Goal: Task Accomplishment & Management: Manage account settings

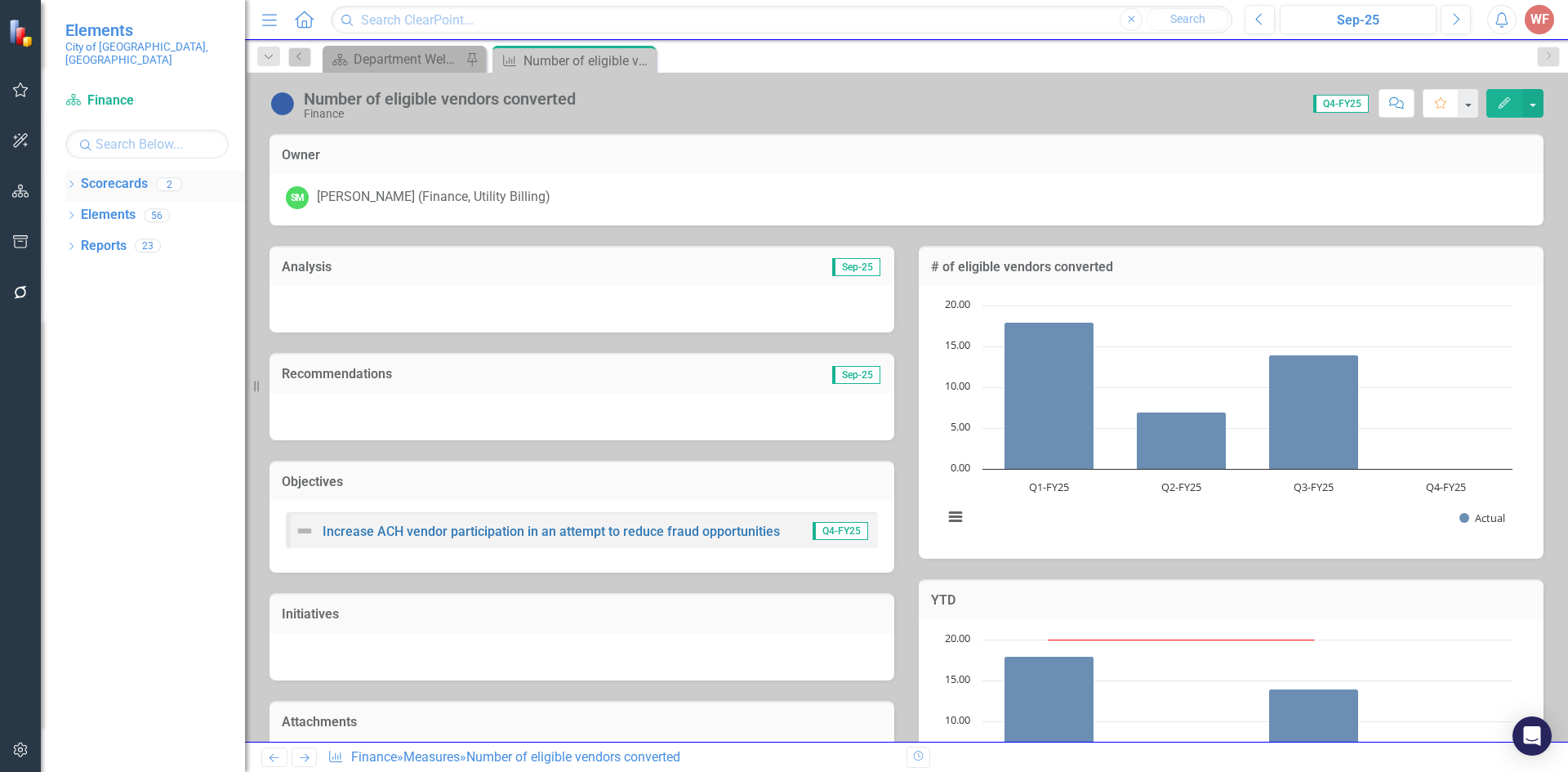
click at [73, 180] on icon at bounding box center [71, 184] width 4 height 7
click at [92, 237] on link "Utility Billing" at bounding box center [167, 246] width 156 height 19
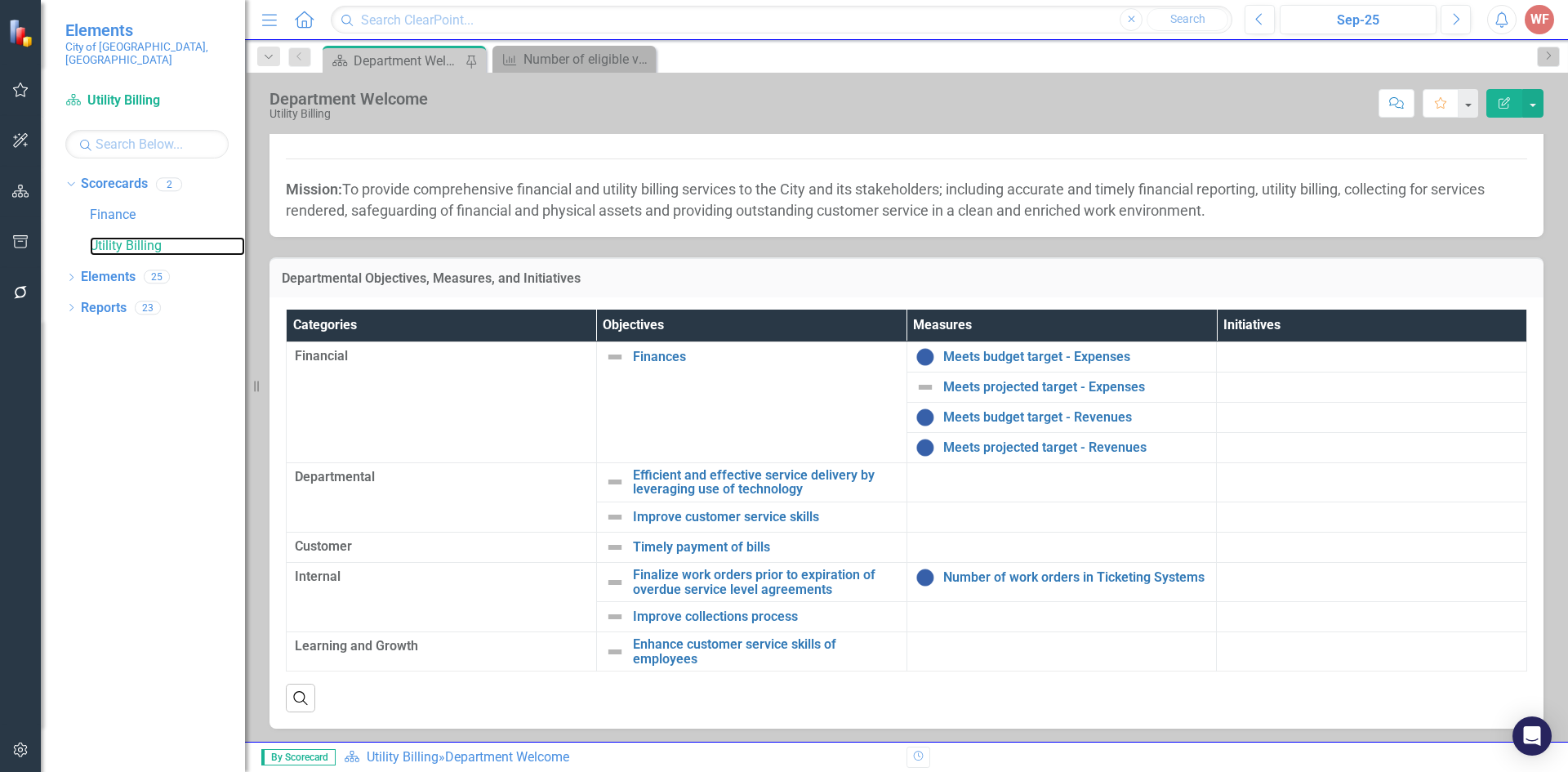
scroll to position [119, 0]
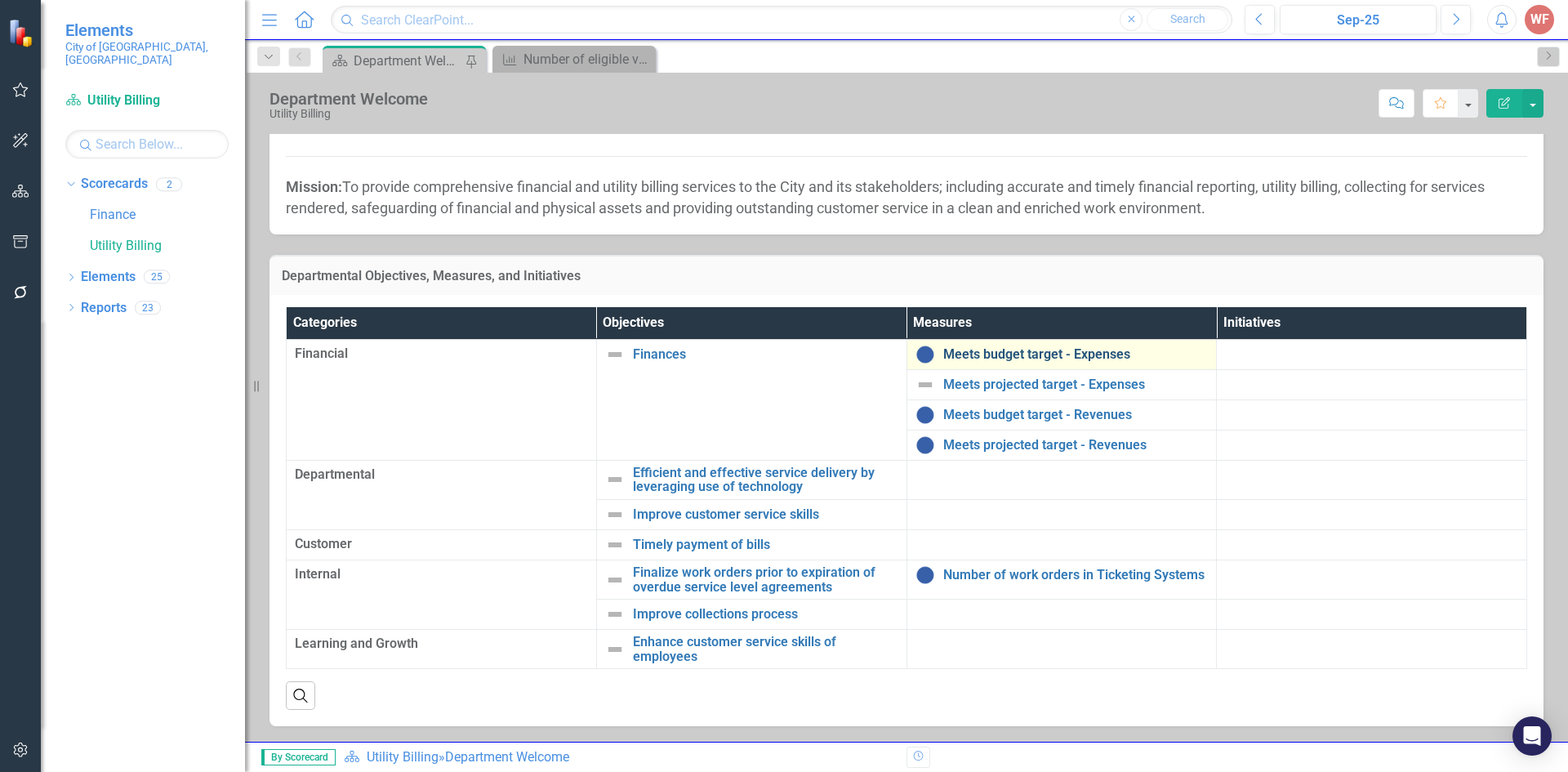
click at [1029, 348] on link "Meets budget target - Expenses" at bounding box center [1076, 354] width 265 height 15
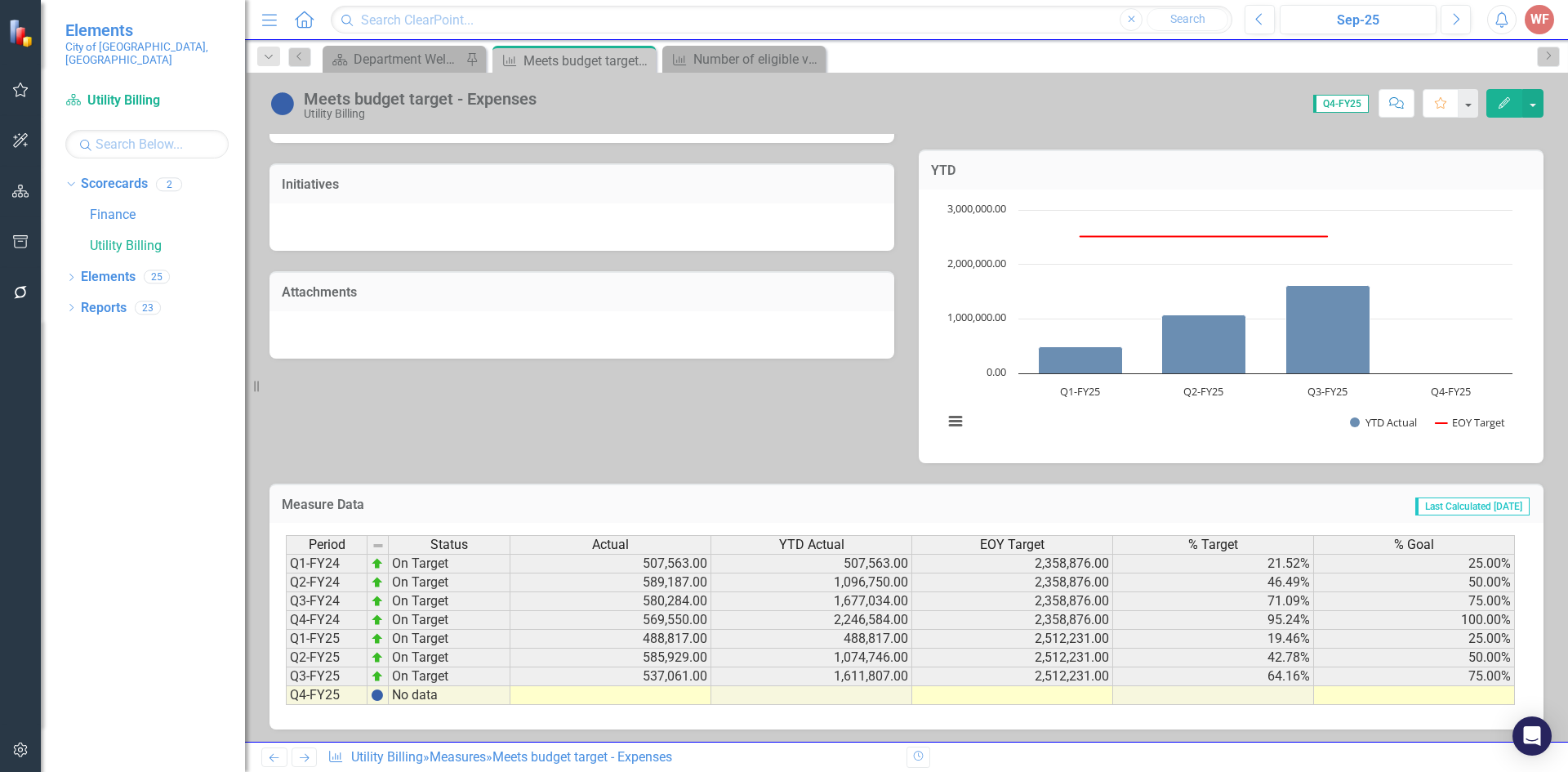
scroll to position [430, 0]
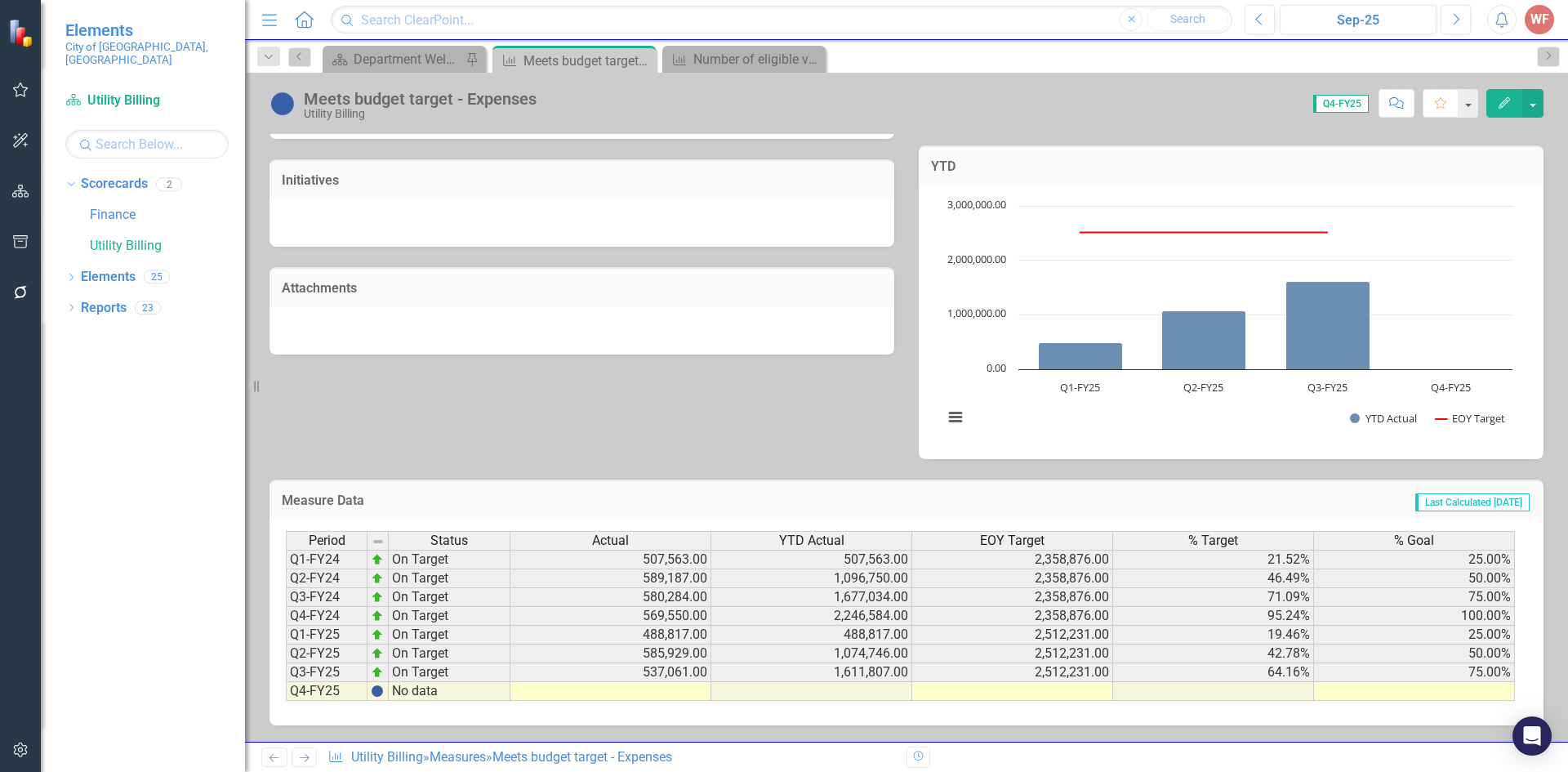
click at [278, 762] on icon "Previous" at bounding box center [274, 757] width 14 height 11
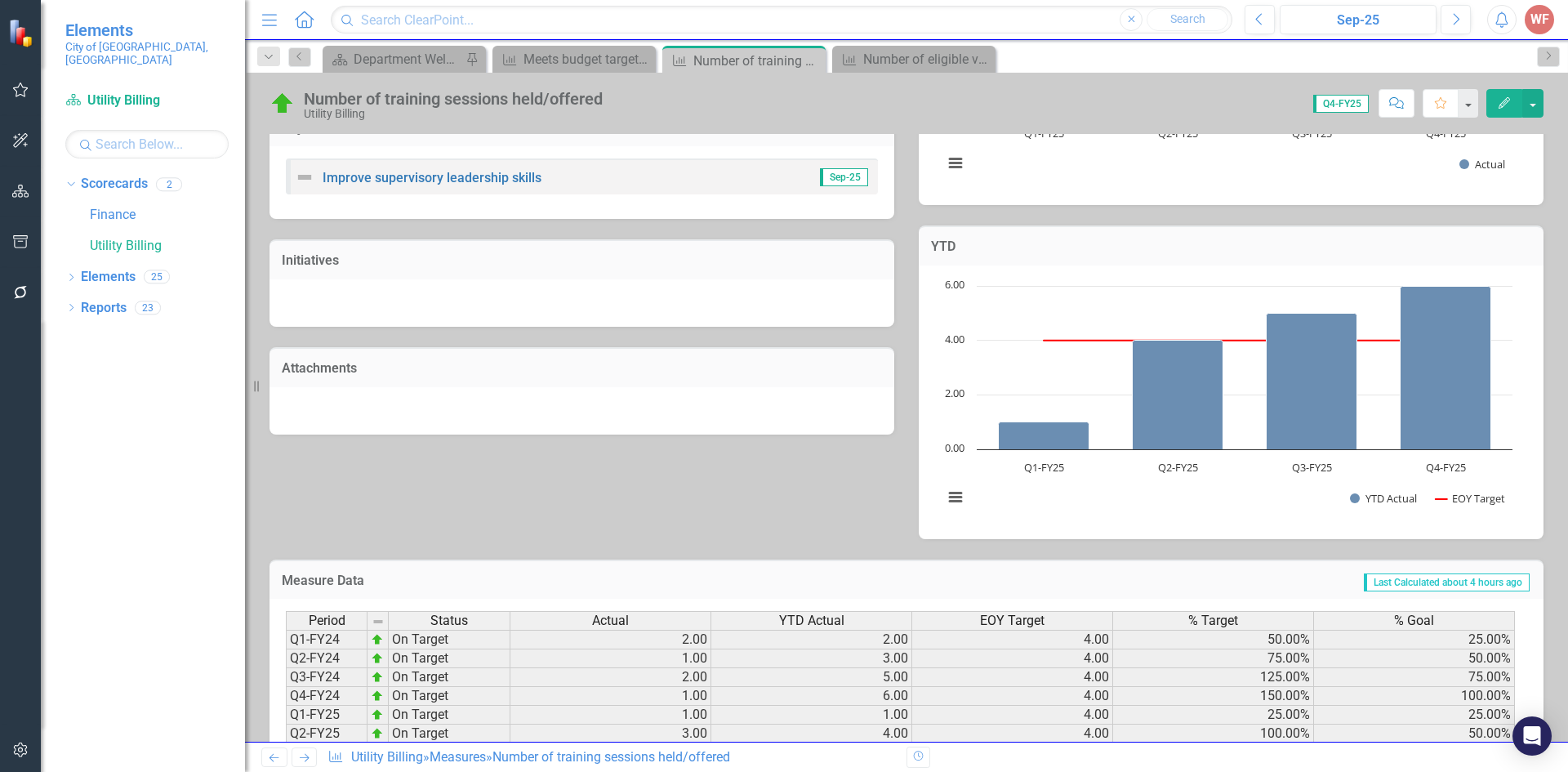
scroll to position [434, 0]
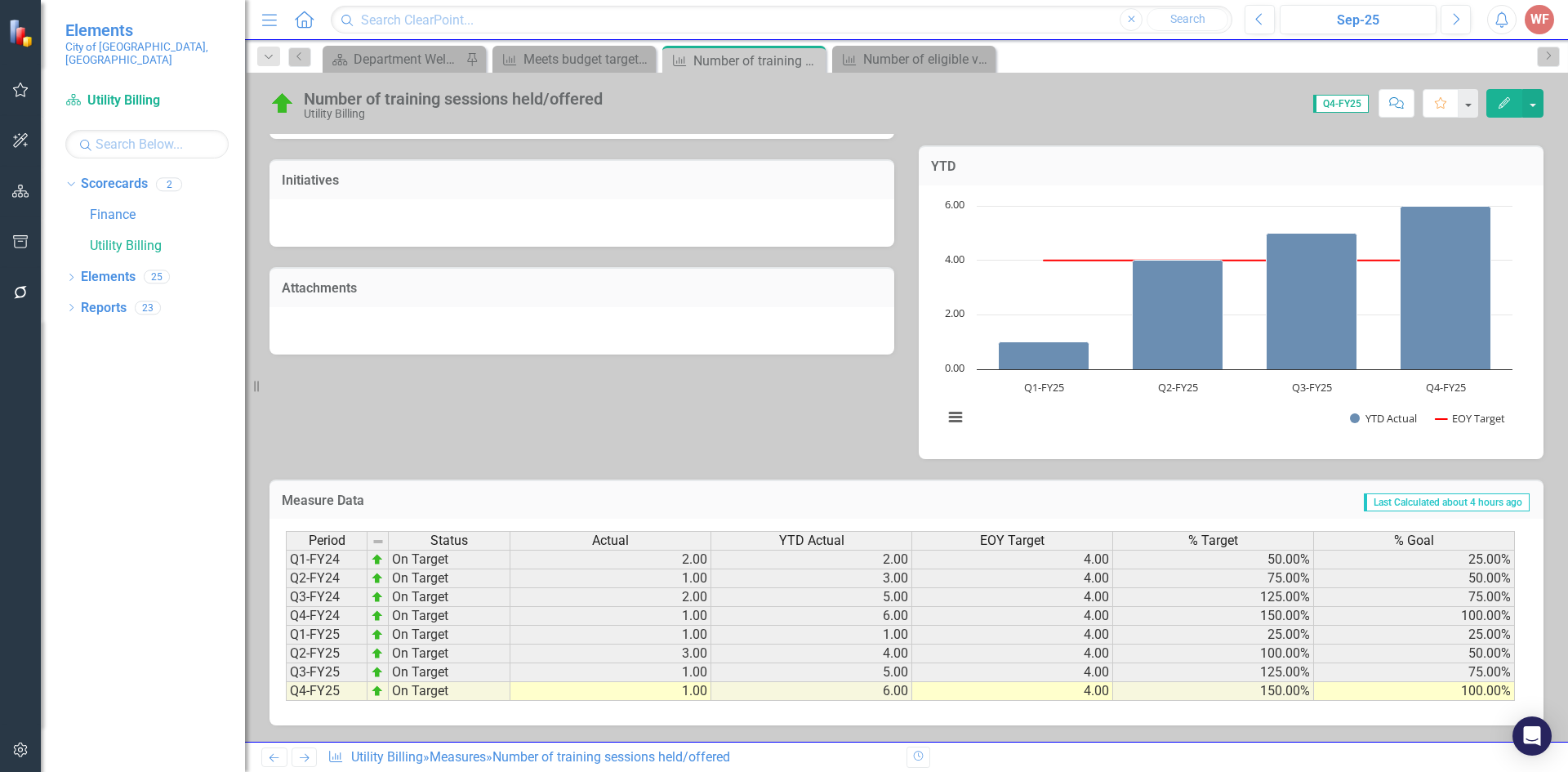
click at [279, 760] on icon "Previous" at bounding box center [274, 757] width 14 height 11
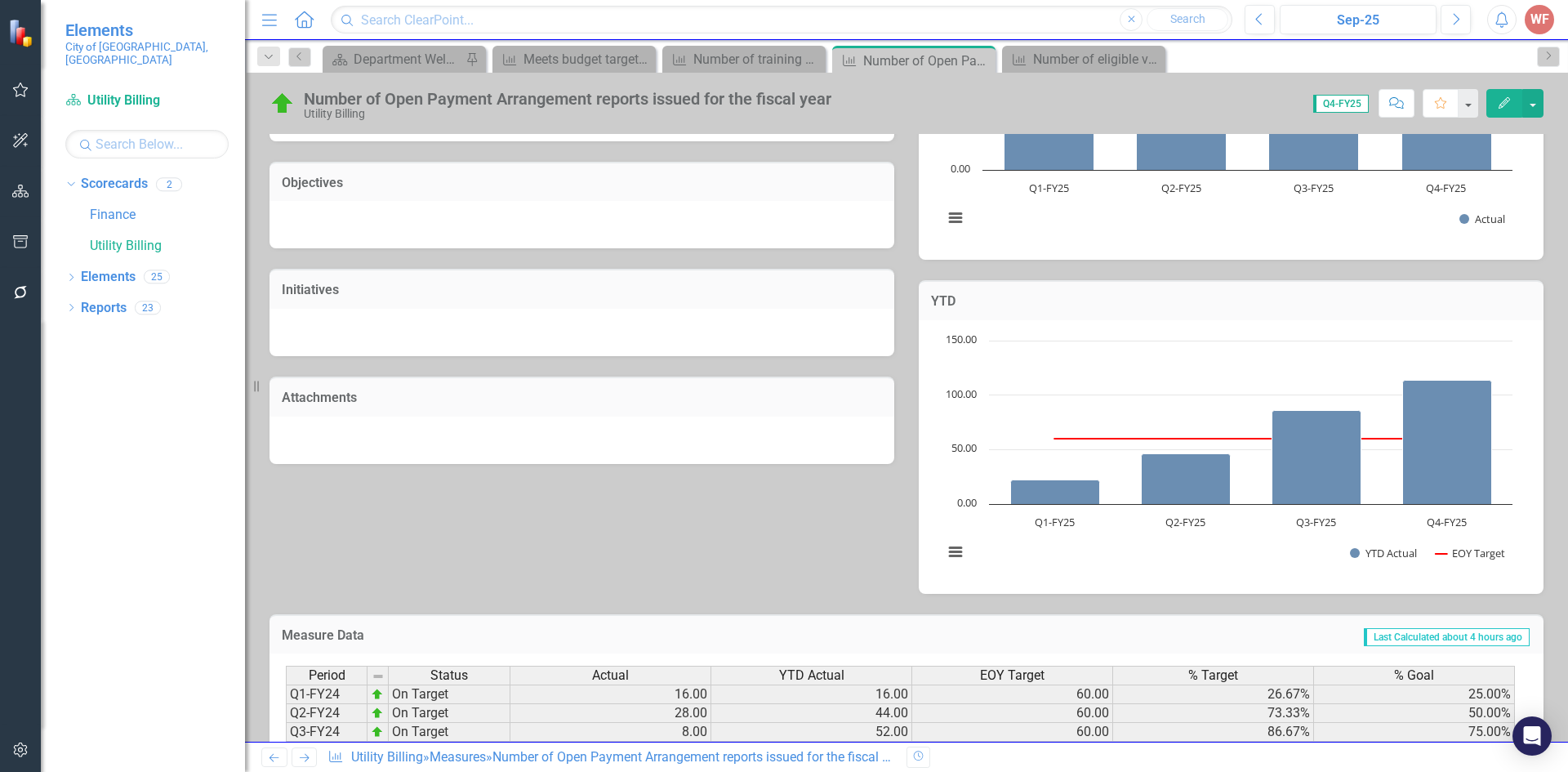
scroll to position [434, 0]
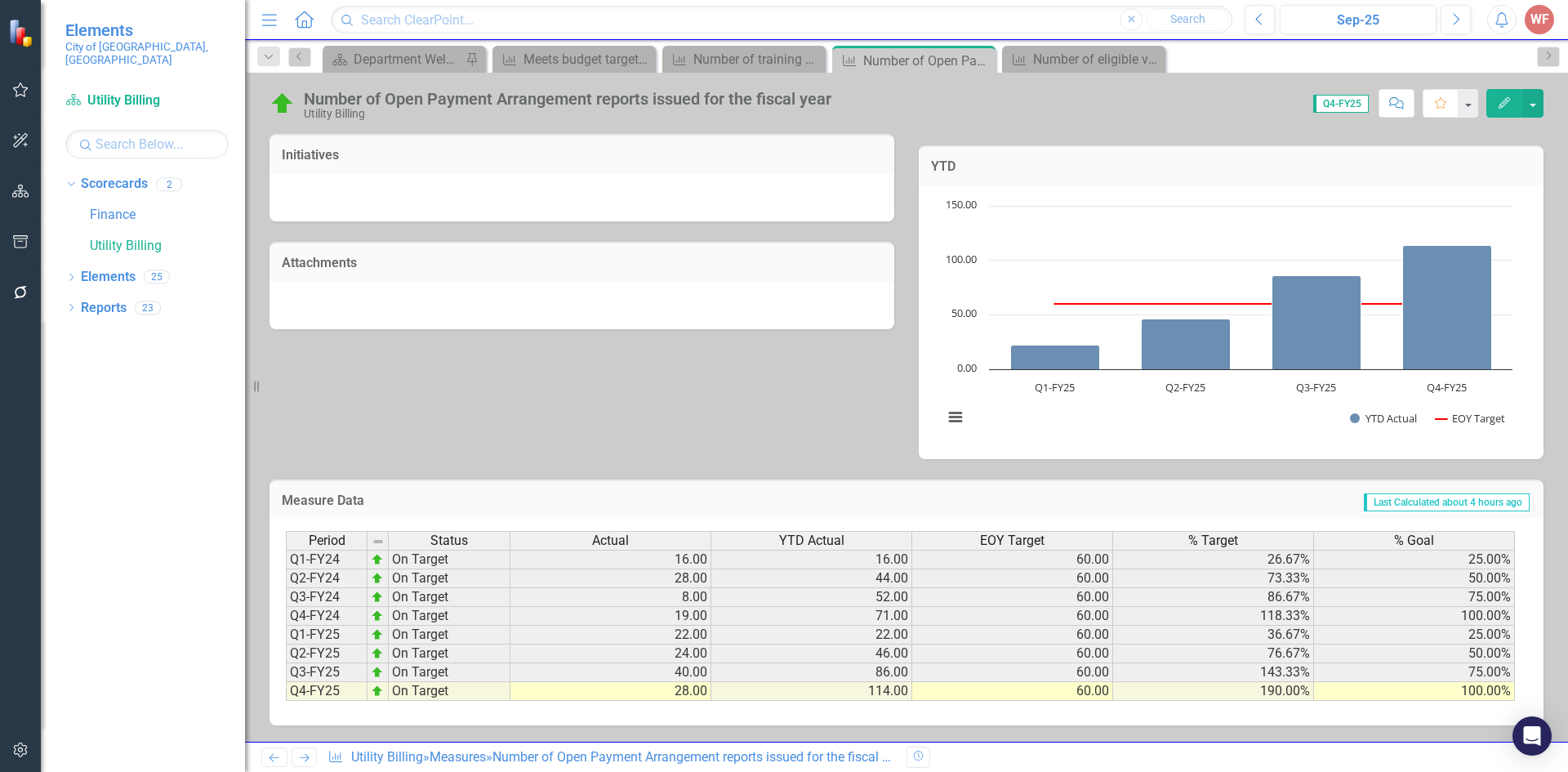
click at [277, 756] on icon "Previous" at bounding box center [274, 757] width 14 height 11
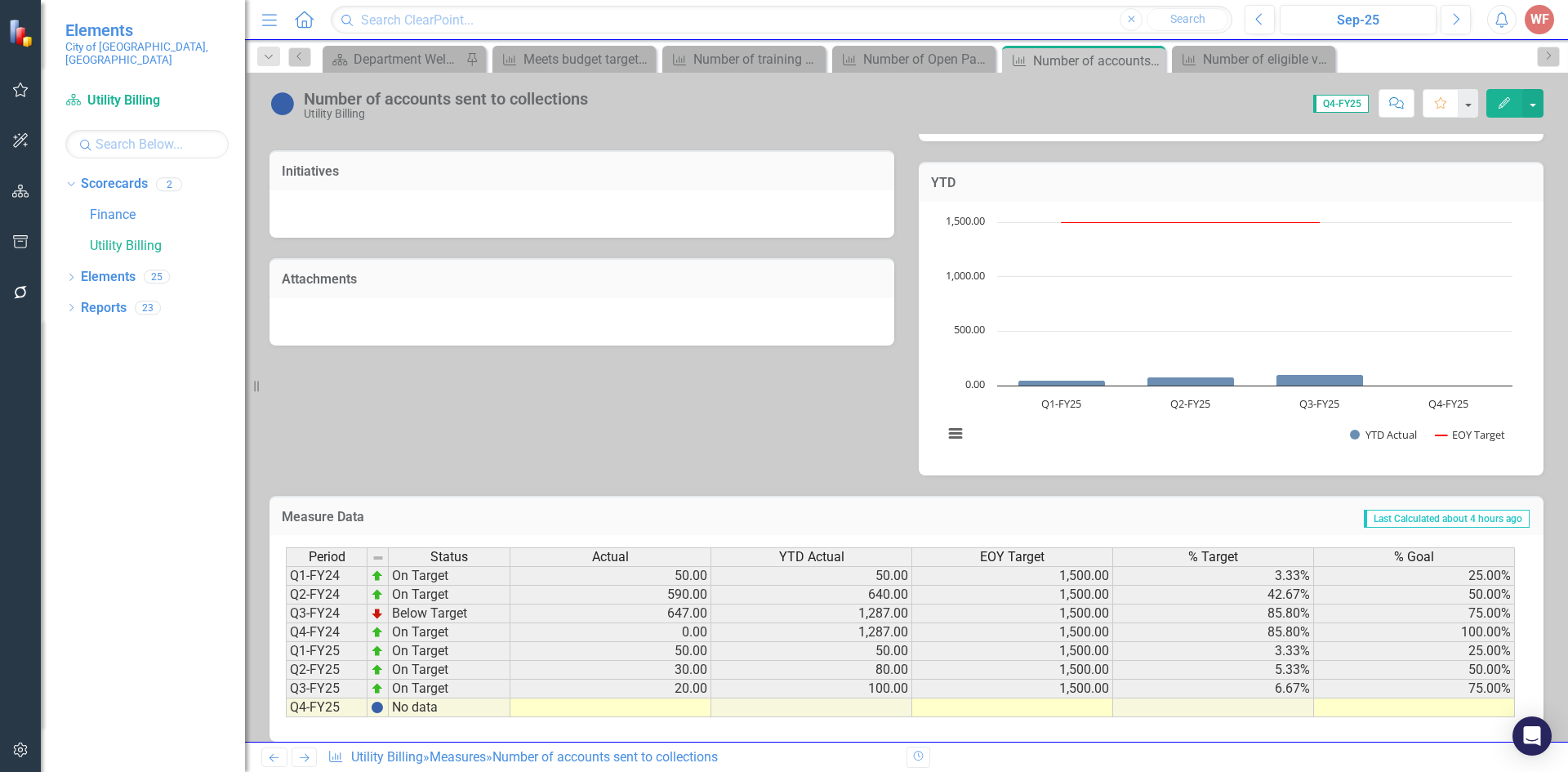
scroll to position [434, 0]
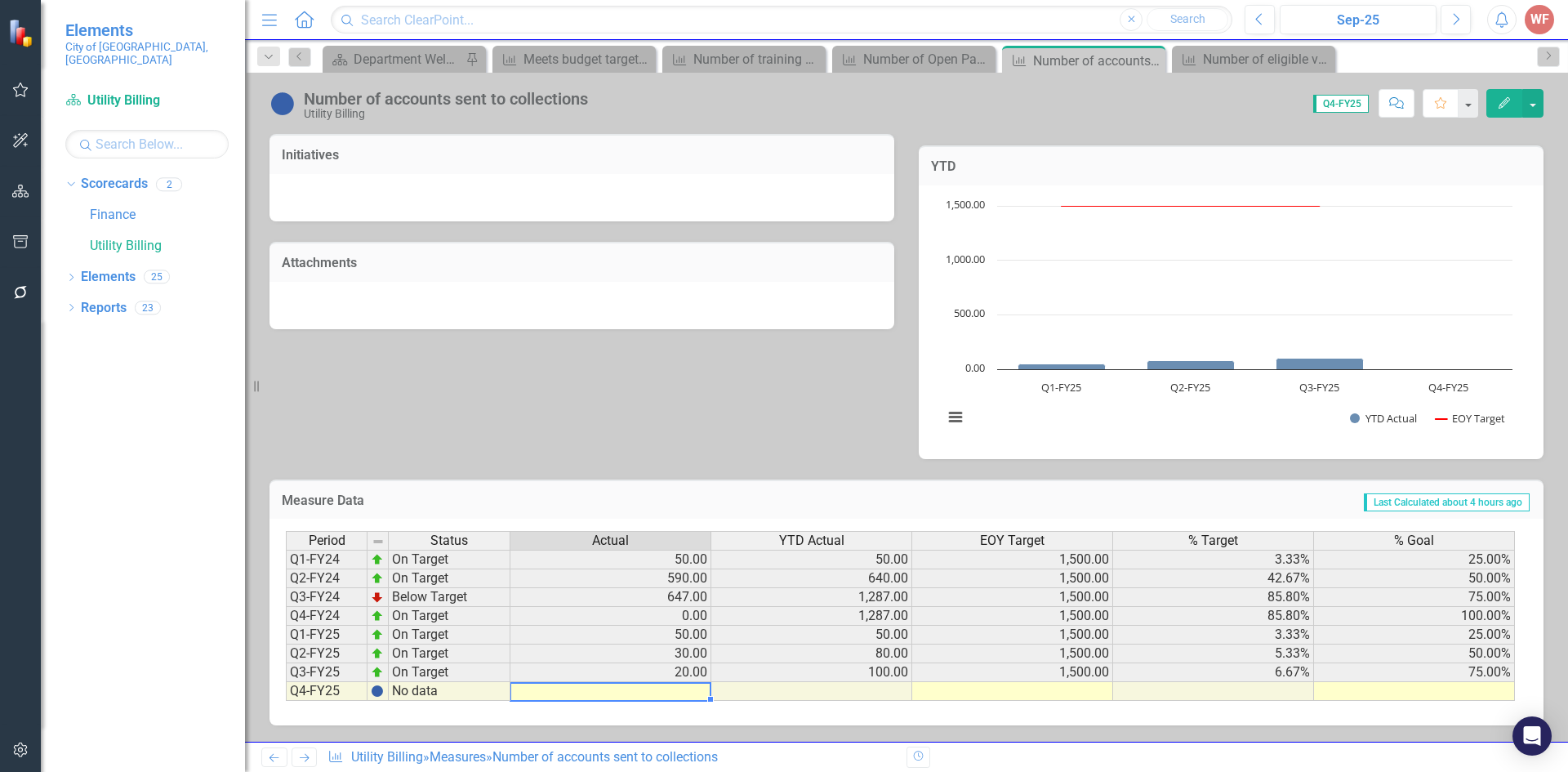
click at [656, 698] on td at bounding box center [611, 691] width 201 height 19
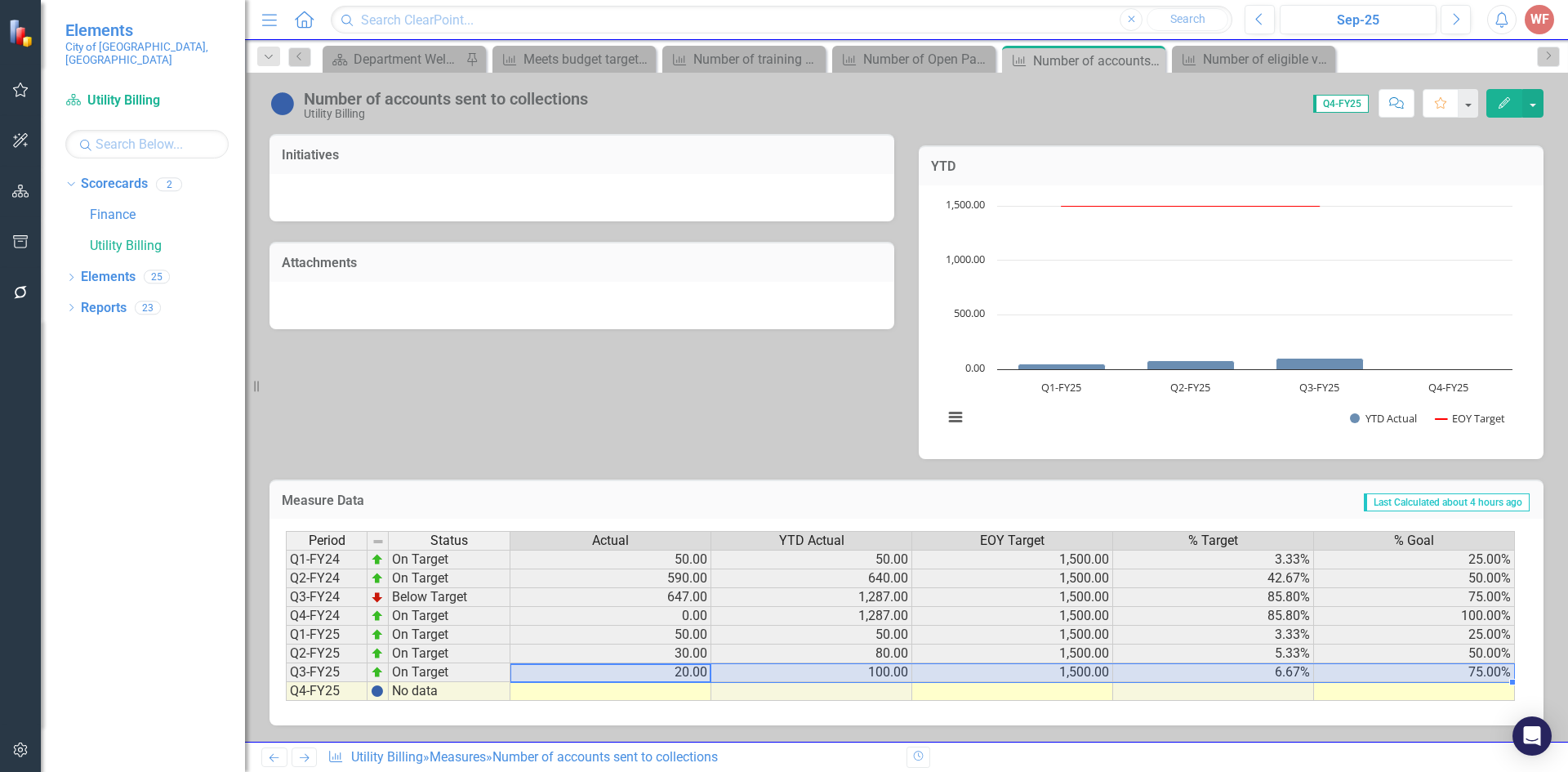
drag, startPoint x: 663, startPoint y: 677, endPoint x: 1487, endPoint y: 673, distance: 824.0
click at [1487, 673] on tr "Q3-FY25 On Target 20.00 100.00 1,500.00 6.67% 75.00%" at bounding box center [899, 672] width 1229 height 19
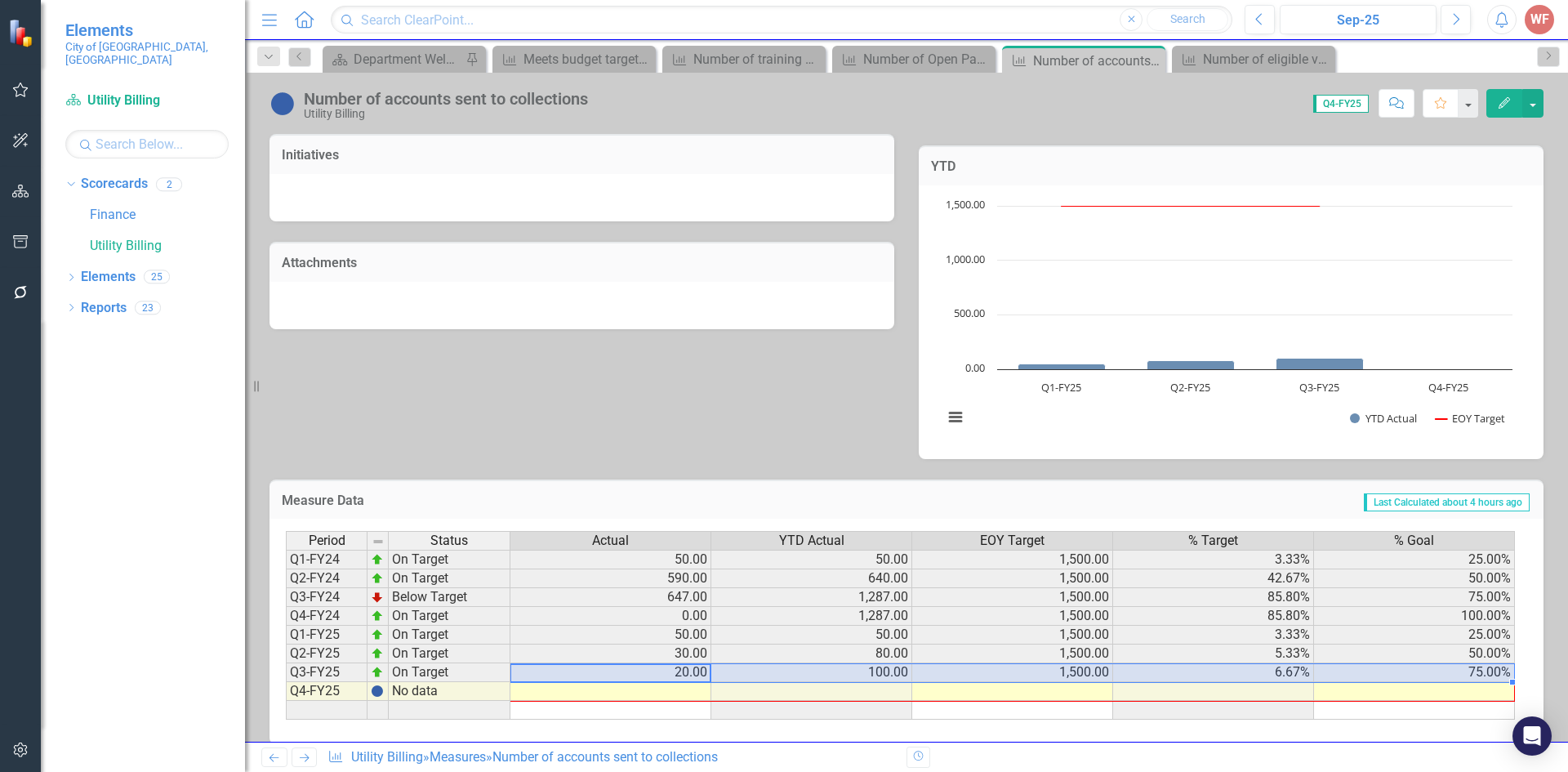
drag, startPoint x: 1514, startPoint y: 681, endPoint x: 1514, endPoint y: 692, distance: 11.0
click at [285, 719] on div at bounding box center [285, 719] width 0 height 0
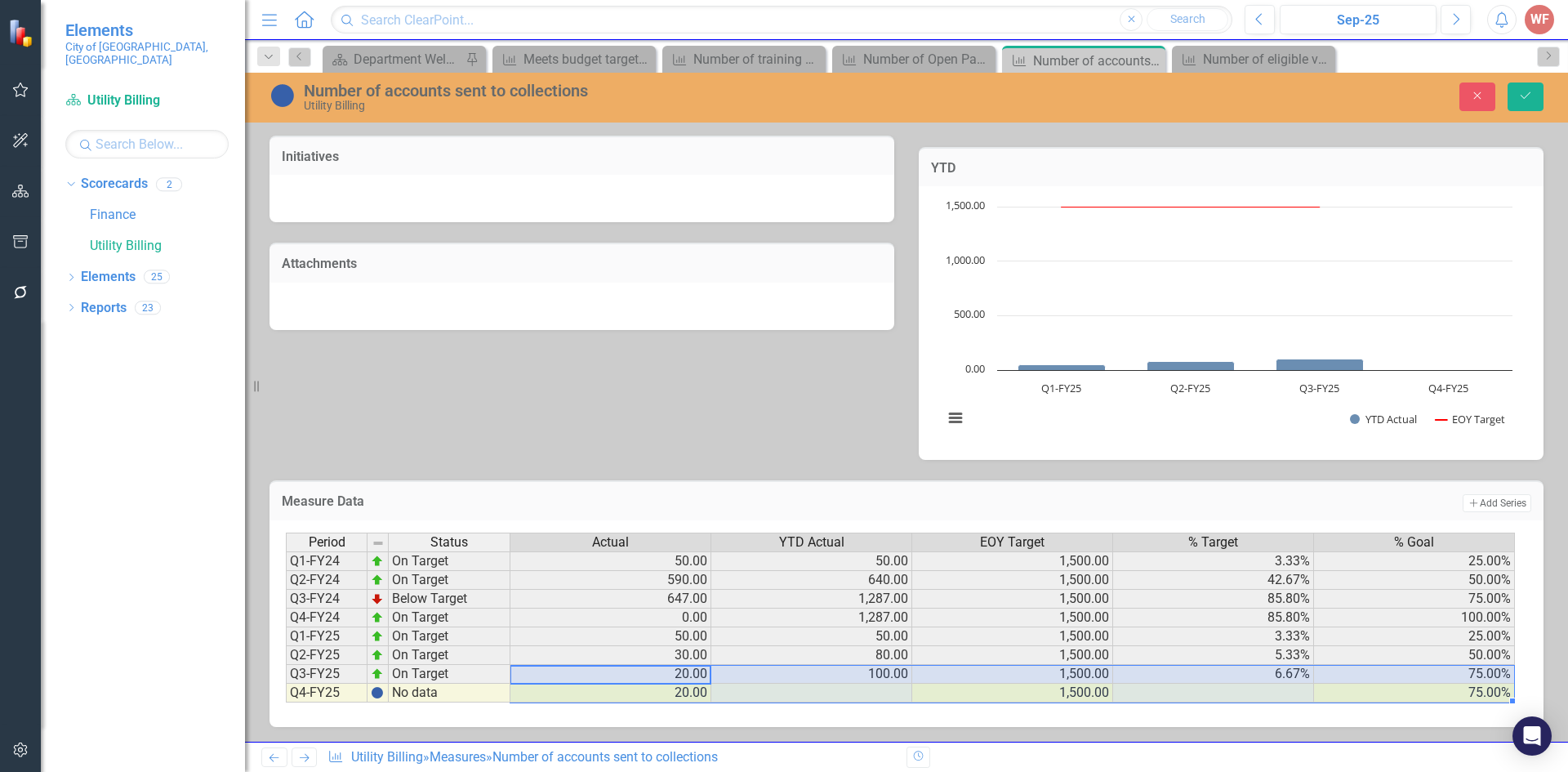
click at [665, 694] on td "20.00" at bounding box center [611, 692] width 201 height 19
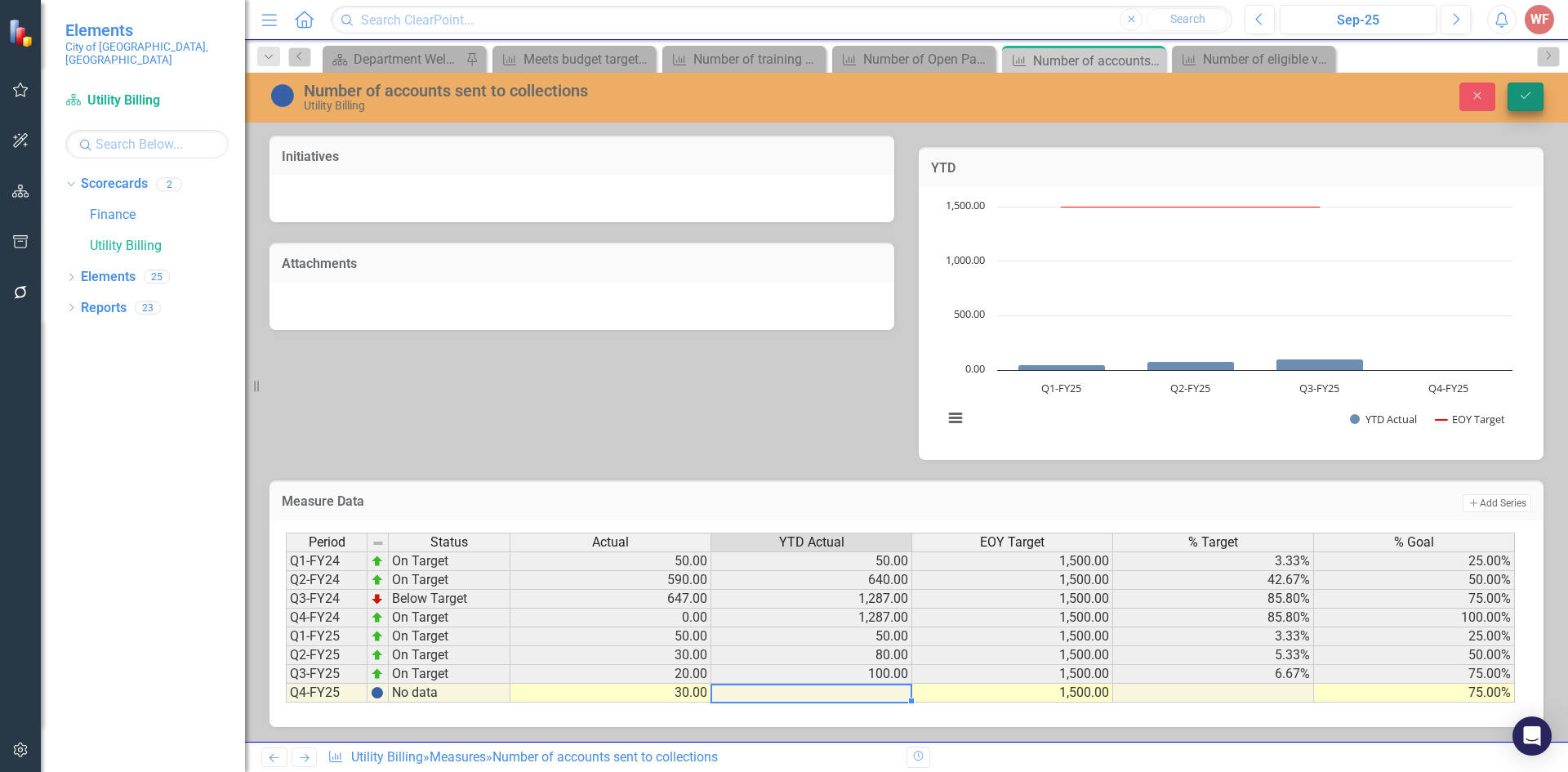
type textarea "30"
click at [1524, 90] on icon "Save" at bounding box center [1525, 95] width 15 height 11
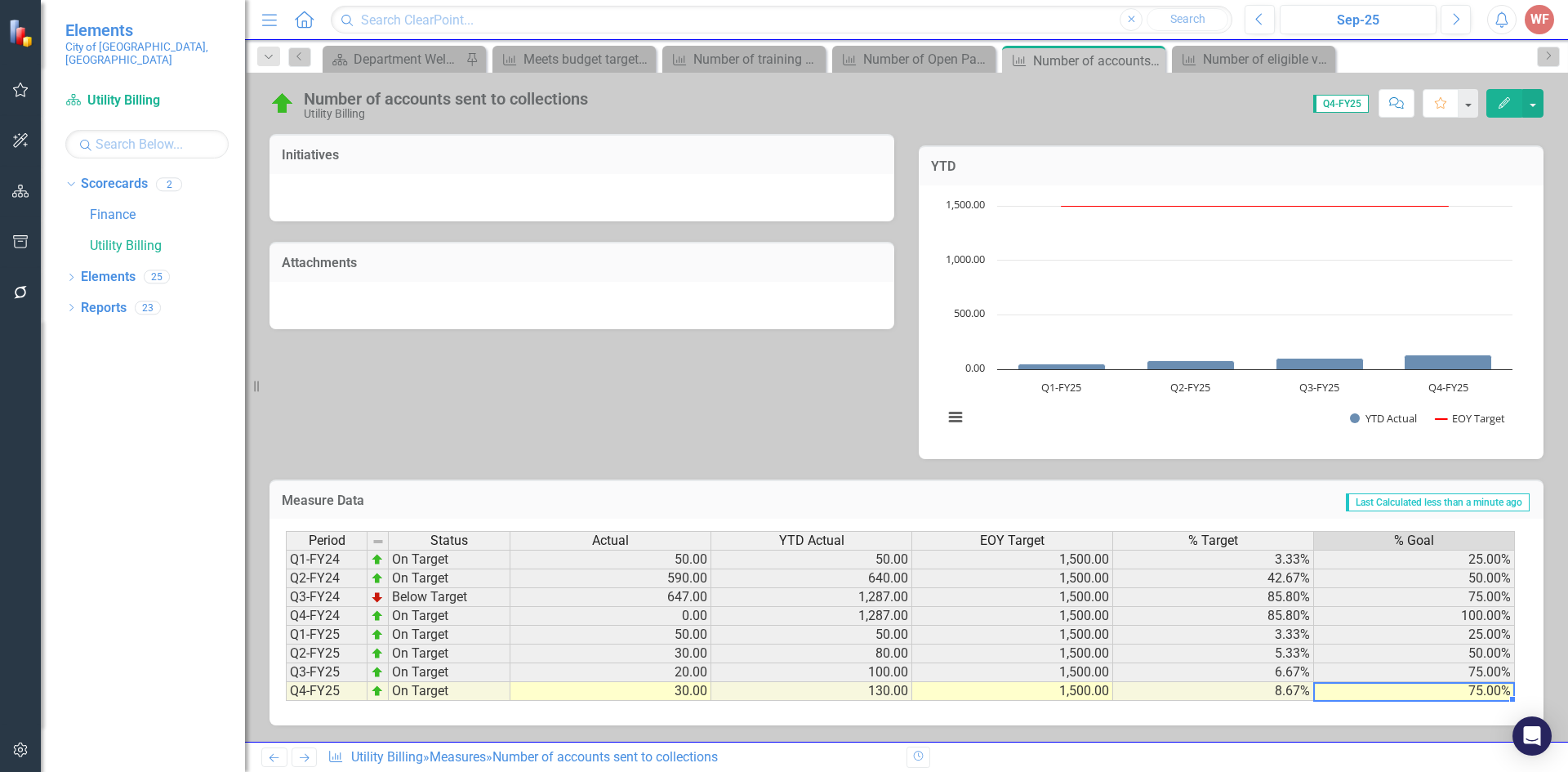
click at [285, 682] on div "Period Status Actual YTD Actual EOY Target % Target % Goal Q1-FY24 On Target 50…" at bounding box center [285, 616] width 0 height 170
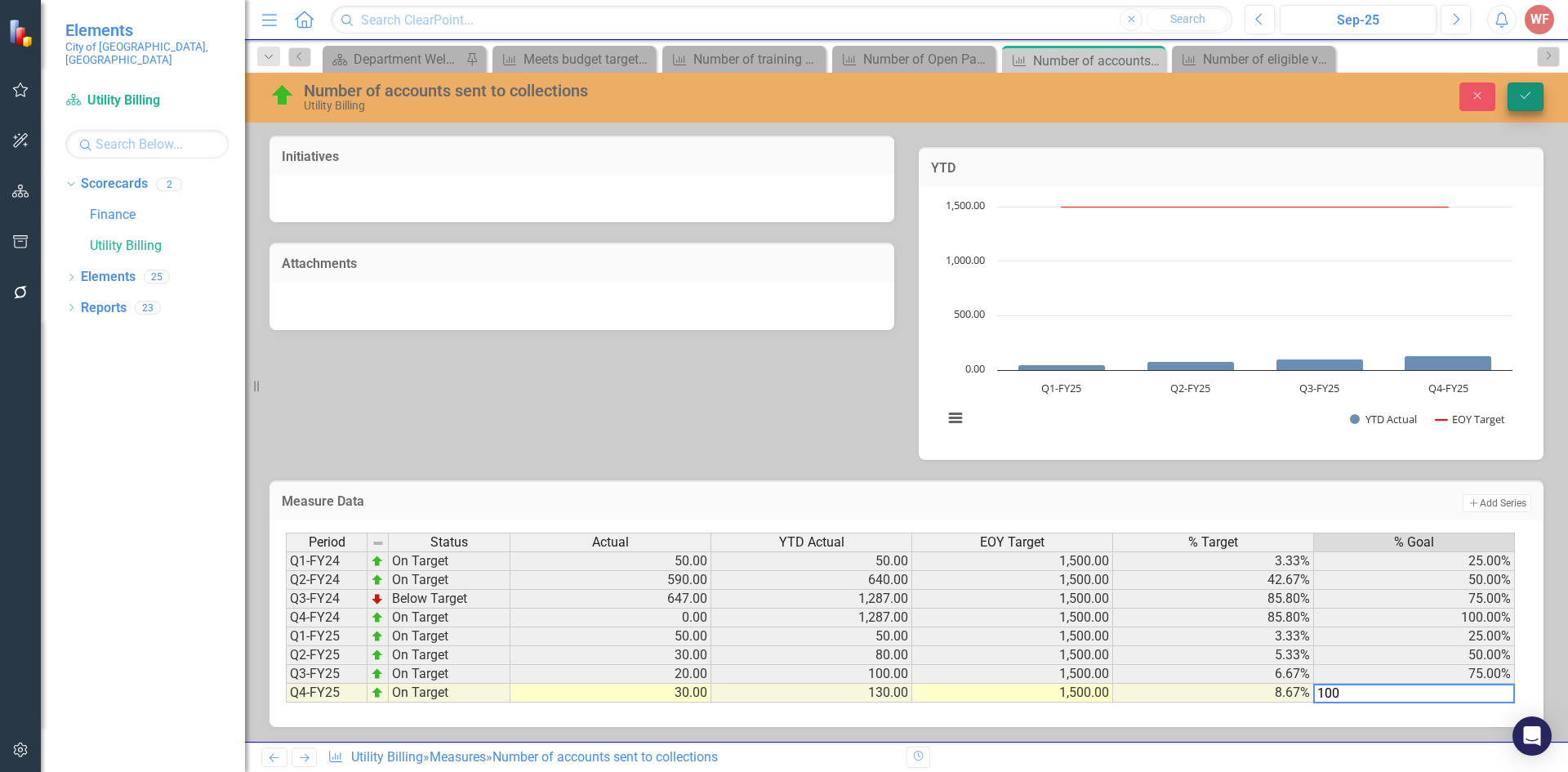
type textarea "100"
click at [1516, 95] on button "Save" at bounding box center [1525, 96] width 36 height 28
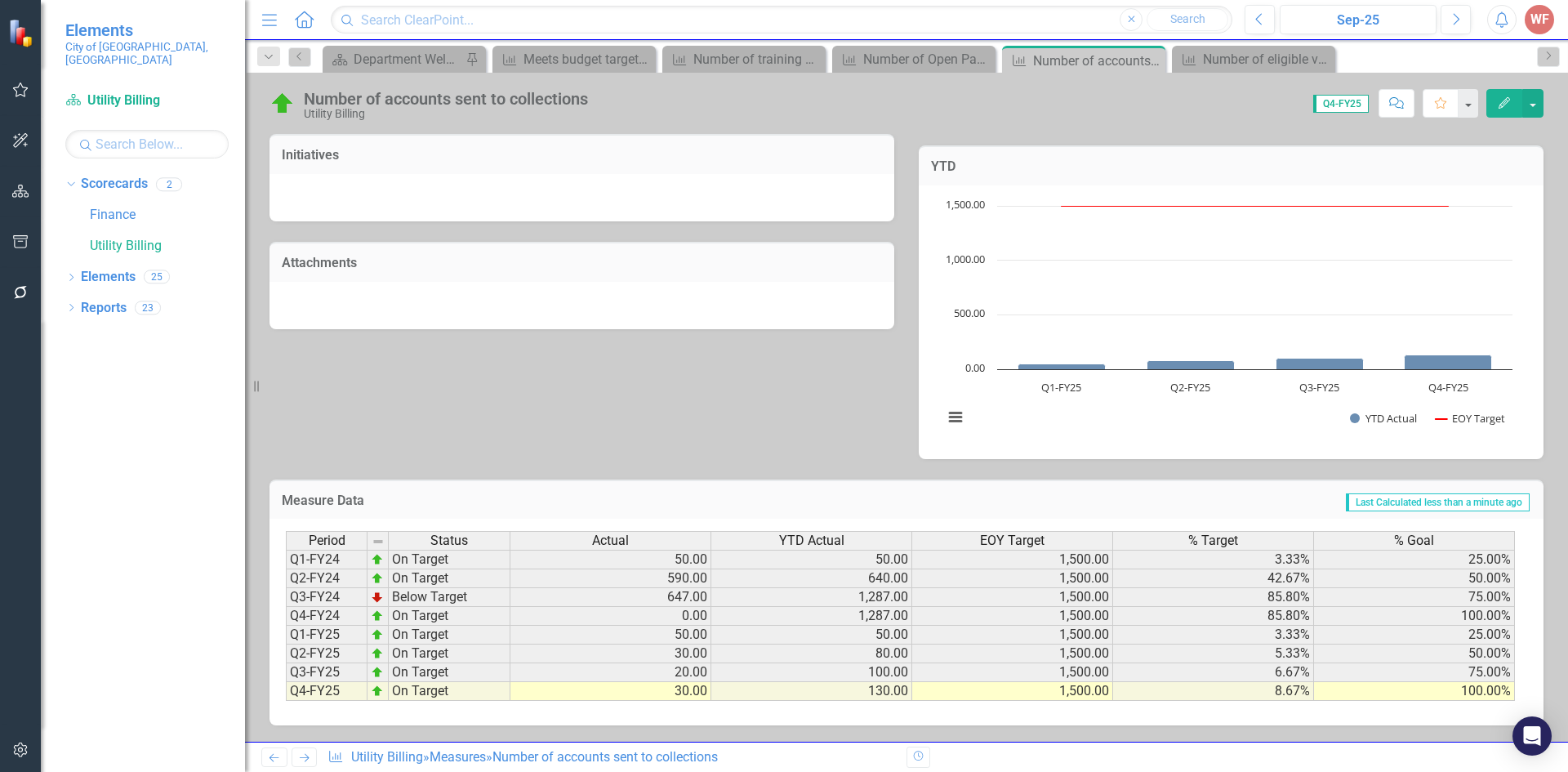
click at [270, 764] on link "Previous" at bounding box center [274, 756] width 27 height 19
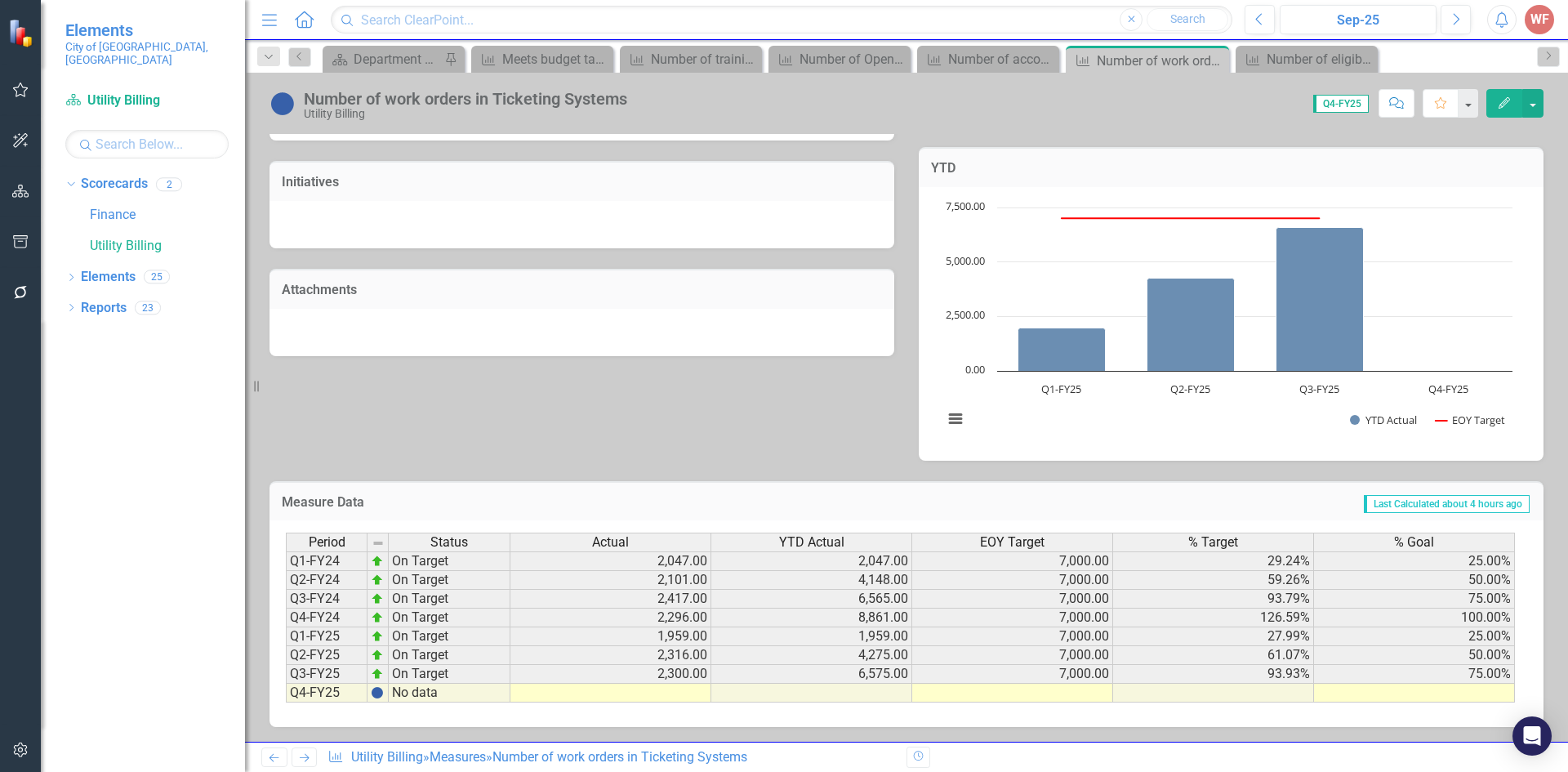
scroll to position [434, 0]
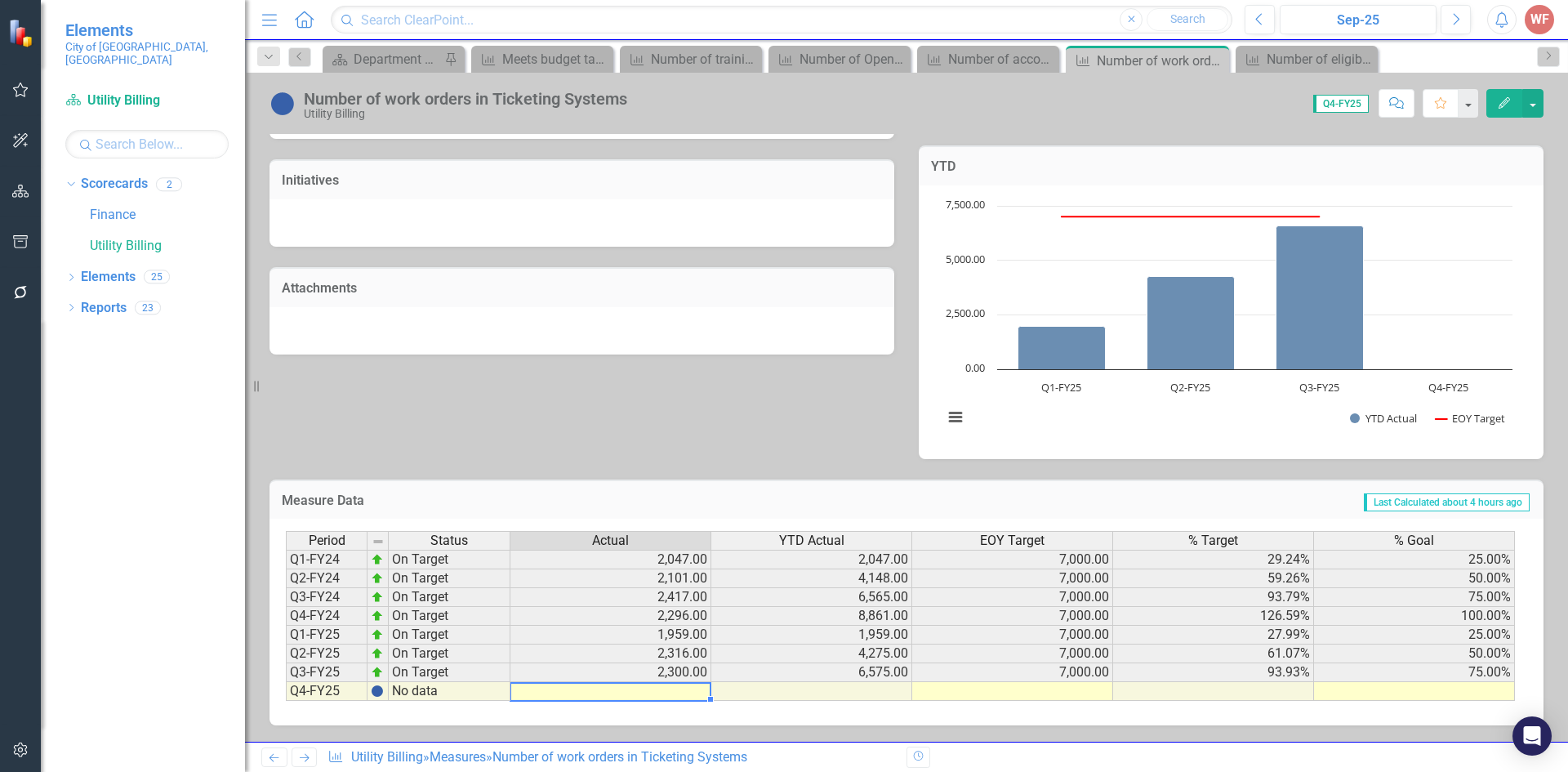
click at [681, 684] on td at bounding box center [611, 691] width 201 height 19
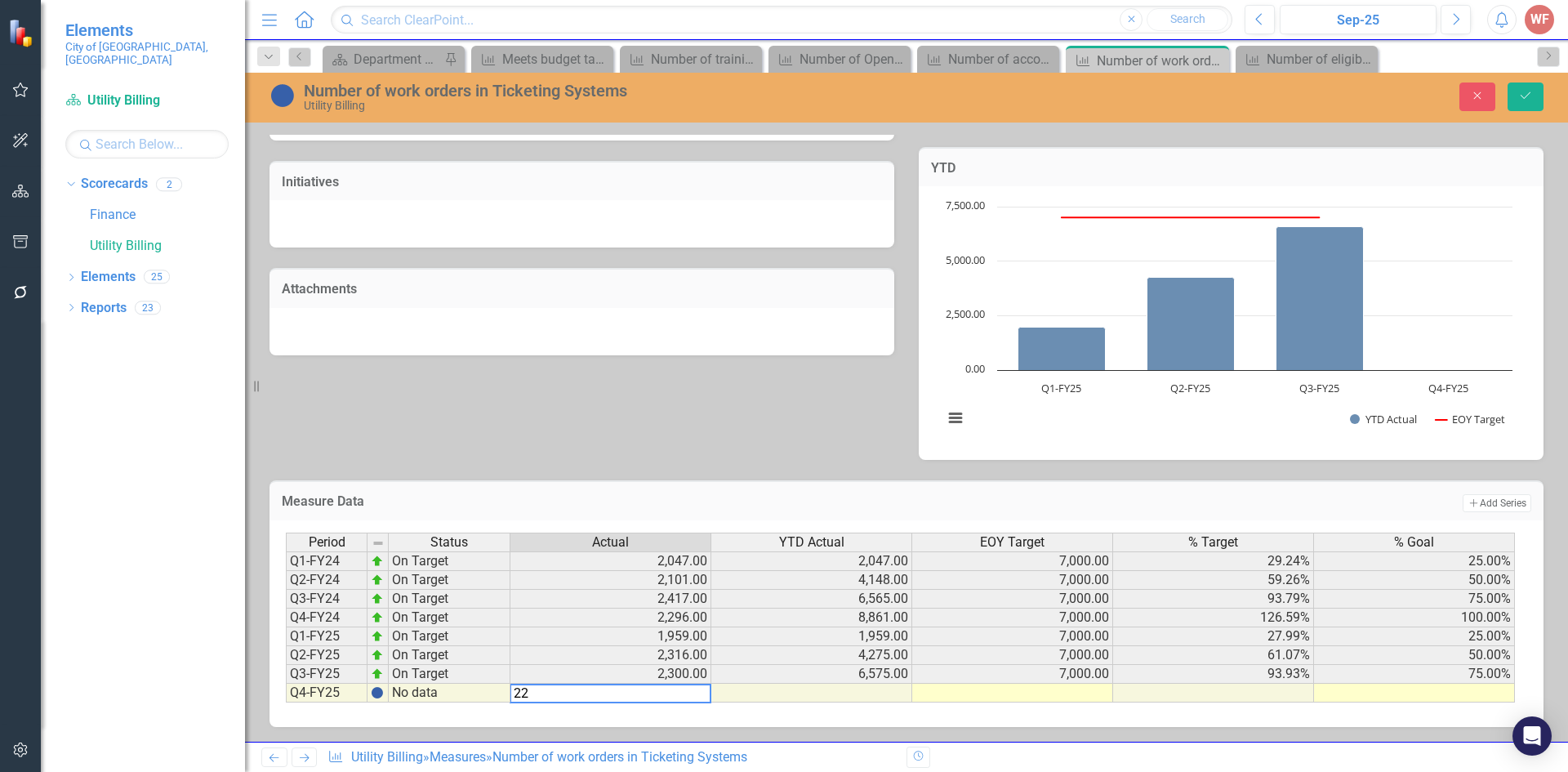
type textarea "2"
click at [653, 672] on td "2,300.00" at bounding box center [611, 674] width 201 height 19
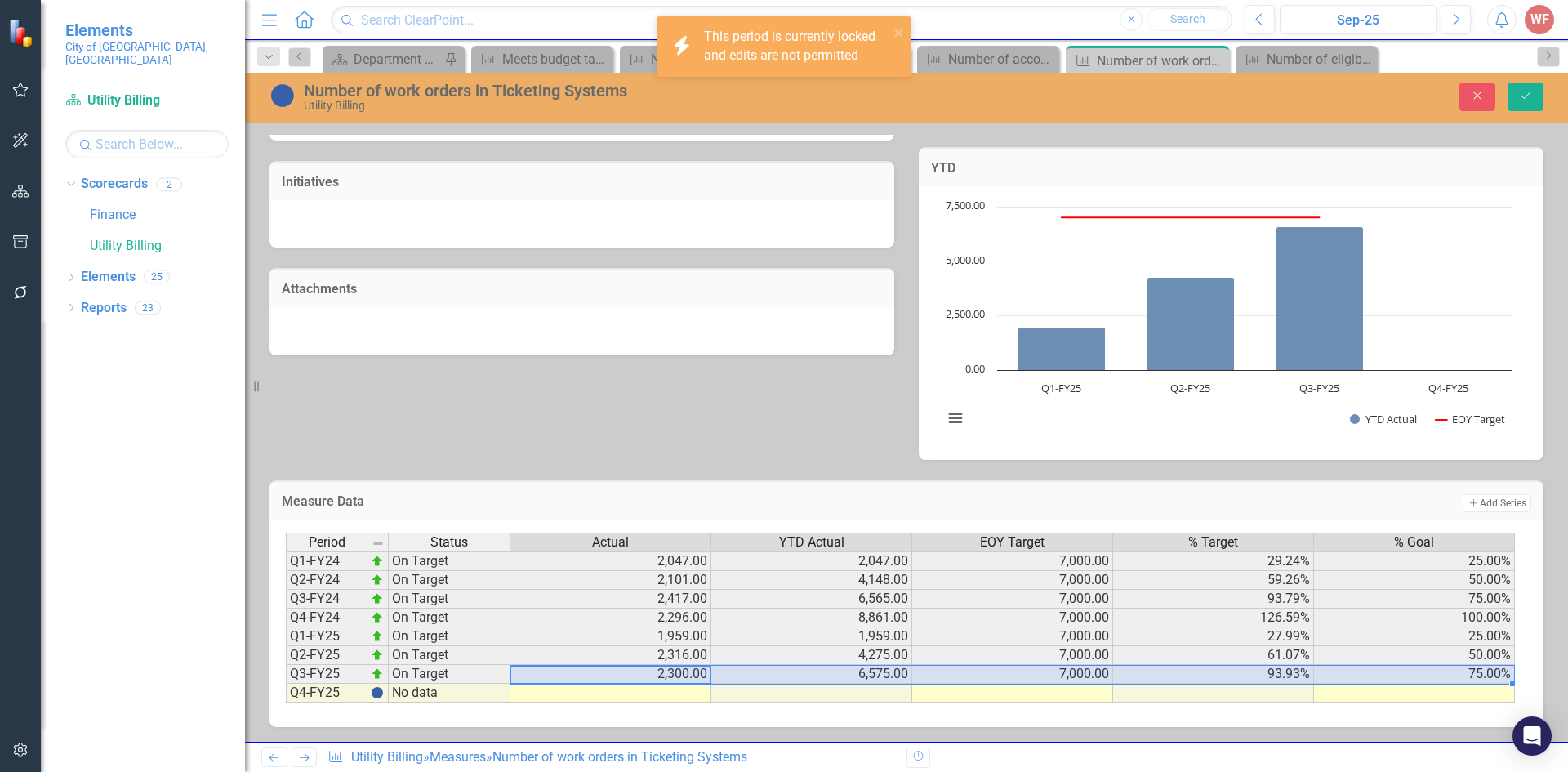
drag, startPoint x: 651, startPoint y: 672, endPoint x: 1522, endPoint y: 669, distance: 871.0
click at [1522, 669] on div "Period Status Actual YTD Actual EOY Target % Target % Goal Q1-FY24 On Target 2,…" at bounding box center [907, 624] width 1273 height 207
drag, startPoint x: 1510, startPoint y: 684, endPoint x: 1514, endPoint y: 701, distance: 17.5
click at [285, 702] on div at bounding box center [285, 702] width 0 height 0
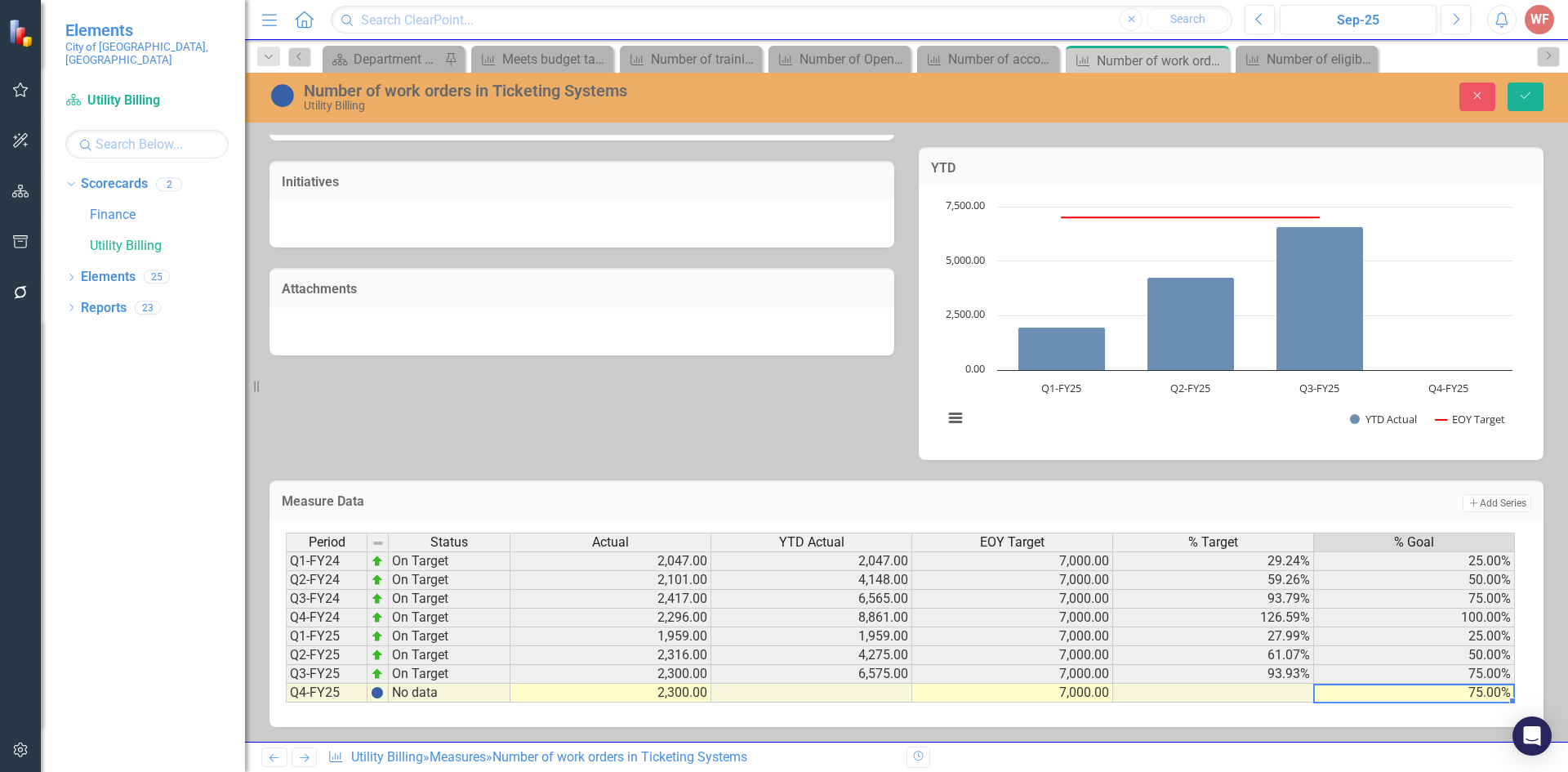
click at [1464, 690] on td "75.00%" at bounding box center [1414, 692] width 201 height 19
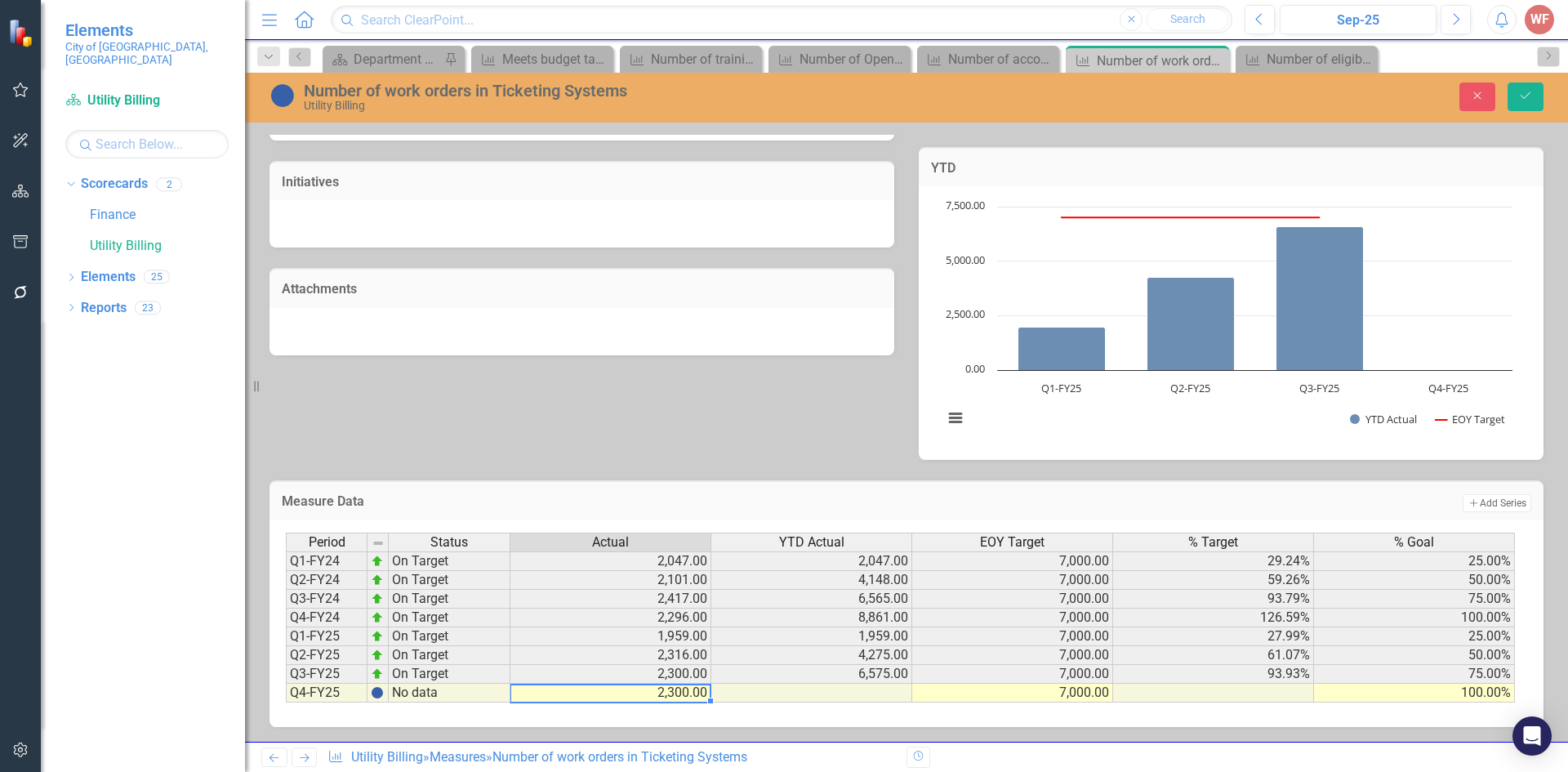
click at [681, 688] on td "2,300.00" at bounding box center [611, 692] width 201 height 19
type textarea "0"
type textarea "2238"
click at [1520, 100] on icon "Save" at bounding box center [1525, 95] width 15 height 11
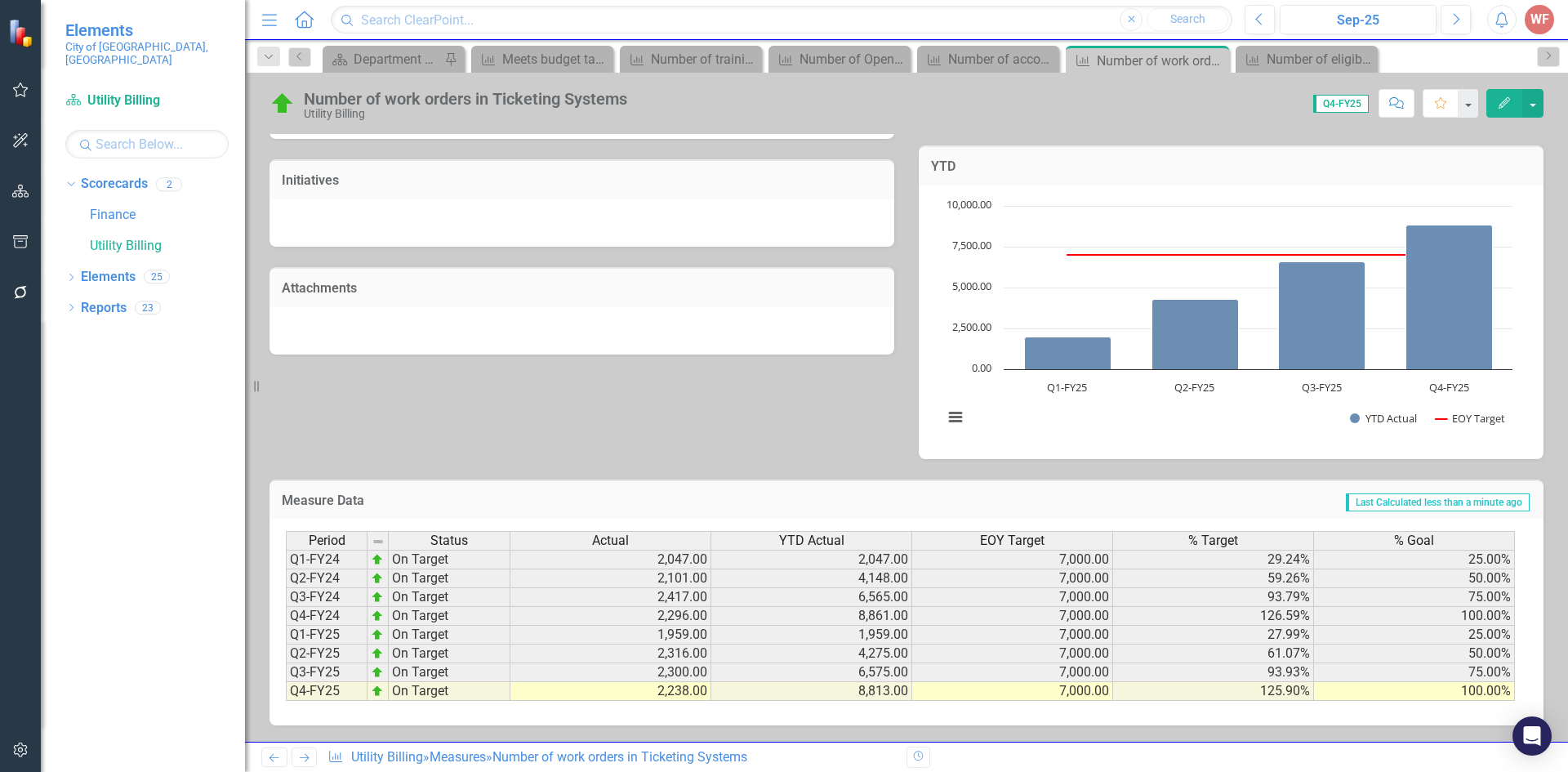
click at [279, 759] on icon "Previous" at bounding box center [274, 757] width 14 height 11
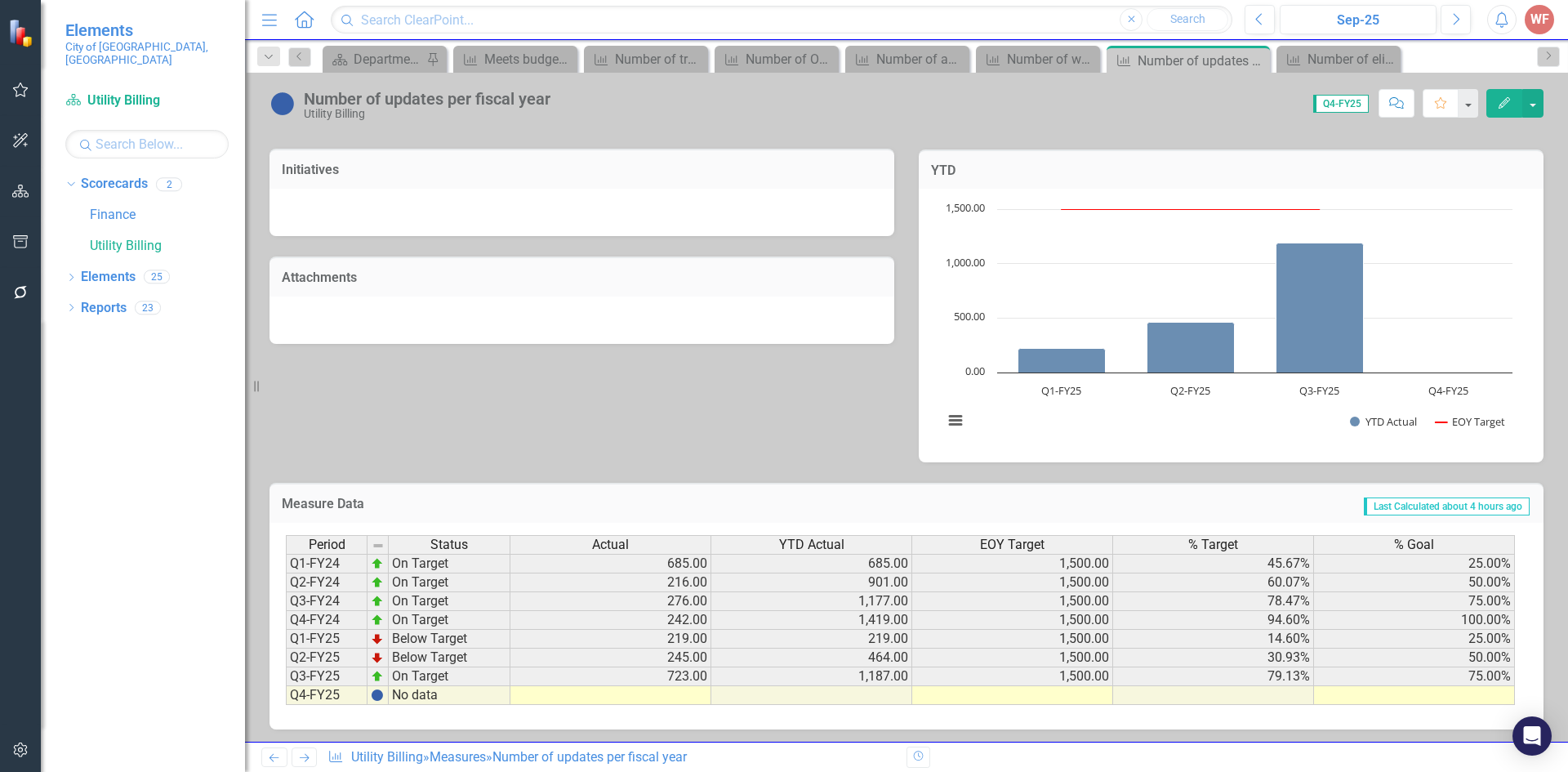
scroll to position [448, 0]
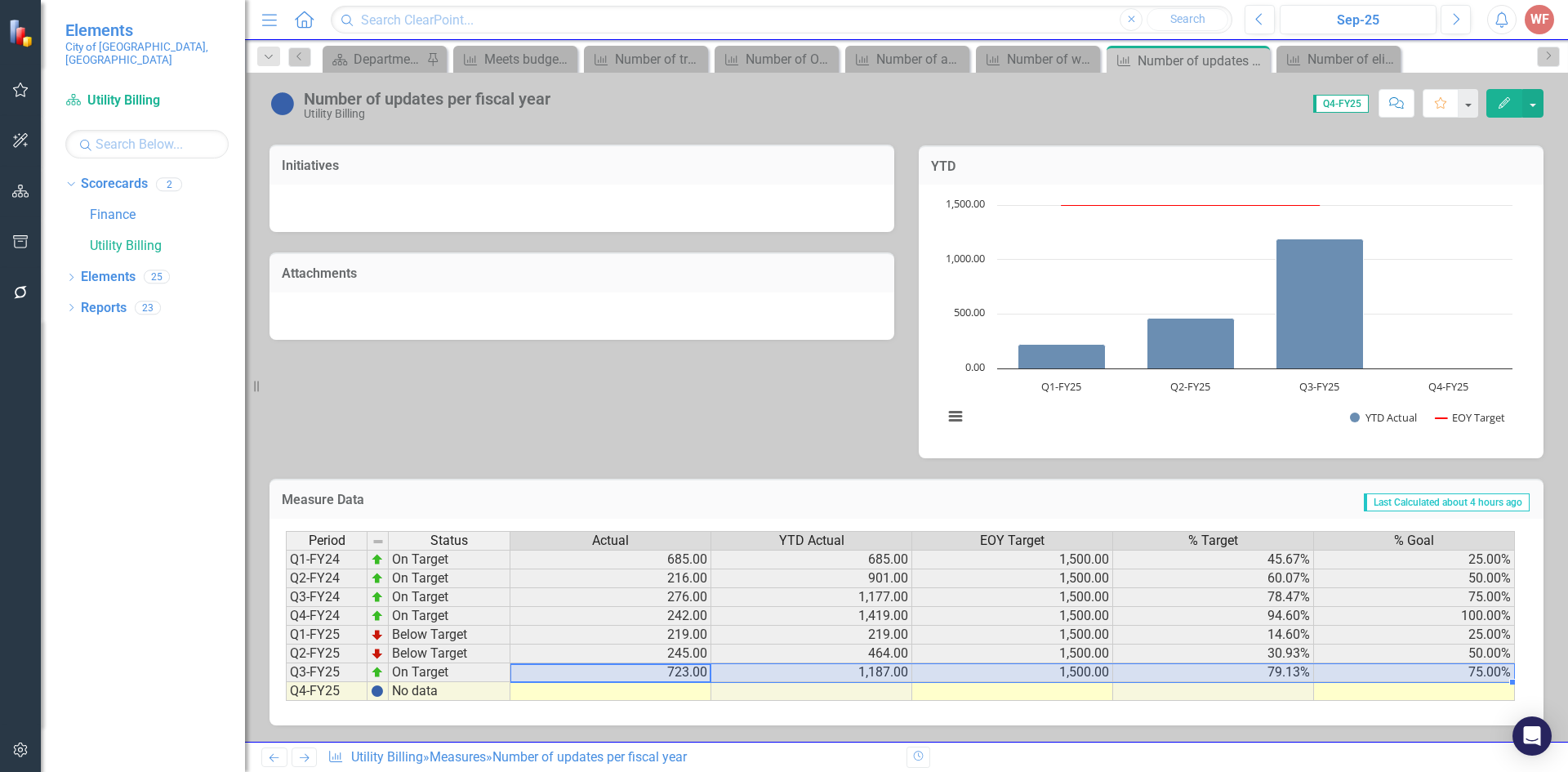
drag, startPoint x: 685, startPoint y: 681, endPoint x: 1413, endPoint y: 670, distance: 728.1
click at [1413, 670] on tr "Q3-FY25 On Target 723.00 1,187.00 1,500.00 79.13% 75.00%" at bounding box center [899, 672] width 1229 height 19
drag, startPoint x: 1512, startPoint y: 681, endPoint x: 1510, endPoint y: 692, distance: 11.2
click at [285, 692] on div "Period Status Actual YTD Actual EOY Target % Target % Goal Q1-FY24 On Target 68…" at bounding box center [285, 616] width 0 height 170
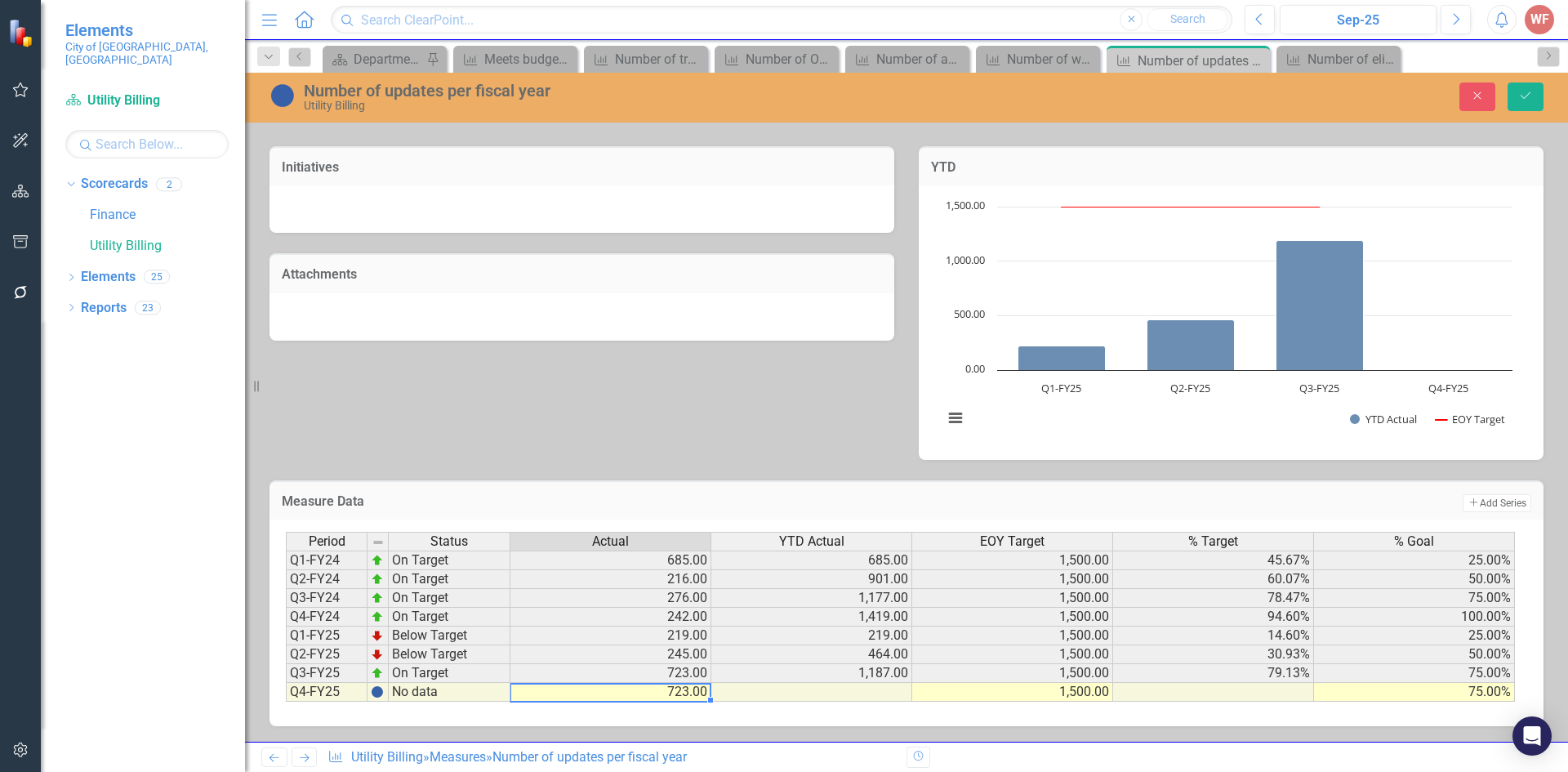
click at [653, 700] on td "723.00" at bounding box center [611, 692] width 201 height 19
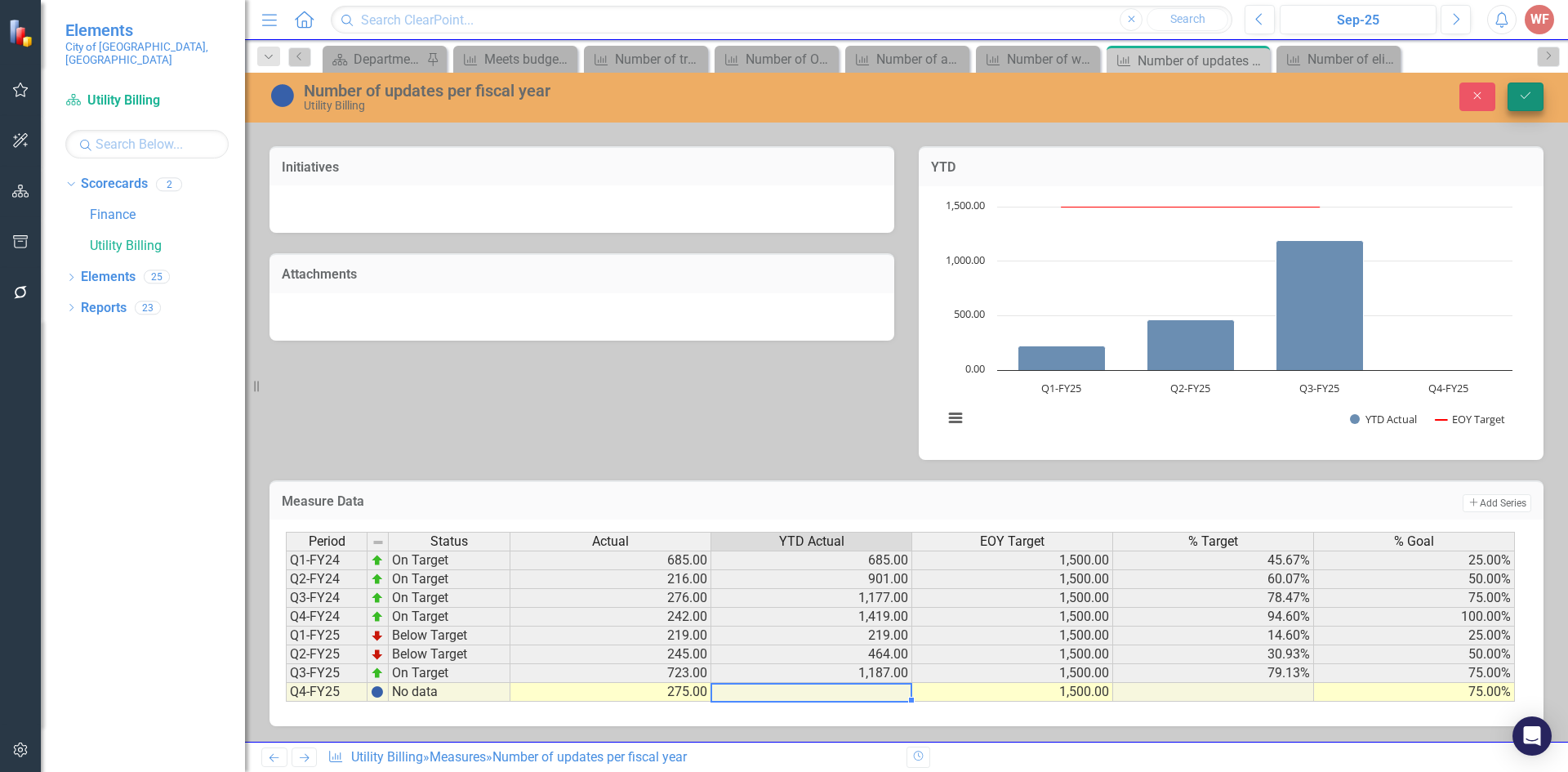
type textarea "275"
click at [1519, 89] on button "Save" at bounding box center [1525, 96] width 36 height 28
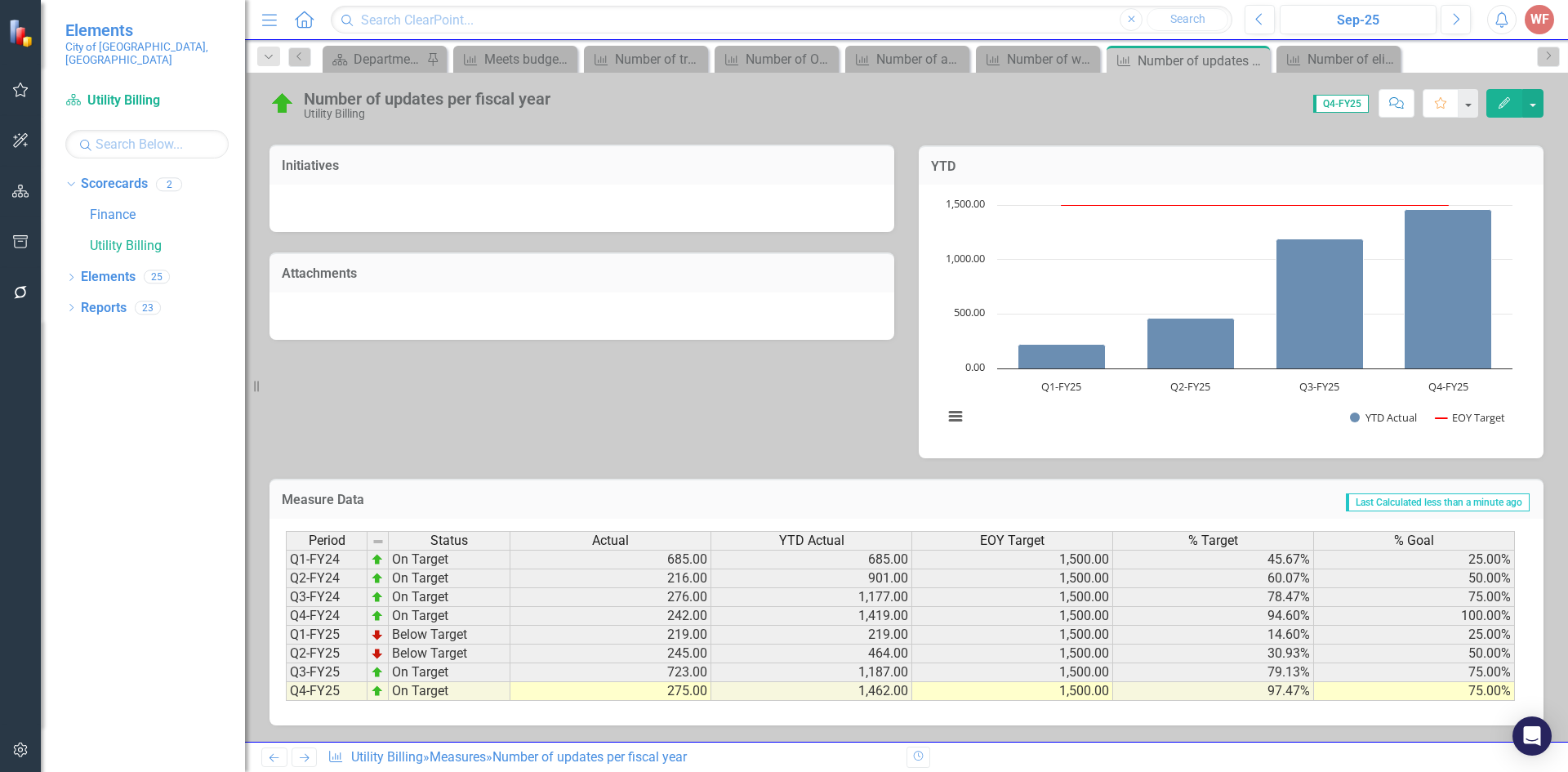
click at [1454, 689] on td "75.00%" at bounding box center [1414, 691] width 201 height 19
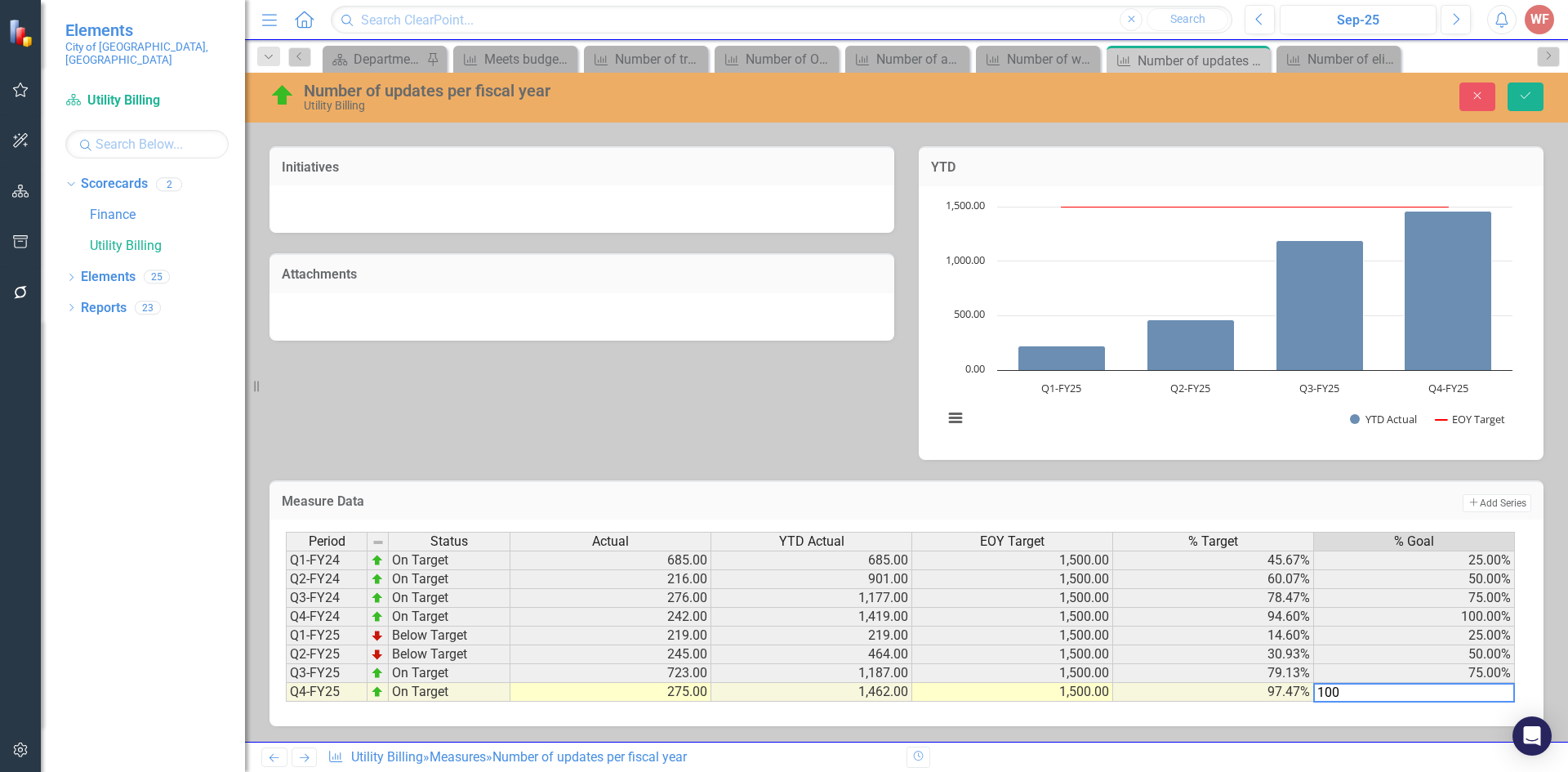
type textarea "100"
click at [1506, 82] on div "Close Save" at bounding box center [1293, 96] width 527 height 28
click at [1512, 90] on button "Save" at bounding box center [1525, 96] width 36 height 28
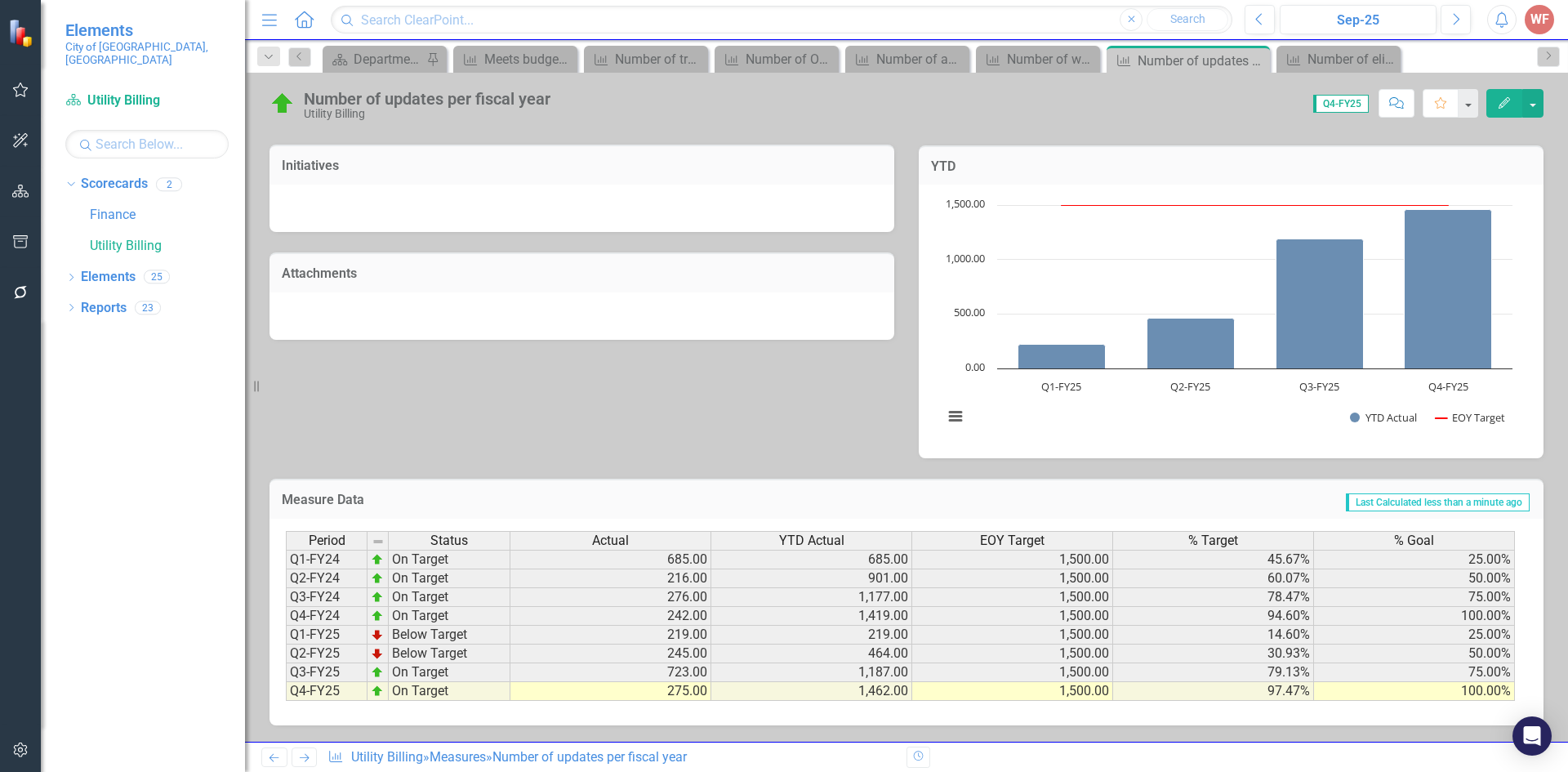
click at [279, 760] on icon "Previous" at bounding box center [274, 757] width 14 height 11
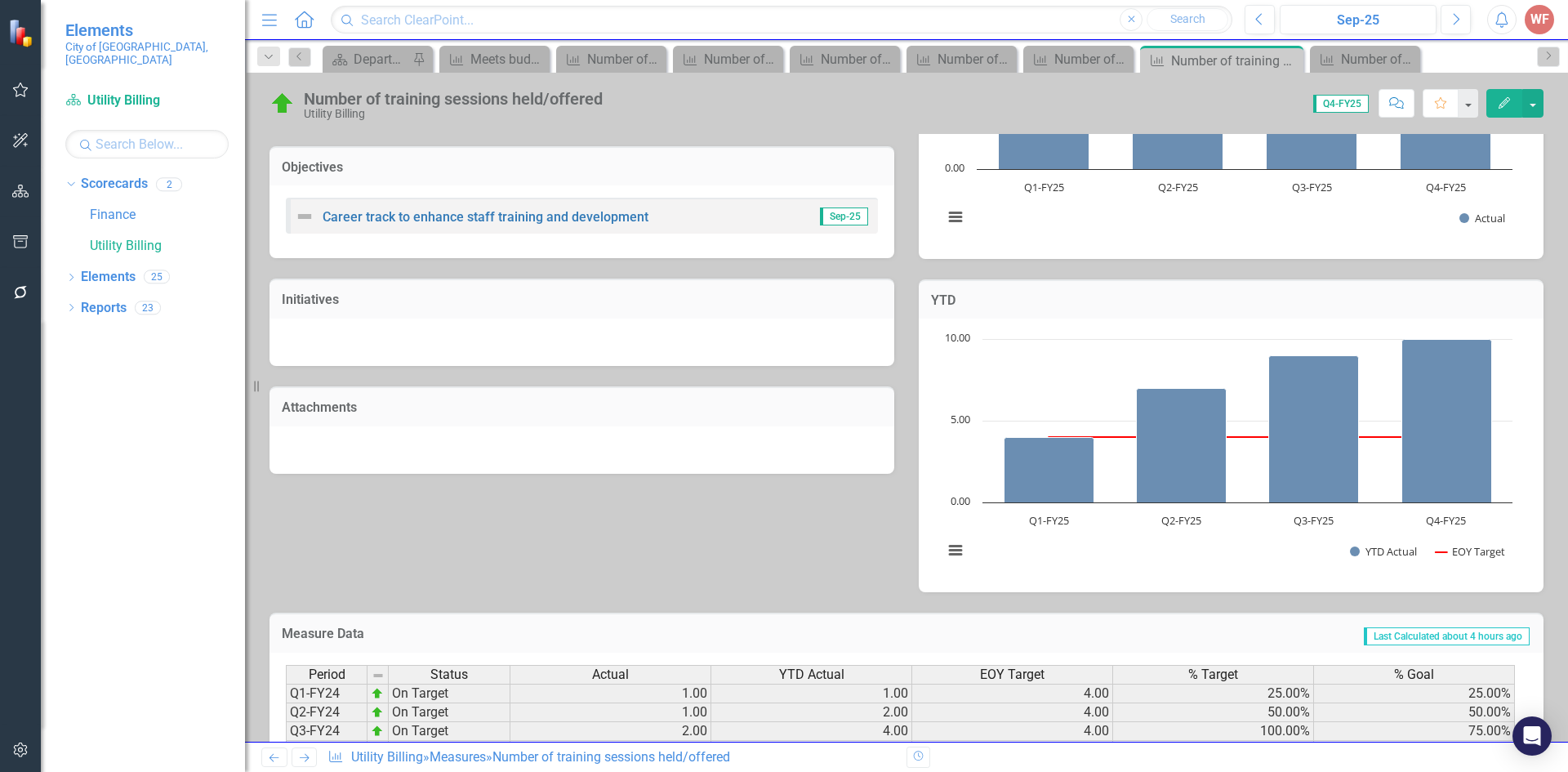
scroll to position [448, 0]
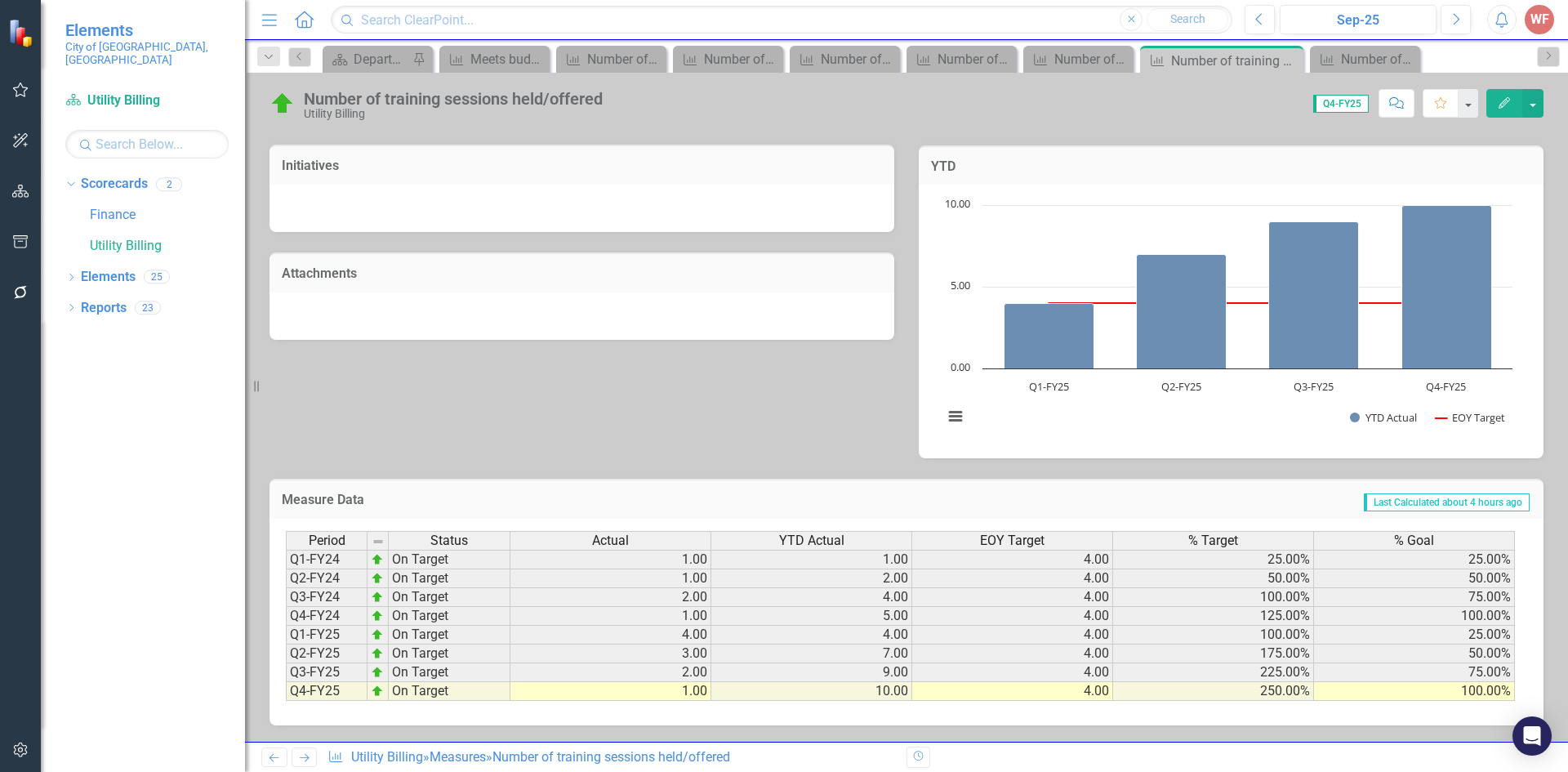
click at [272, 760] on icon "Previous" at bounding box center [274, 757] width 14 height 11
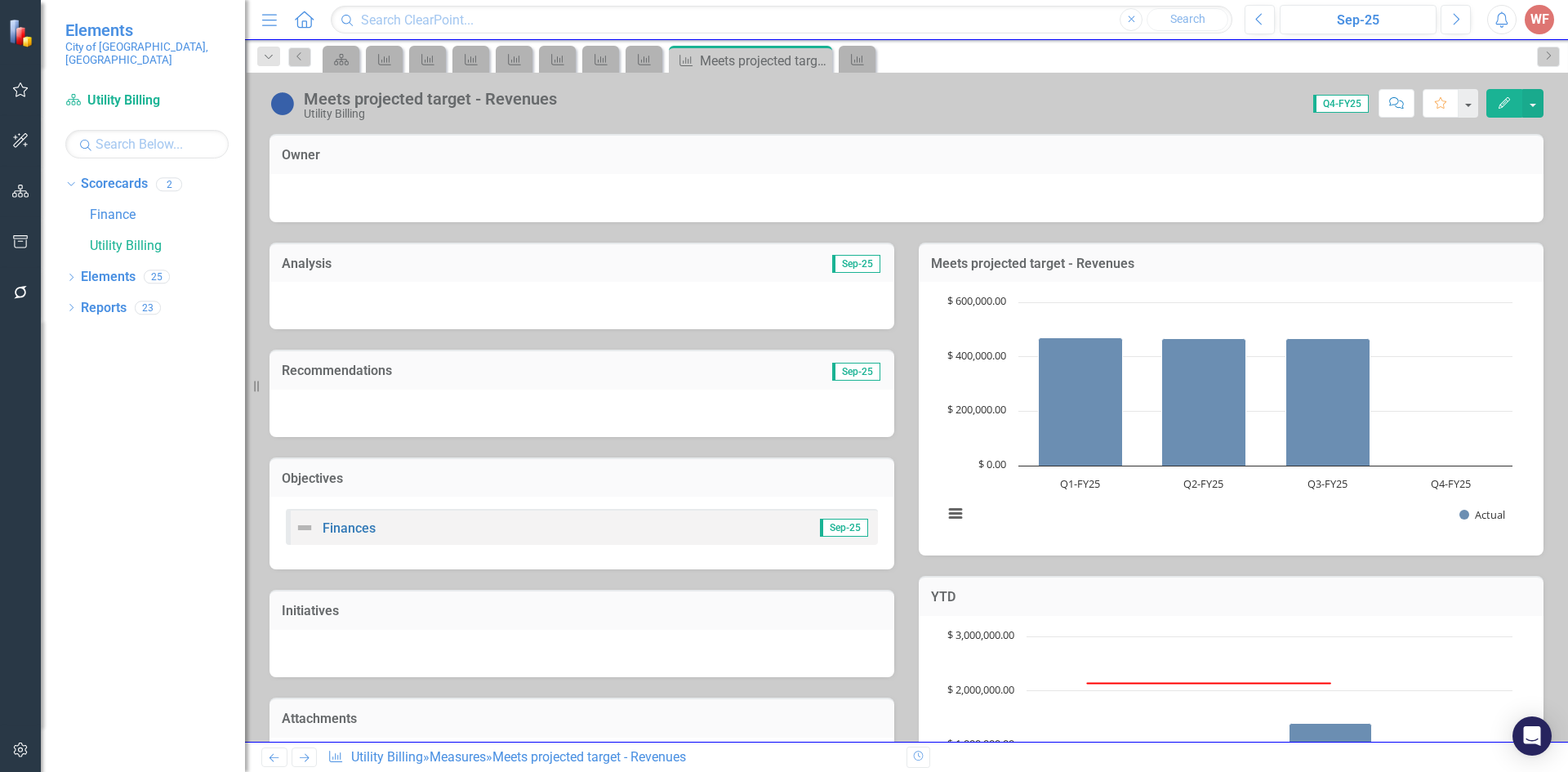
scroll to position [430, 0]
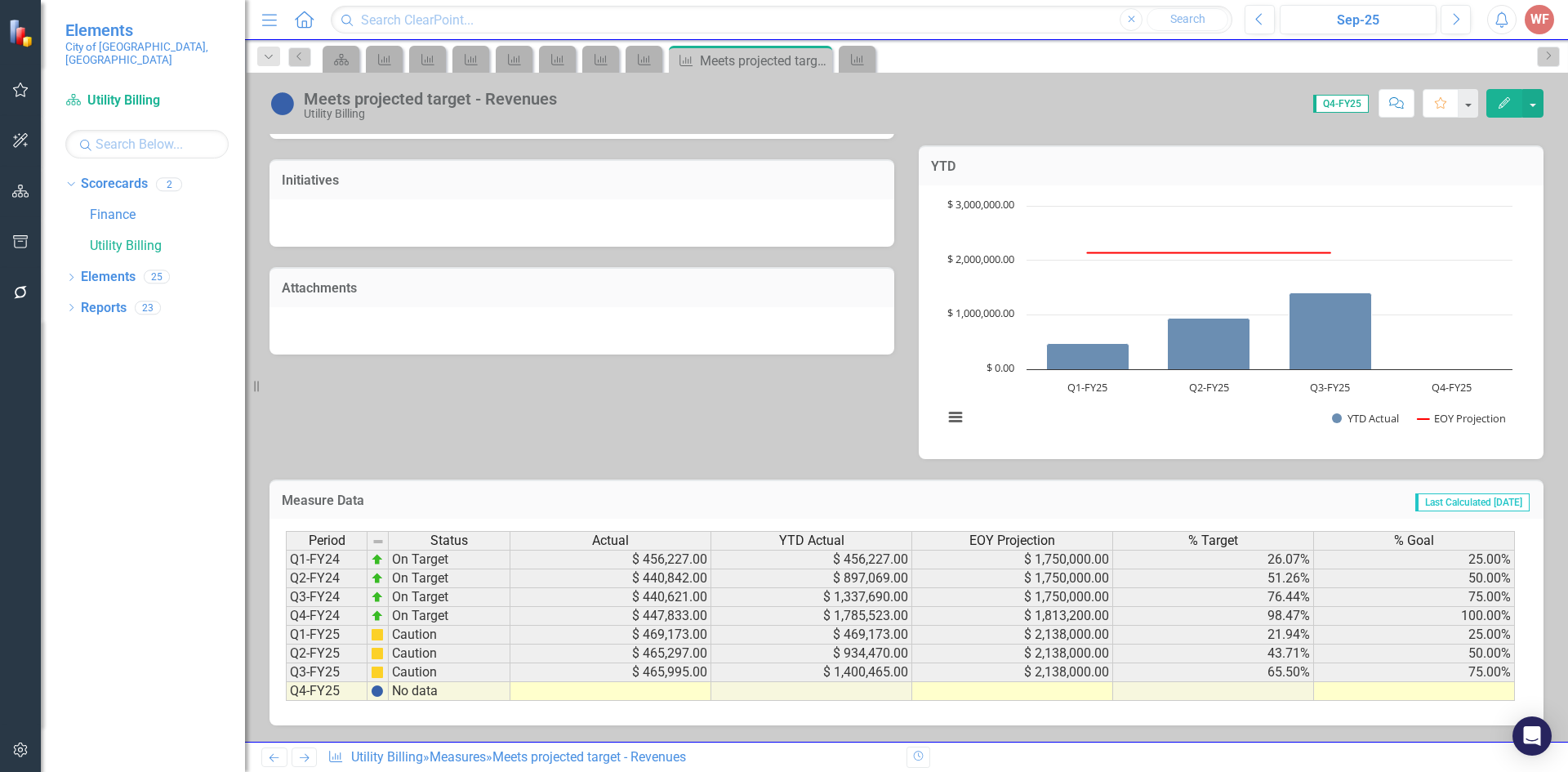
click at [282, 758] on link "Previous" at bounding box center [274, 756] width 27 height 19
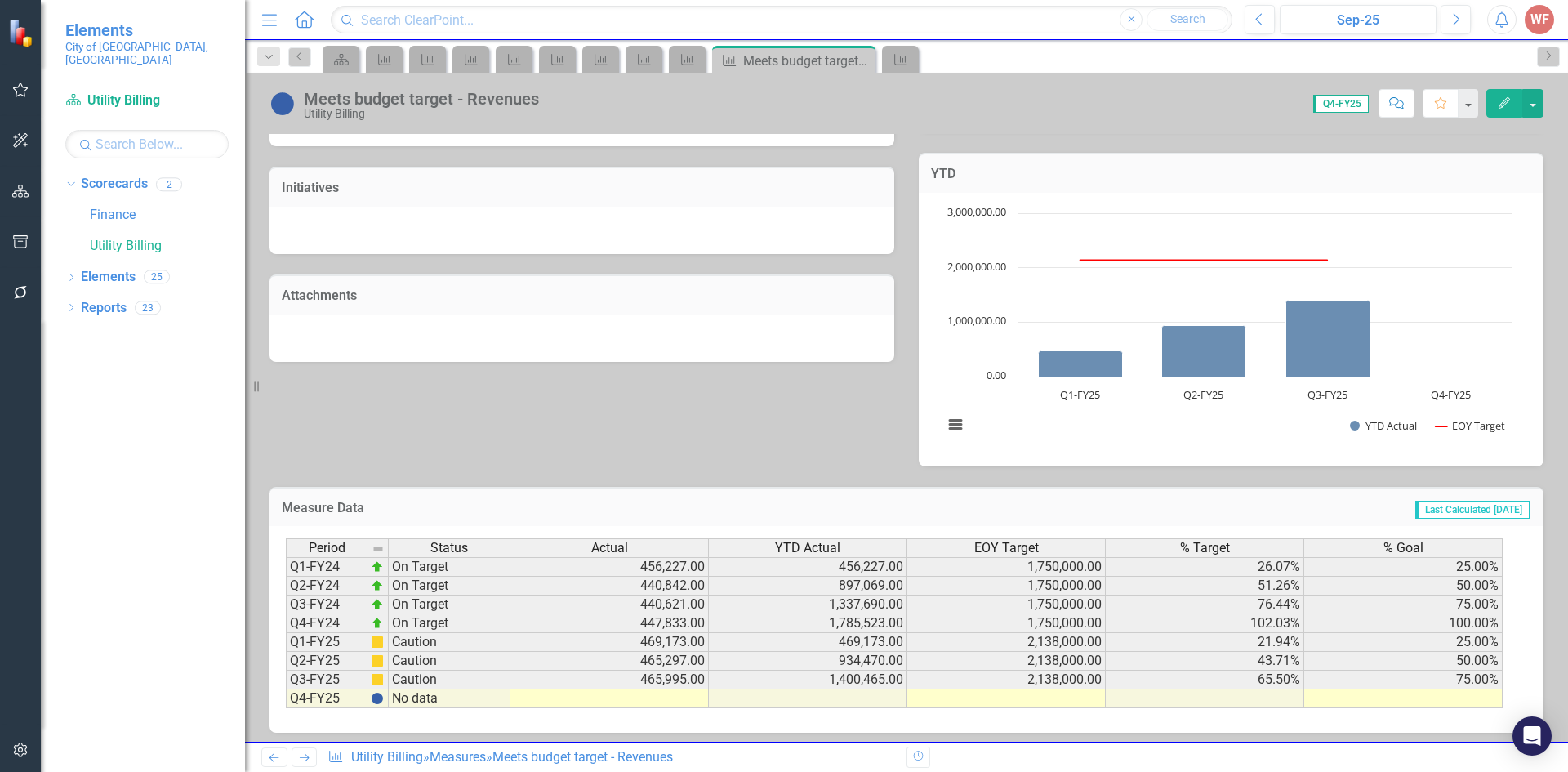
scroll to position [430, 0]
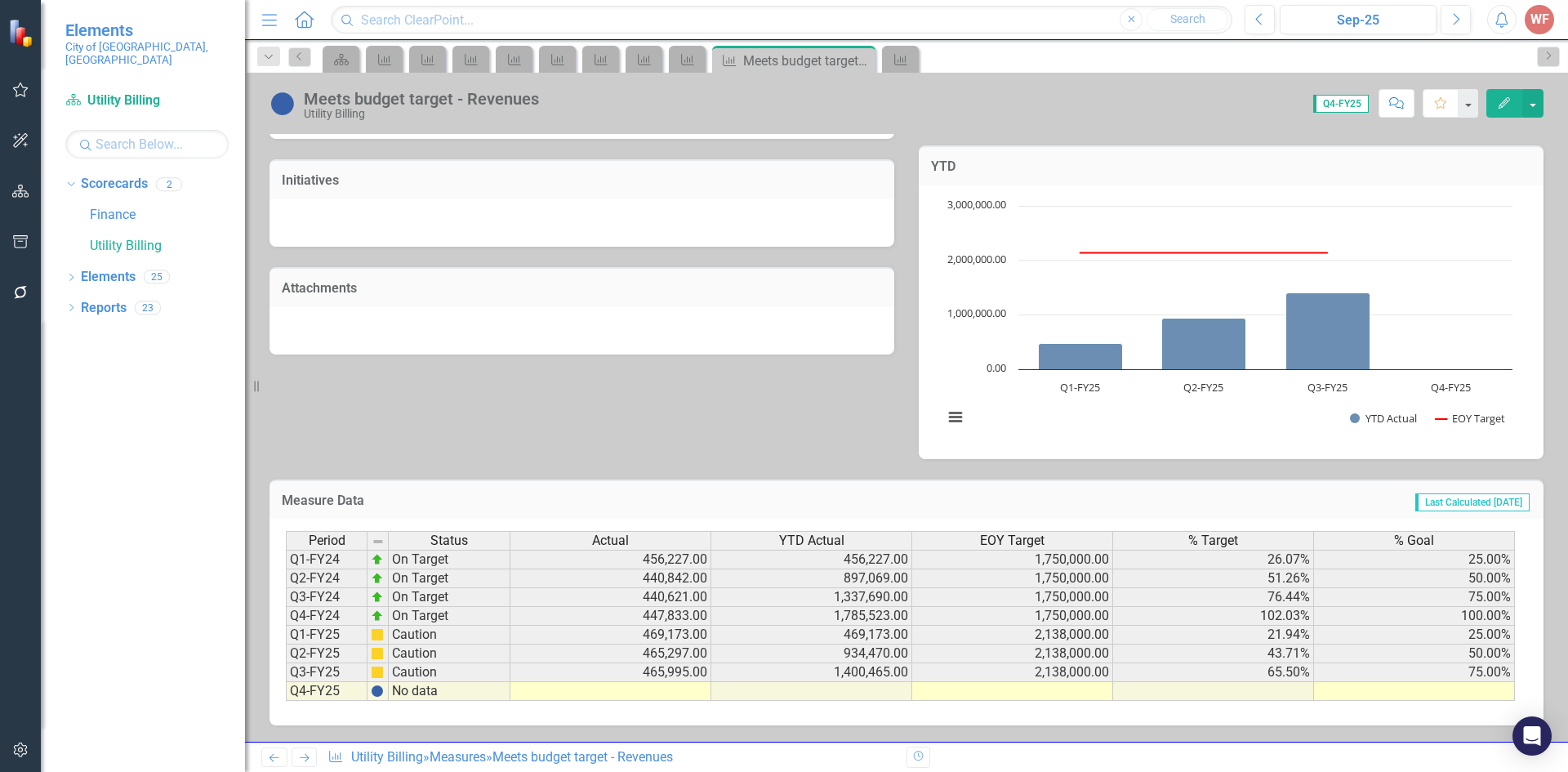
click at [293, 756] on link "Next" at bounding box center [305, 756] width 27 height 19
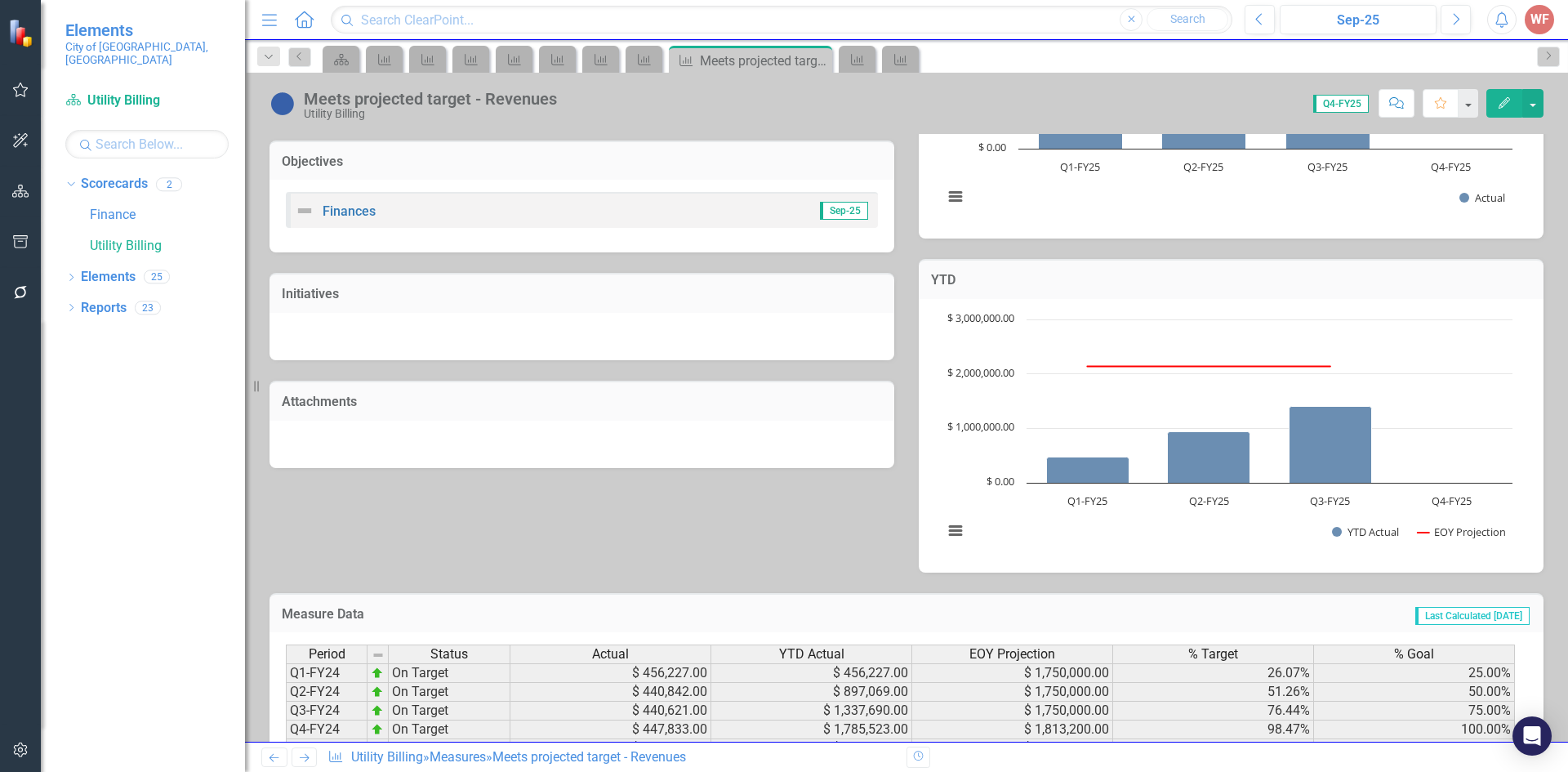
scroll to position [430, 0]
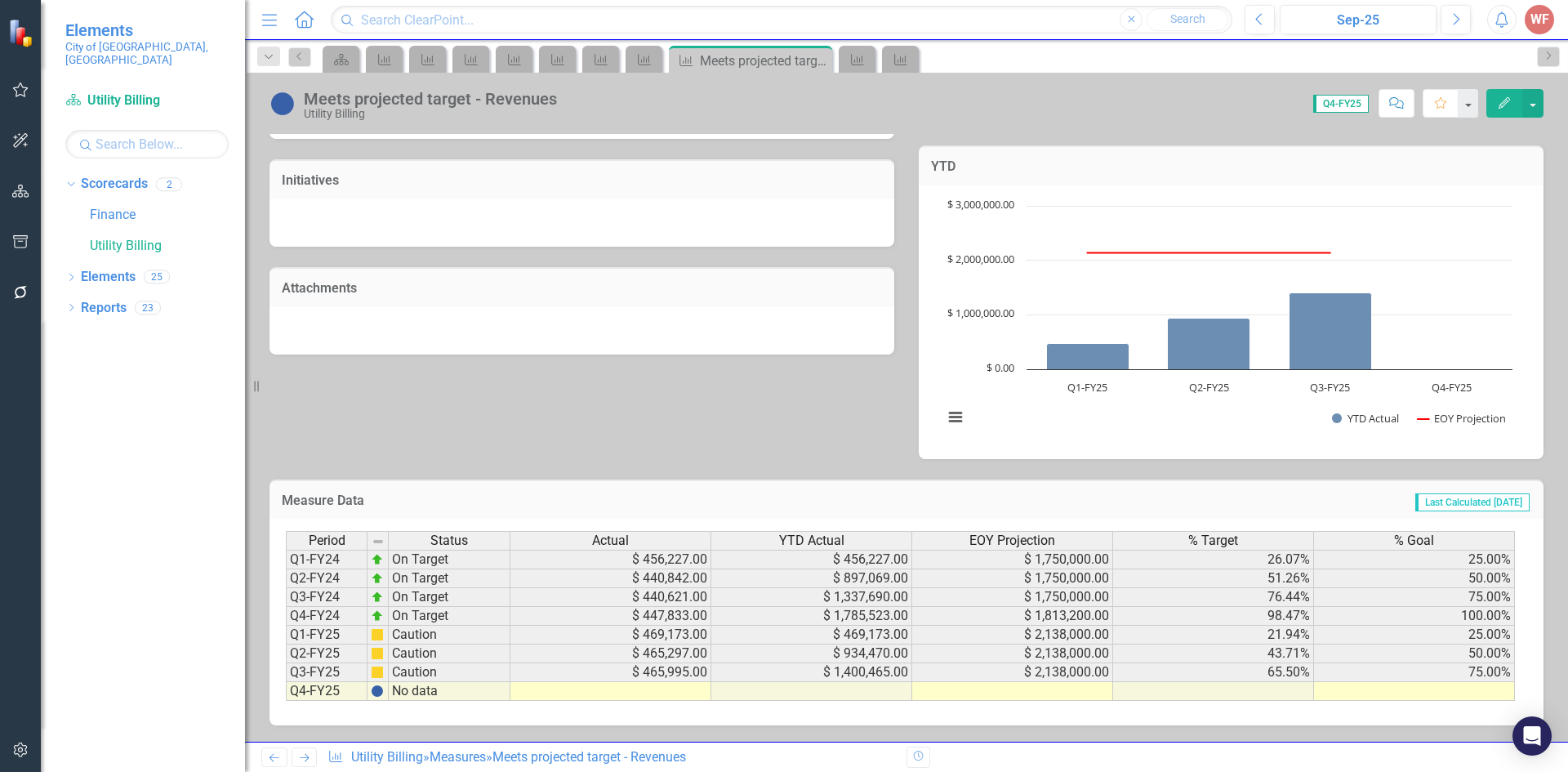
click at [274, 756] on icon "Previous" at bounding box center [274, 757] width 14 height 11
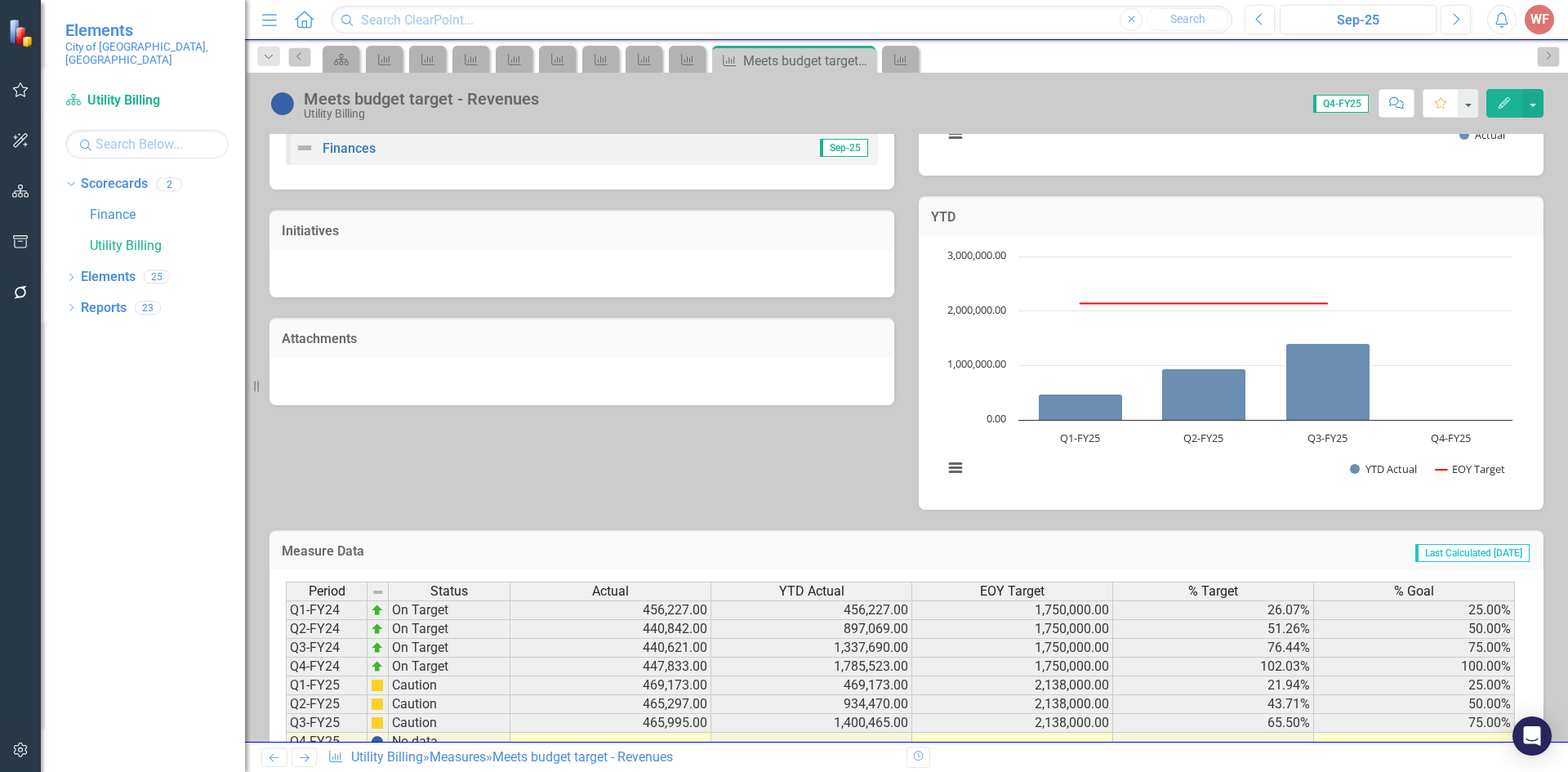
scroll to position [430, 0]
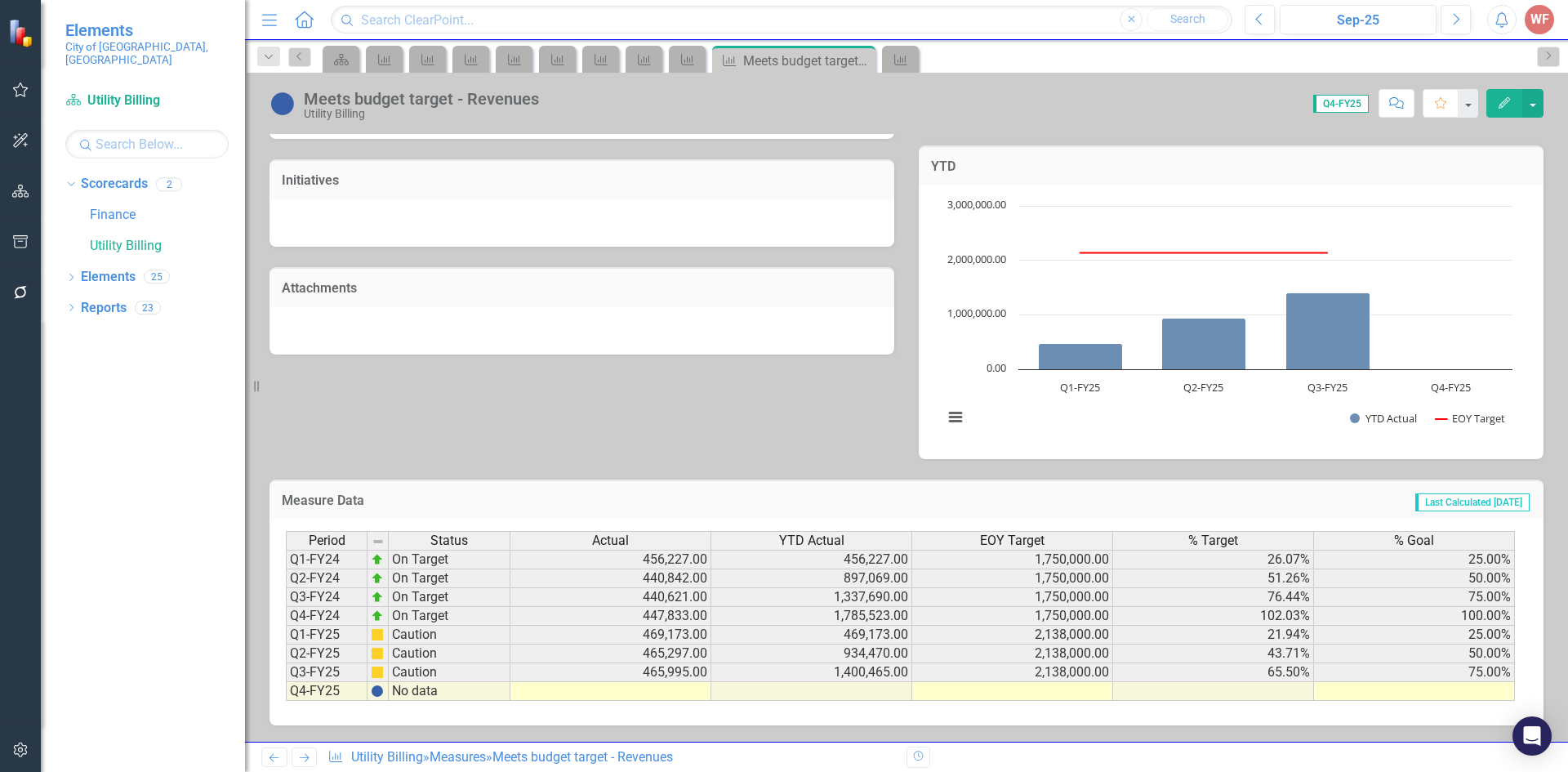
click at [269, 754] on icon "Previous" at bounding box center [274, 757] width 14 height 11
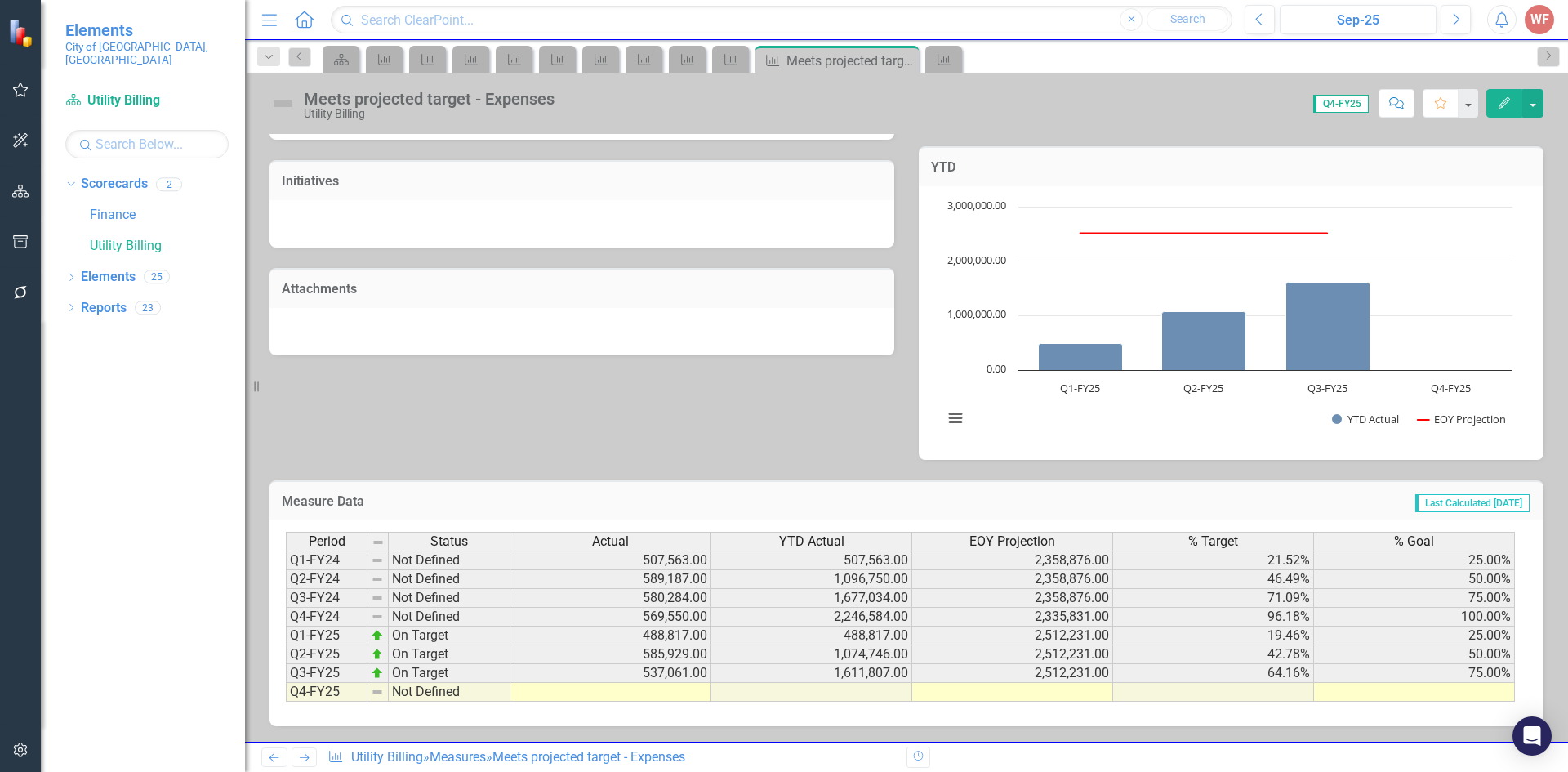
scroll to position [430, 0]
click at [279, 757] on icon "Previous" at bounding box center [274, 757] width 14 height 11
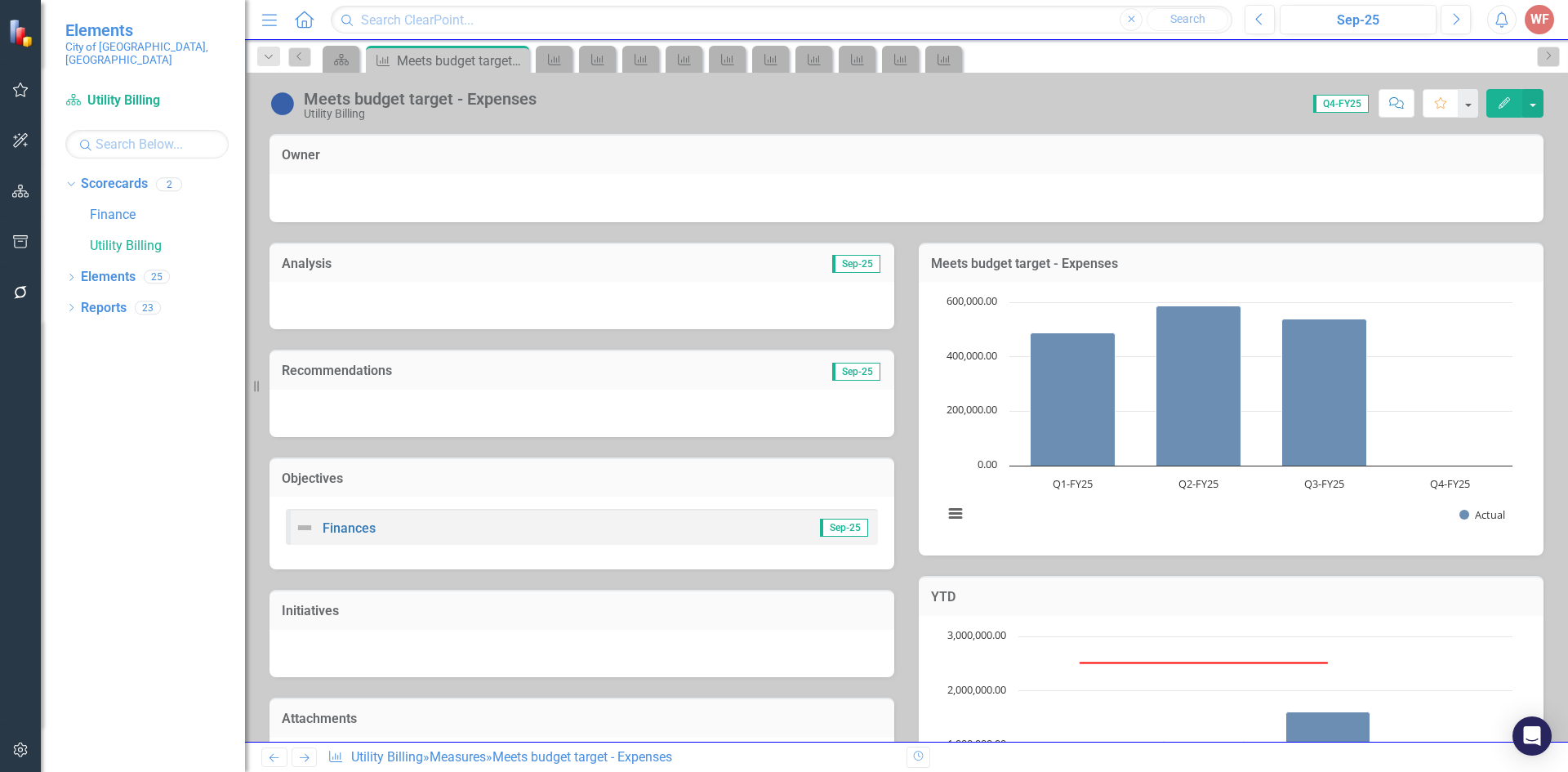
scroll to position [423, 0]
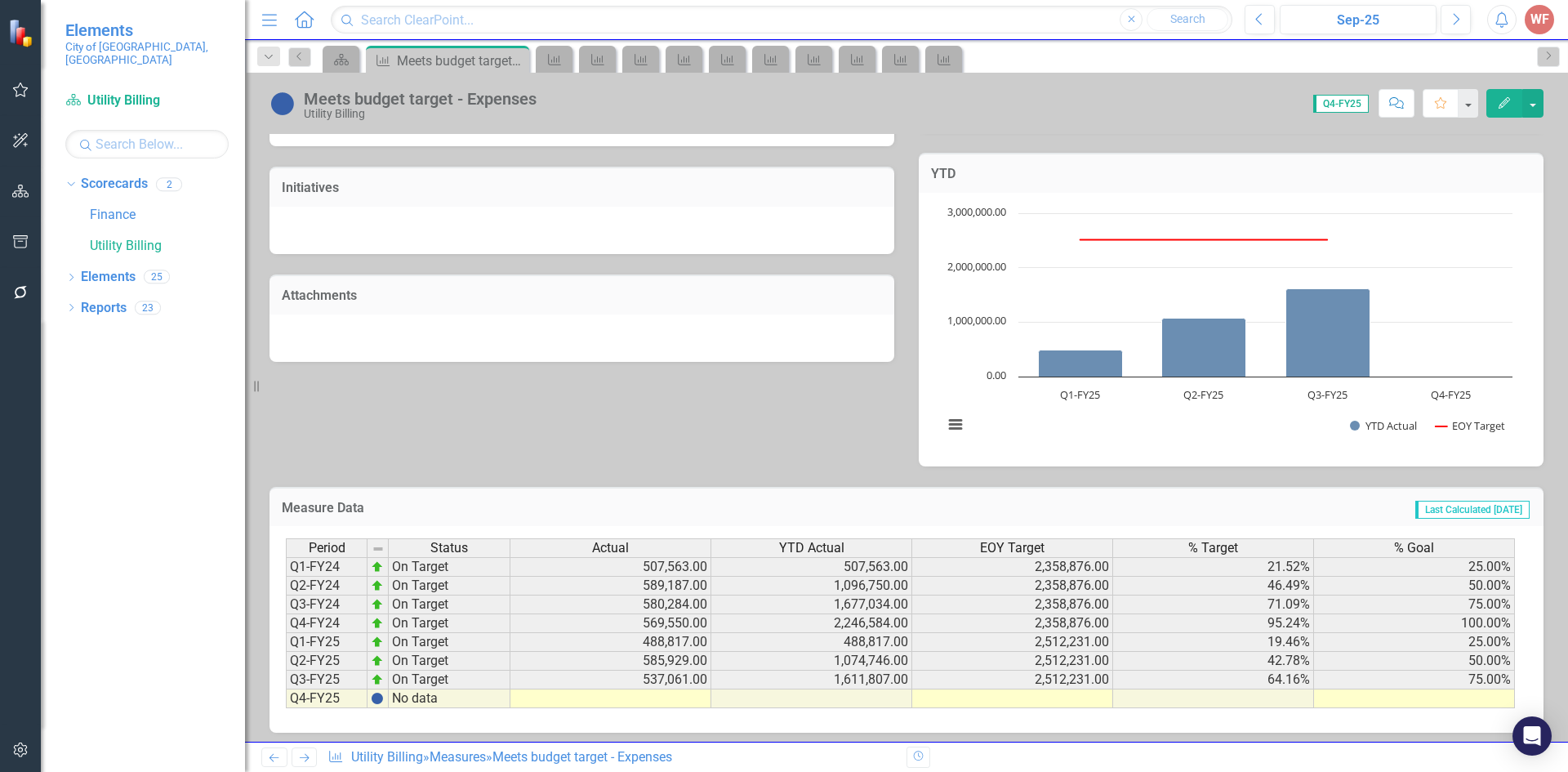
click at [276, 756] on icon "Previous" at bounding box center [274, 757] width 14 height 11
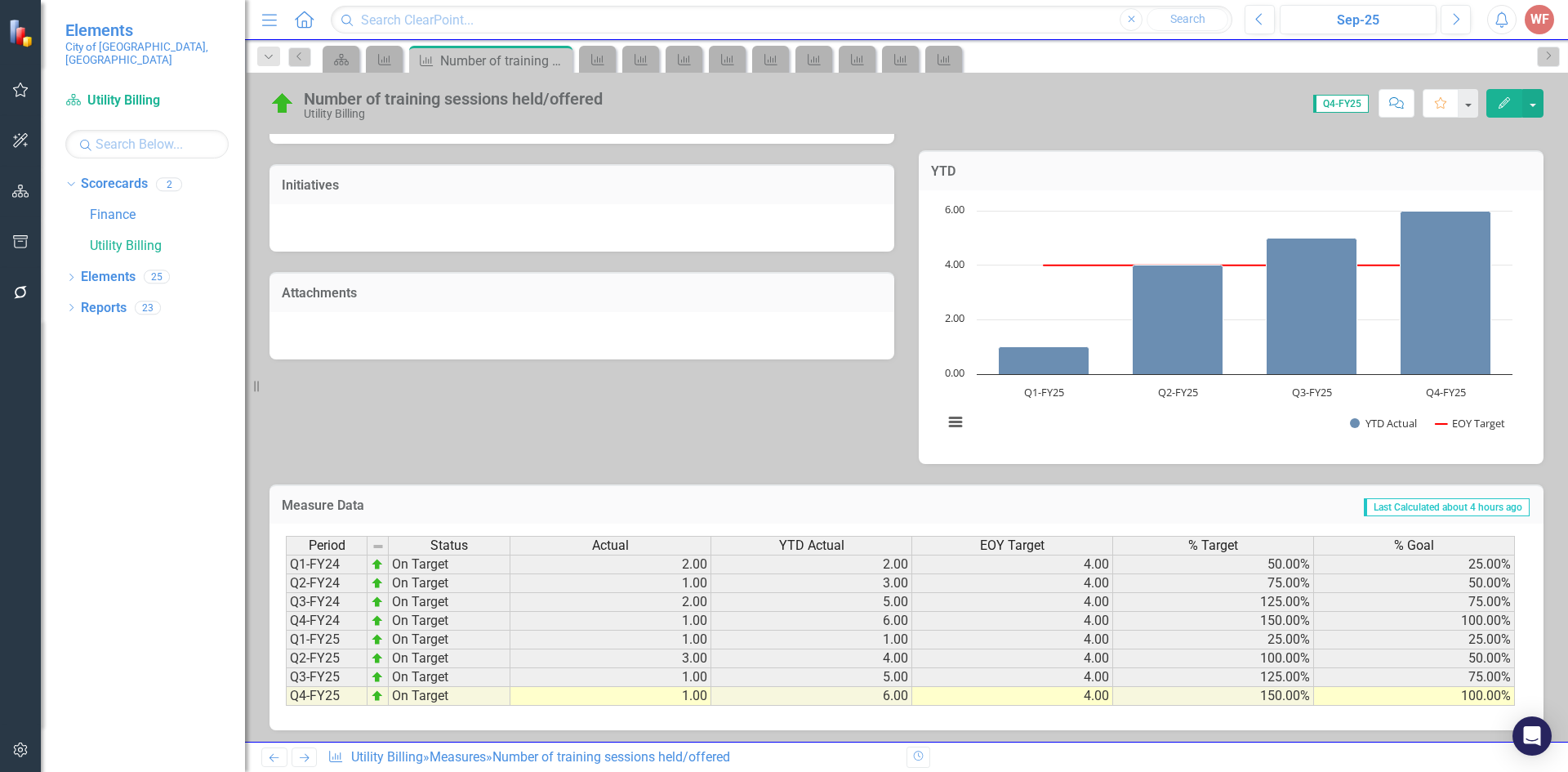
scroll to position [434, 0]
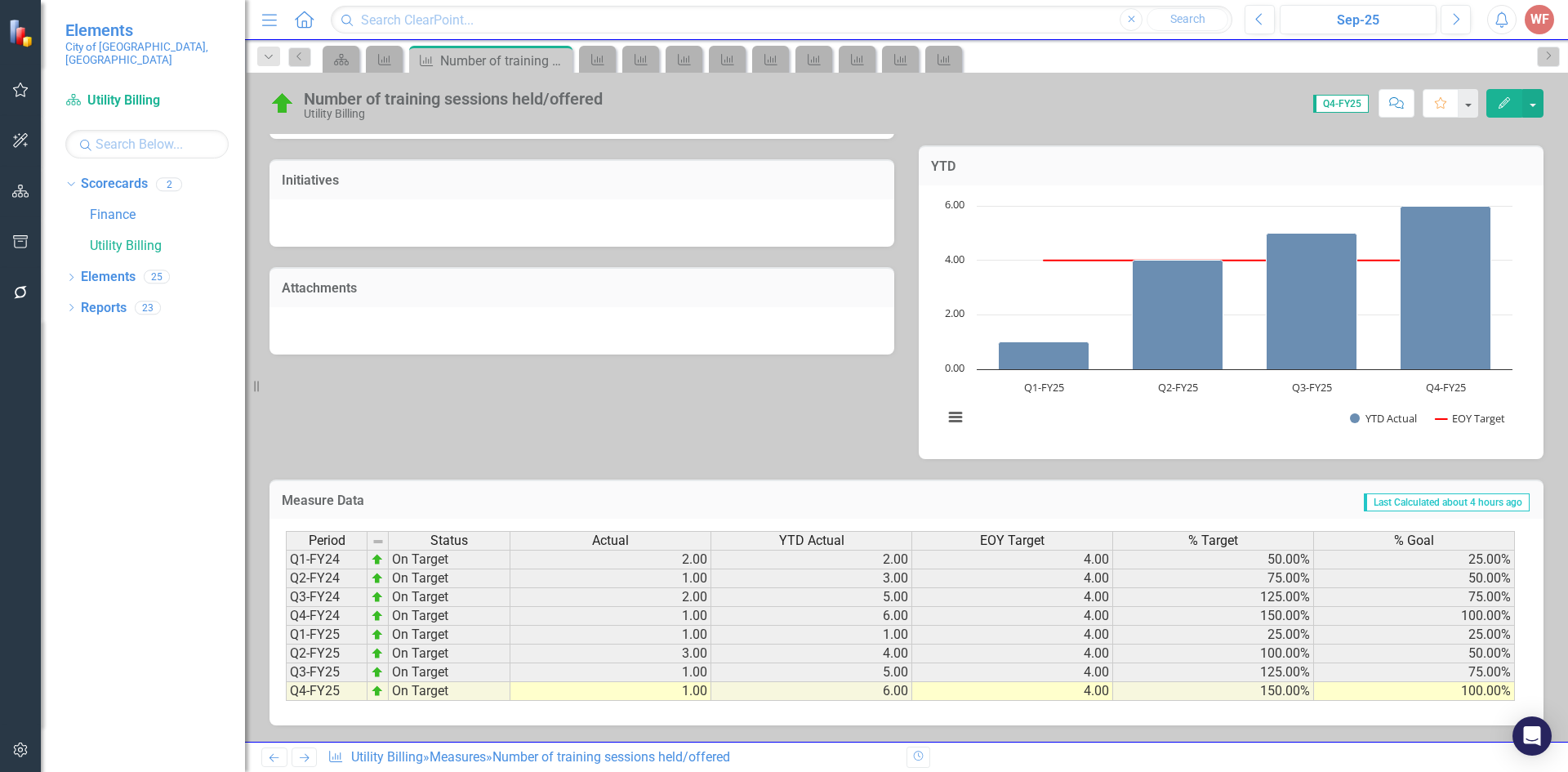
click at [286, 752] on link "Previous" at bounding box center [274, 756] width 27 height 19
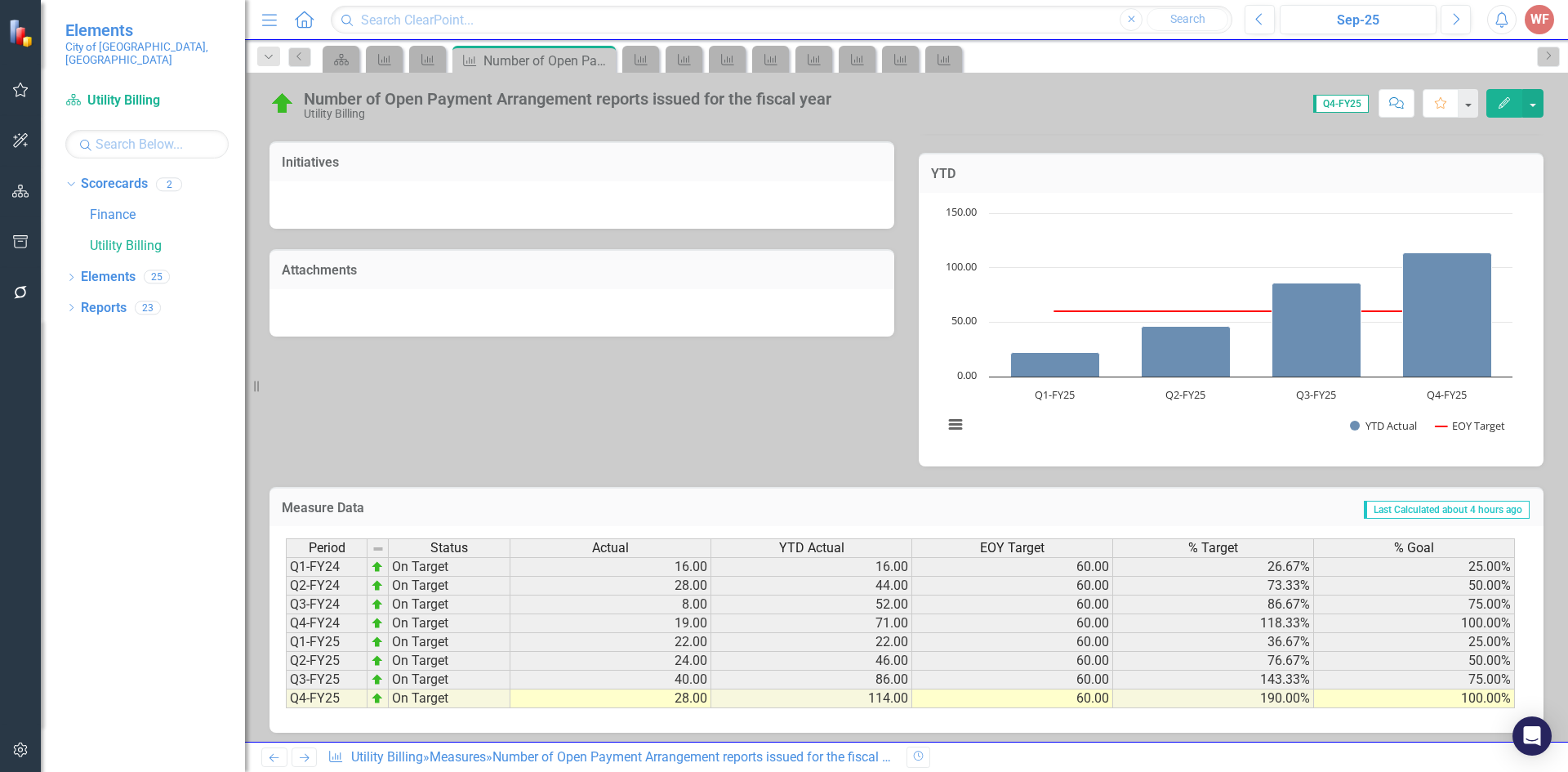
scroll to position [434, 0]
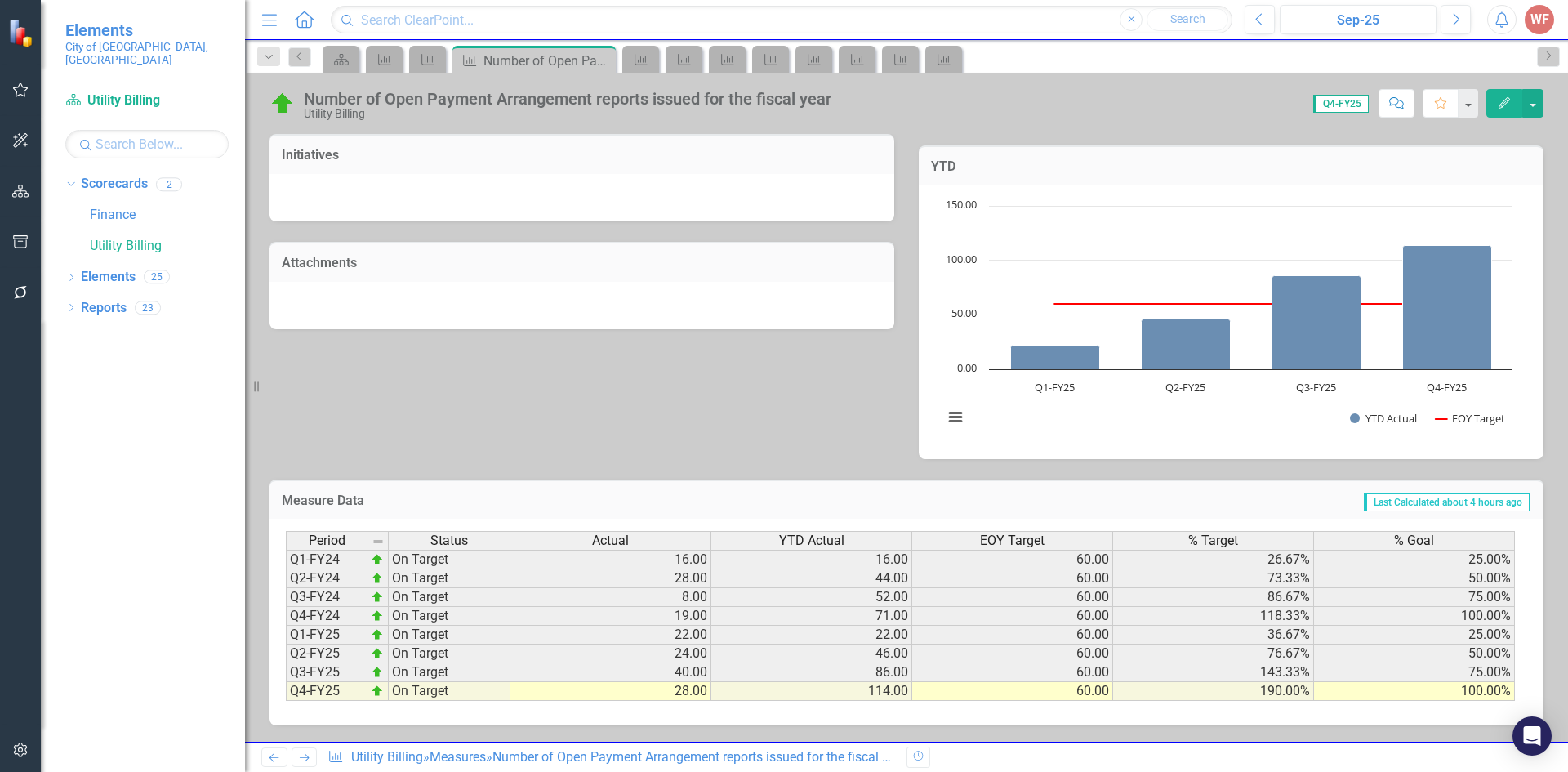
click at [278, 752] on icon "Previous" at bounding box center [274, 757] width 14 height 11
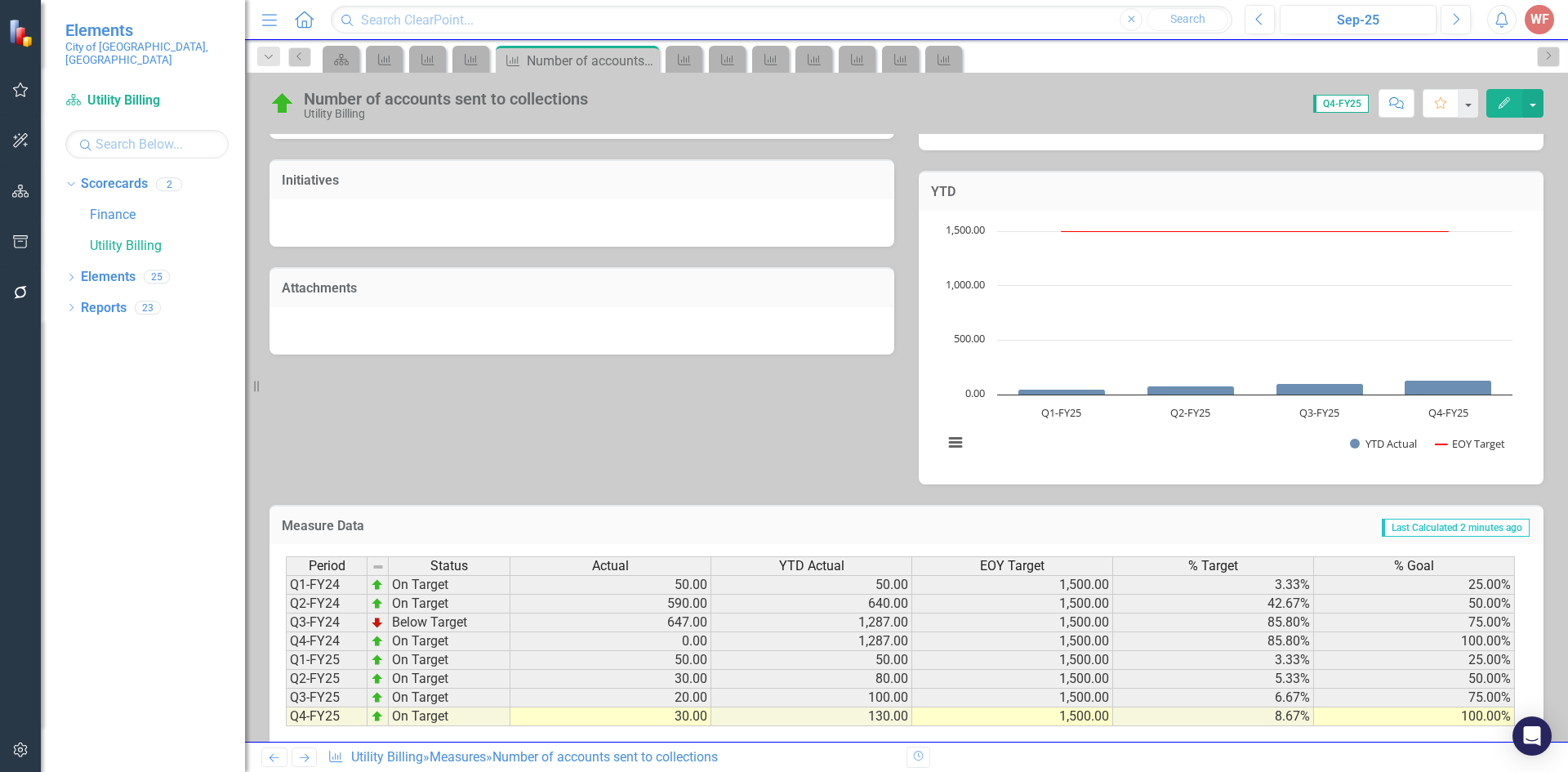
scroll to position [434, 0]
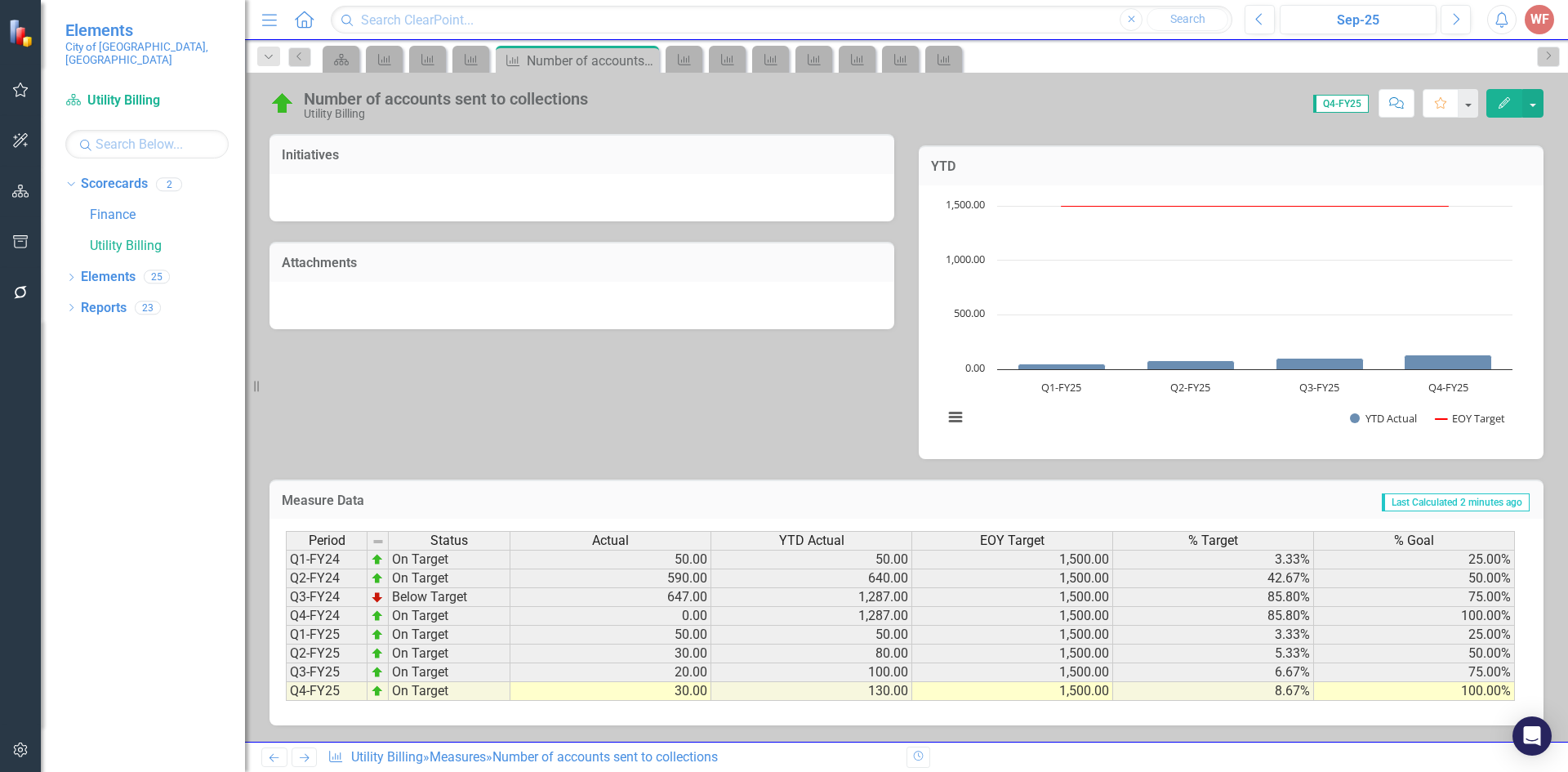
click at [283, 749] on link "Previous" at bounding box center [274, 756] width 27 height 19
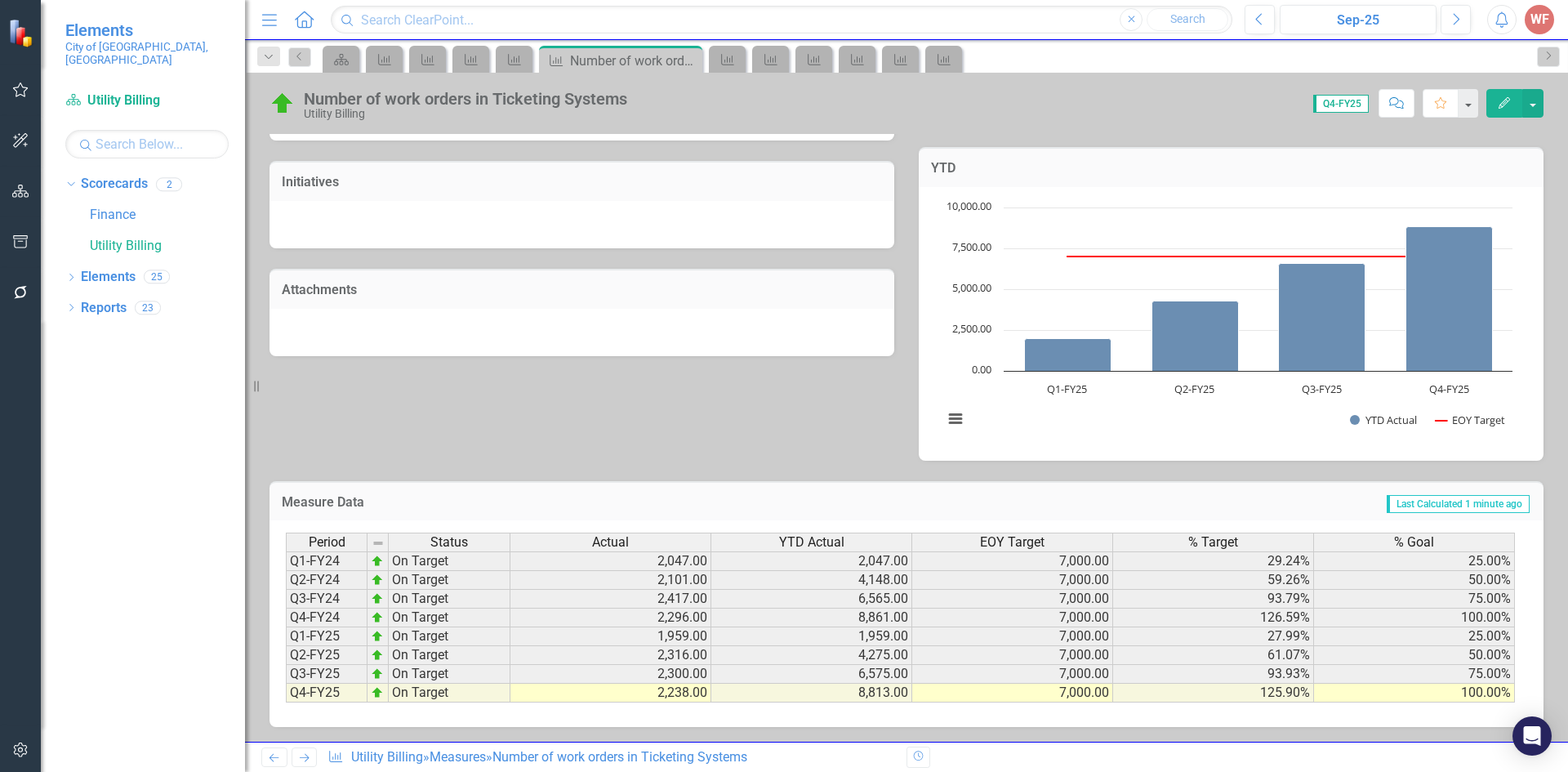
scroll to position [434, 0]
click at [280, 755] on icon "Previous" at bounding box center [274, 757] width 14 height 11
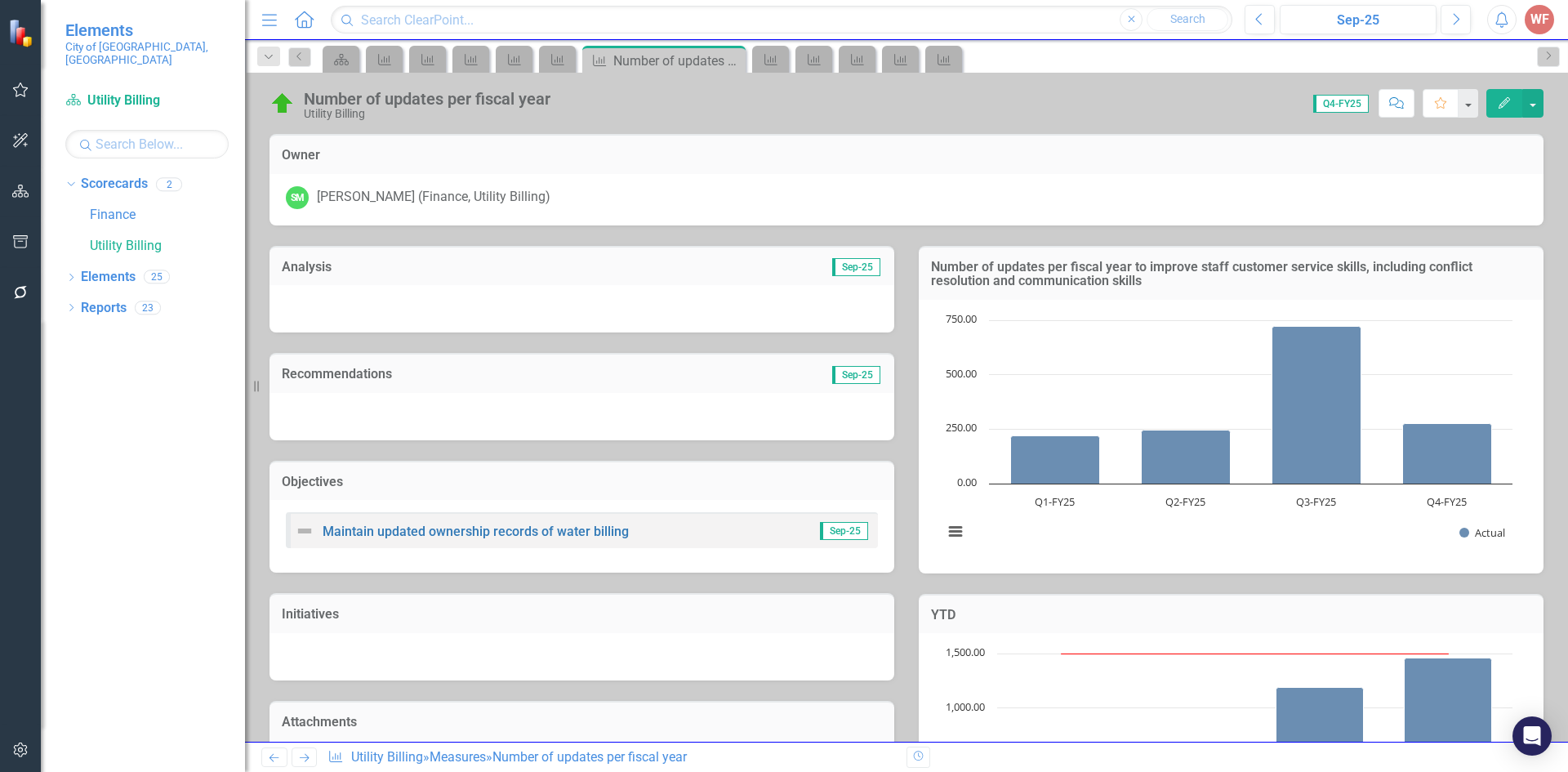
scroll to position [448, 0]
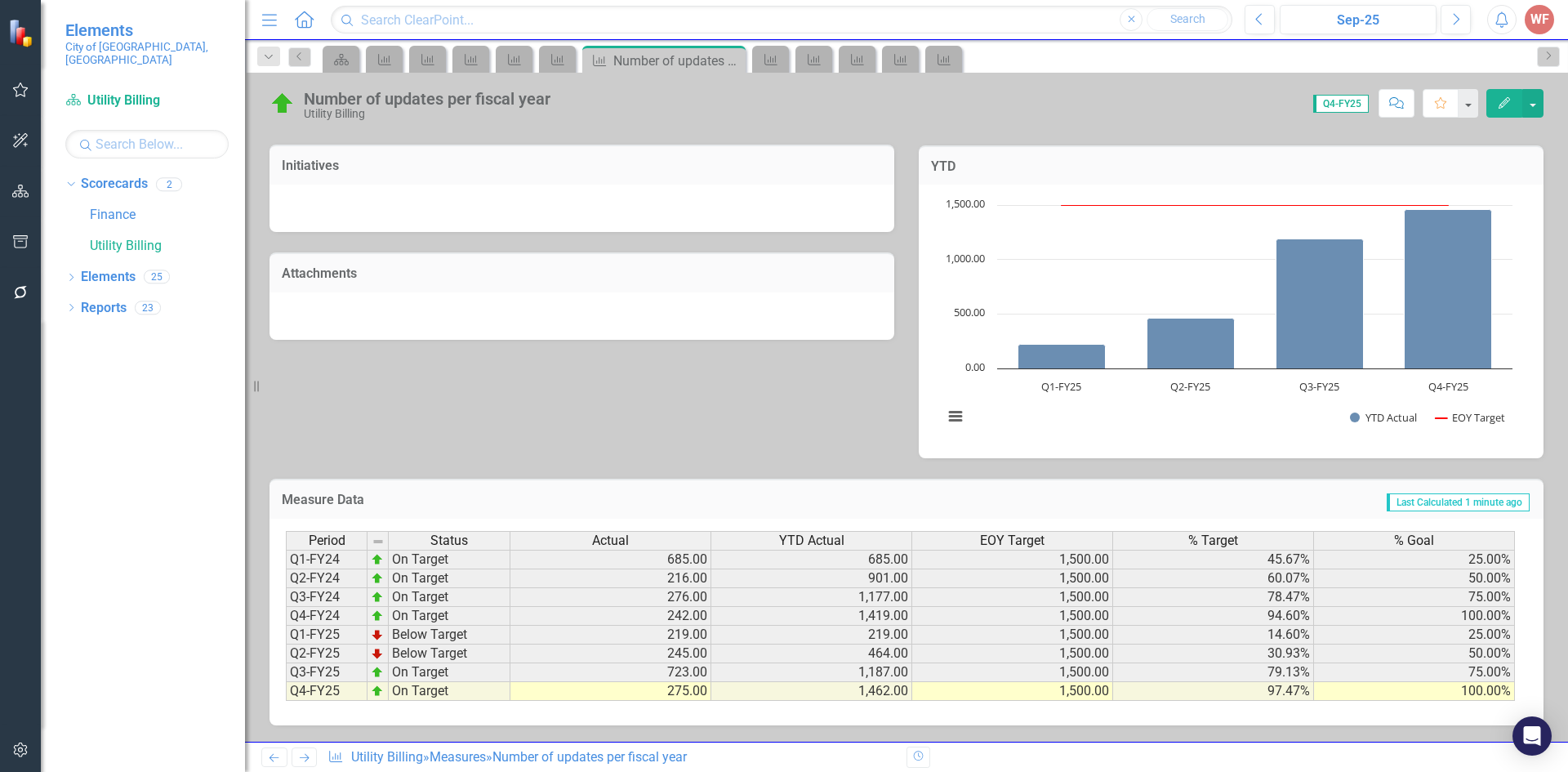
click at [286, 766] on div "Previous Next Measure Utility Billing » Measures » Number of updates per fiscal…" at bounding box center [578, 756] width 633 height 19
click at [279, 752] on icon "Previous" at bounding box center [274, 757] width 14 height 11
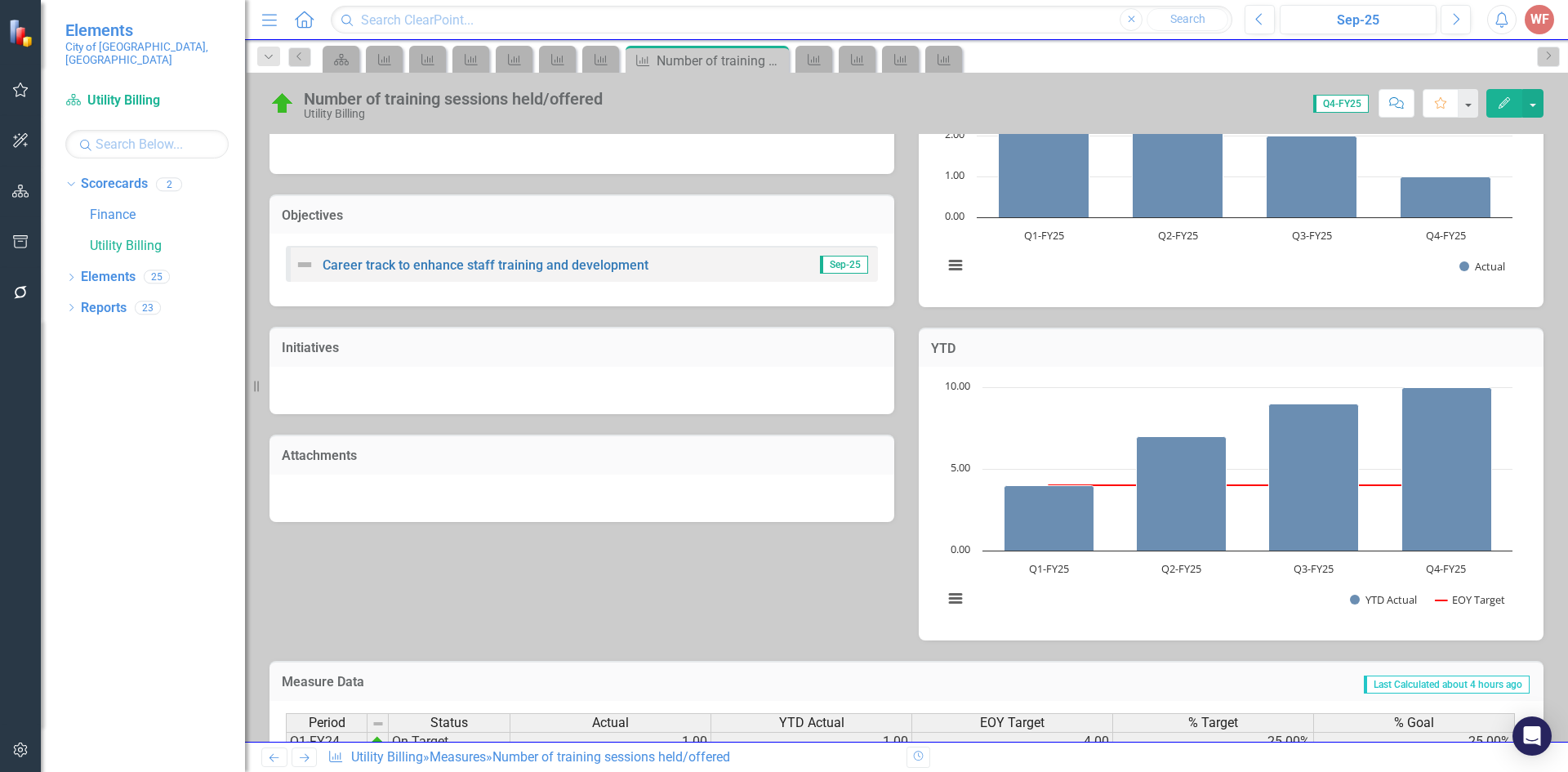
scroll to position [448, 0]
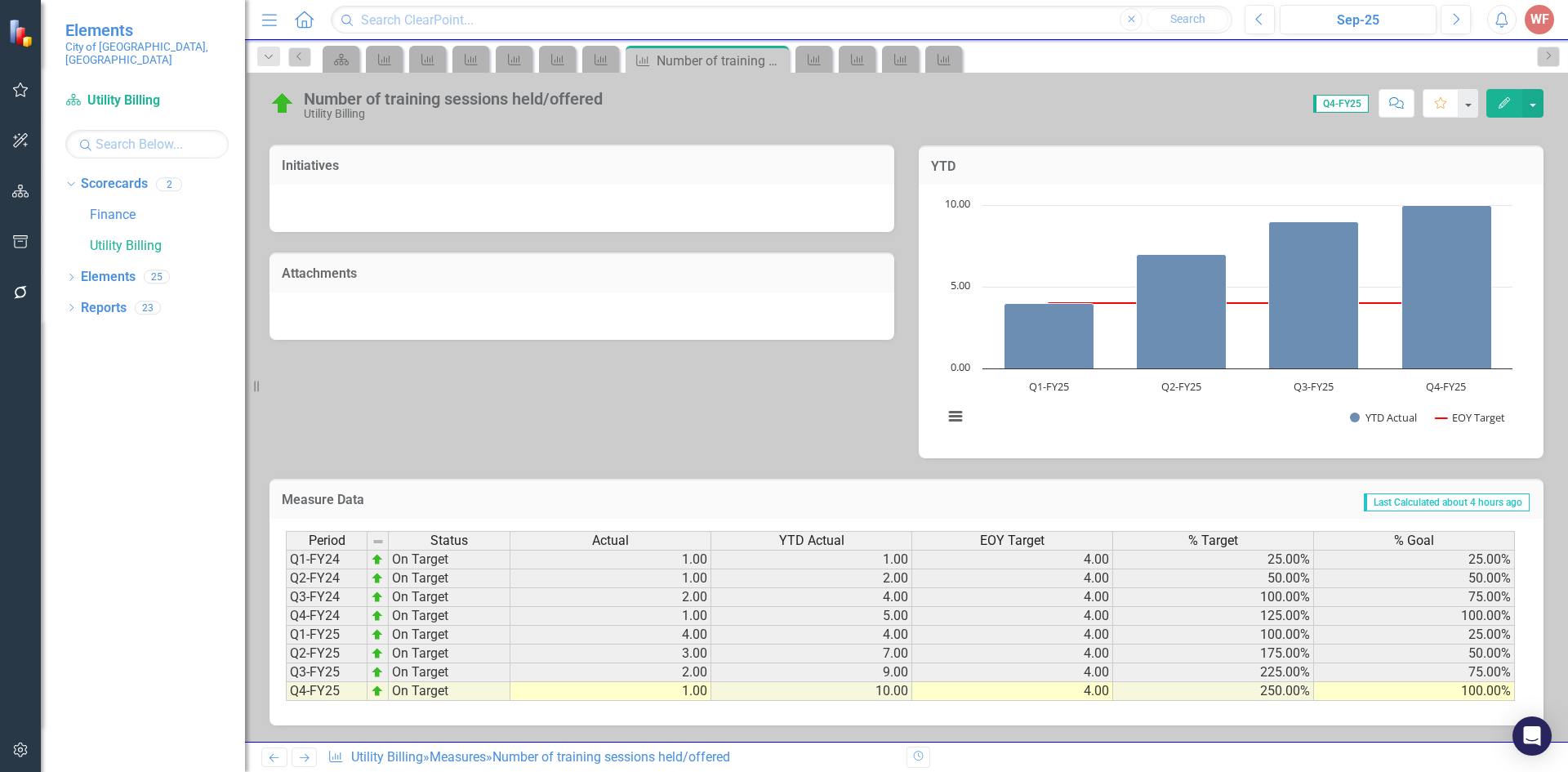
click at [269, 756] on icon "Previous" at bounding box center [274, 757] width 14 height 11
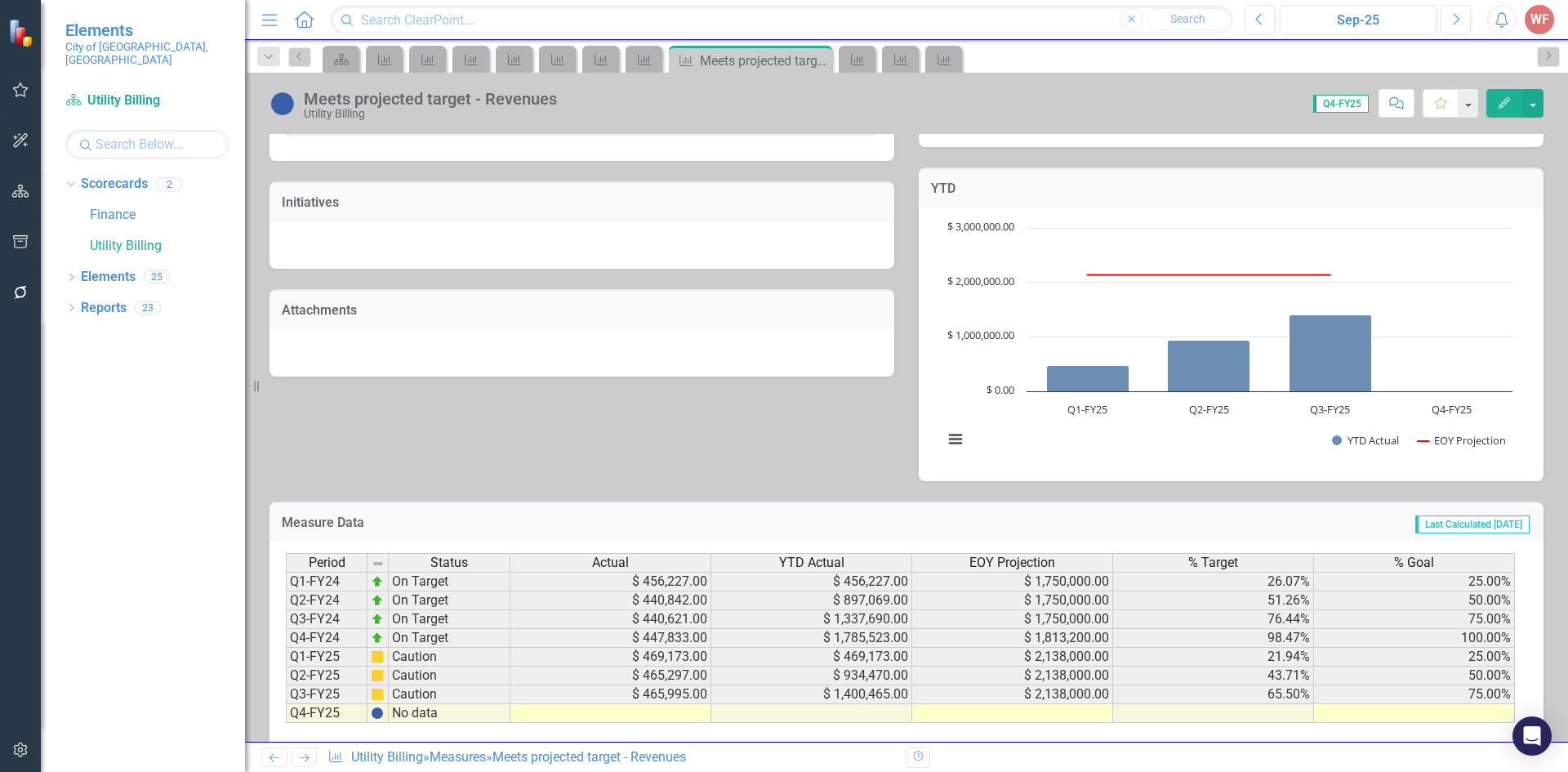
scroll to position [430, 0]
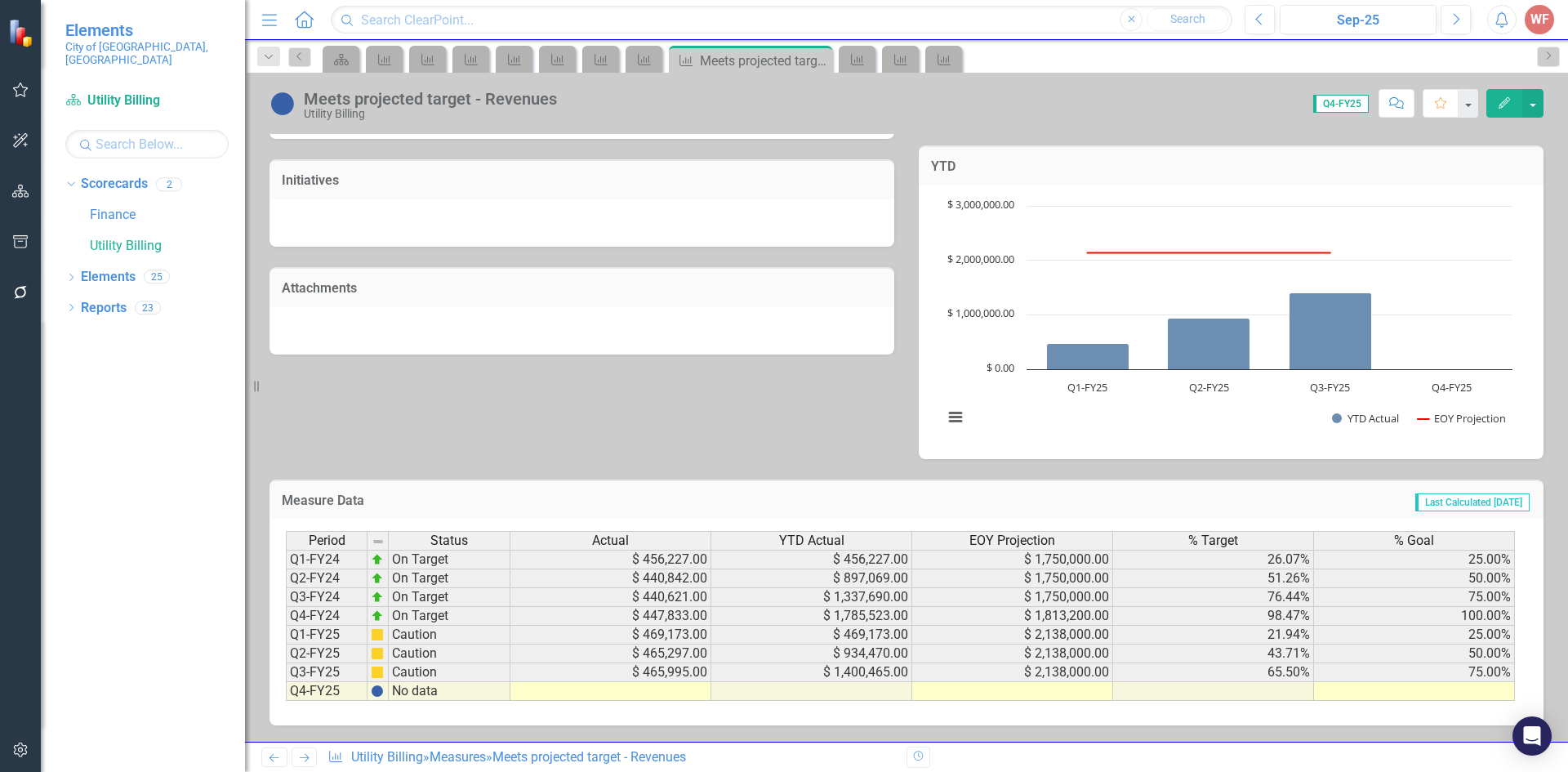
click at [270, 758] on icon "Previous" at bounding box center [274, 757] width 14 height 11
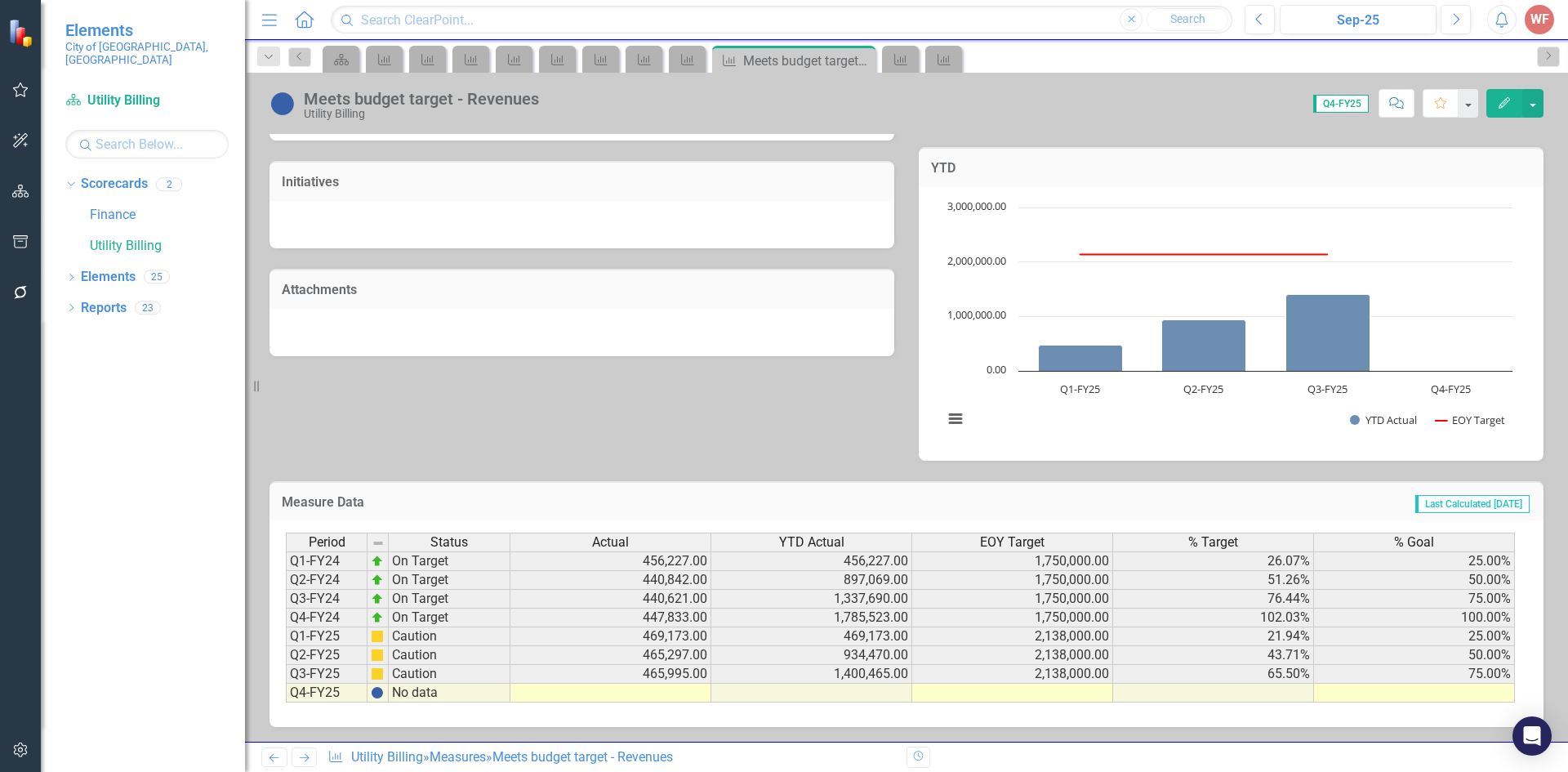
scroll to position [430, 0]
click at [278, 755] on icon "Previous" at bounding box center [274, 757] width 14 height 11
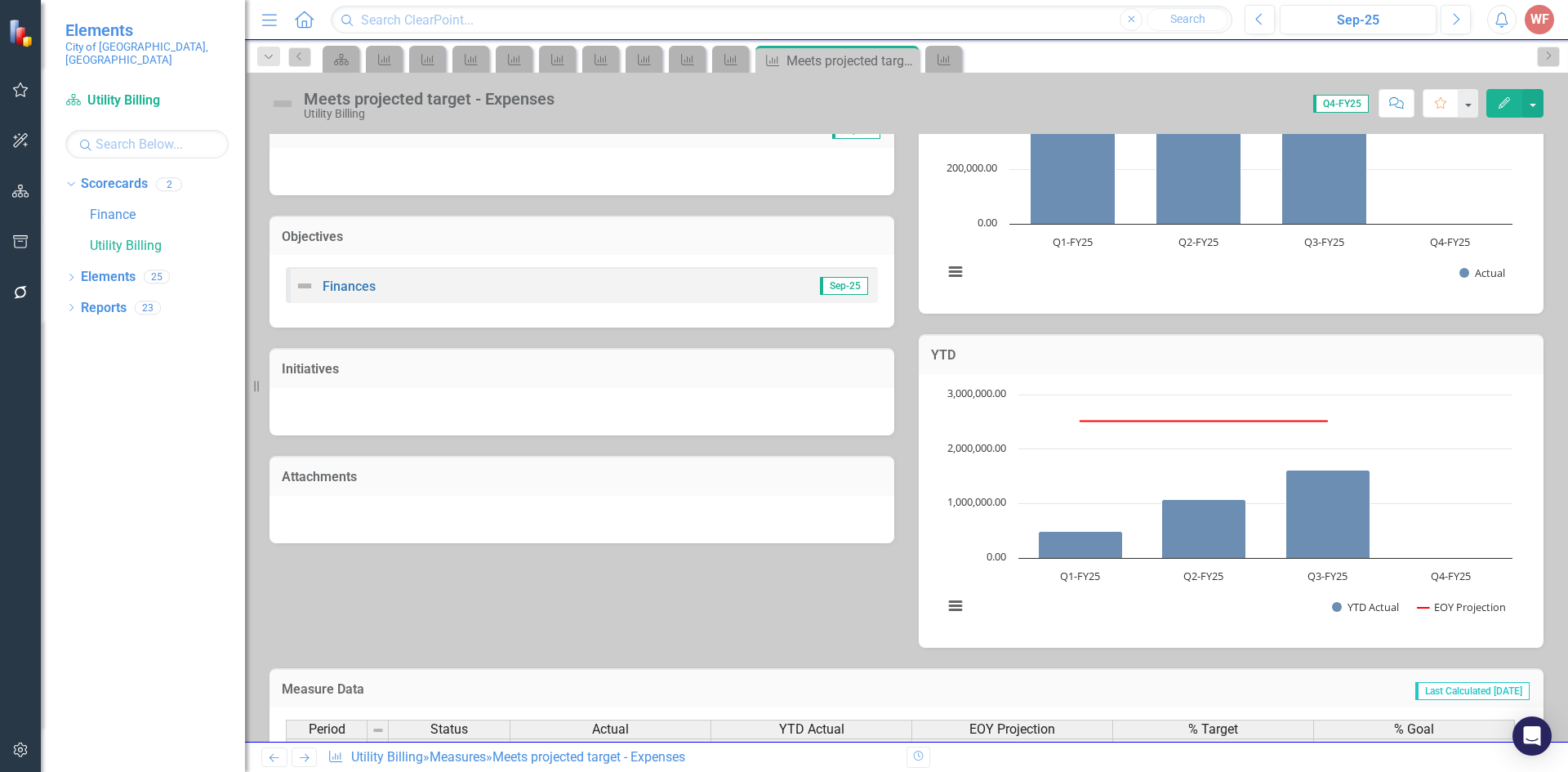
scroll to position [430, 0]
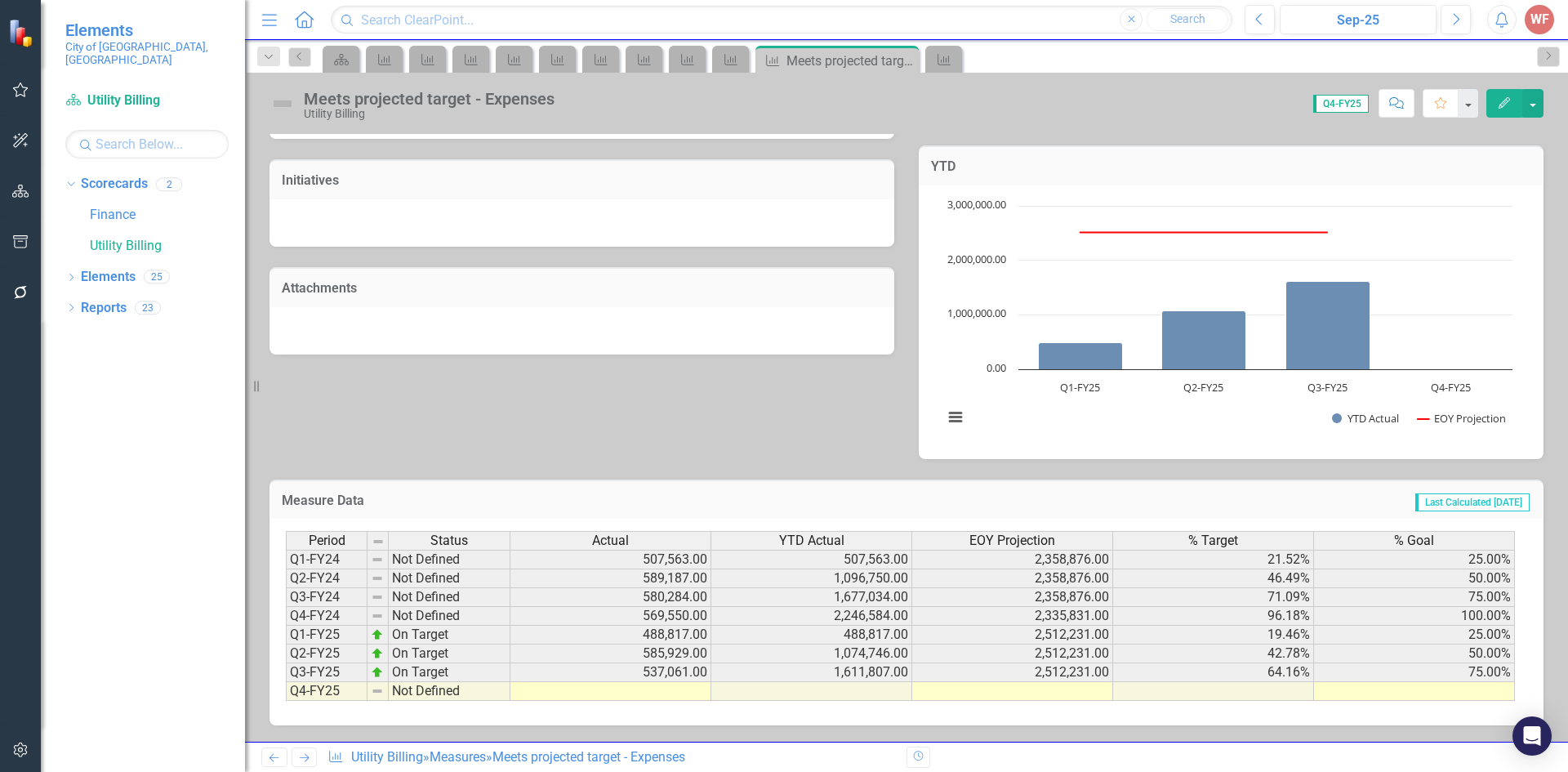
click at [284, 759] on link "Previous" at bounding box center [274, 756] width 27 height 19
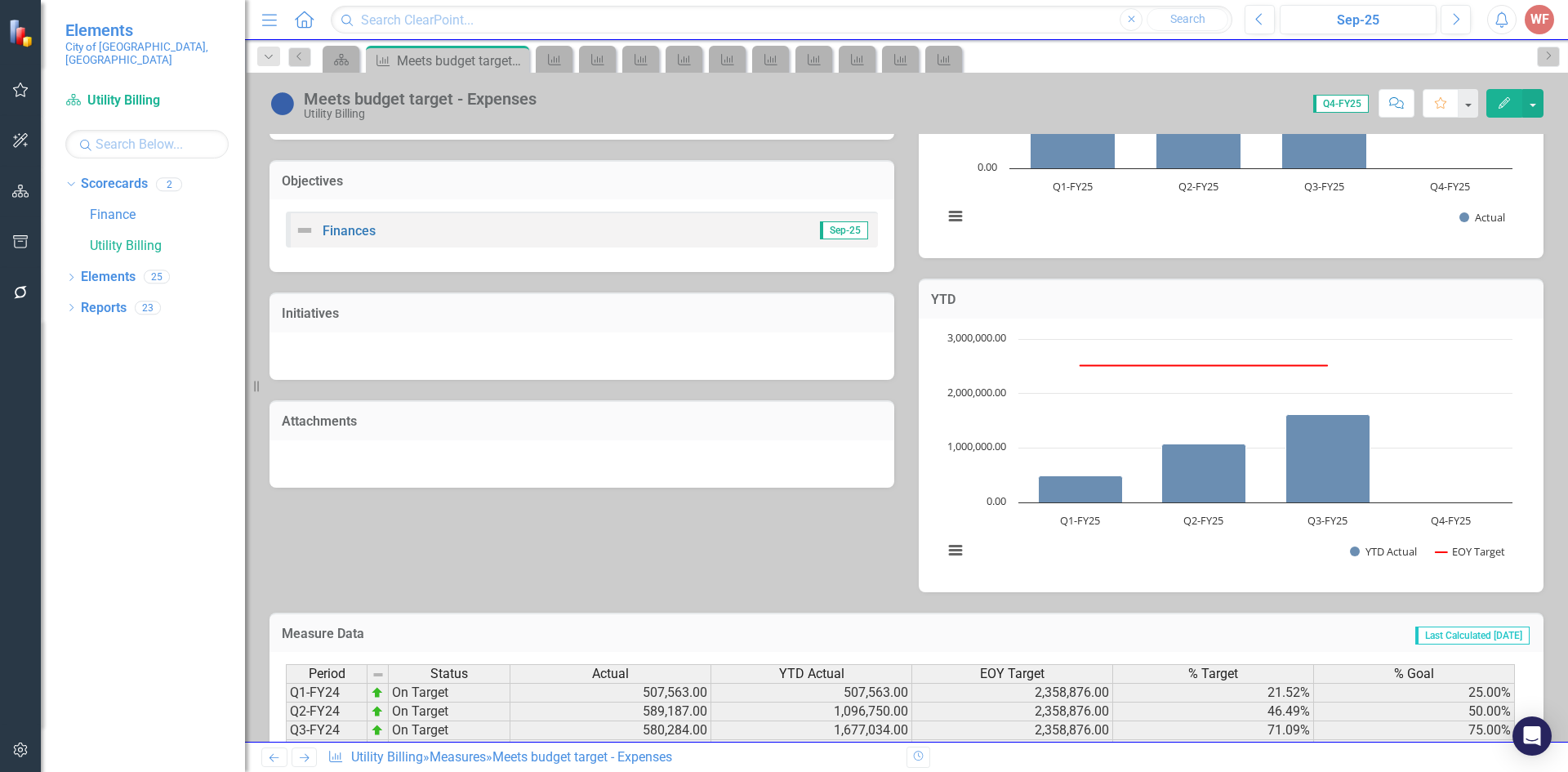
scroll to position [430, 0]
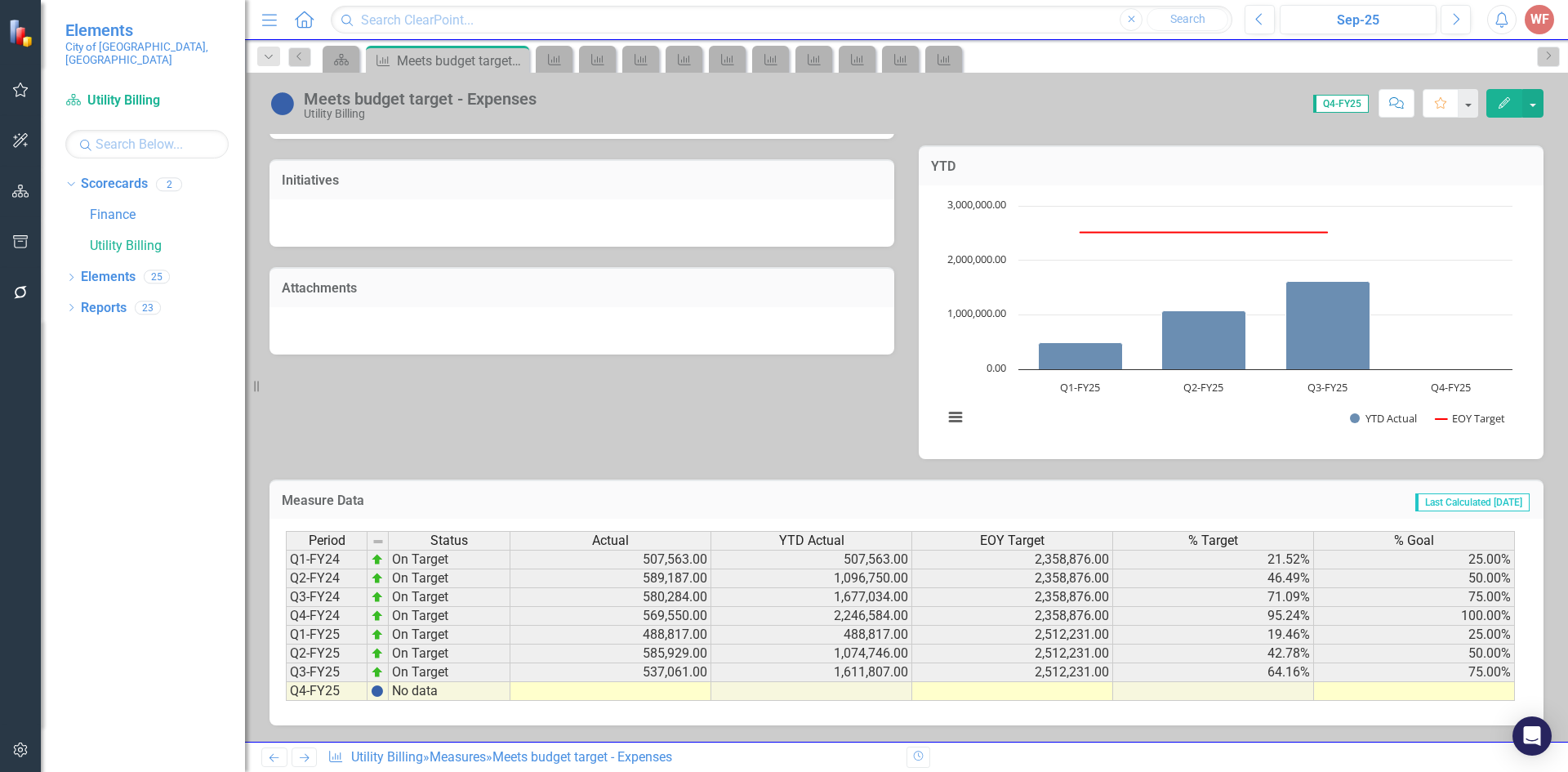
click at [299, 761] on icon "Next" at bounding box center [304, 757] width 14 height 11
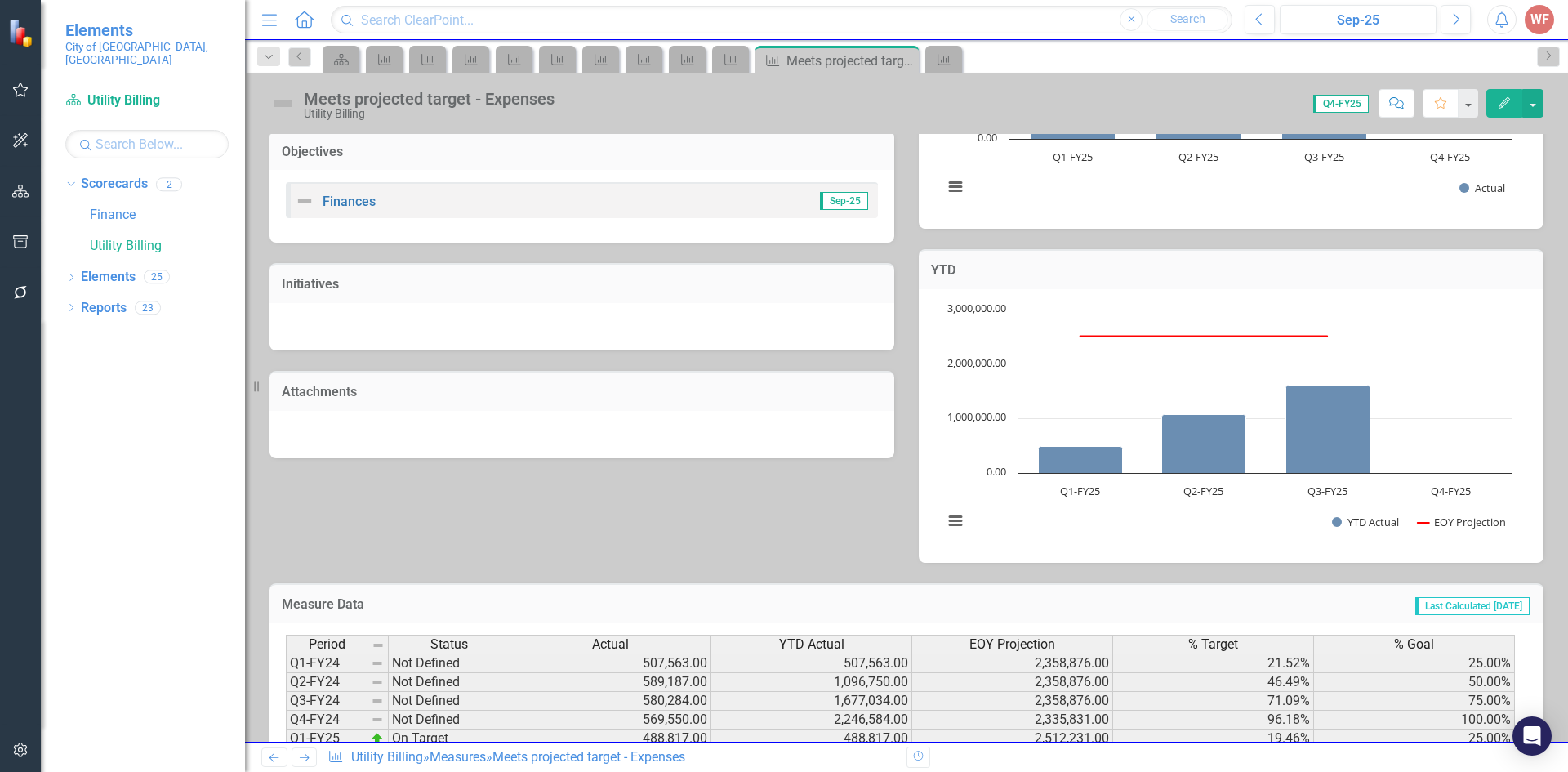
scroll to position [430, 0]
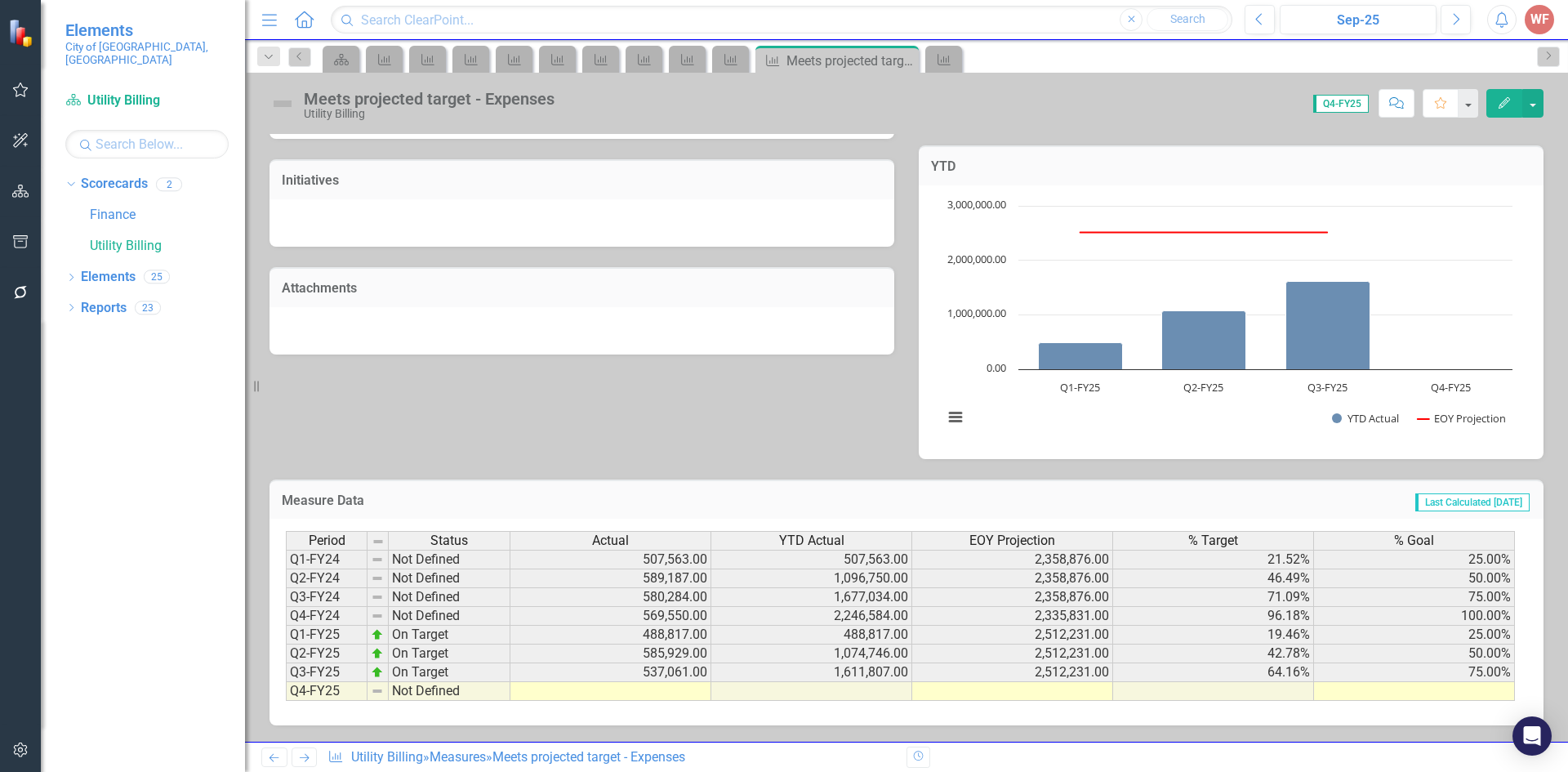
click at [277, 748] on link "Previous" at bounding box center [274, 756] width 27 height 19
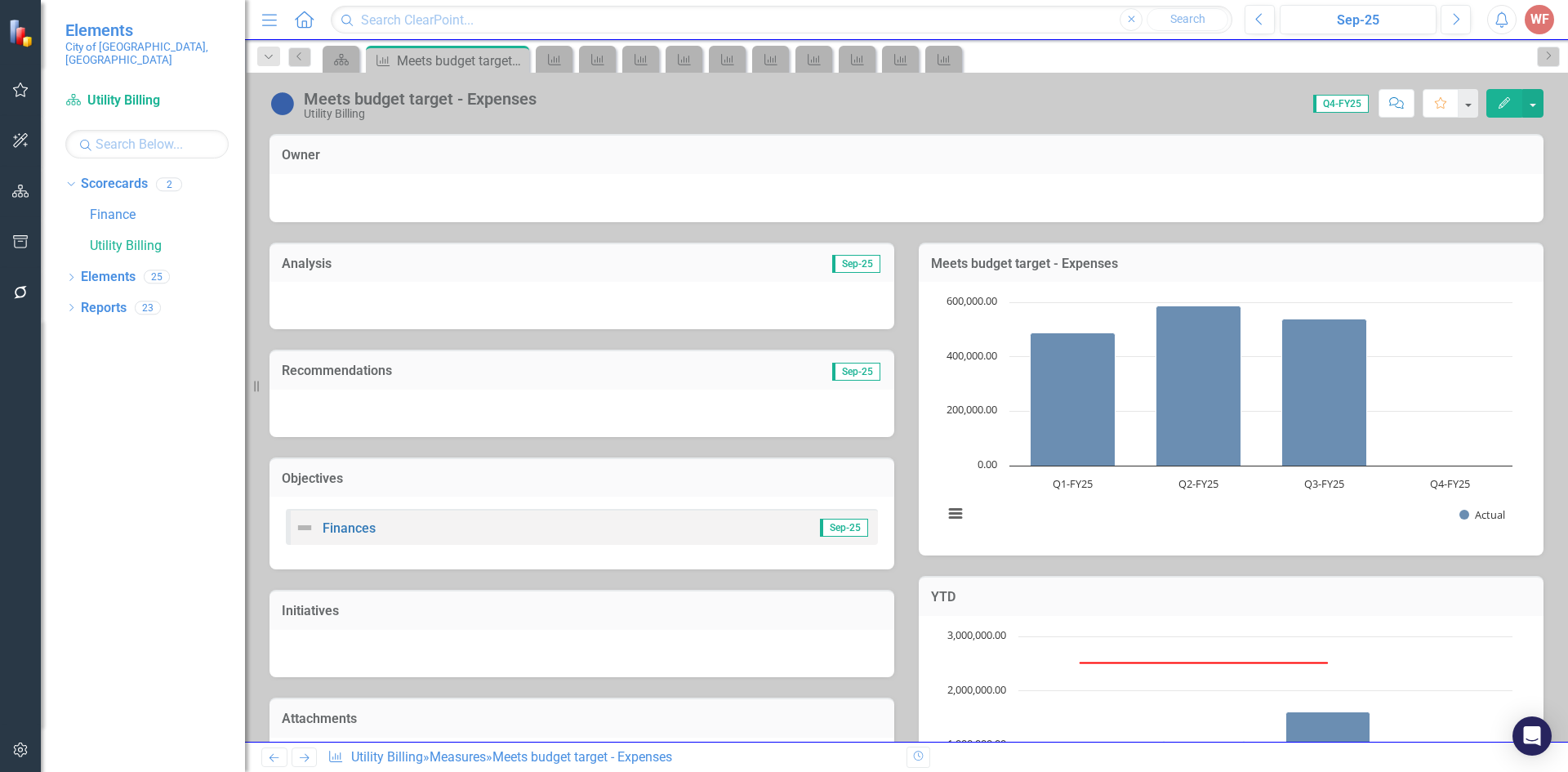
click at [277, 748] on link "Previous" at bounding box center [274, 756] width 27 height 19
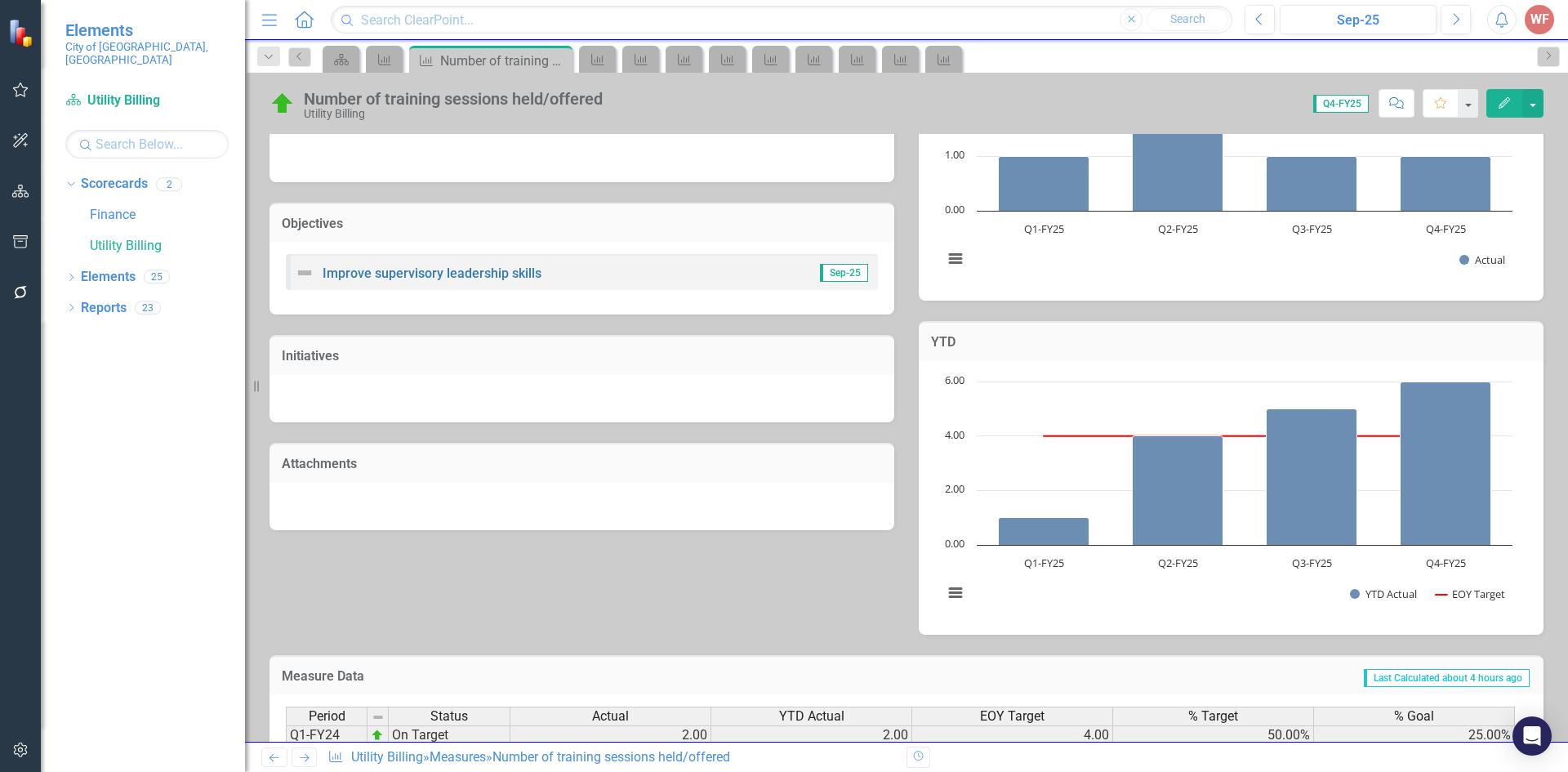
scroll to position [434, 0]
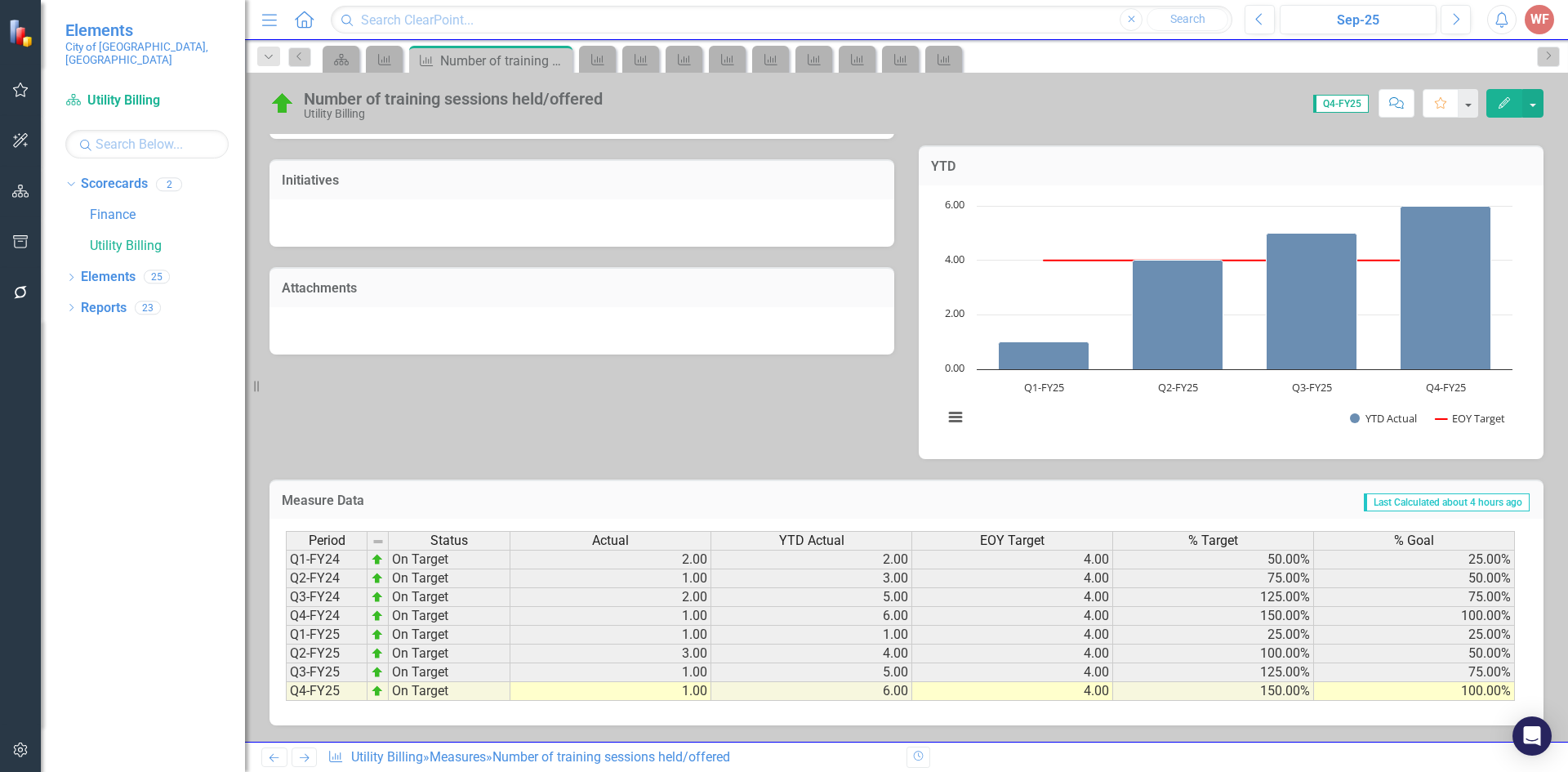
click at [263, 754] on link "Previous" at bounding box center [274, 756] width 27 height 19
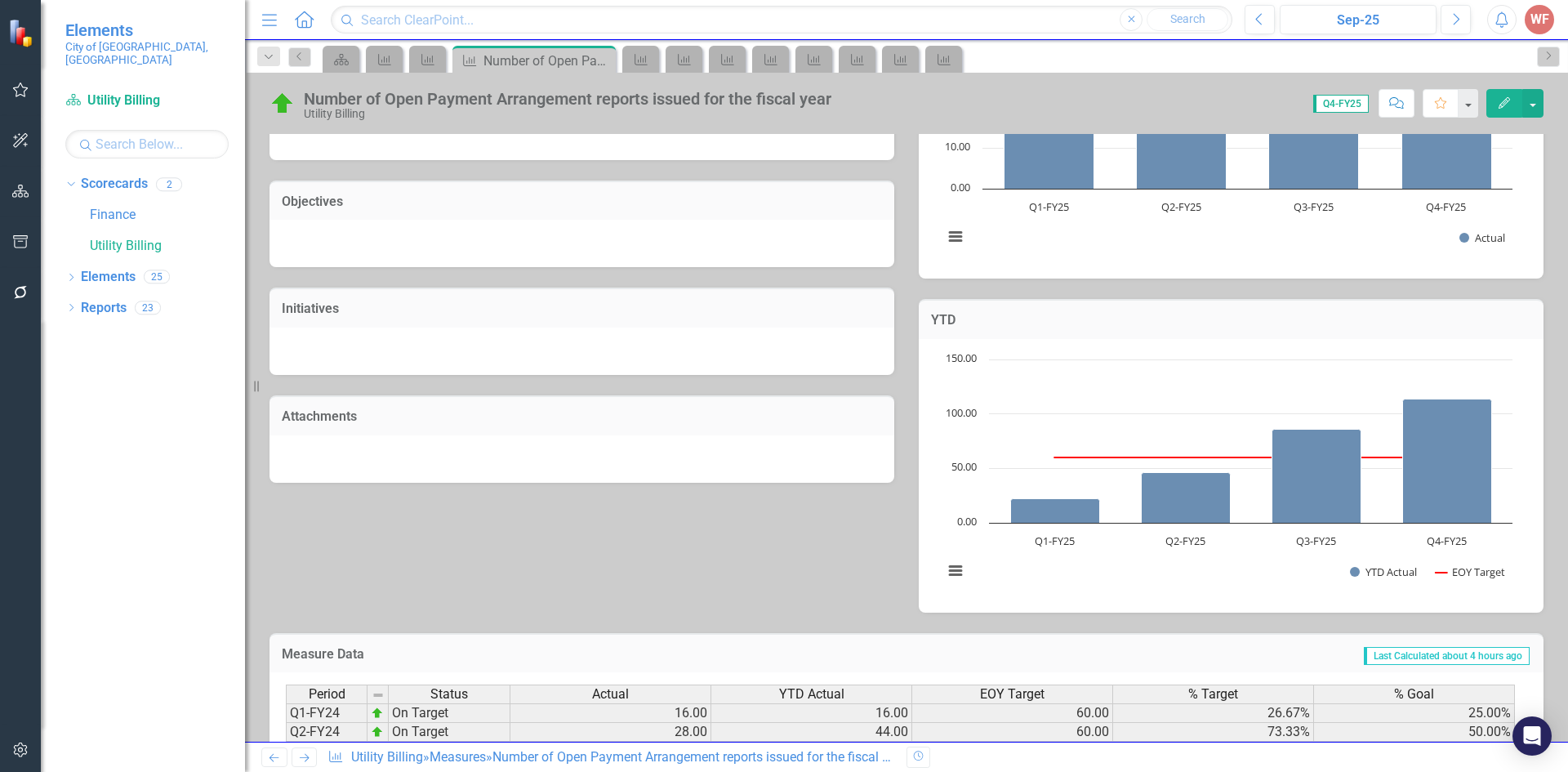
scroll to position [434, 0]
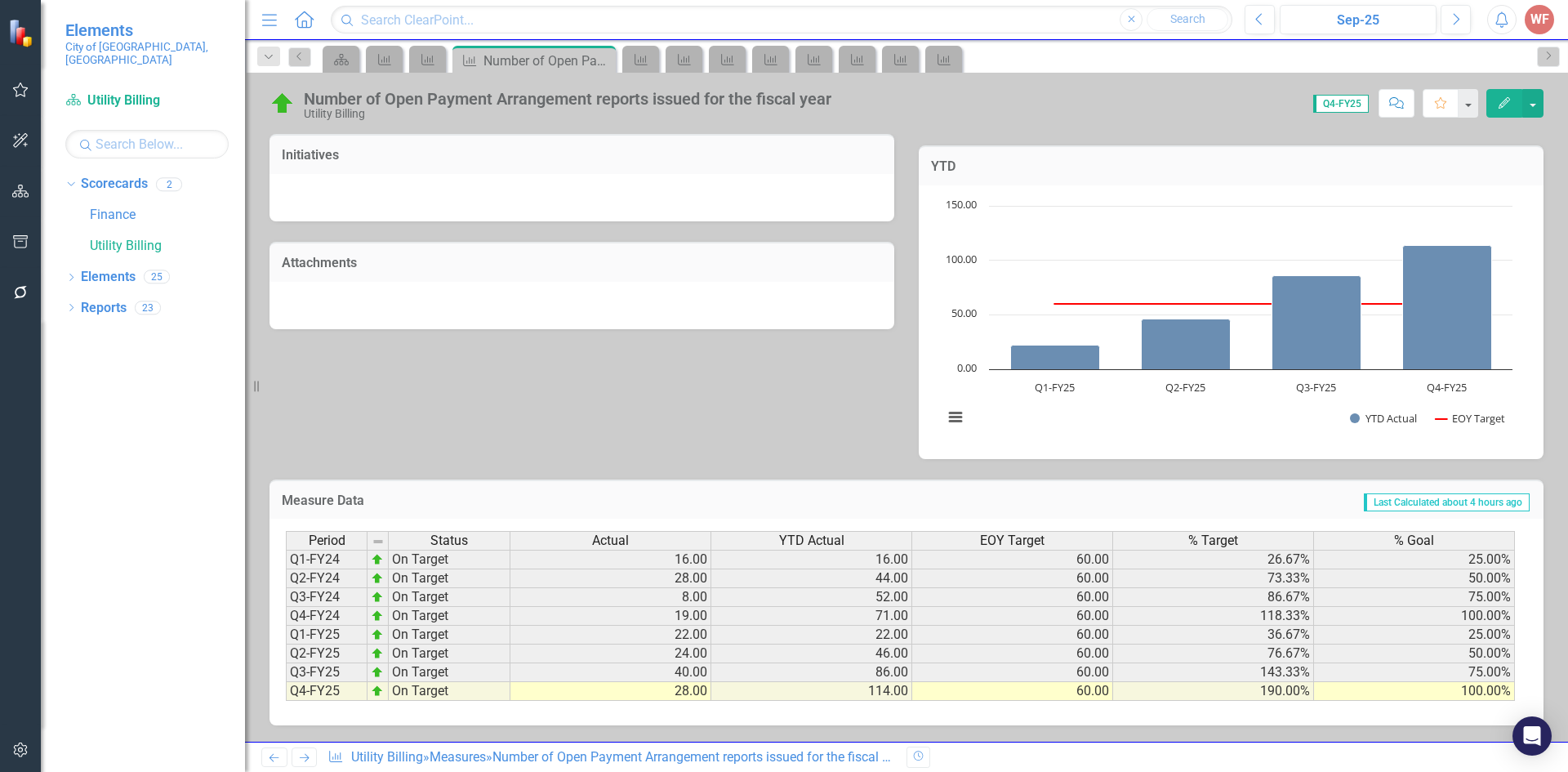
click at [276, 745] on div "Previous Next Measure Utility Billing » Measures » Number of Open Payment Arran…" at bounding box center [907, 756] width 1323 height 30
click at [277, 754] on icon "Previous" at bounding box center [274, 757] width 14 height 11
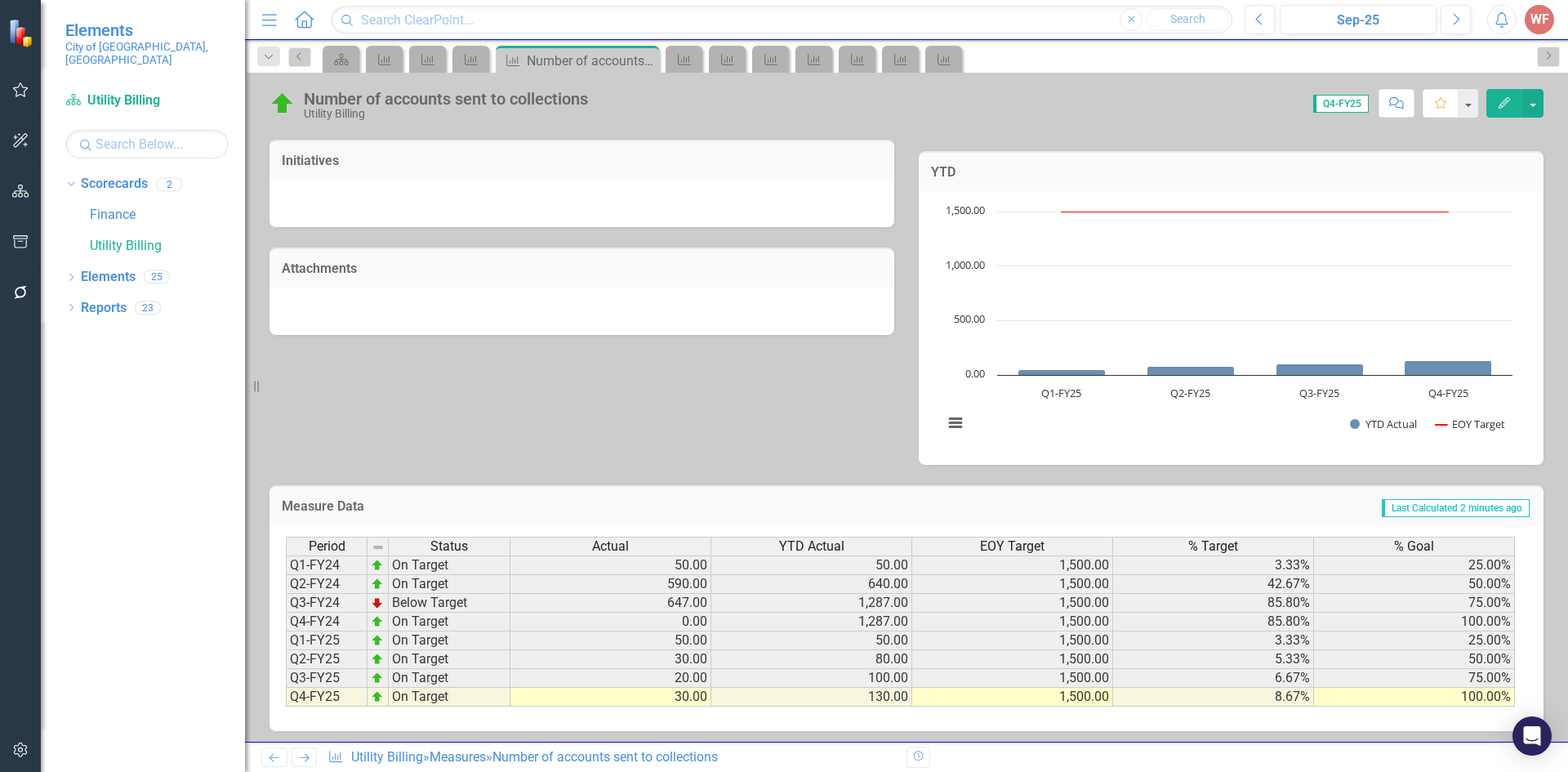
scroll to position [434, 0]
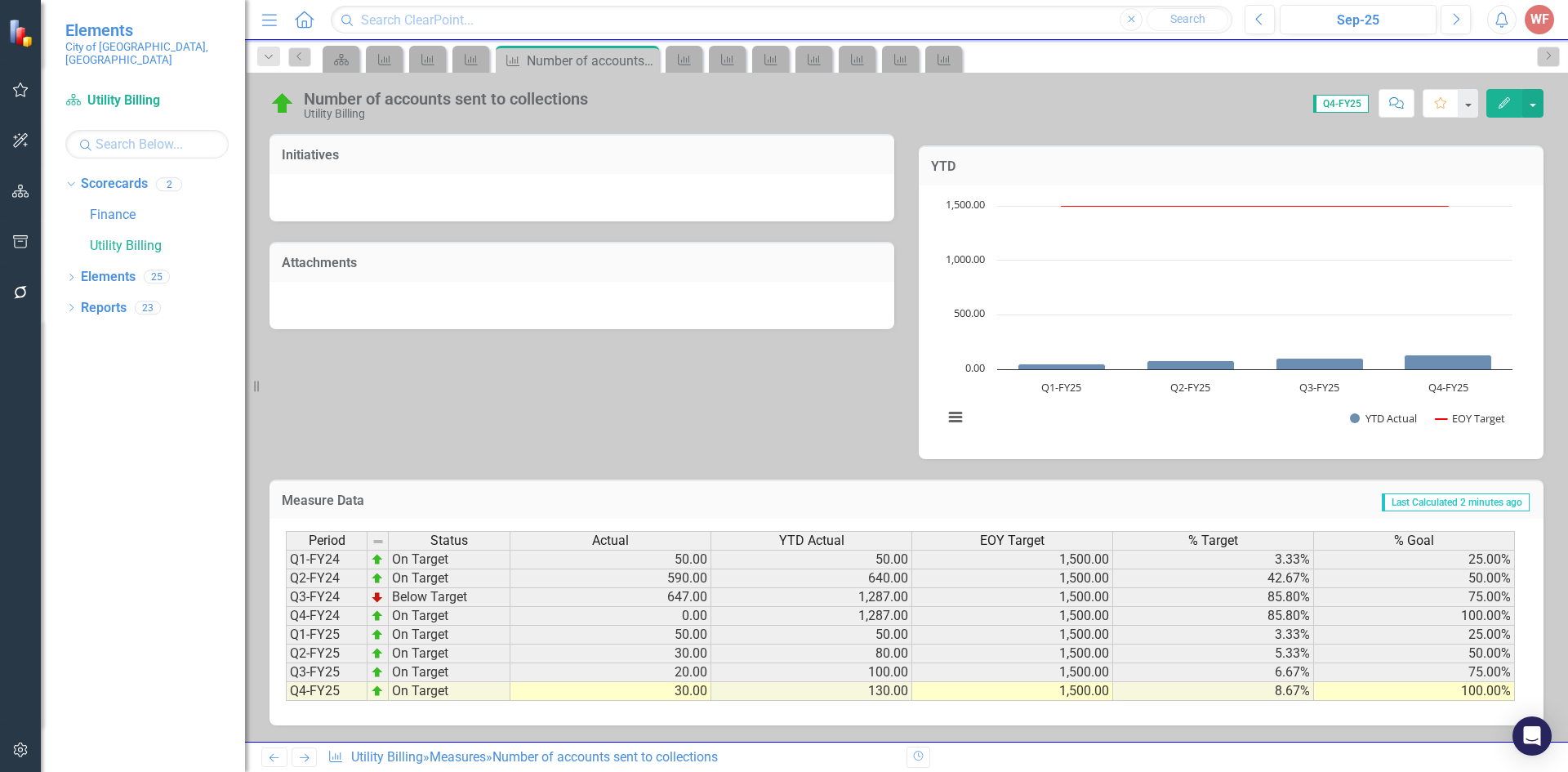
click at [277, 750] on link "Previous" at bounding box center [274, 756] width 27 height 19
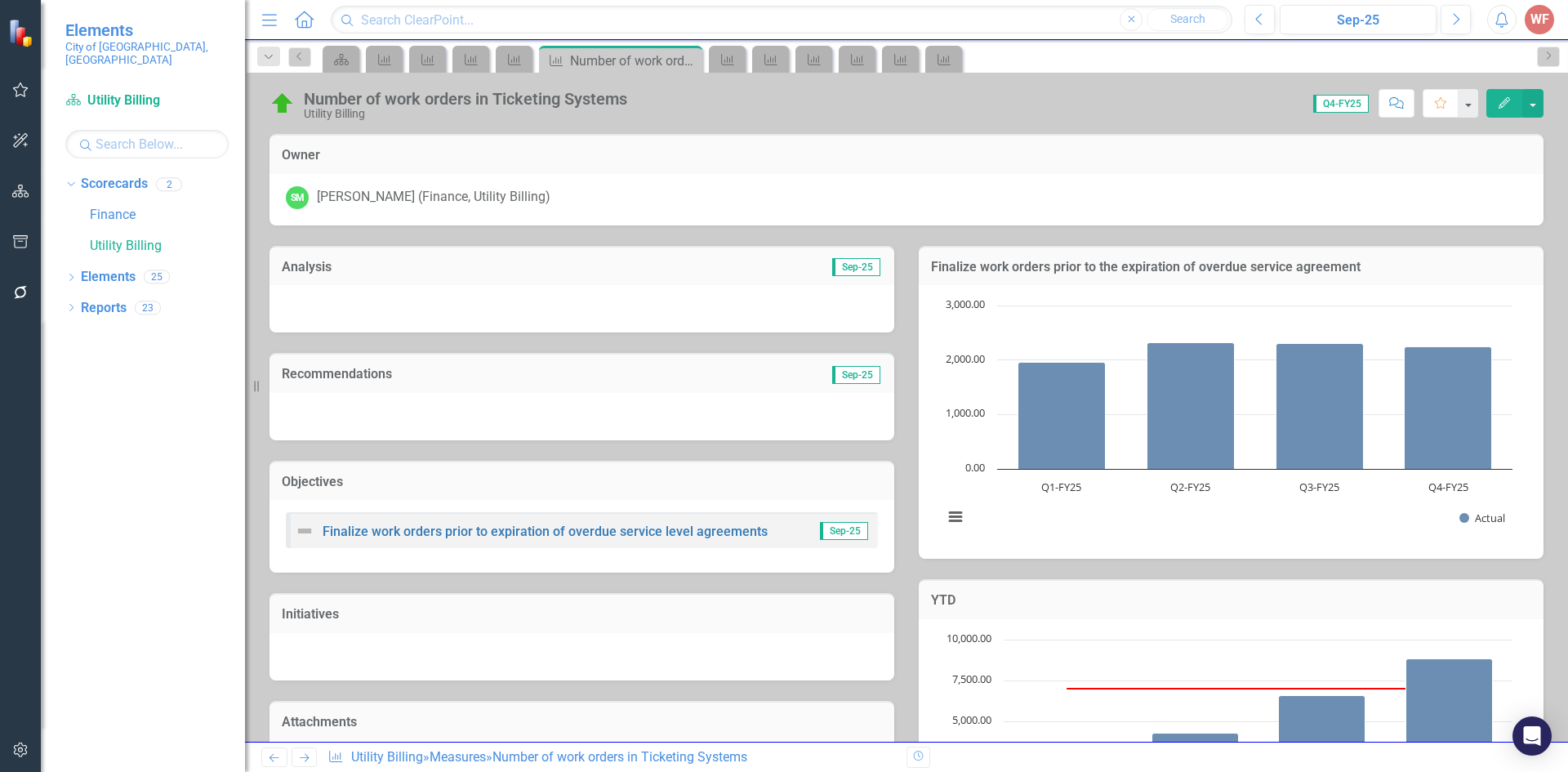
scroll to position [434, 0]
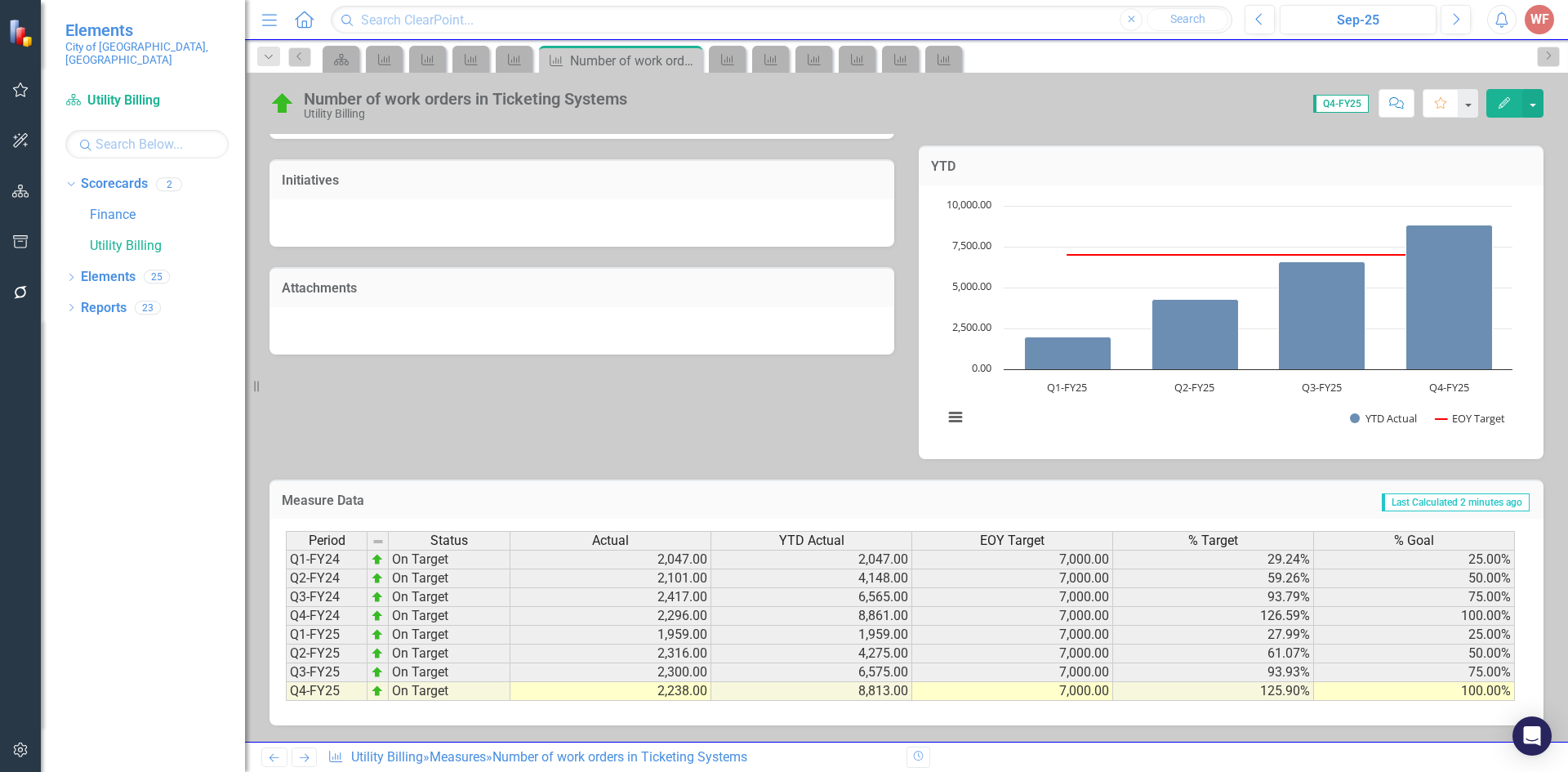
click at [270, 756] on icon "Previous" at bounding box center [274, 757] width 14 height 11
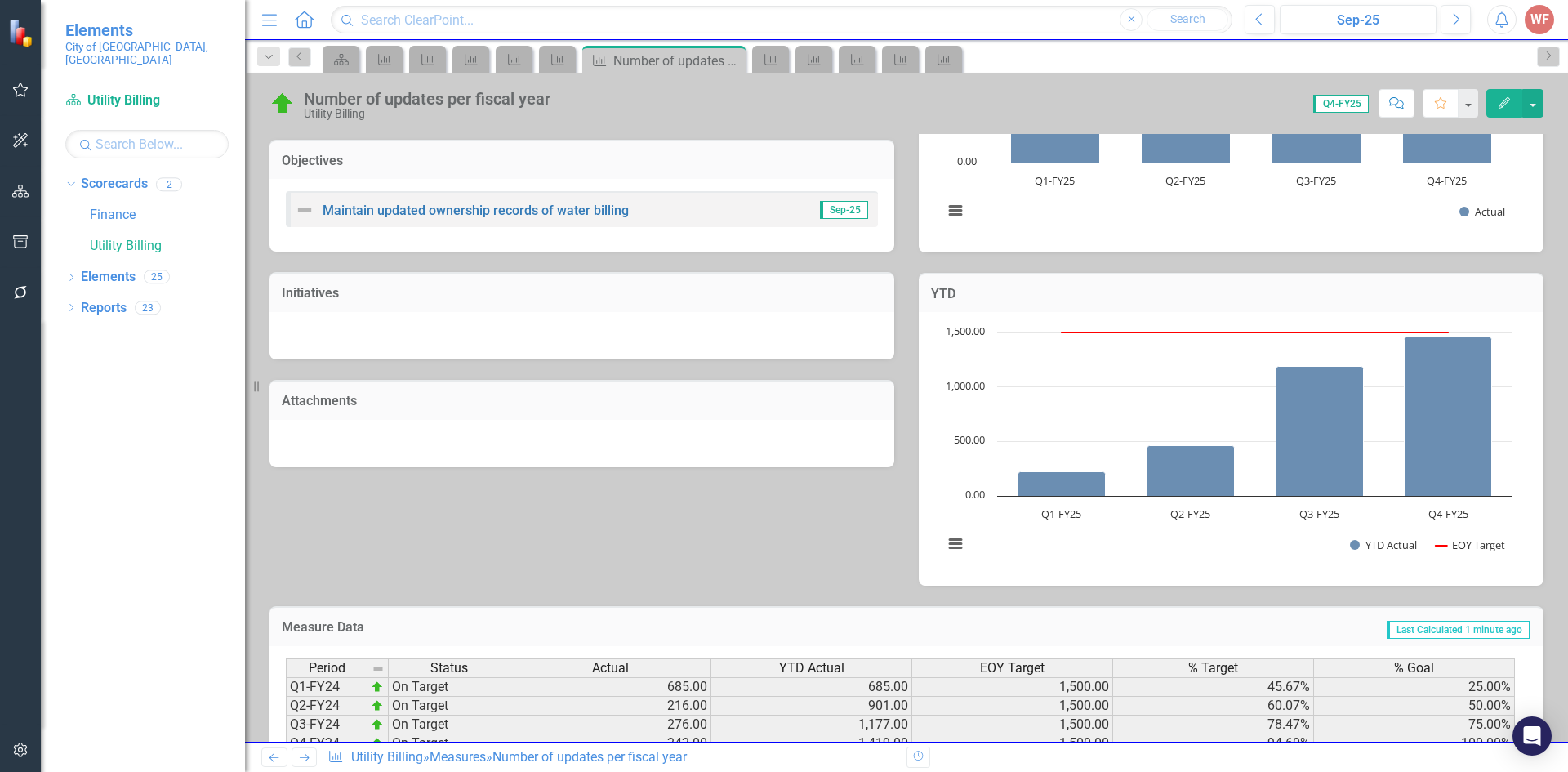
scroll to position [448, 0]
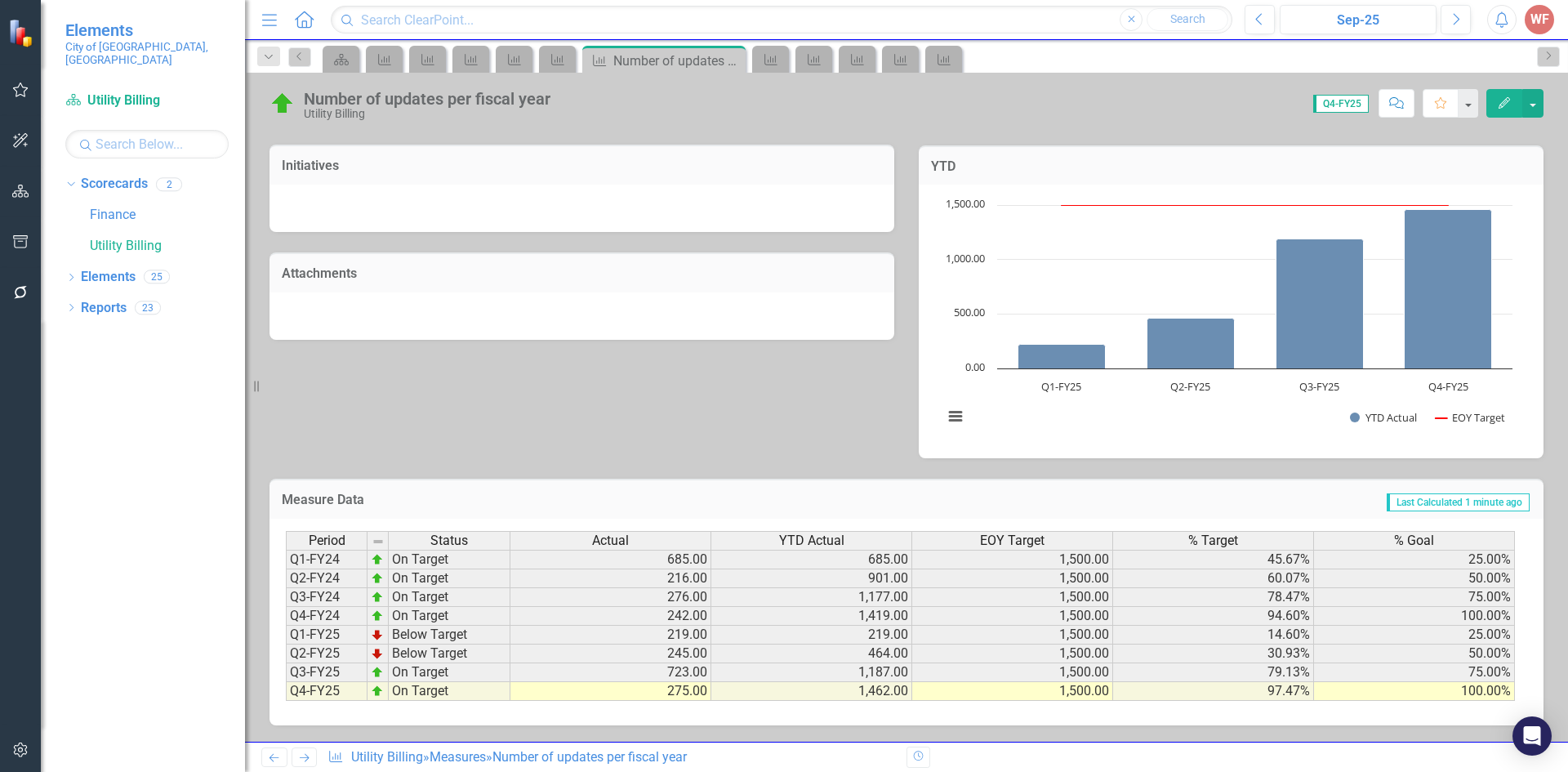
click at [276, 753] on icon "Previous" at bounding box center [274, 757] width 14 height 11
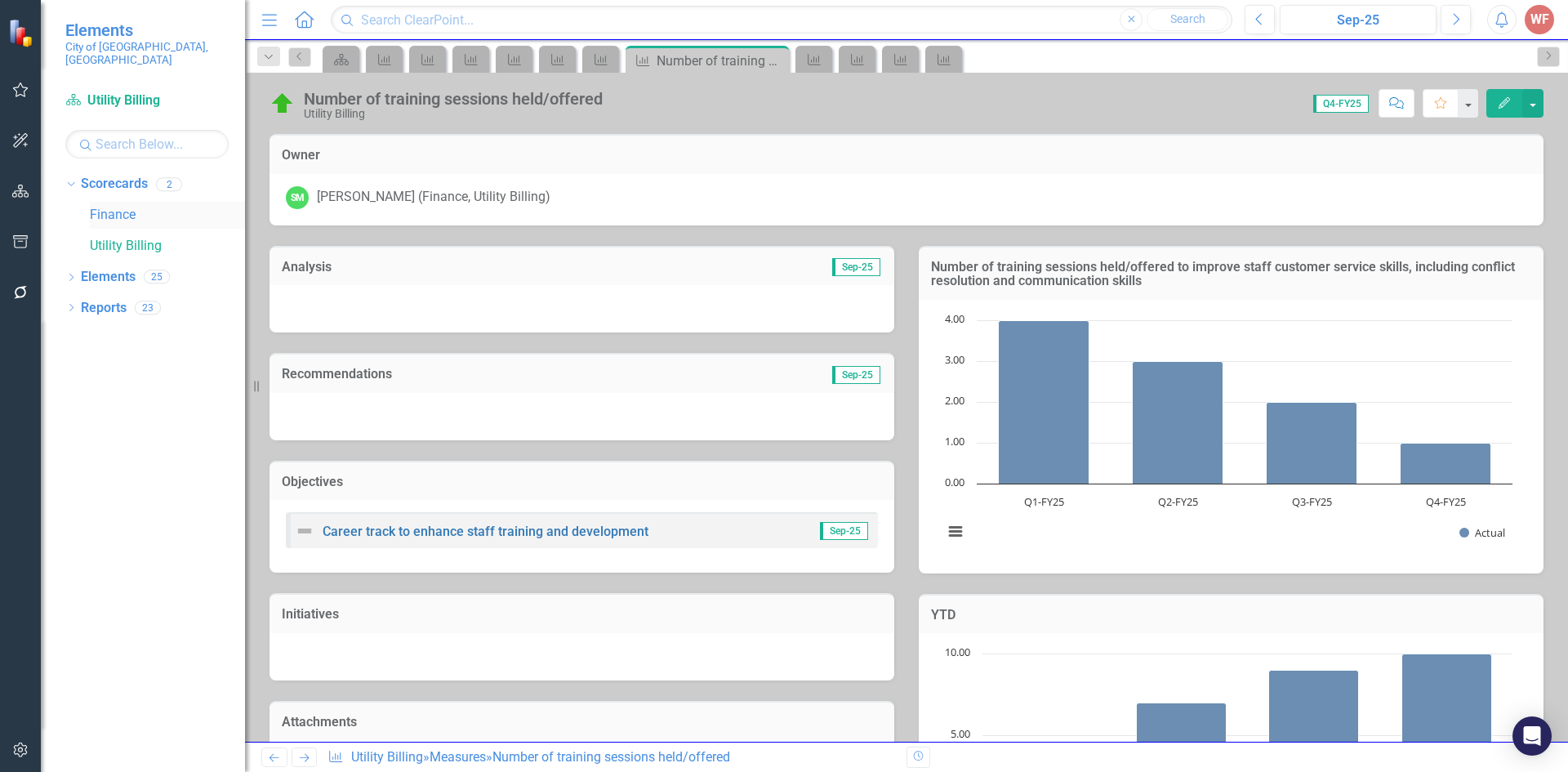
click at [133, 206] on link "Finance" at bounding box center [167, 215] width 156 height 19
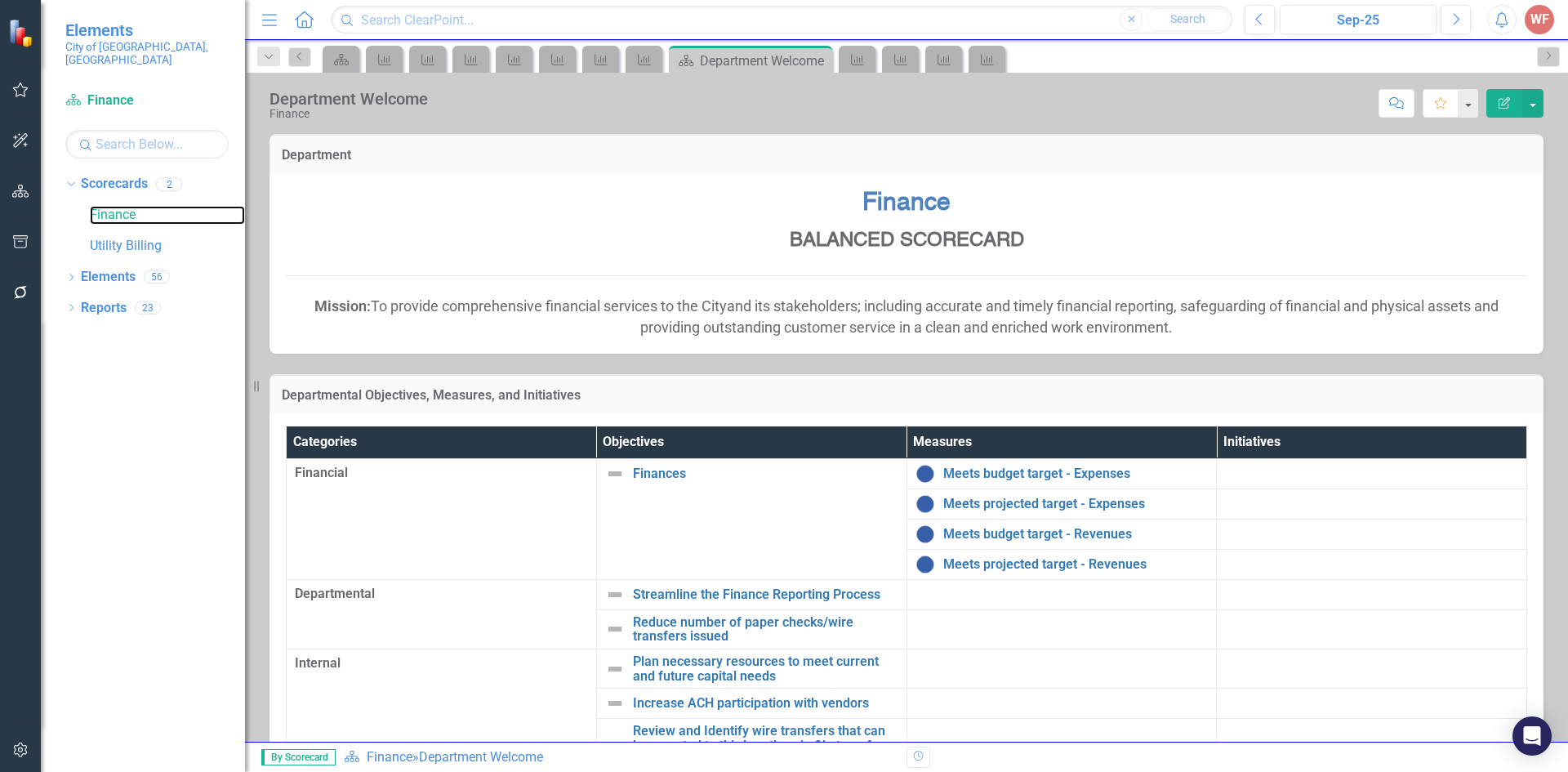
scroll to position [157, 0]
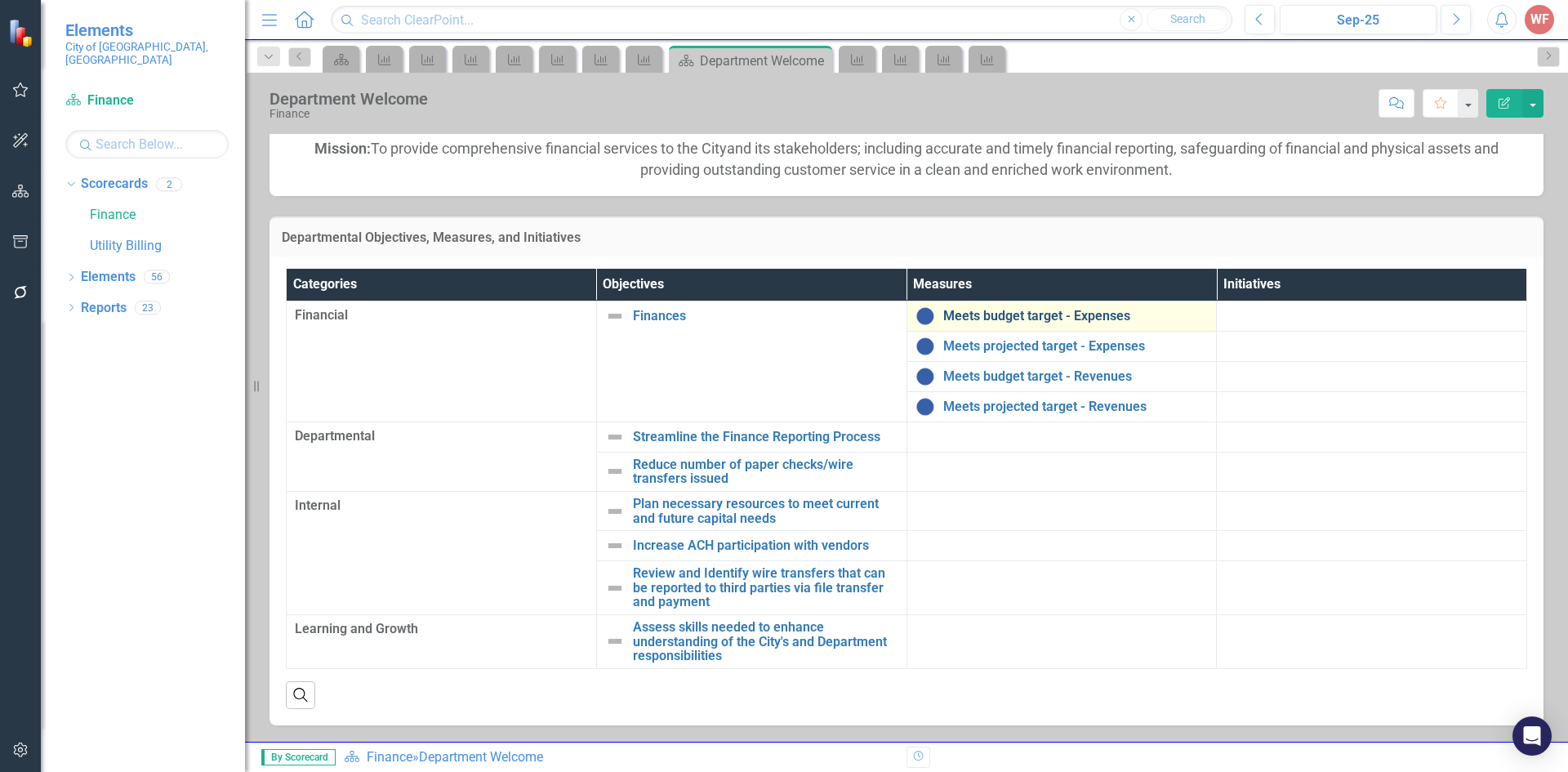
click at [984, 315] on link "Meets budget target - Expenses" at bounding box center [1076, 316] width 265 height 15
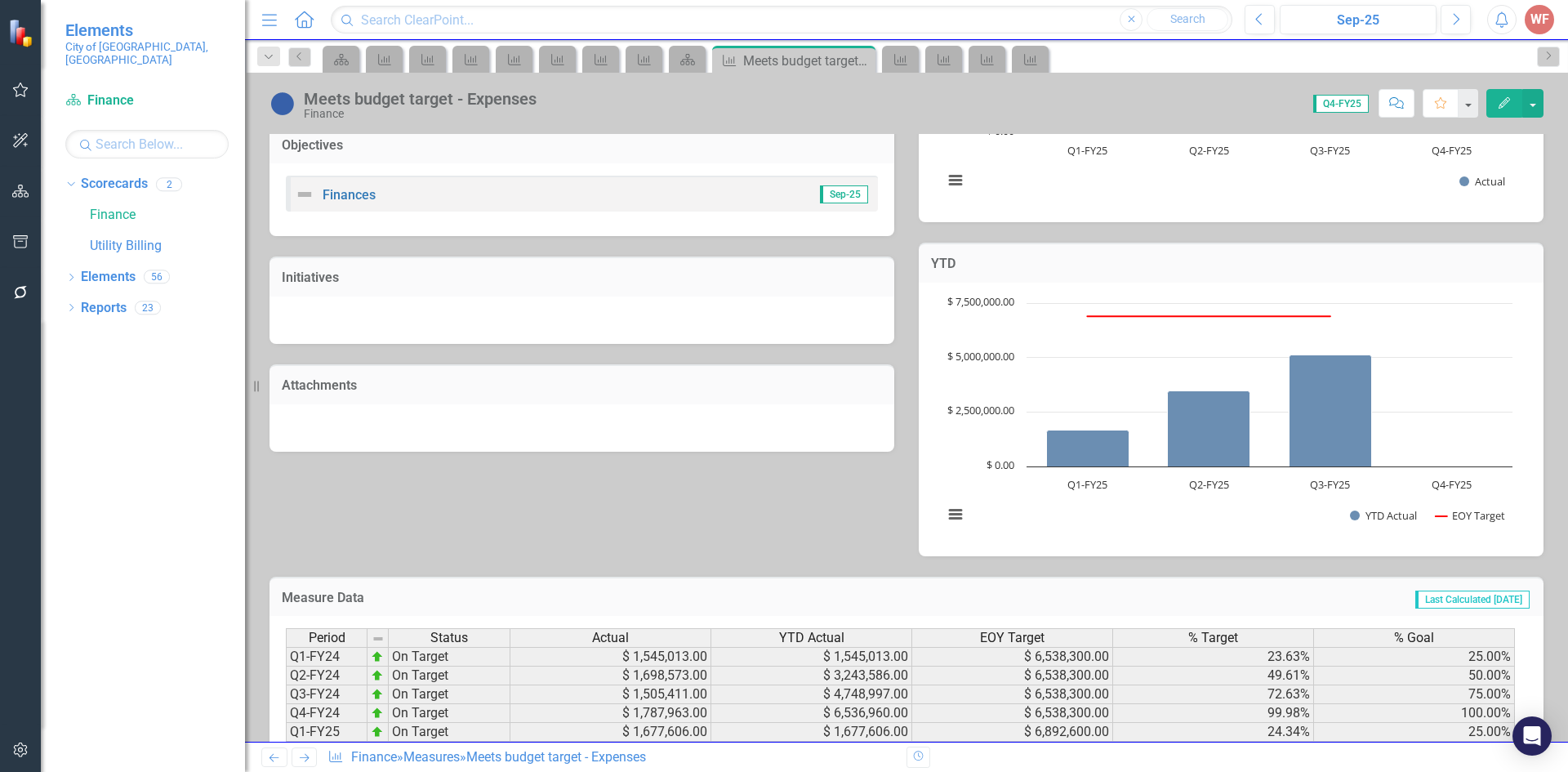
scroll to position [430, 0]
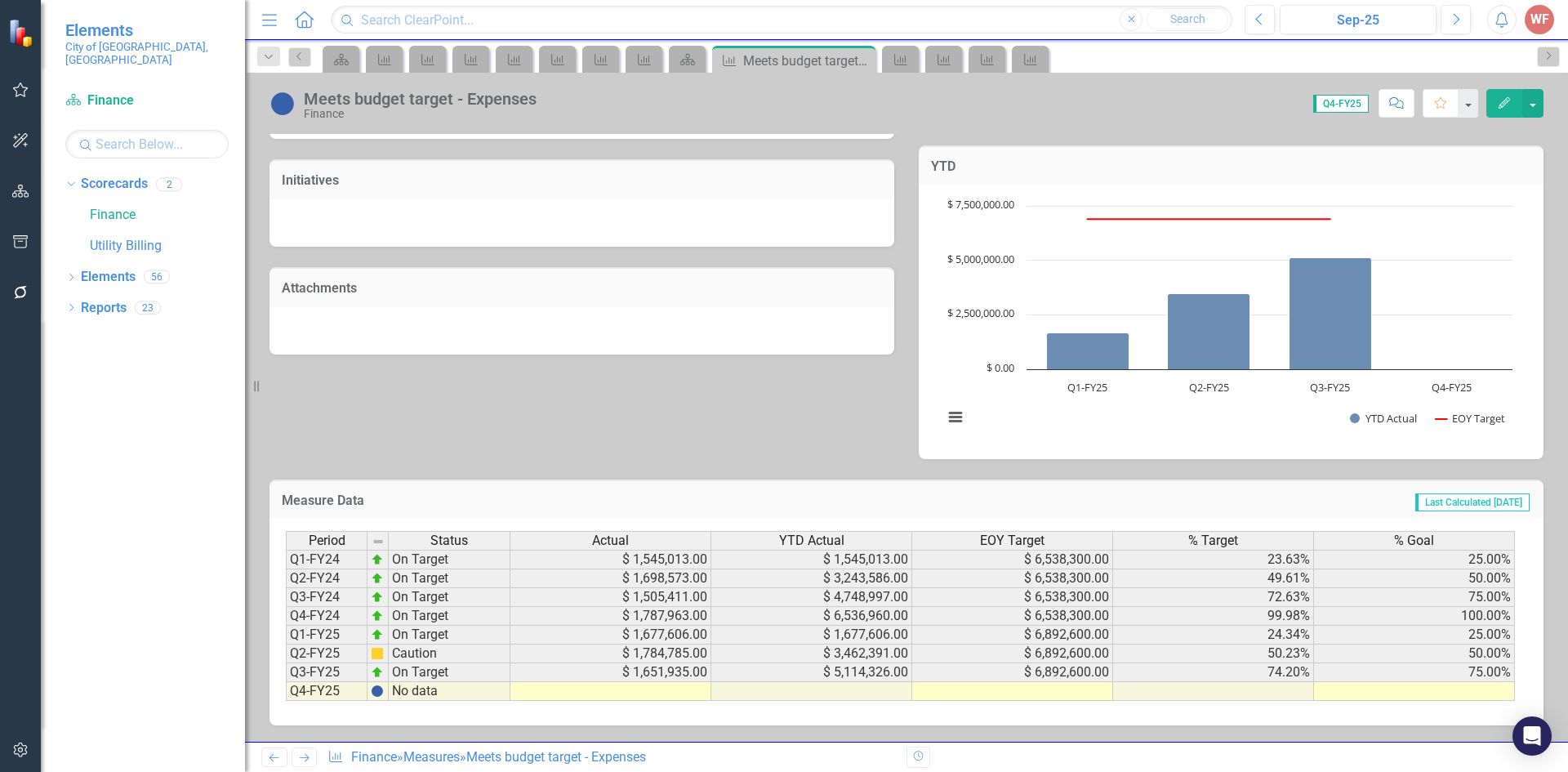
click at [274, 758] on icon "Previous" at bounding box center [274, 757] width 14 height 11
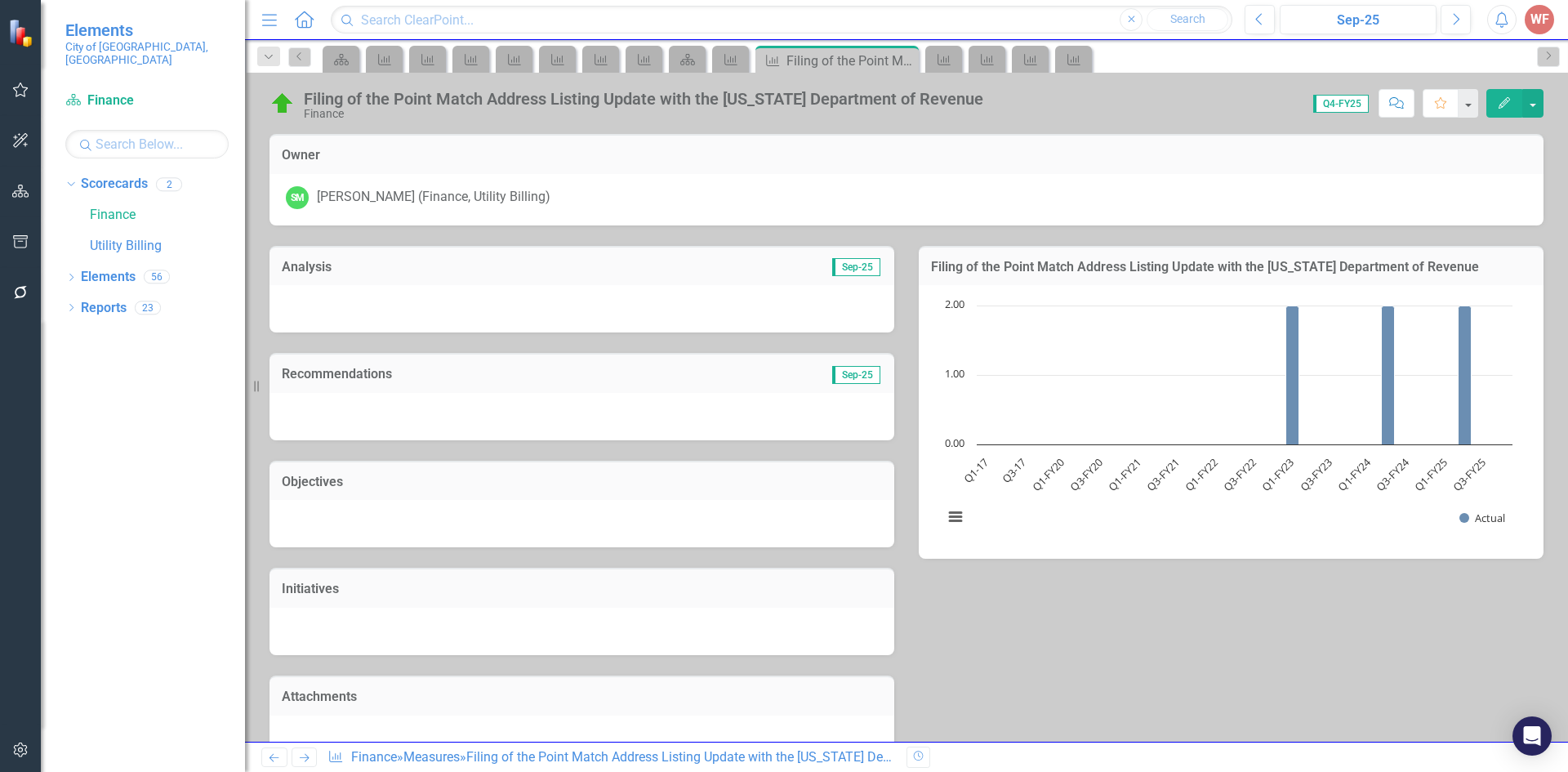
scroll to position [304, 0]
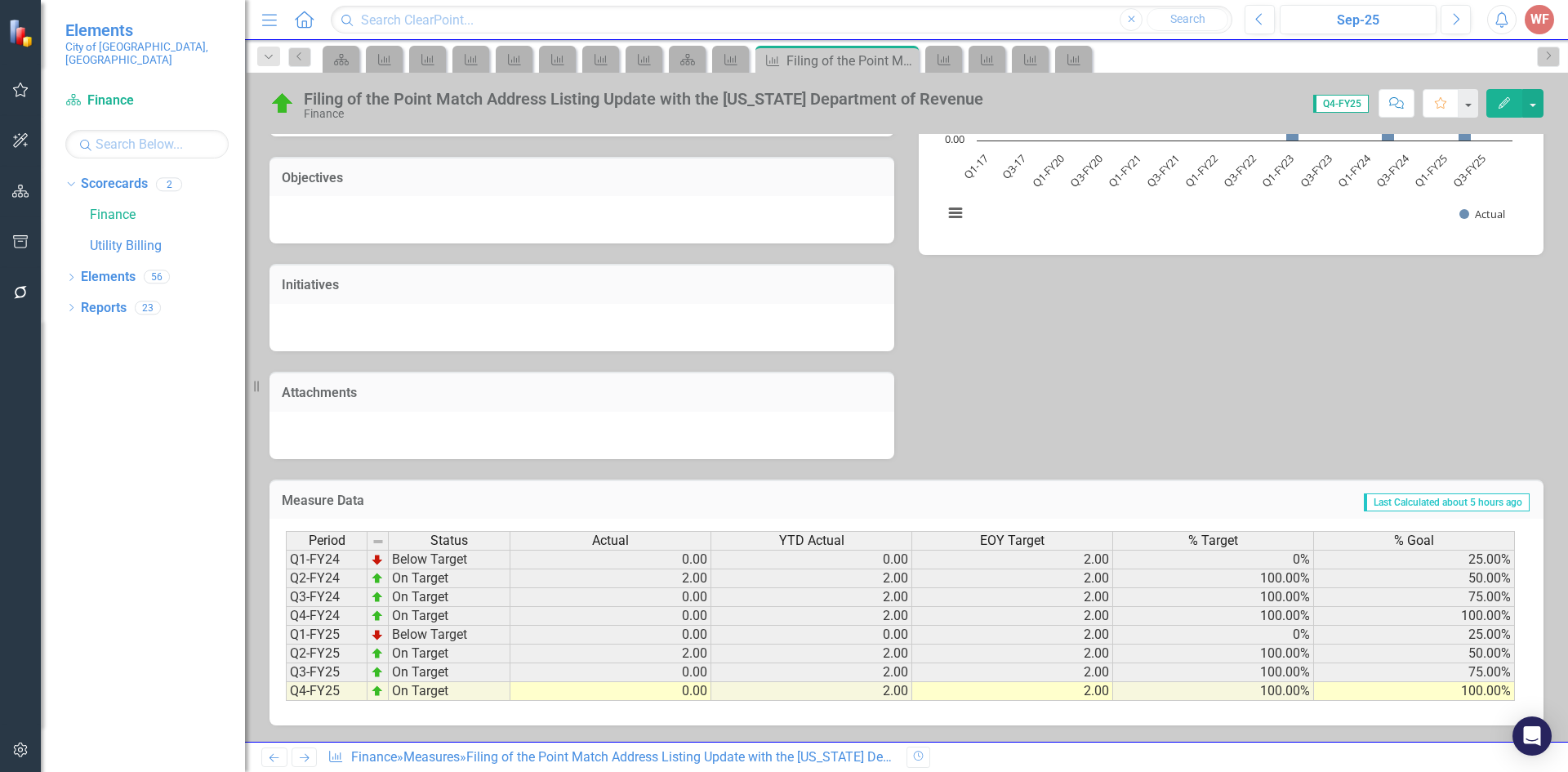
click at [271, 764] on link "Previous" at bounding box center [274, 756] width 27 height 19
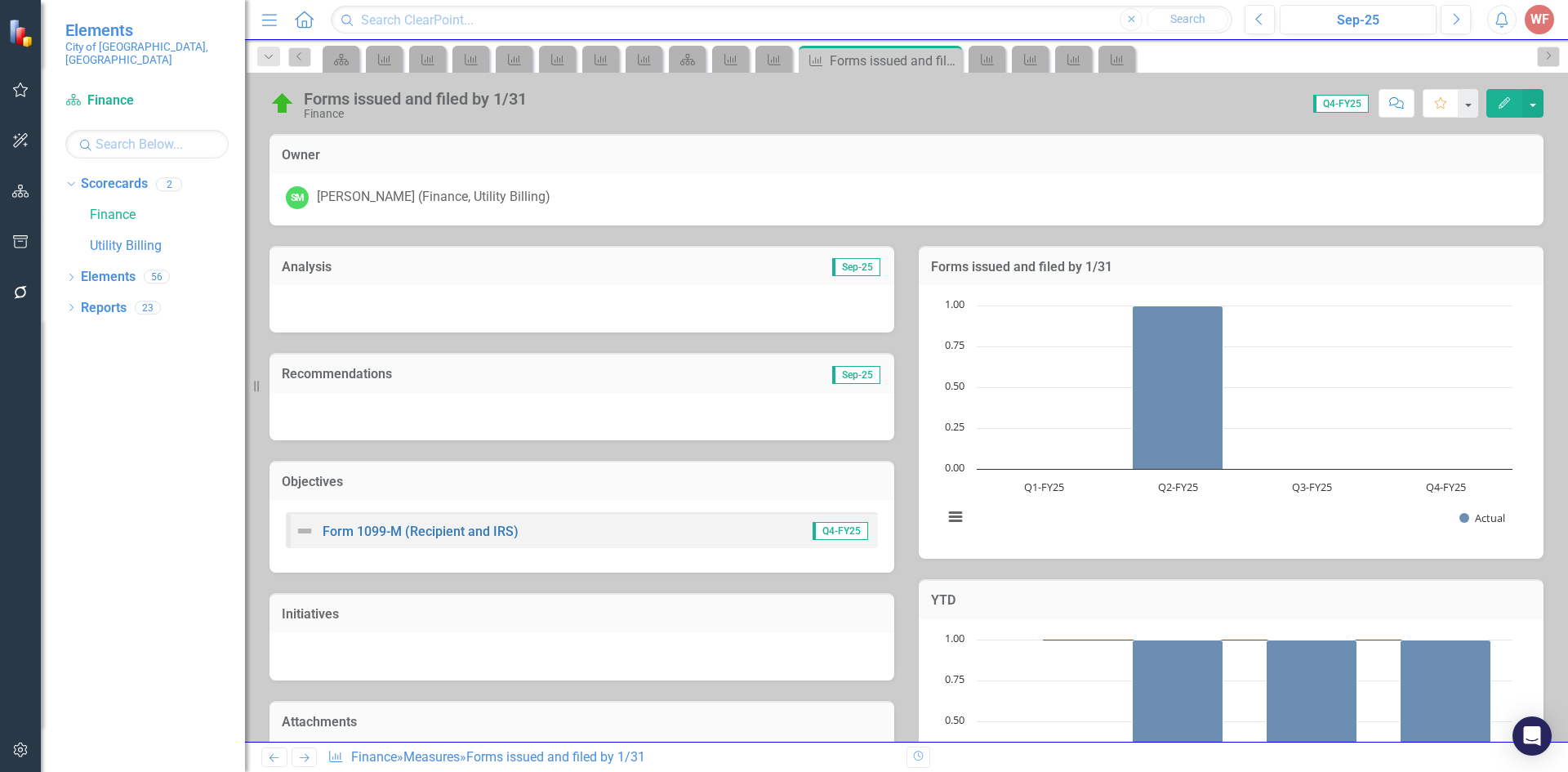
scroll to position [434, 0]
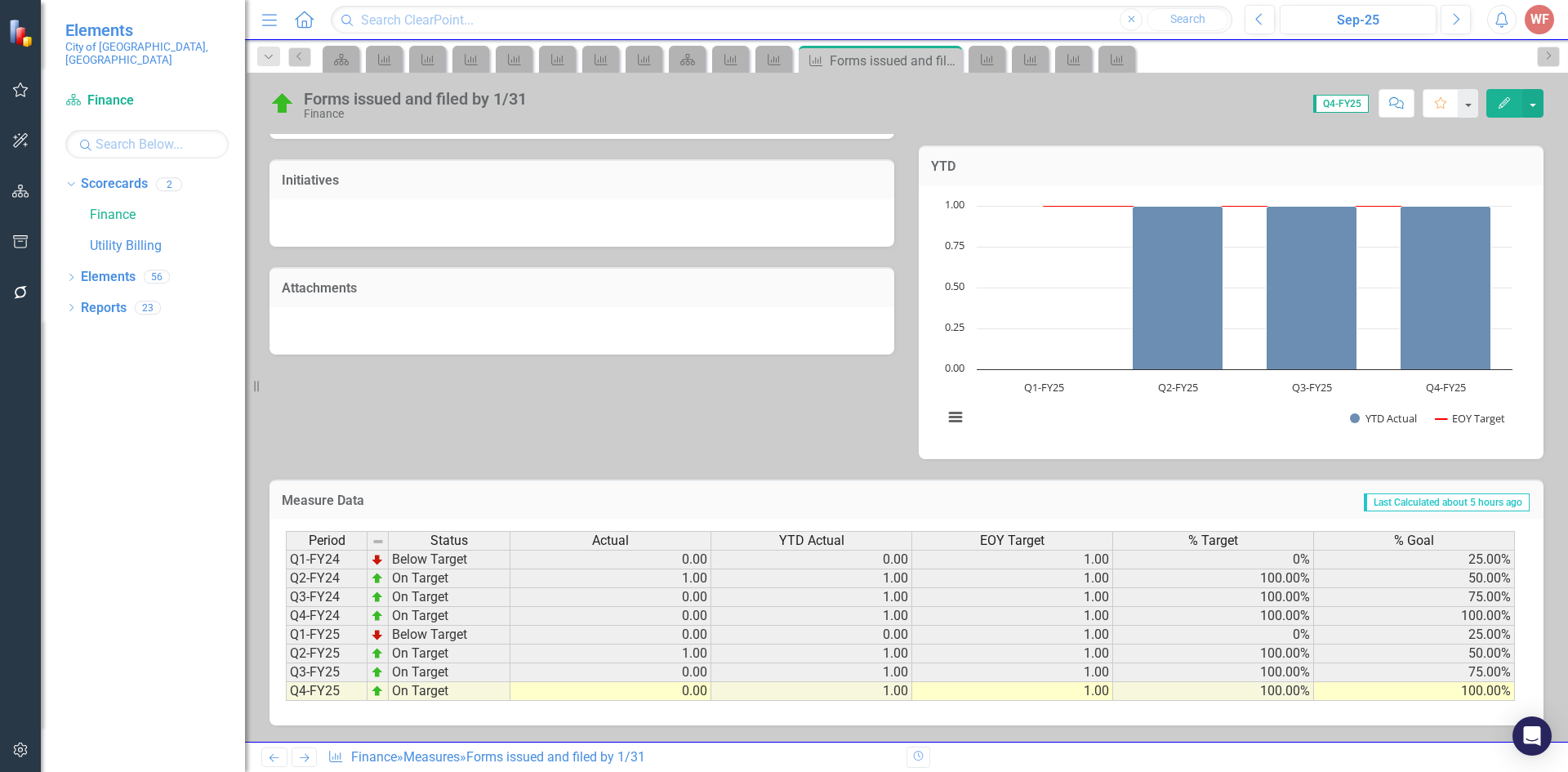
click at [276, 762] on icon "Previous" at bounding box center [274, 757] width 14 height 11
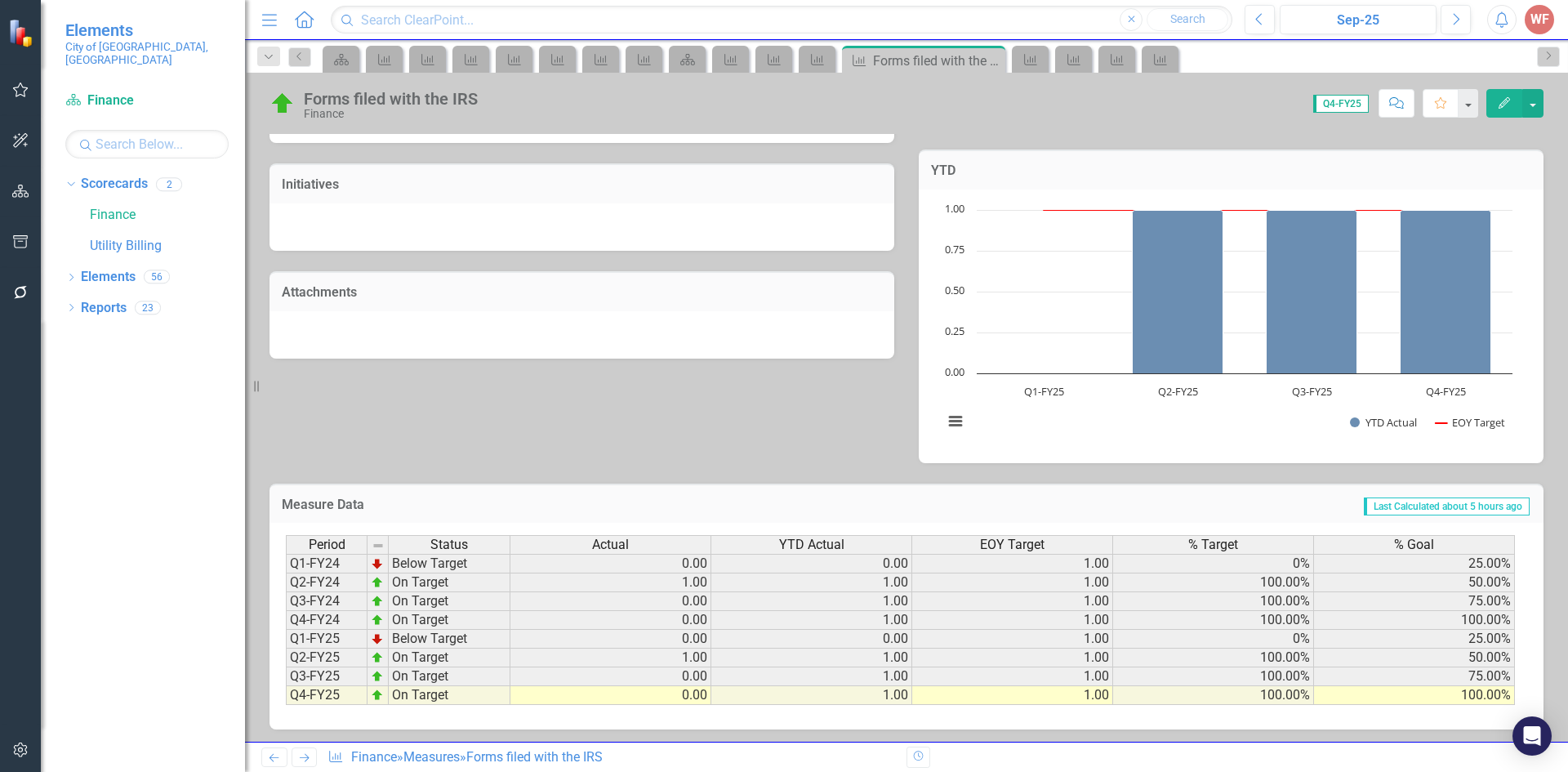
scroll to position [434, 0]
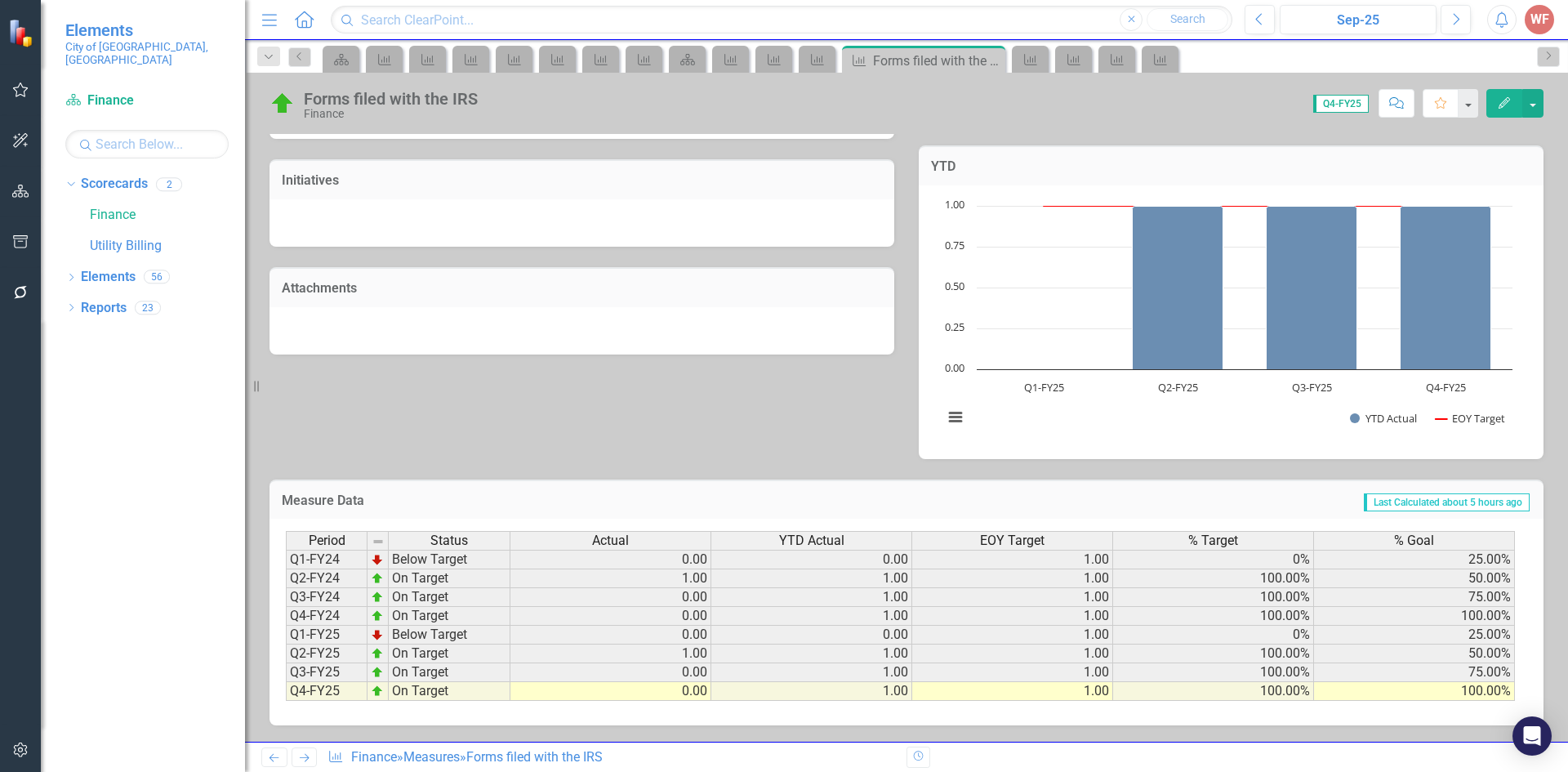
click at [270, 757] on icon "Previous" at bounding box center [274, 757] width 14 height 11
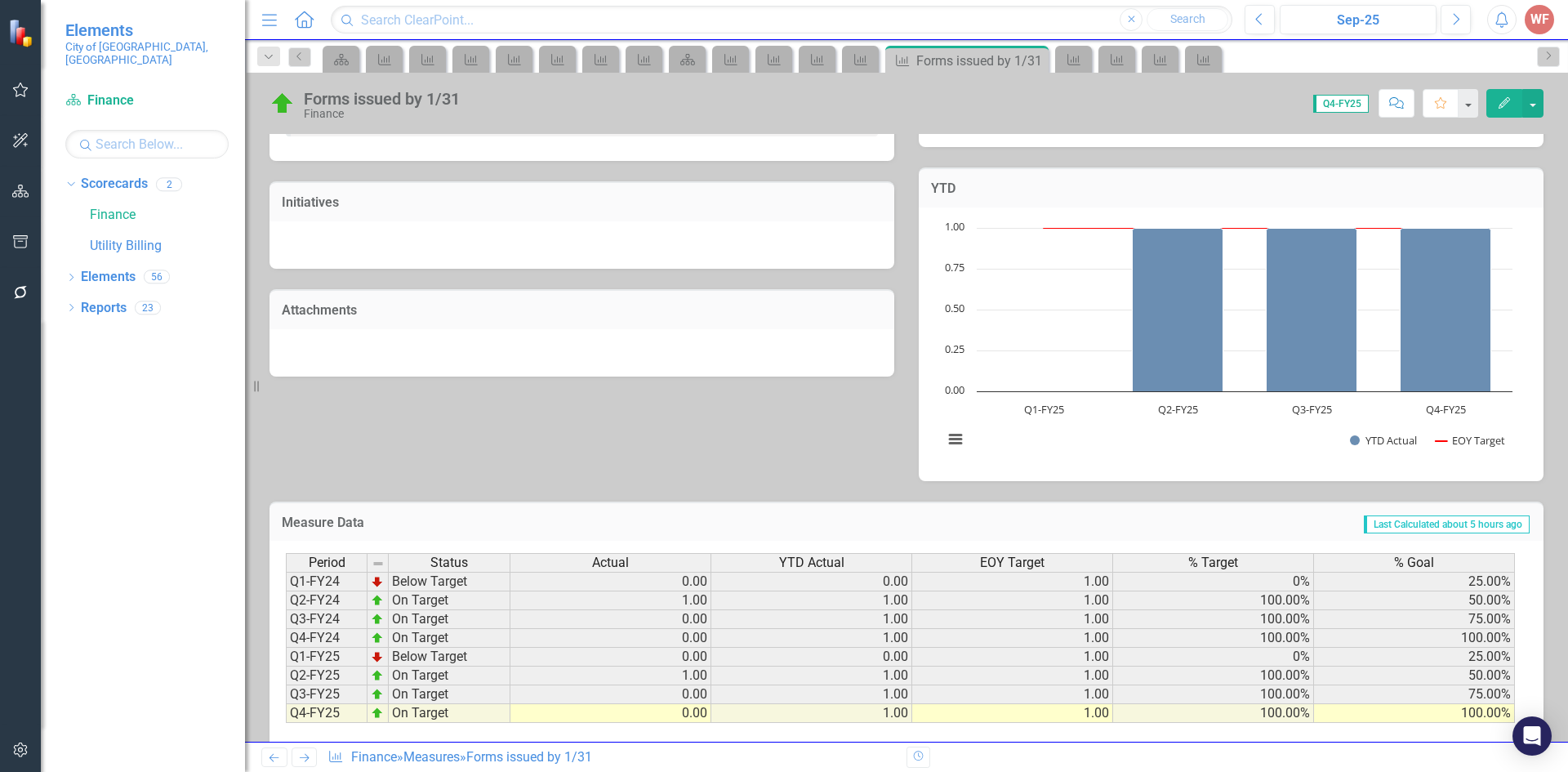
scroll to position [434, 0]
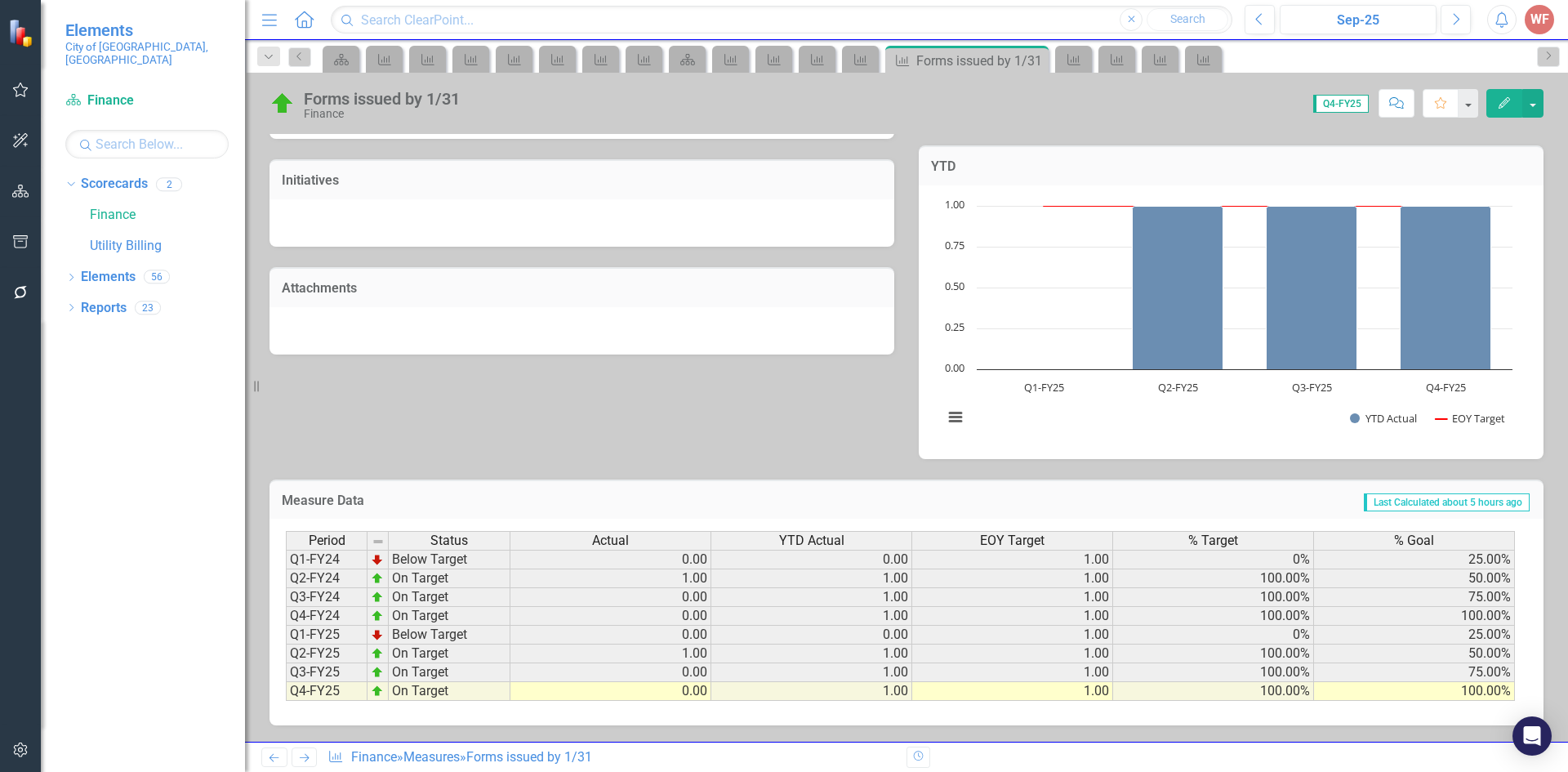
click at [285, 756] on link "Previous" at bounding box center [274, 756] width 27 height 19
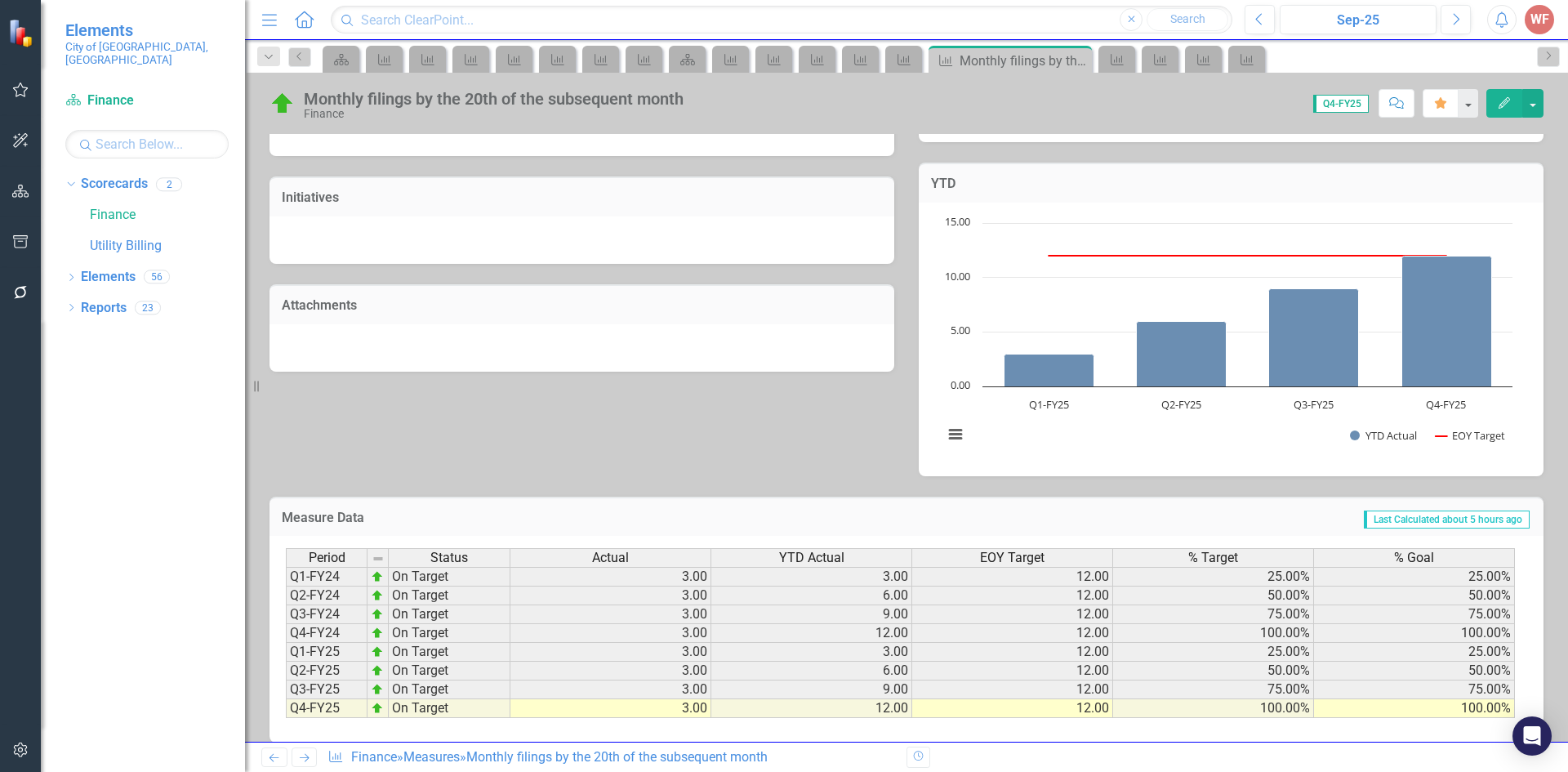
scroll to position [434, 0]
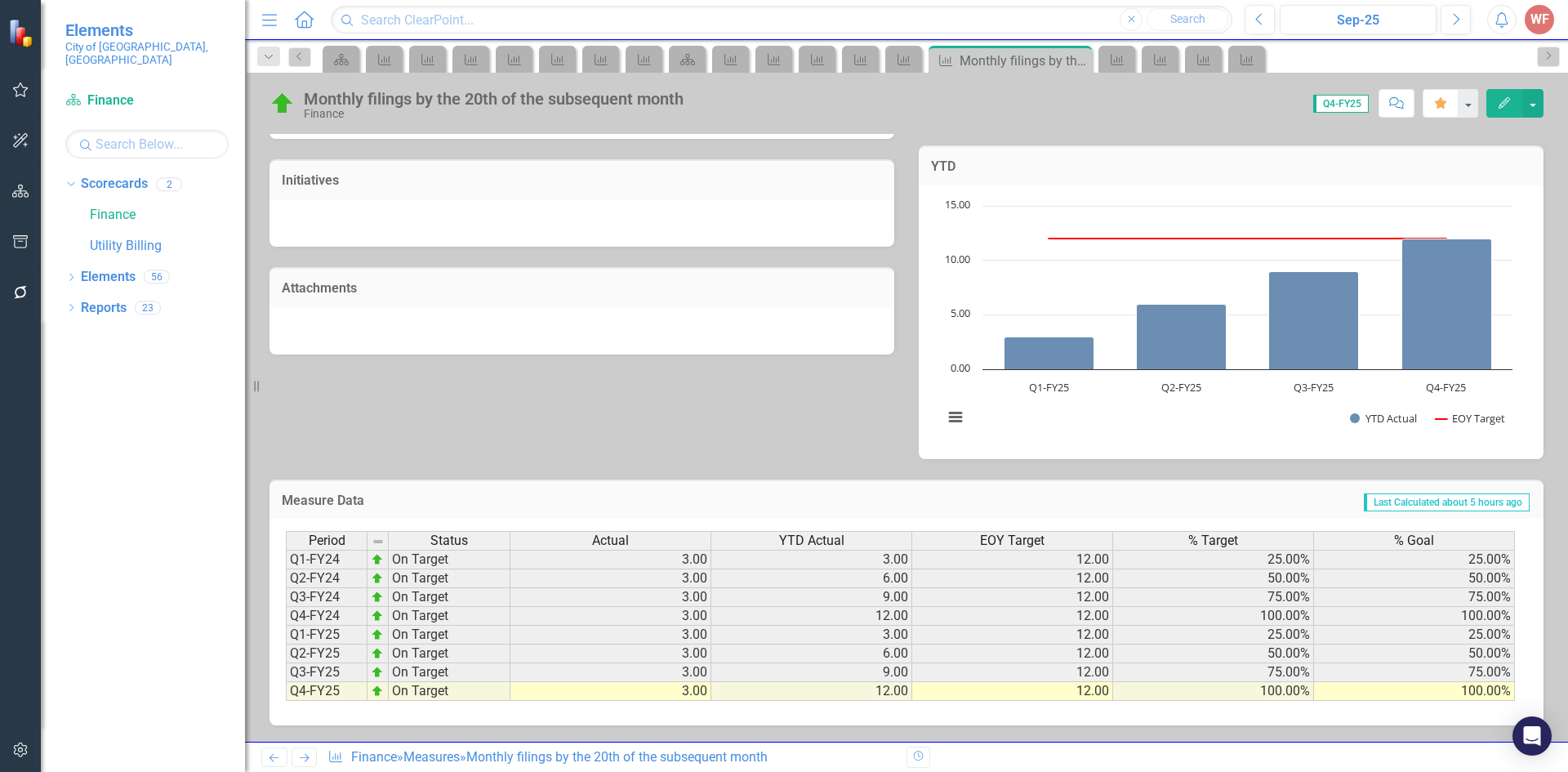
click at [271, 760] on icon "Previous" at bounding box center [274, 757] width 14 height 11
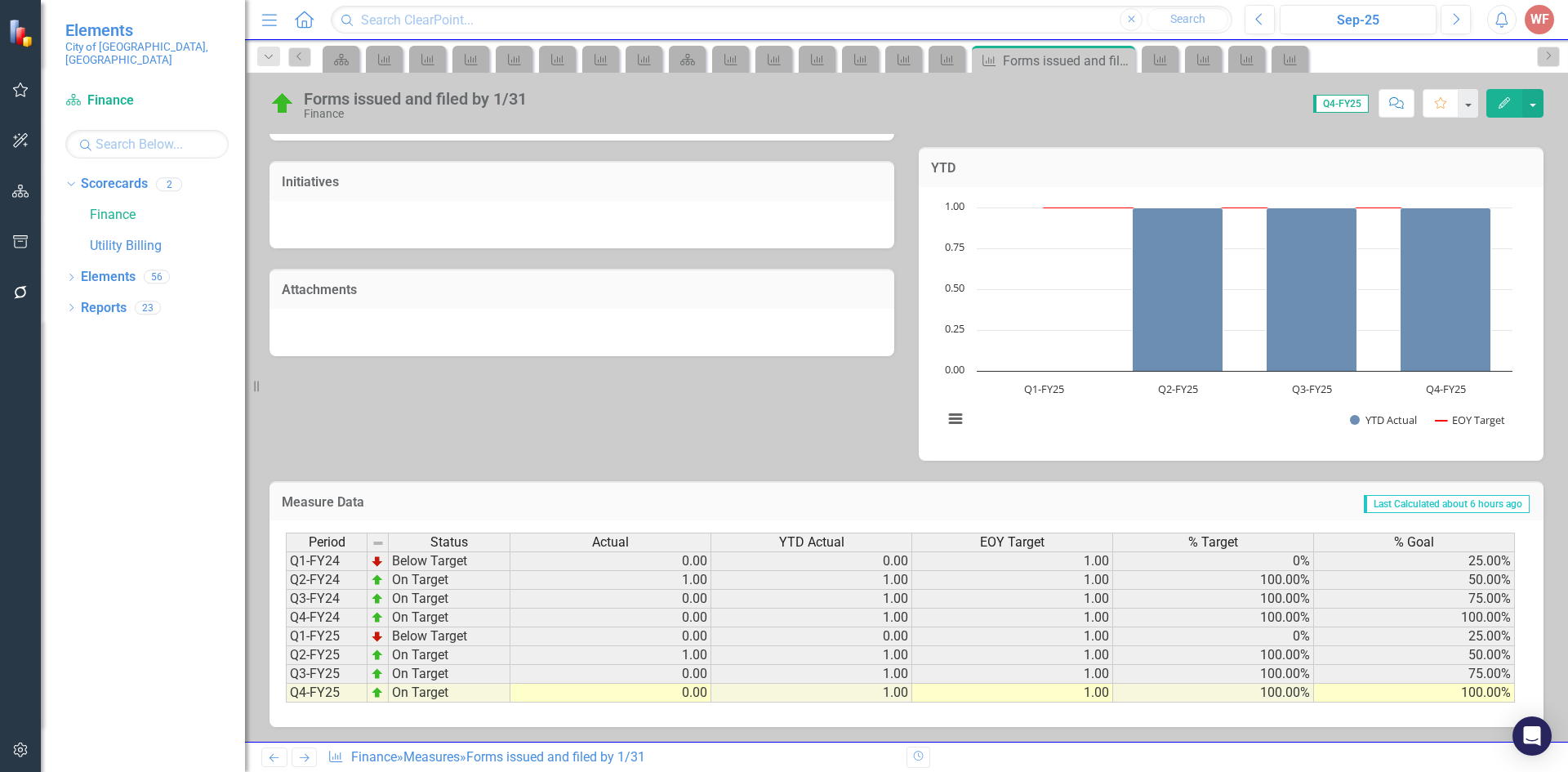
scroll to position [434, 0]
click at [274, 754] on icon "Previous" at bounding box center [274, 757] width 14 height 11
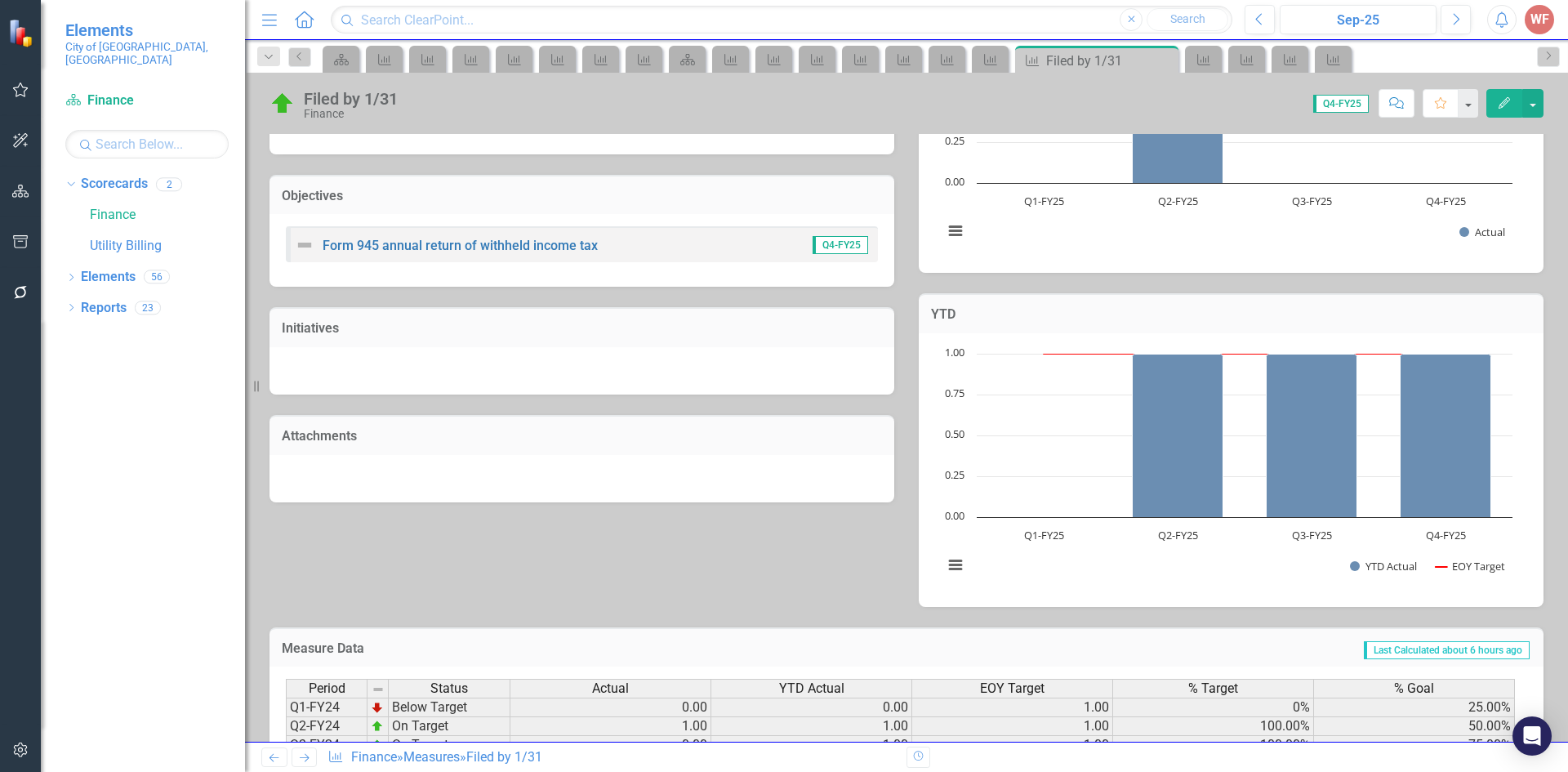
scroll to position [434, 0]
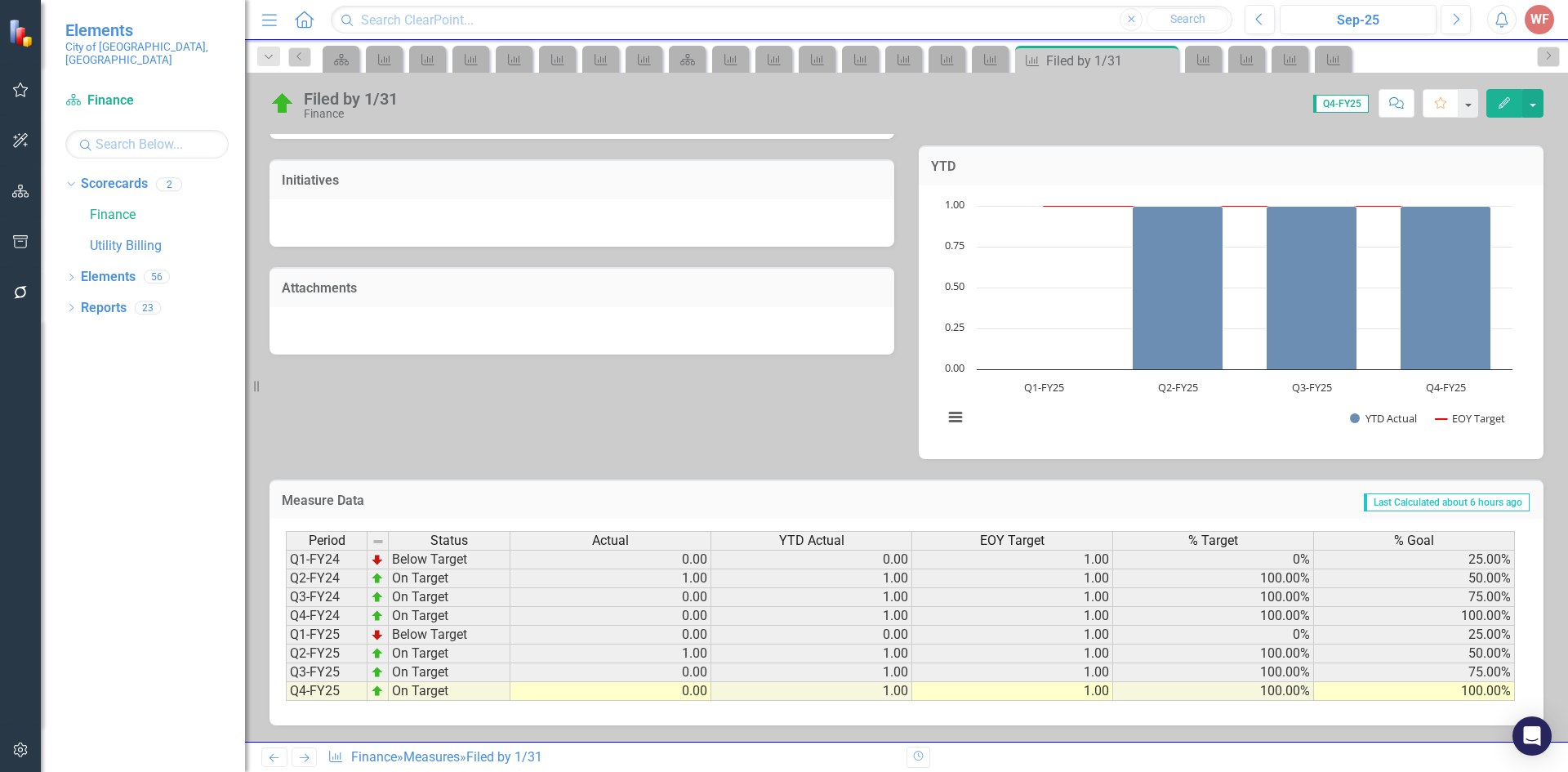
click at [275, 758] on icon "Previous" at bounding box center [274, 757] width 14 height 11
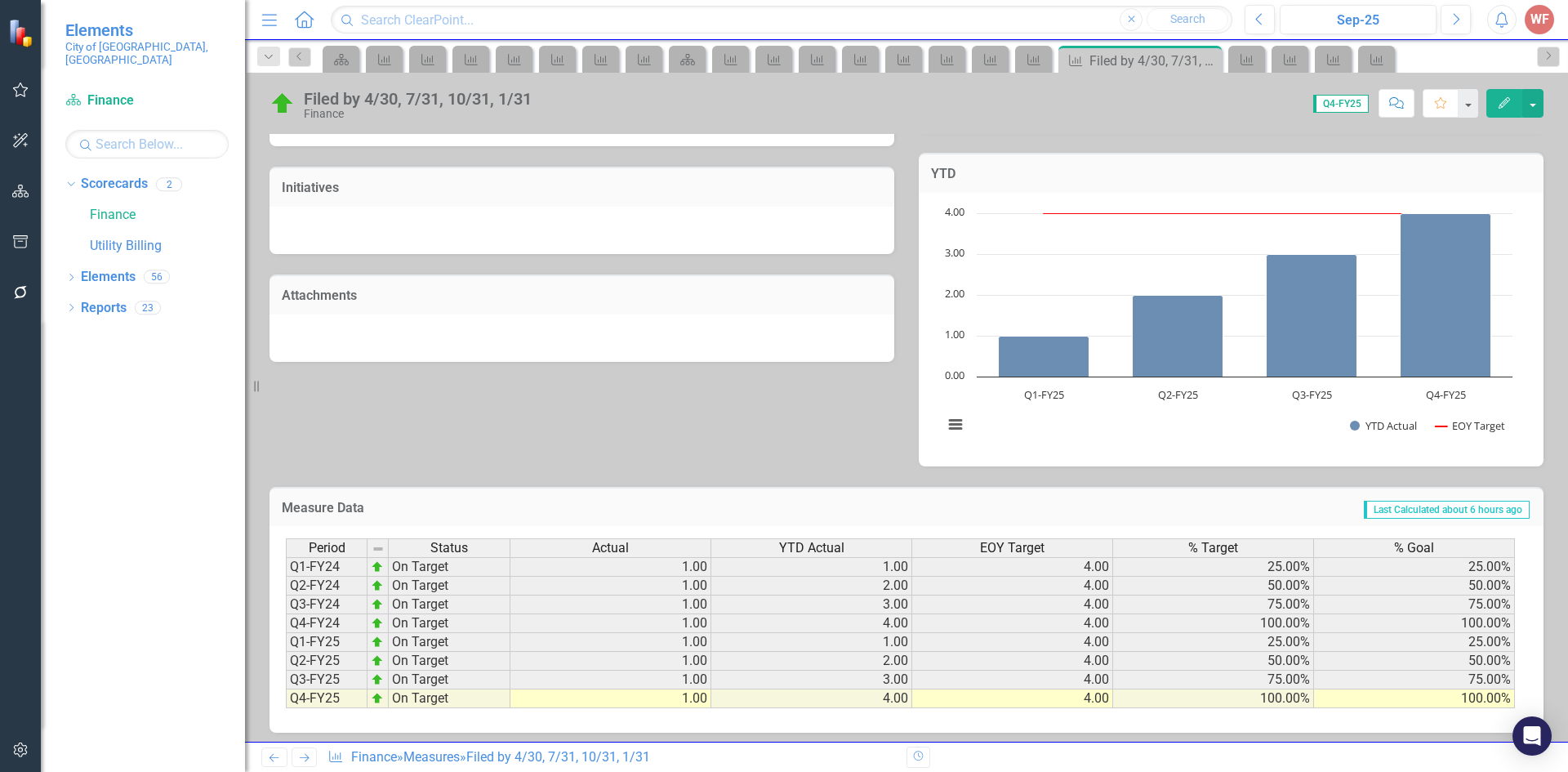
scroll to position [434, 0]
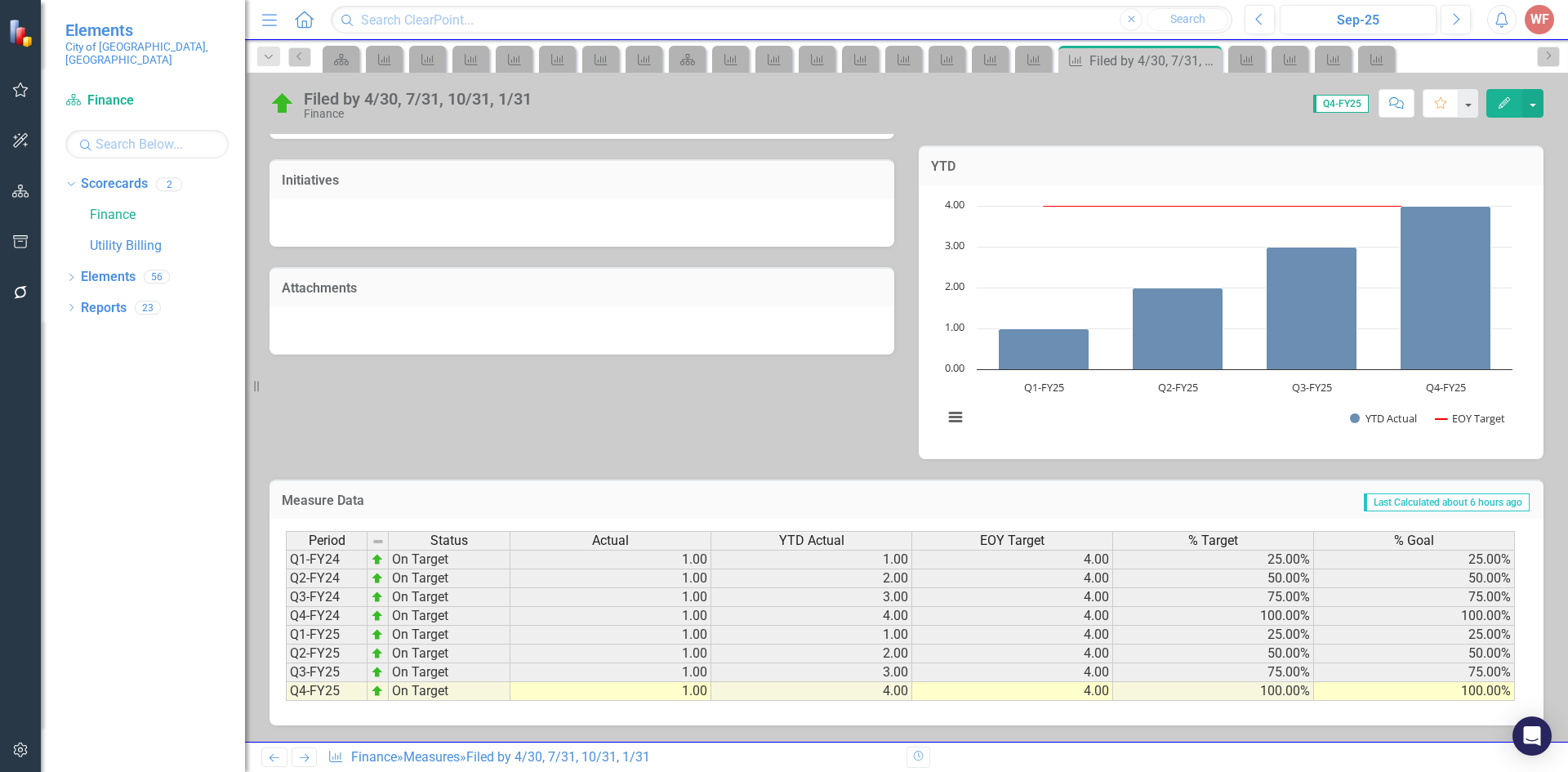
click at [270, 755] on icon "Previous" at bounding box center [274, 757] width 14 height 11
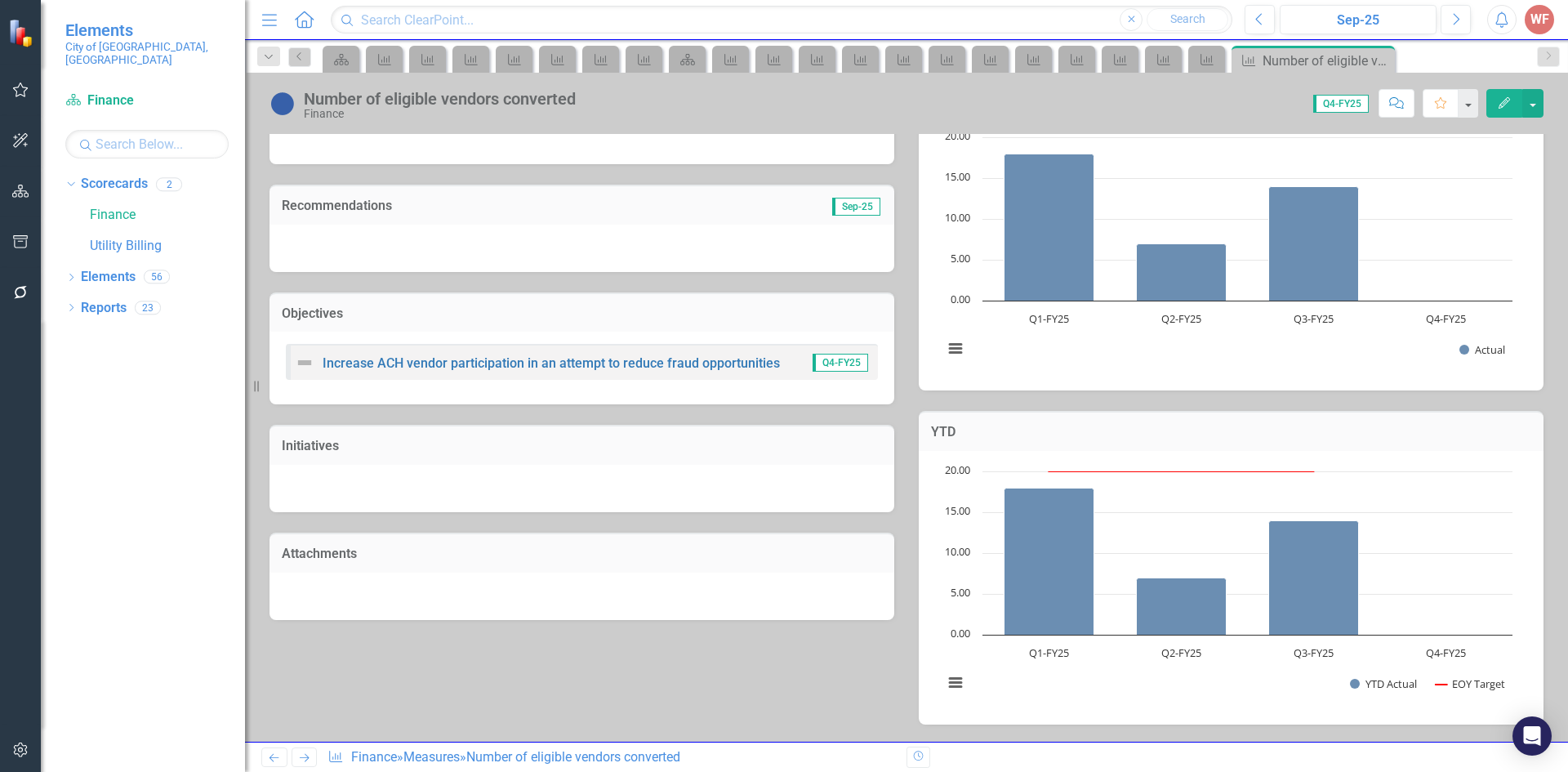
scroll to position [270, 0]
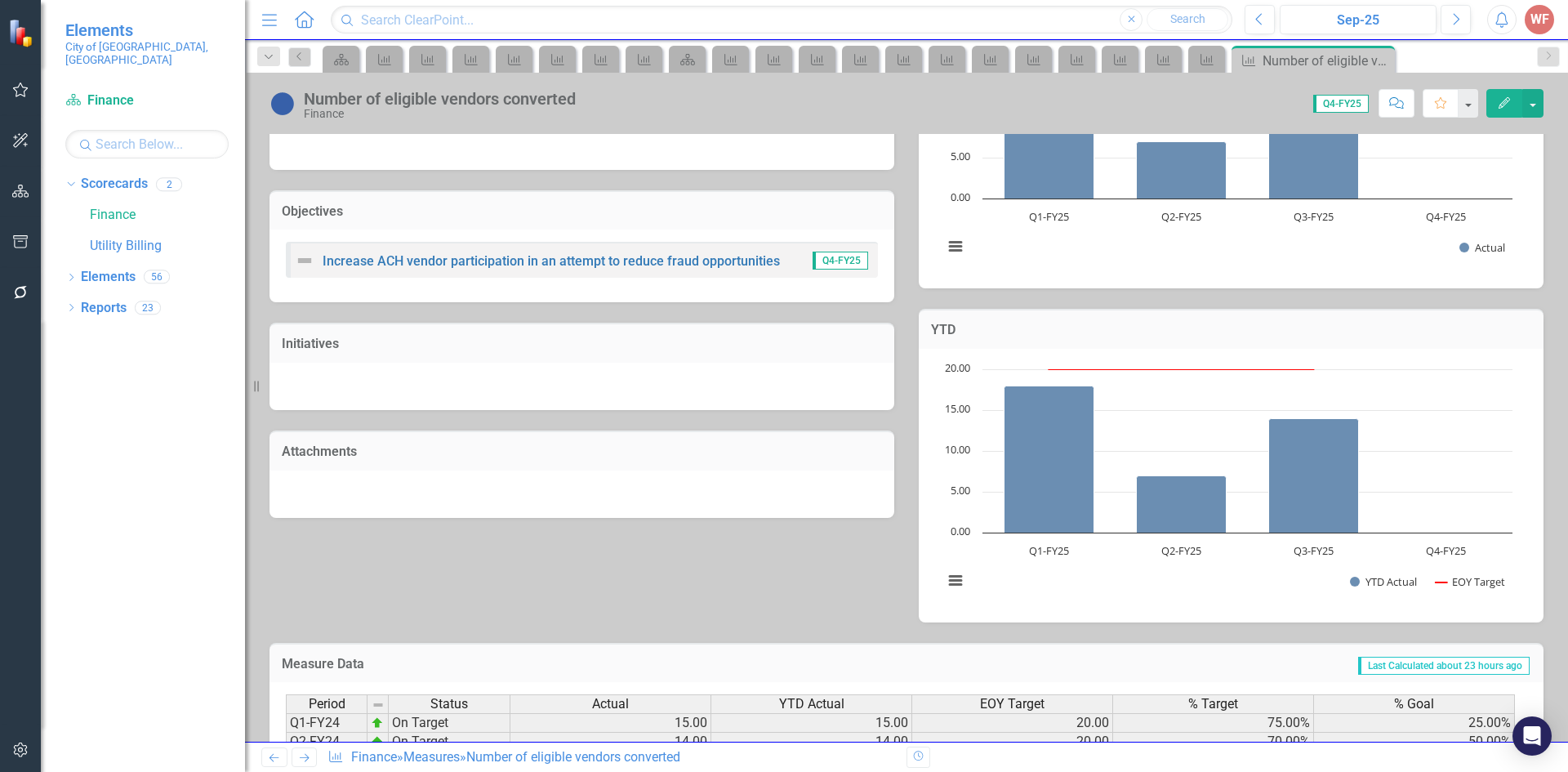
drag, startPoint x: 271, startPoint y: 759, endPoint x: 288, endPoint y: 753, distance: 18.0
click at [271, 759] on icon "Previous" at bounding box center [274, 757] width 14 height 11
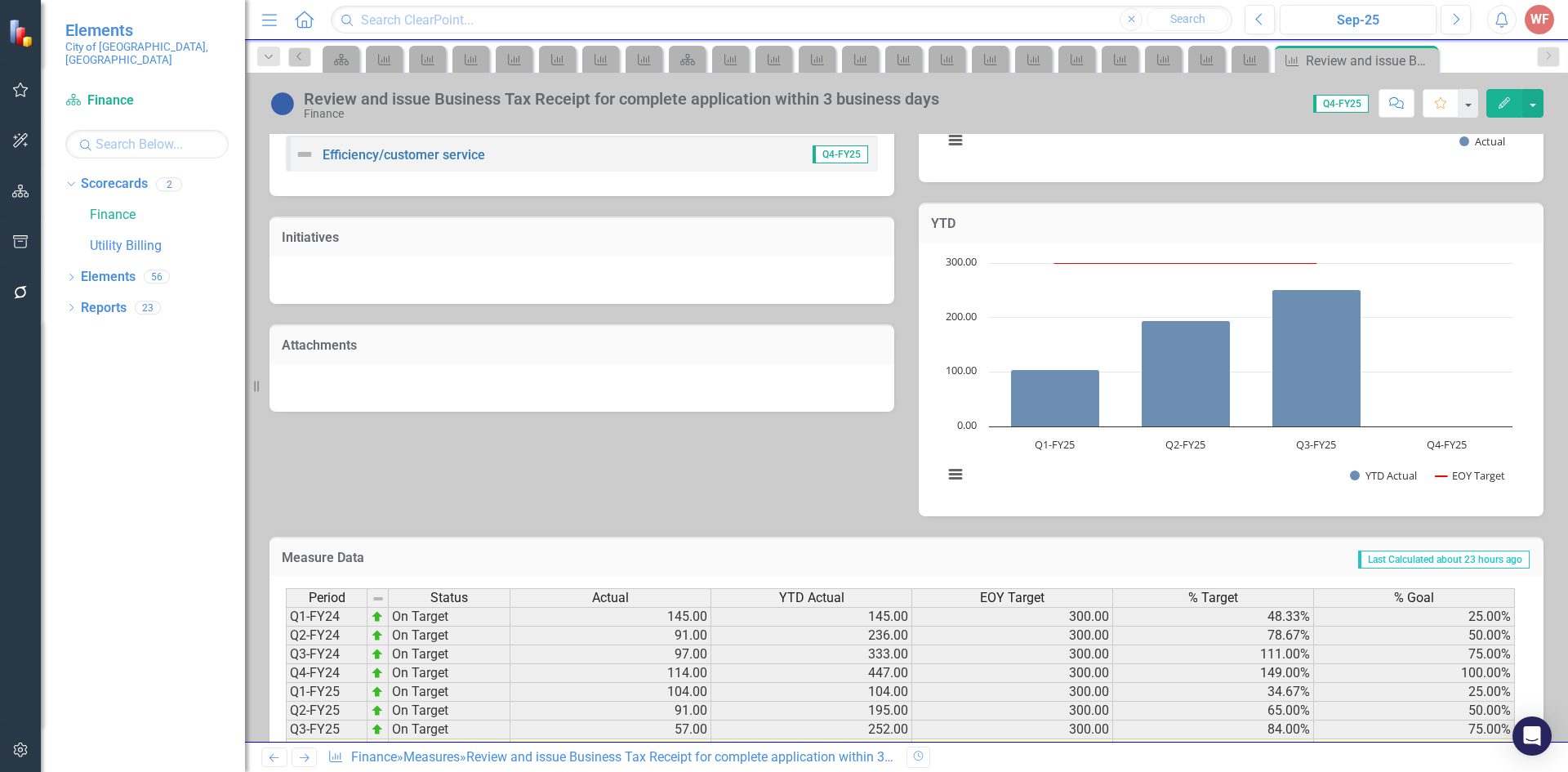
scroll to position [434, 0]
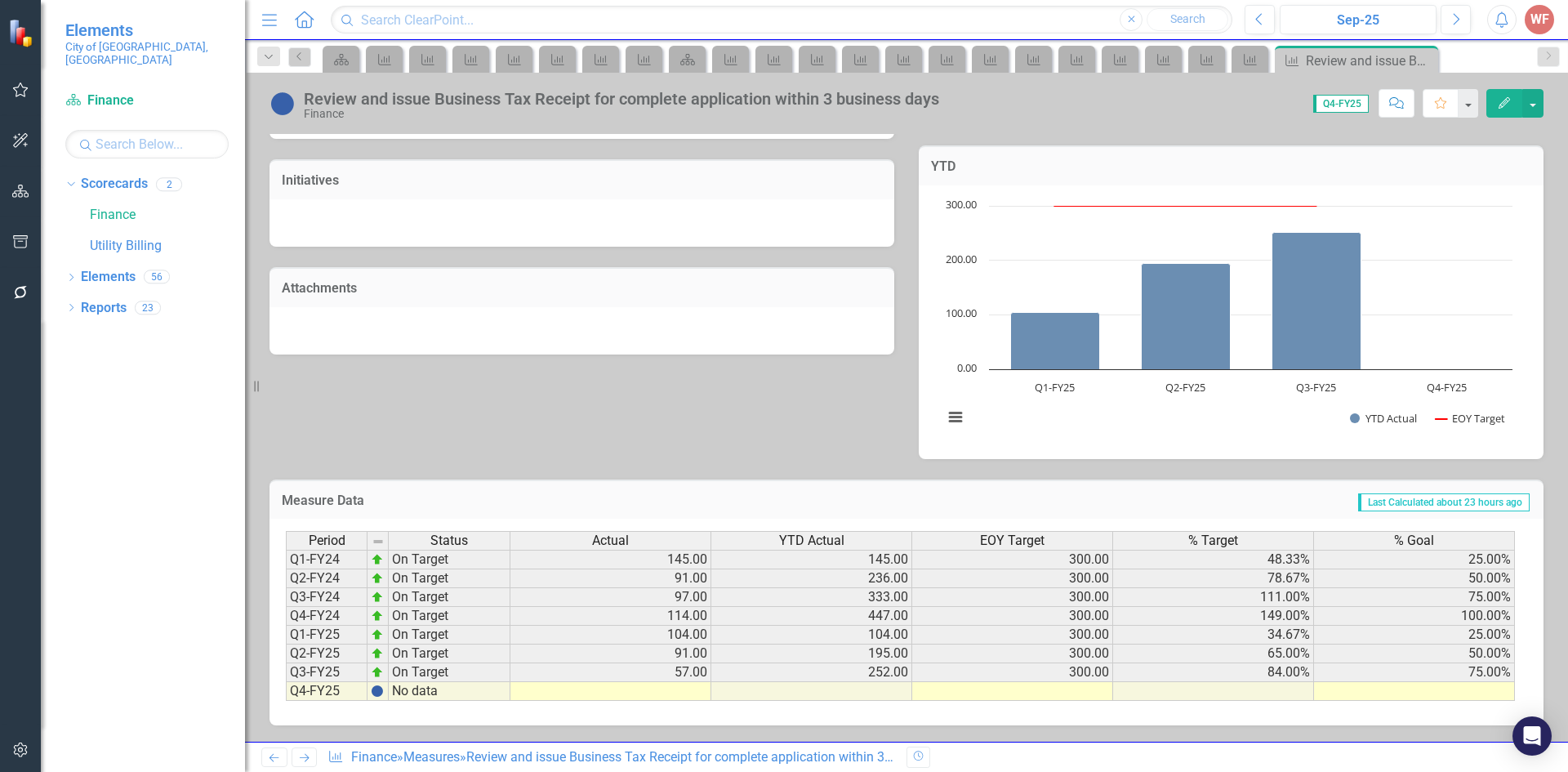
click at [281, 756] on icon "Previous" at bounding box center [274, 757] width 14 height 11
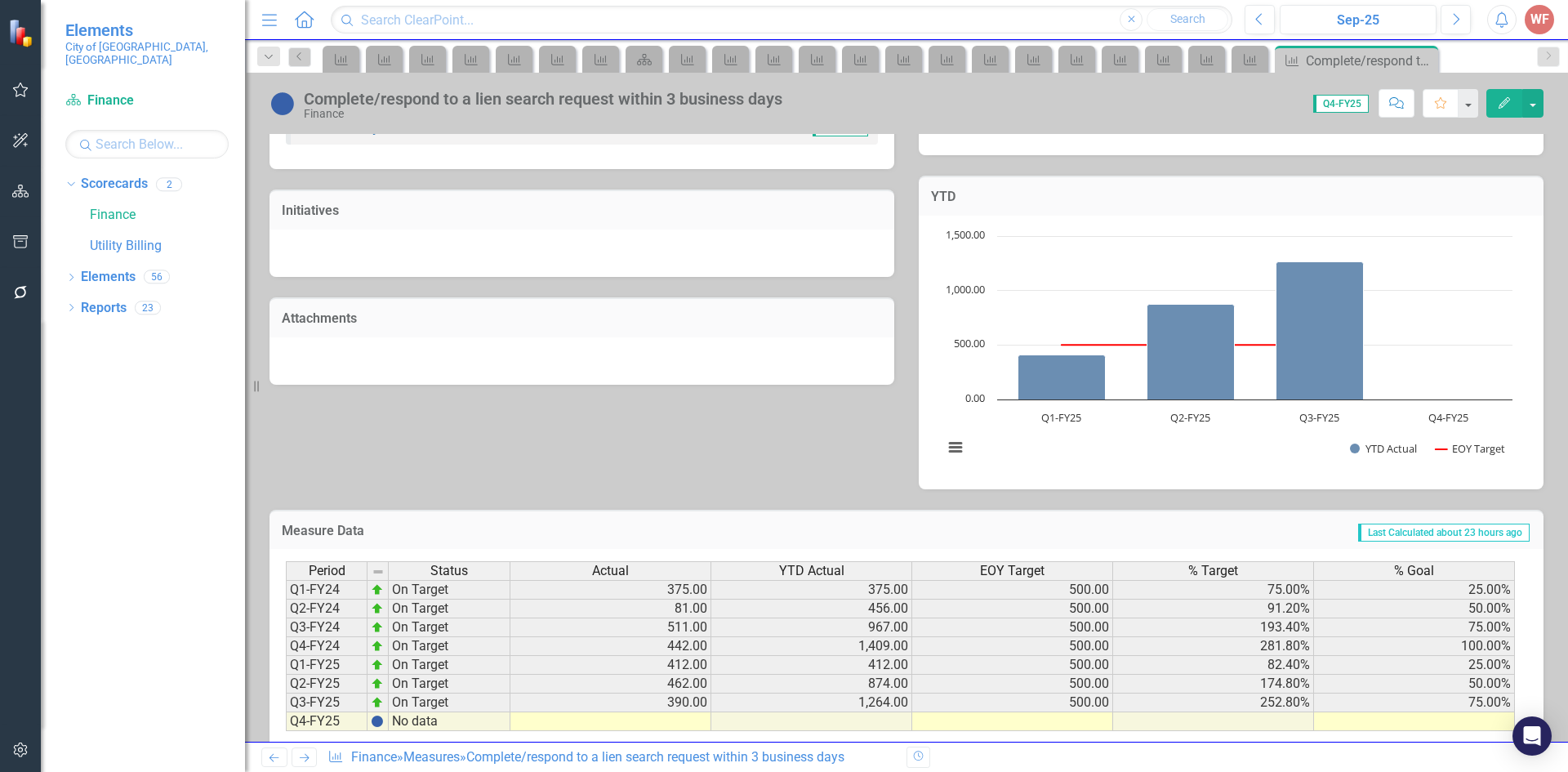
scroll to position [434, 0]
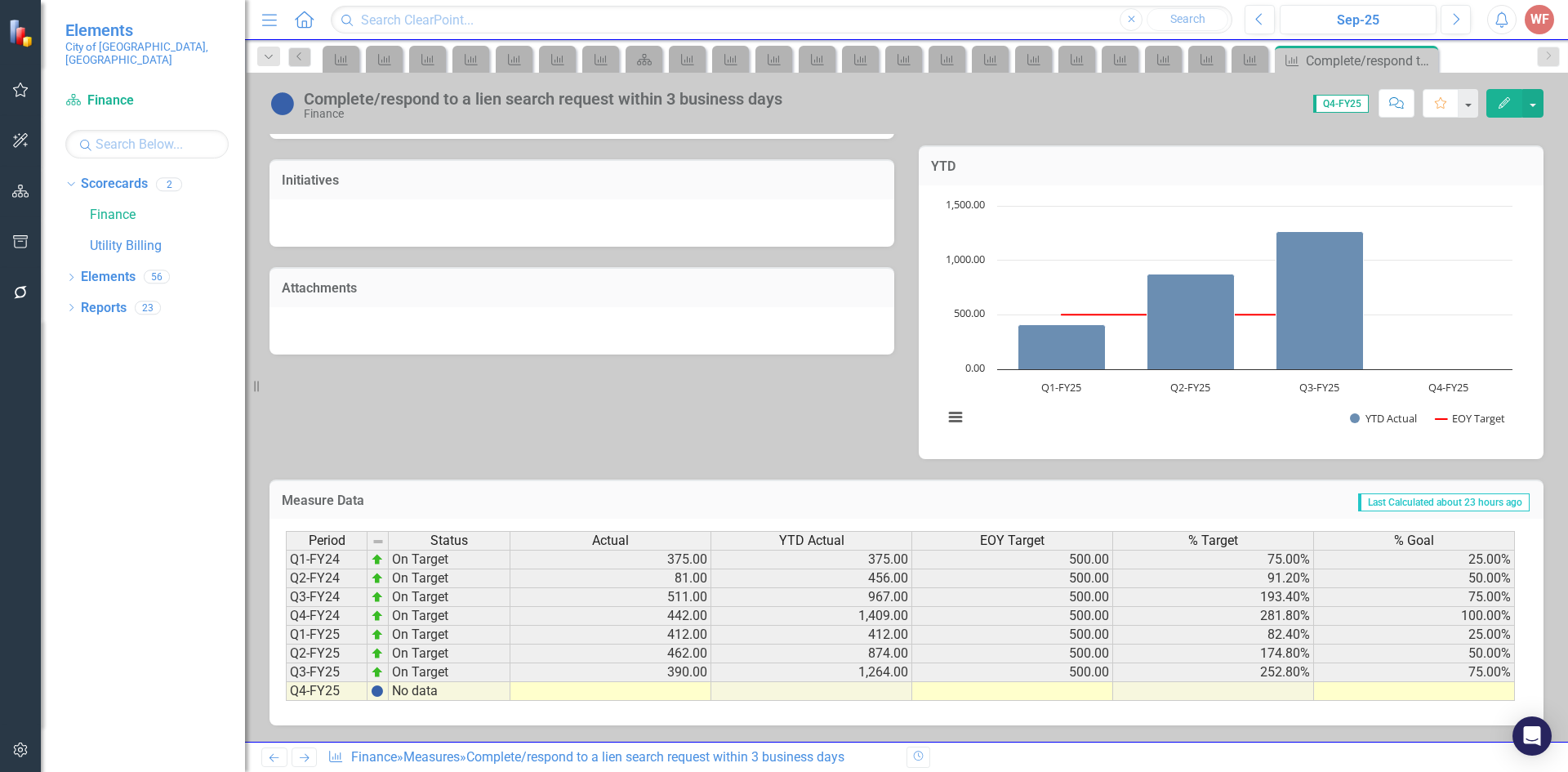
click at [281, 754] on icon "Previous" at bounding box center [274, 757] width 14 height 11
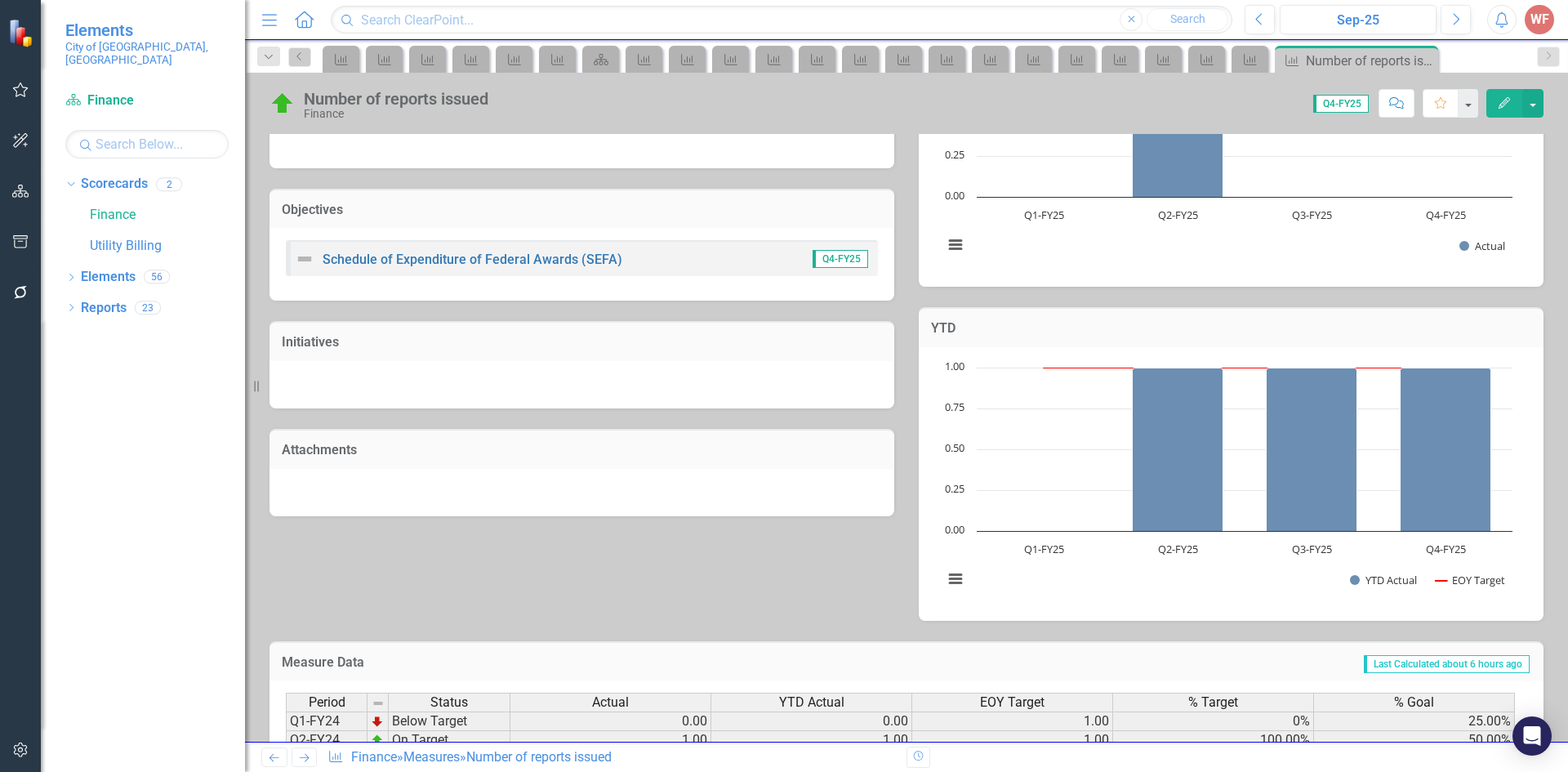
scroll to position [434, 0]
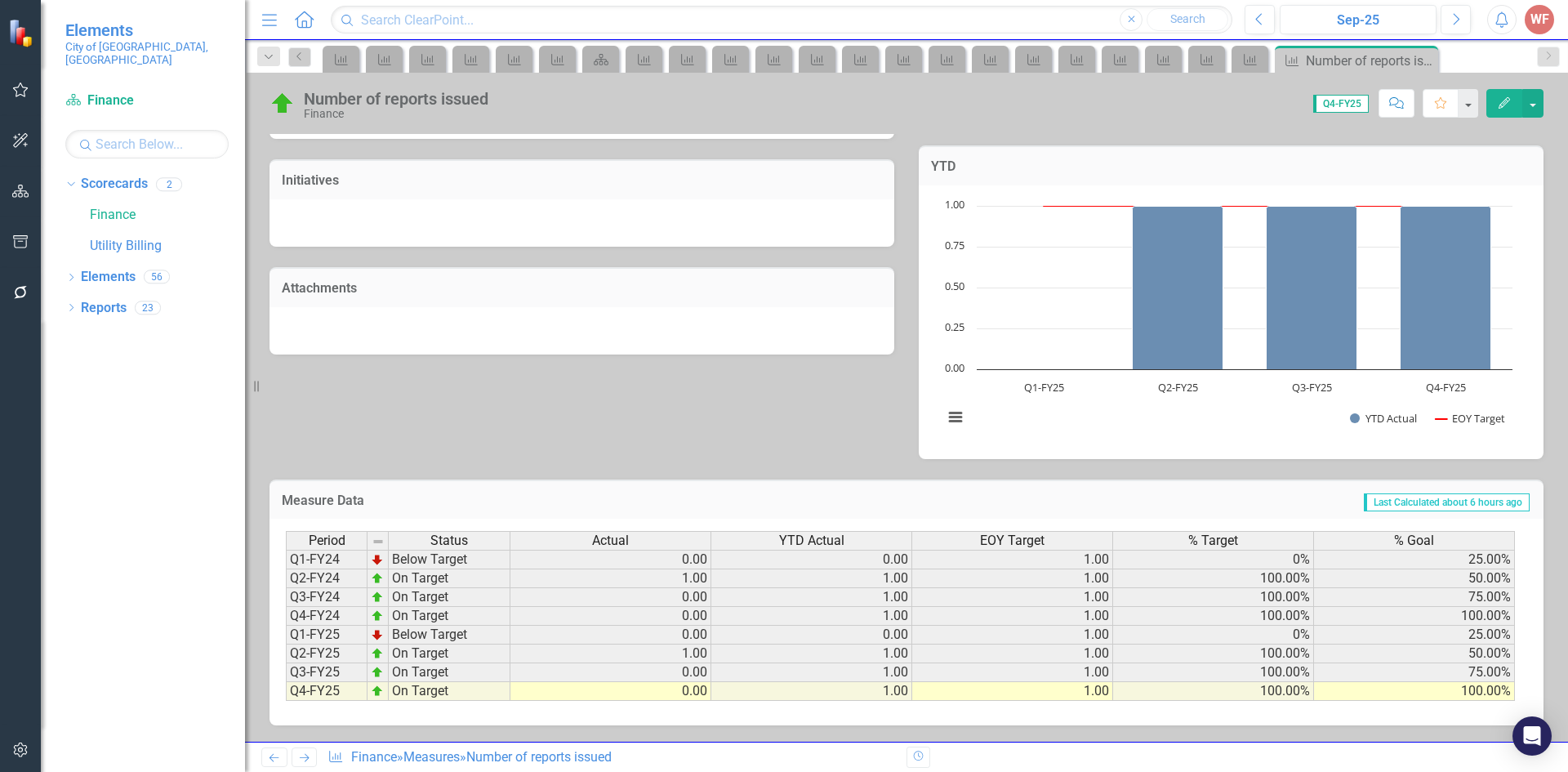
click at [272, 760] on icon "Previous" at bounding box center [274, 757] width 14 height 11
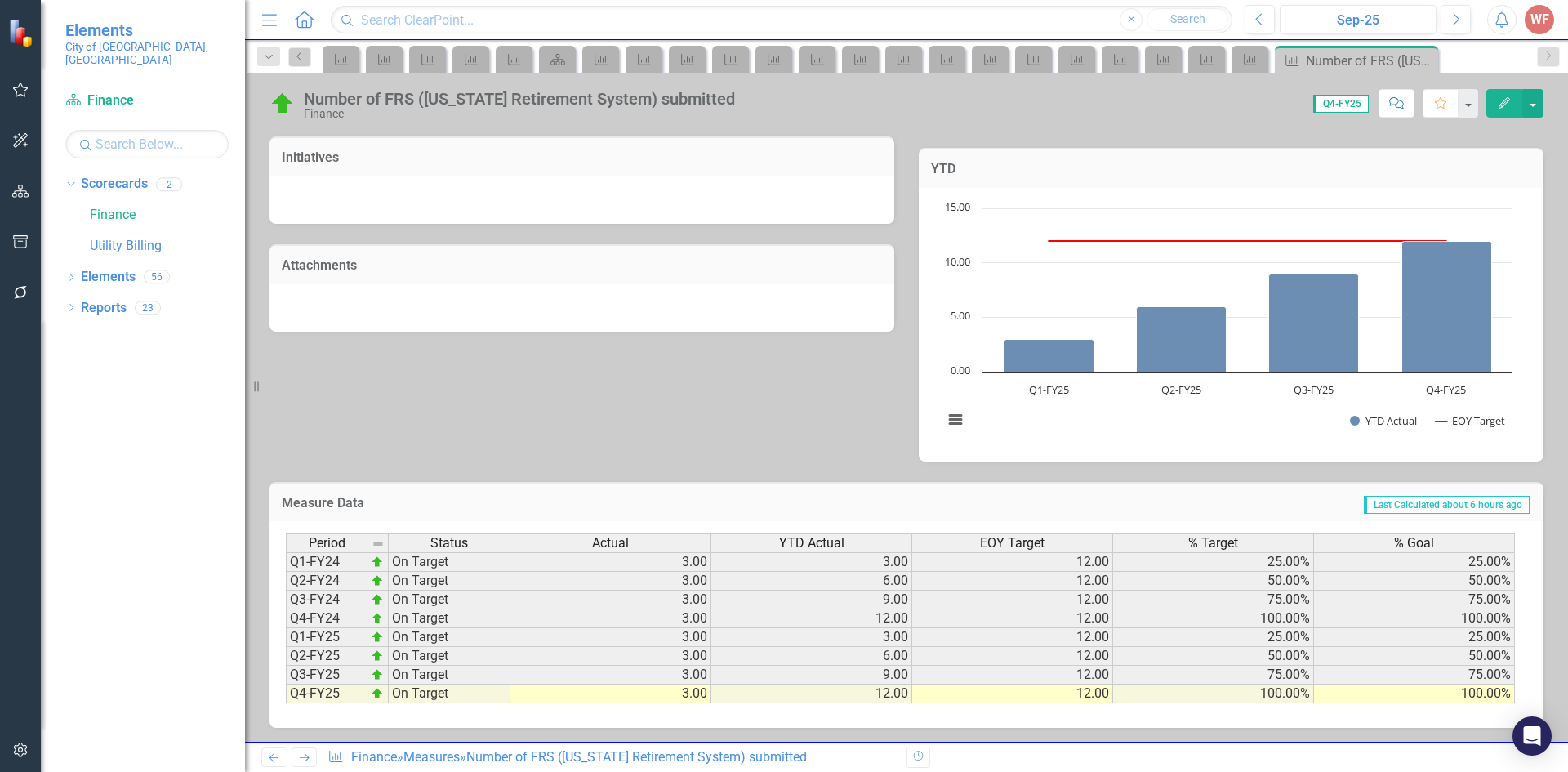
scroll to position [434, 0]
click at [274, 750] on link "Previous" at bounding box center [274, 756] width 27 height 19
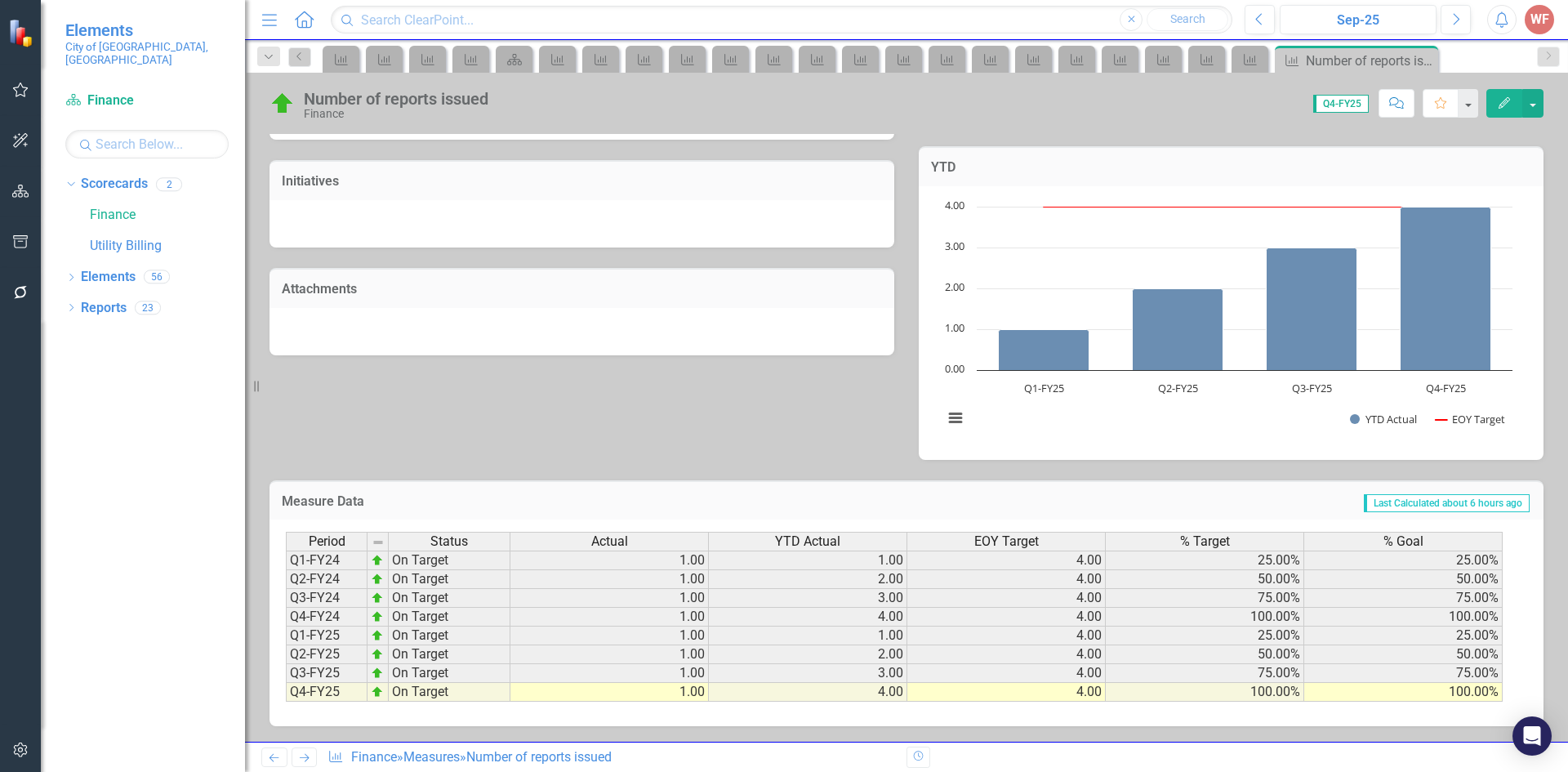
scroll to position [434, 0]
click at [268, 760] on icon "Previous" at bounding box center [274, 757] width 14 height 11
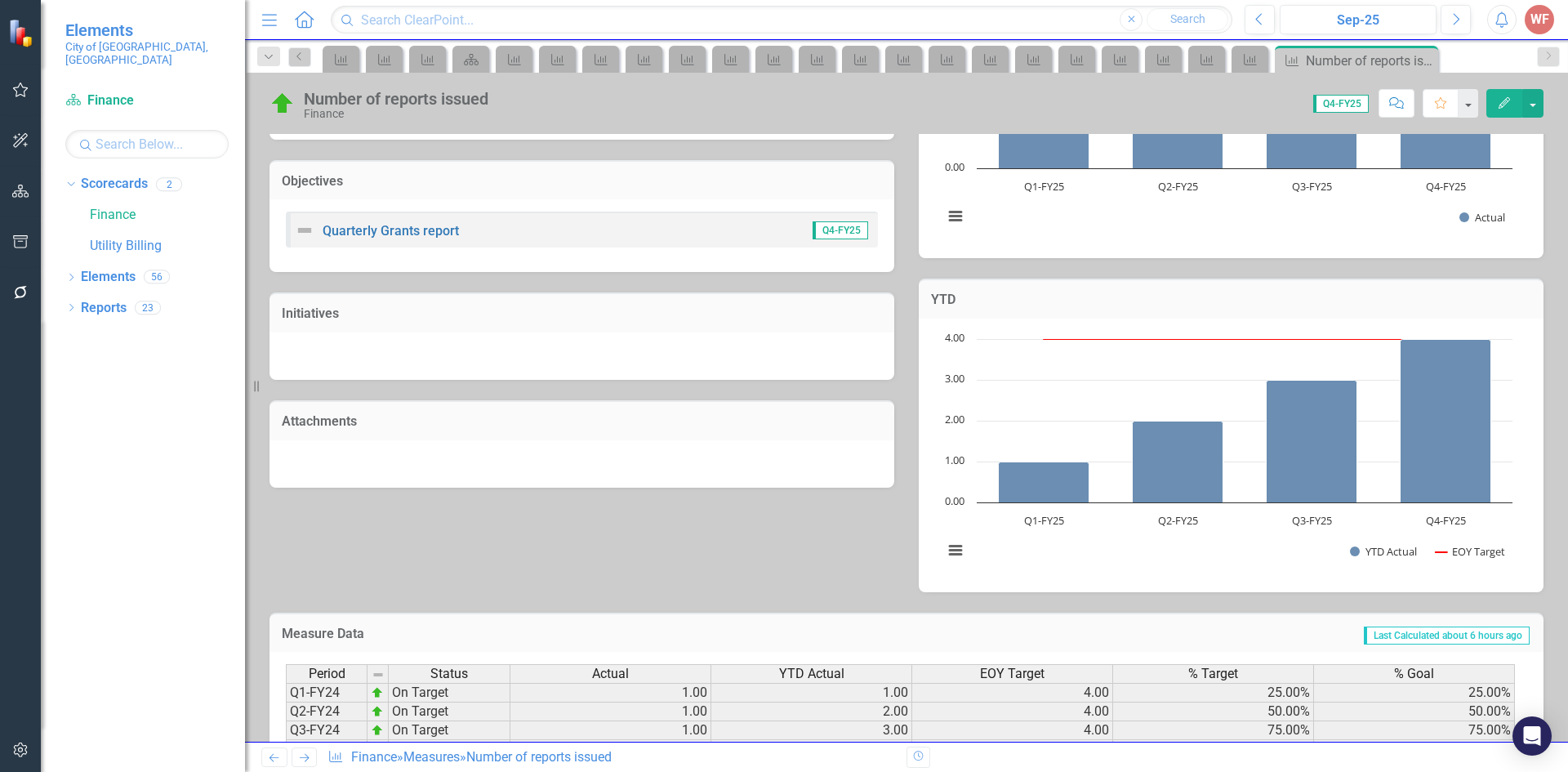
scroll to position [434, 0]
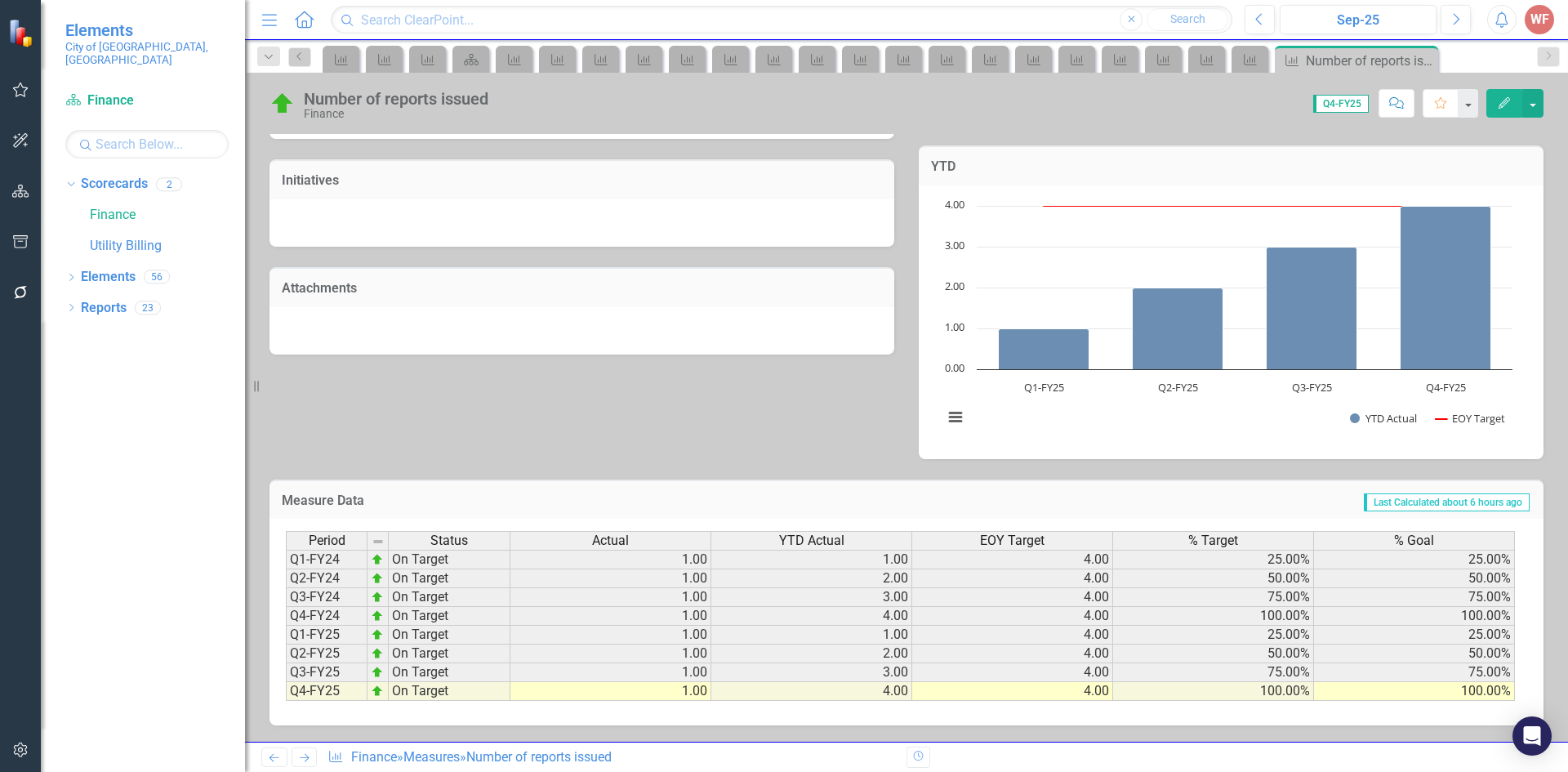
click at [281, 757] on icon "Previous" at bounding box center [274, 757] width 14 height 11
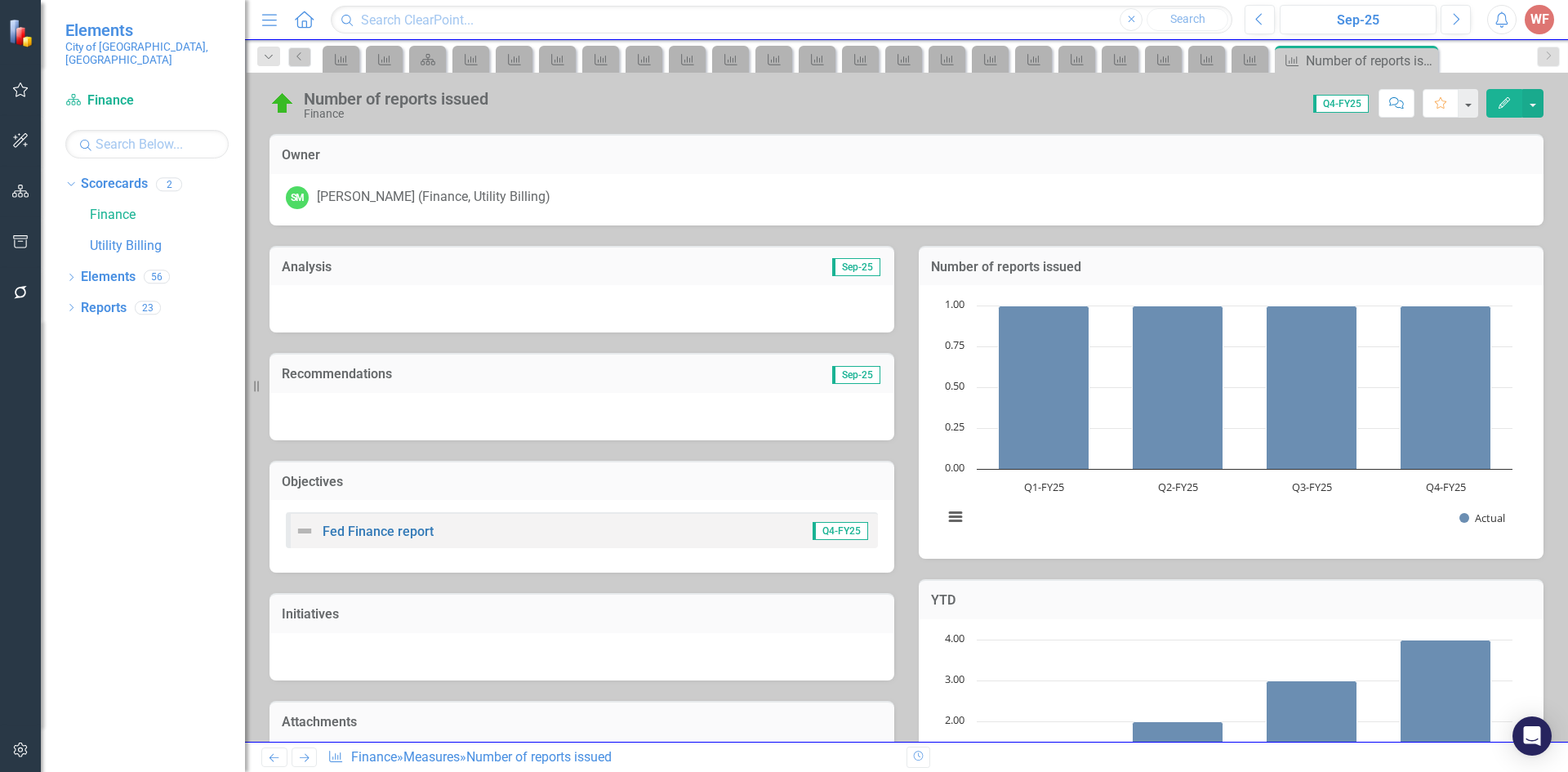
scroll to position [426, 0]
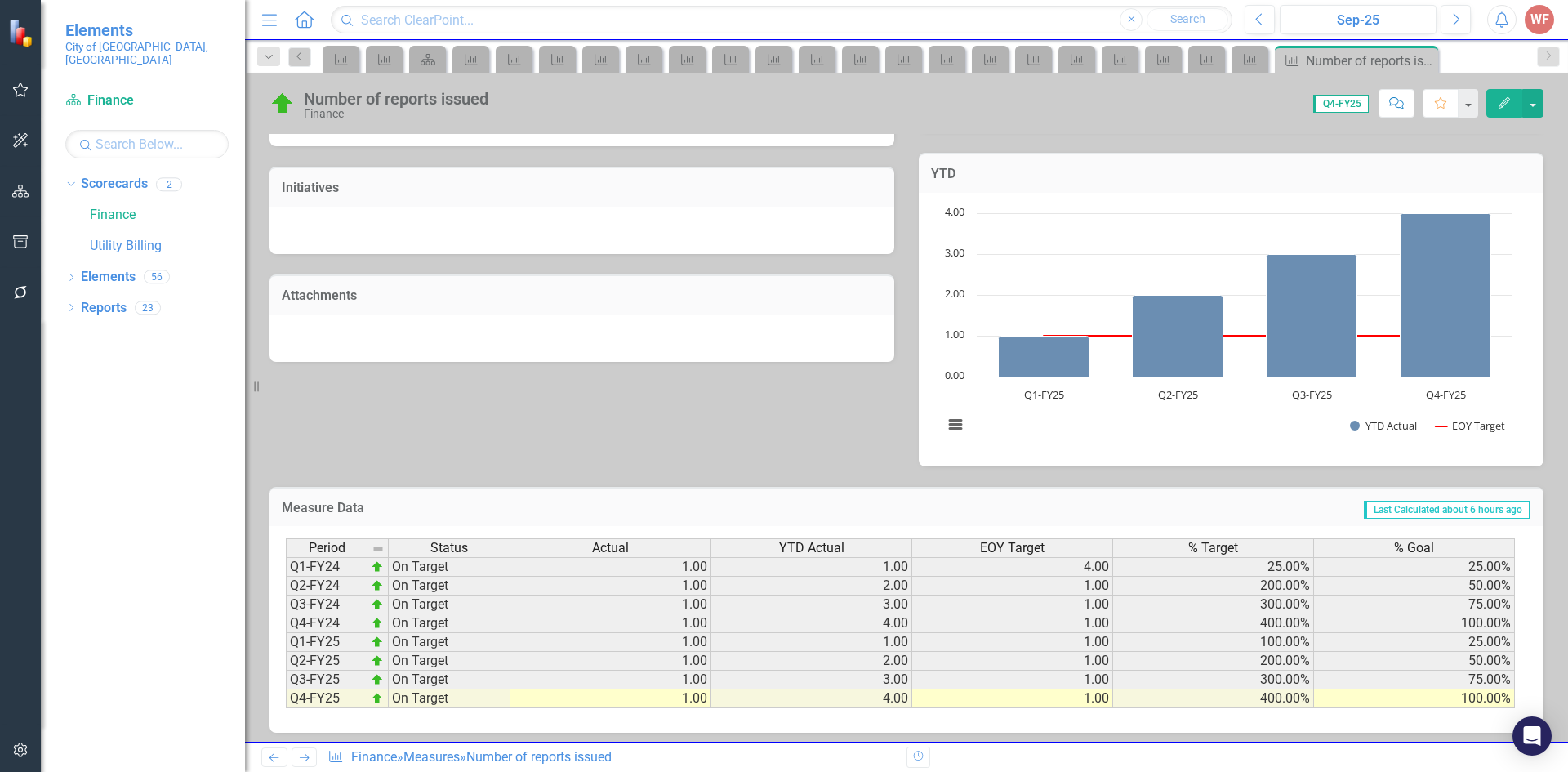
click at [277, 754] on icon "Previous" at bounding box center [274, 757] width 14 height 11
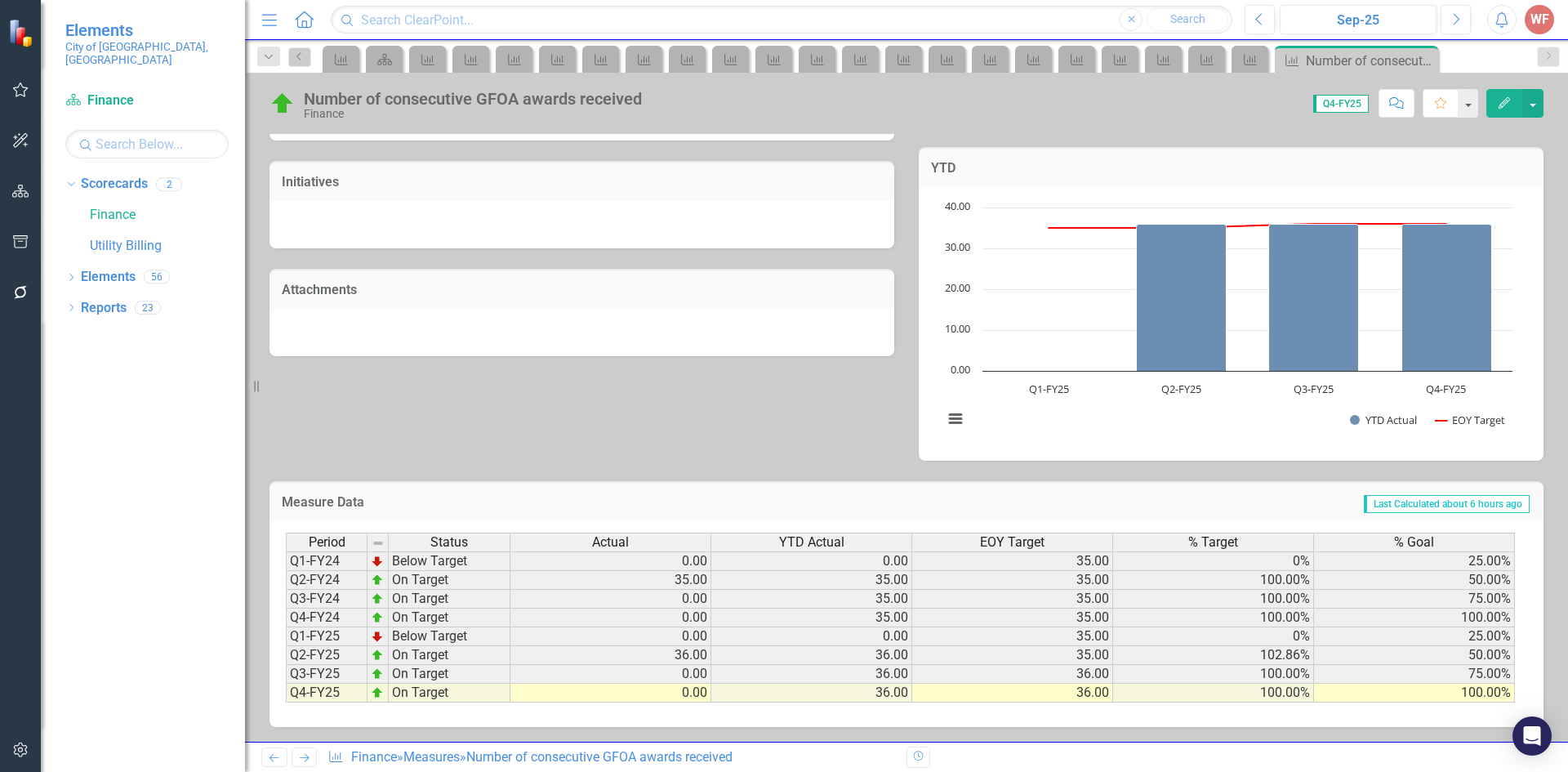
scroll to position [434, 0]
click at [265, 758] on link "Previous" at bounding box center [274, 756] width 27 height 19
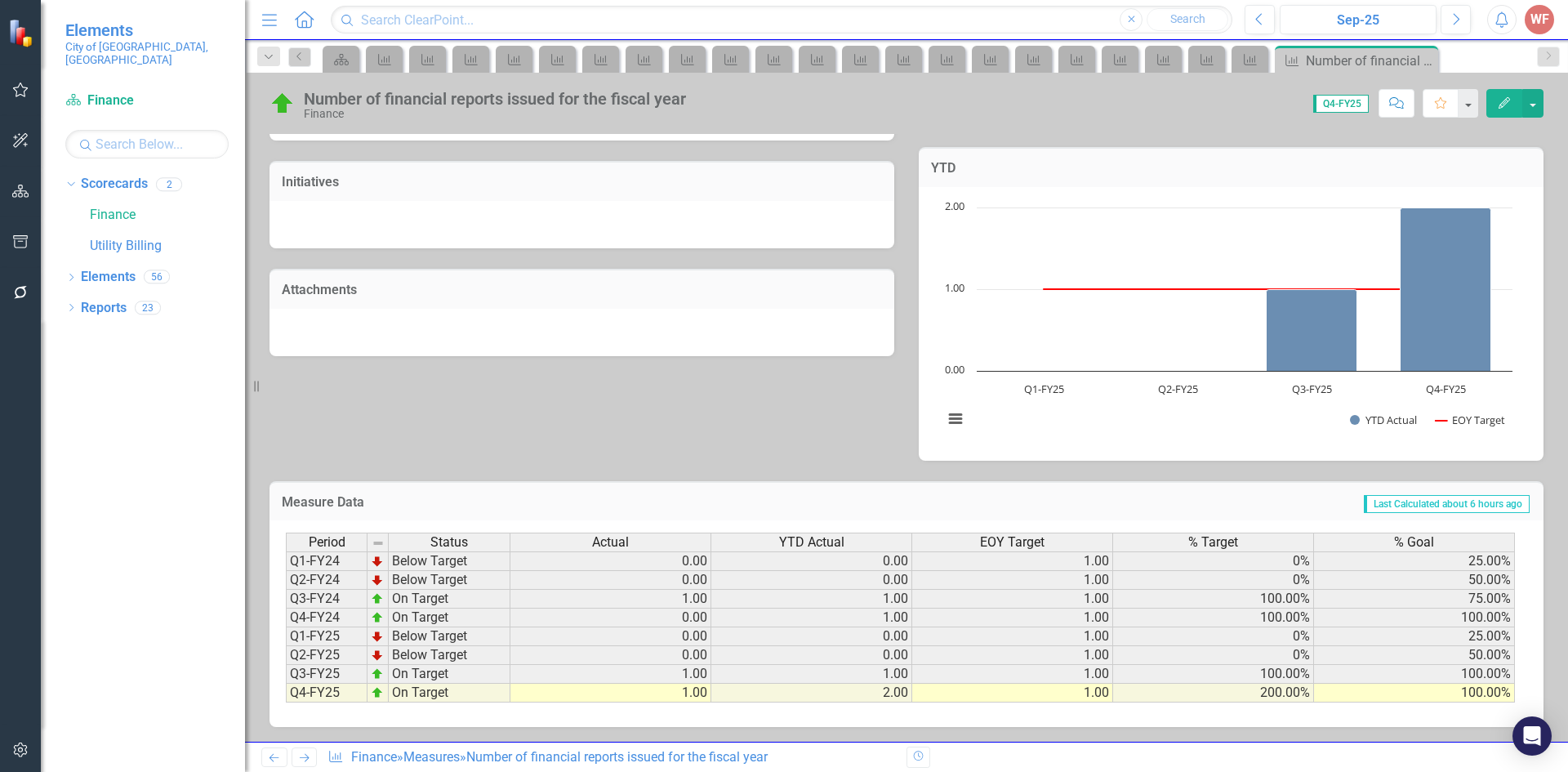
scroll to position [434, 0]
click at [276, 763] on icon "Previous" at bounding box center [274, 757] width 14 height 11
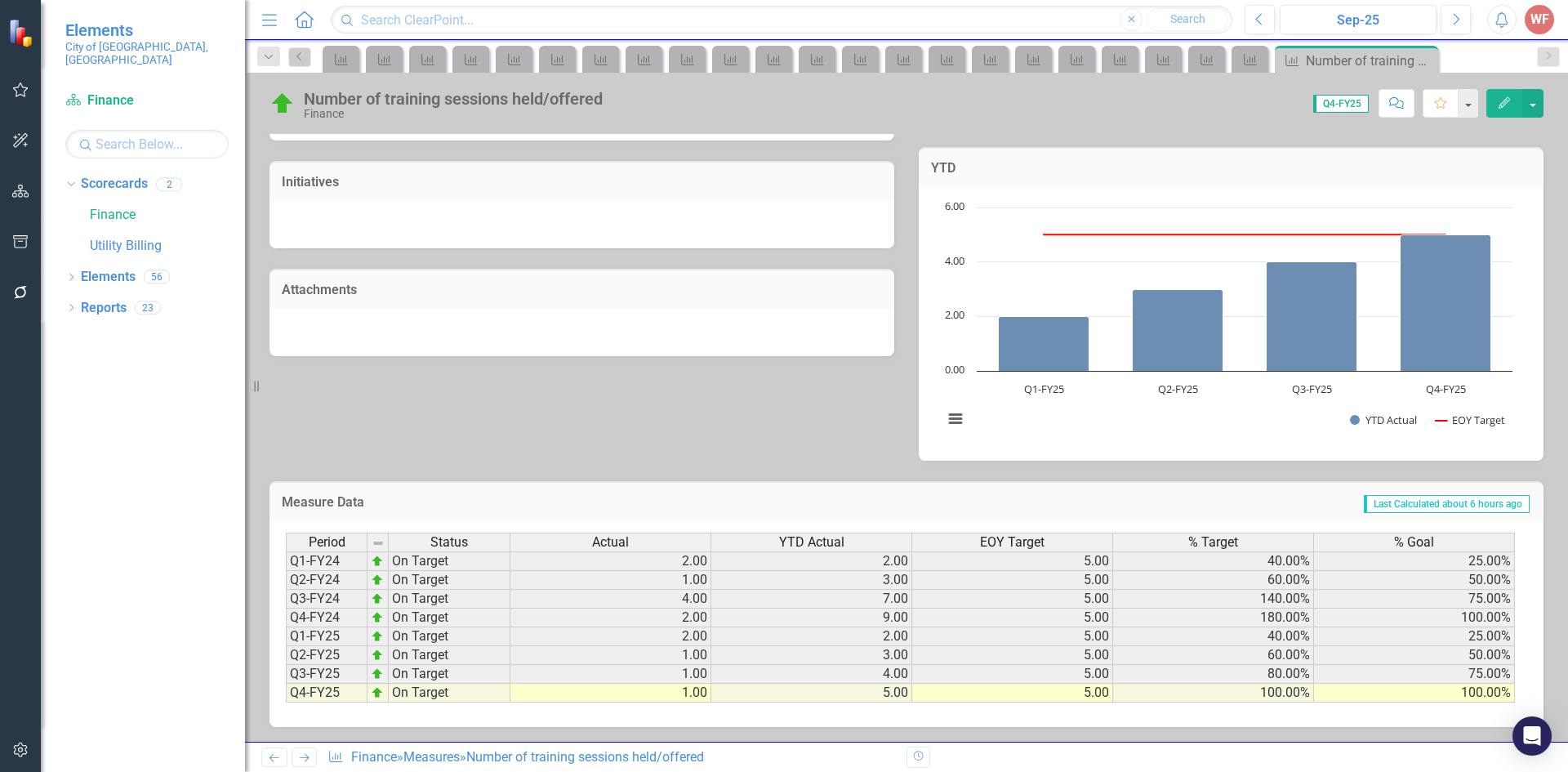
scroll to position [434, 0]
click at [275, 752] on icon "Previous" at bounding box center [274, 757] width 14 height 11
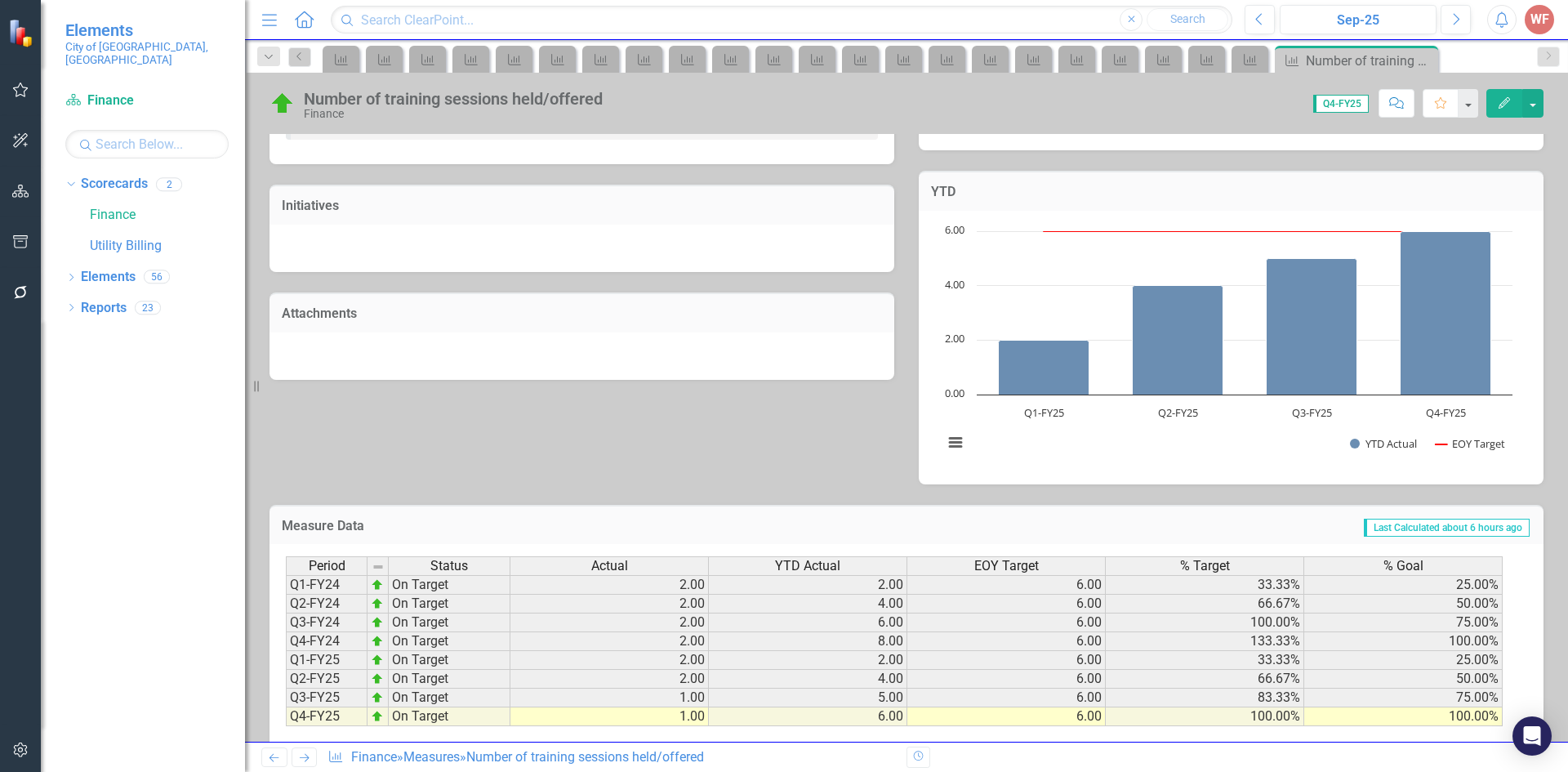
scroll to position [434, 0]
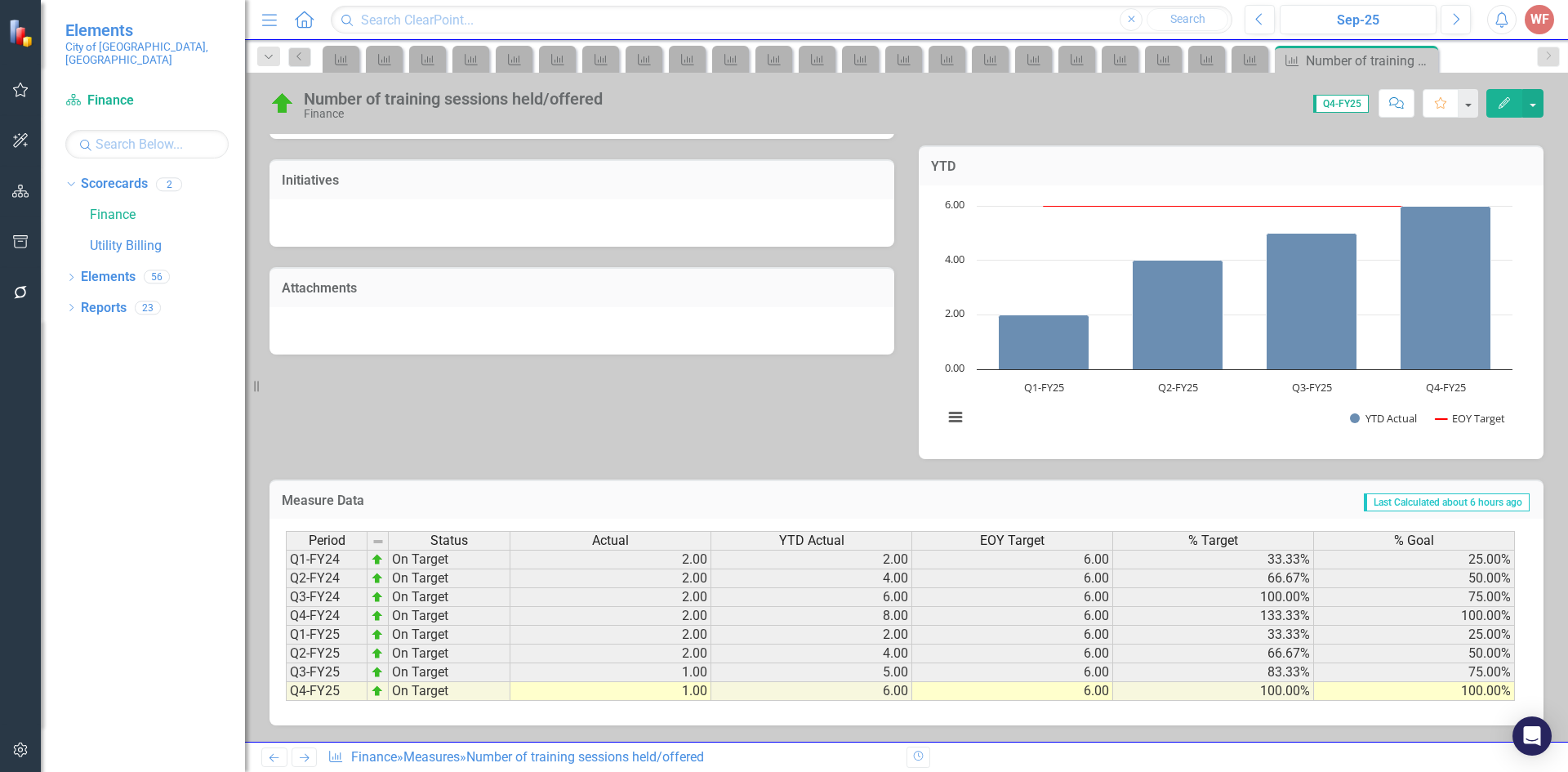
click at [277, 752] on icon "Previous" at bounding box center [274, 757] width 14 height 11
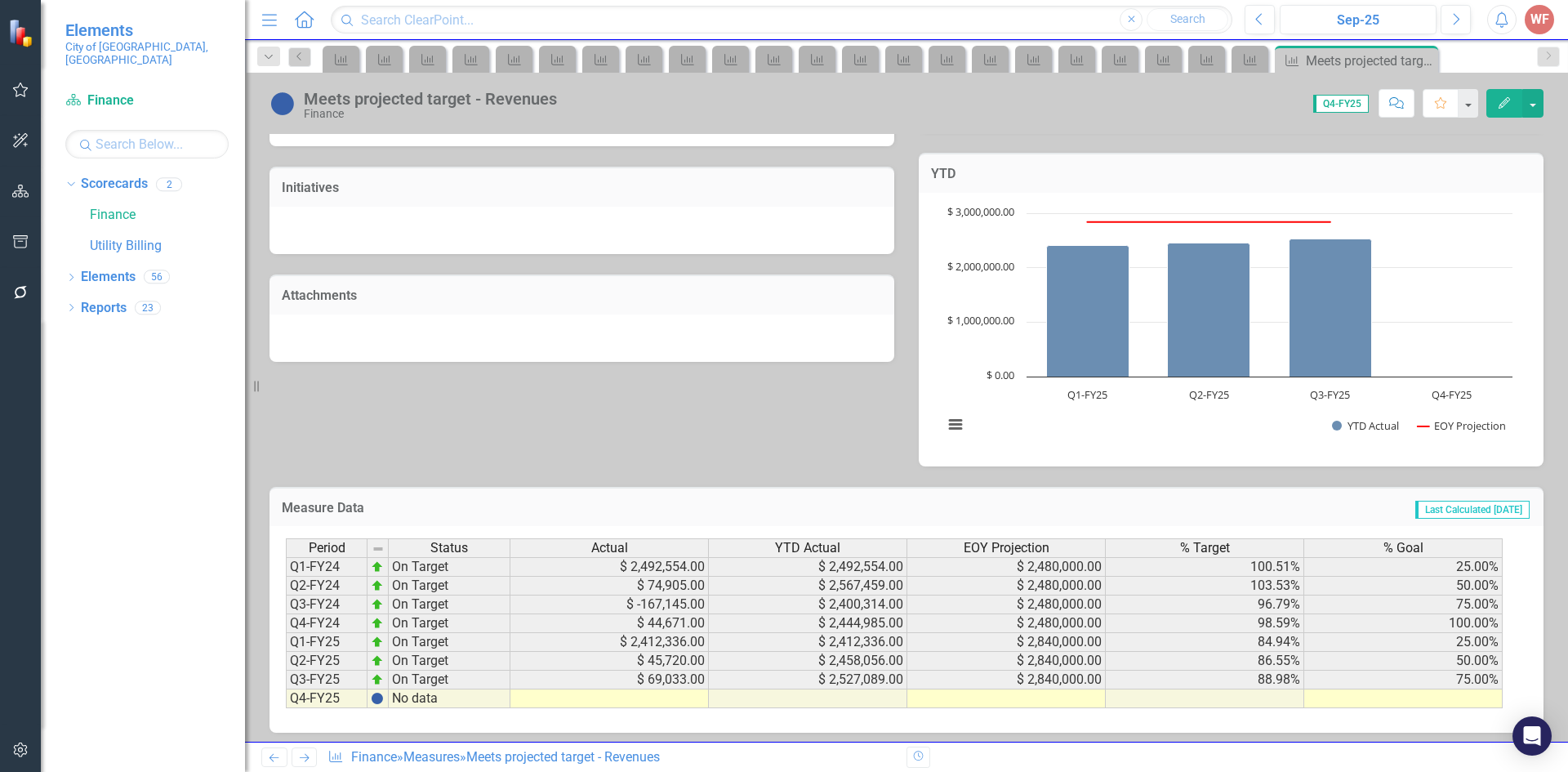
scroll to position [430, 0]
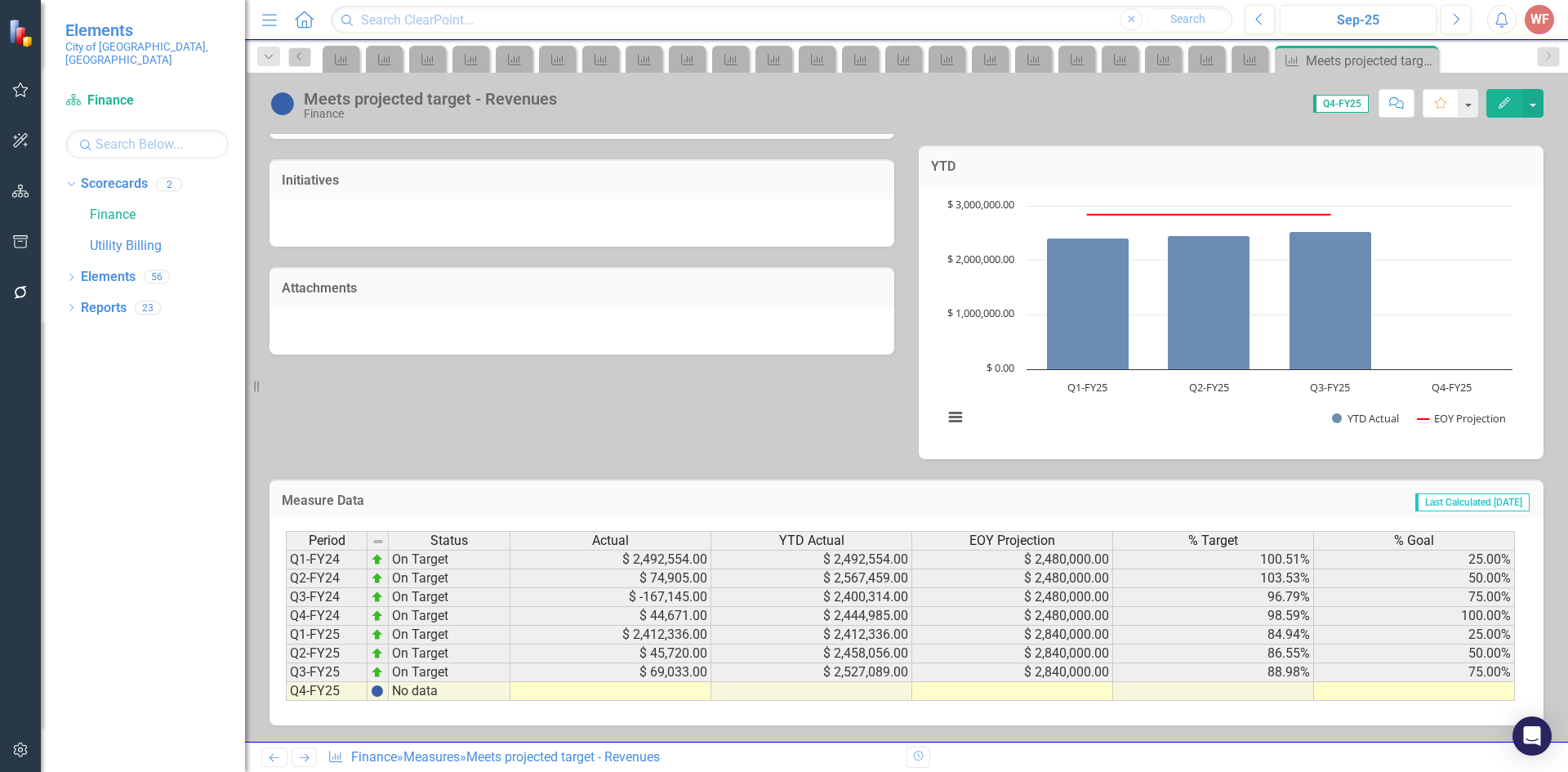
click at [276, 756] on icon "Previous" at bounding box center [274, 757] width 14 height 11
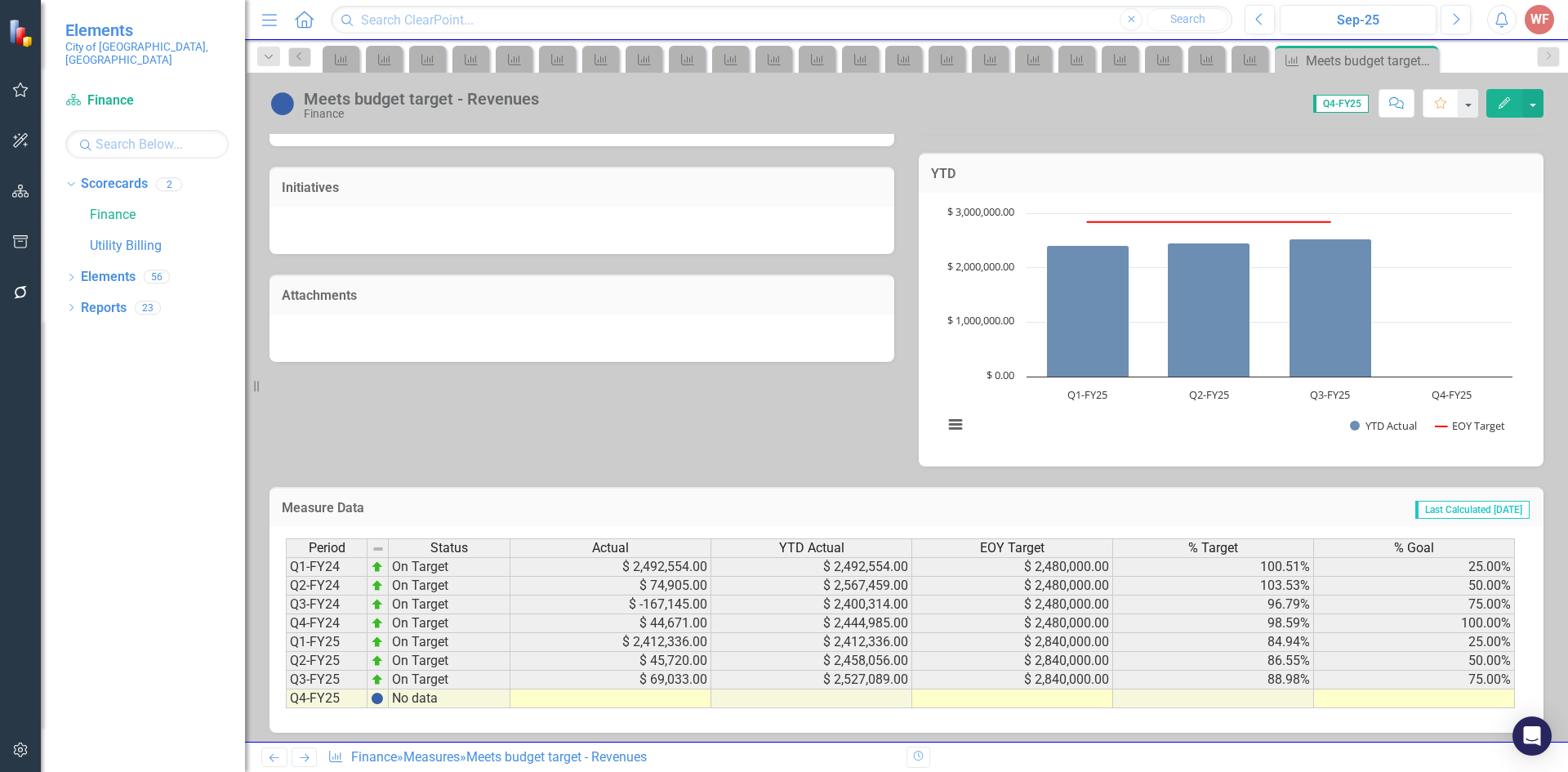
scroll to position [430, 0]
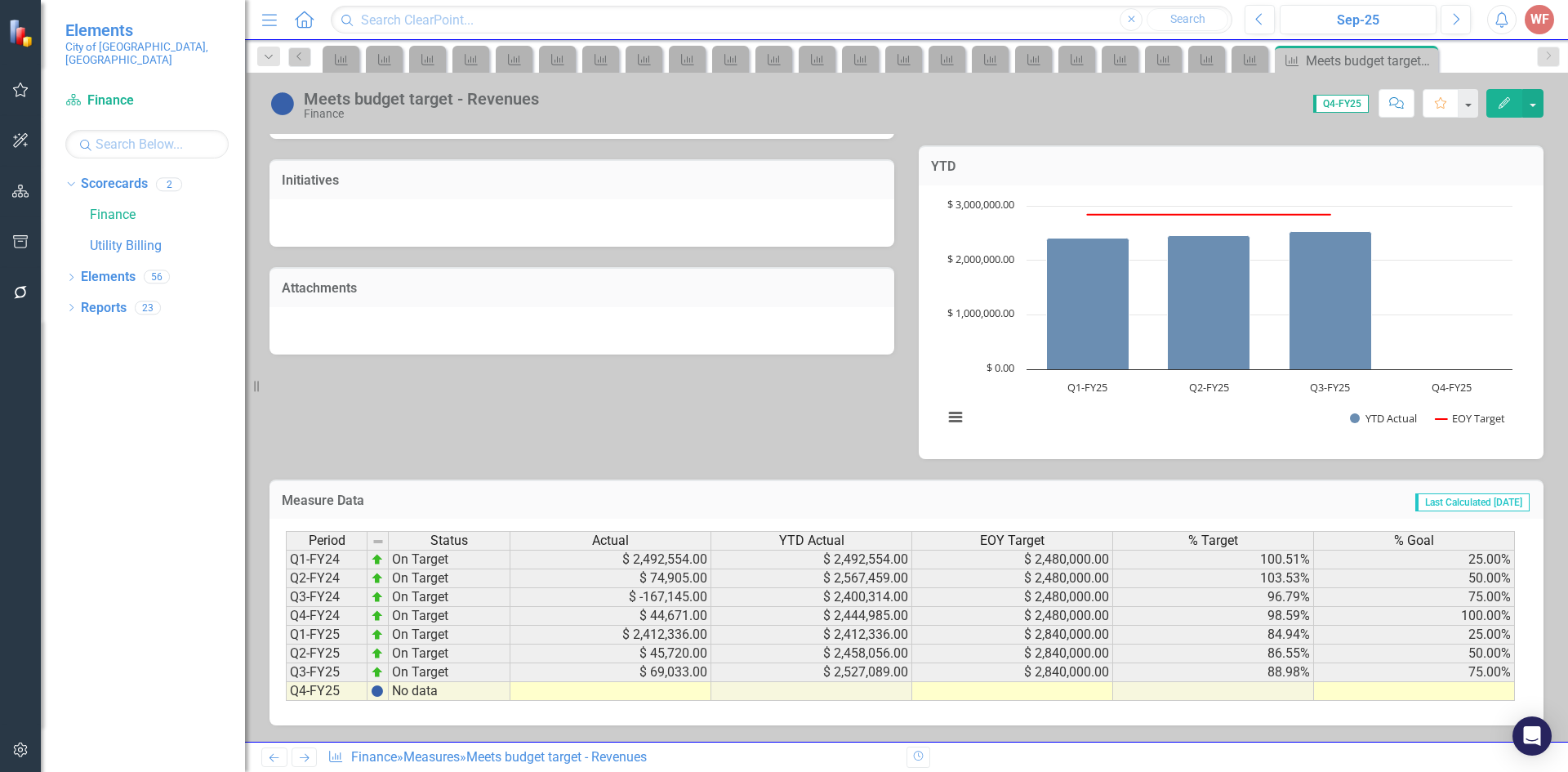
click at [280, 762] on icon "Previous" at bounding box center [274, 757] width 14 height 11
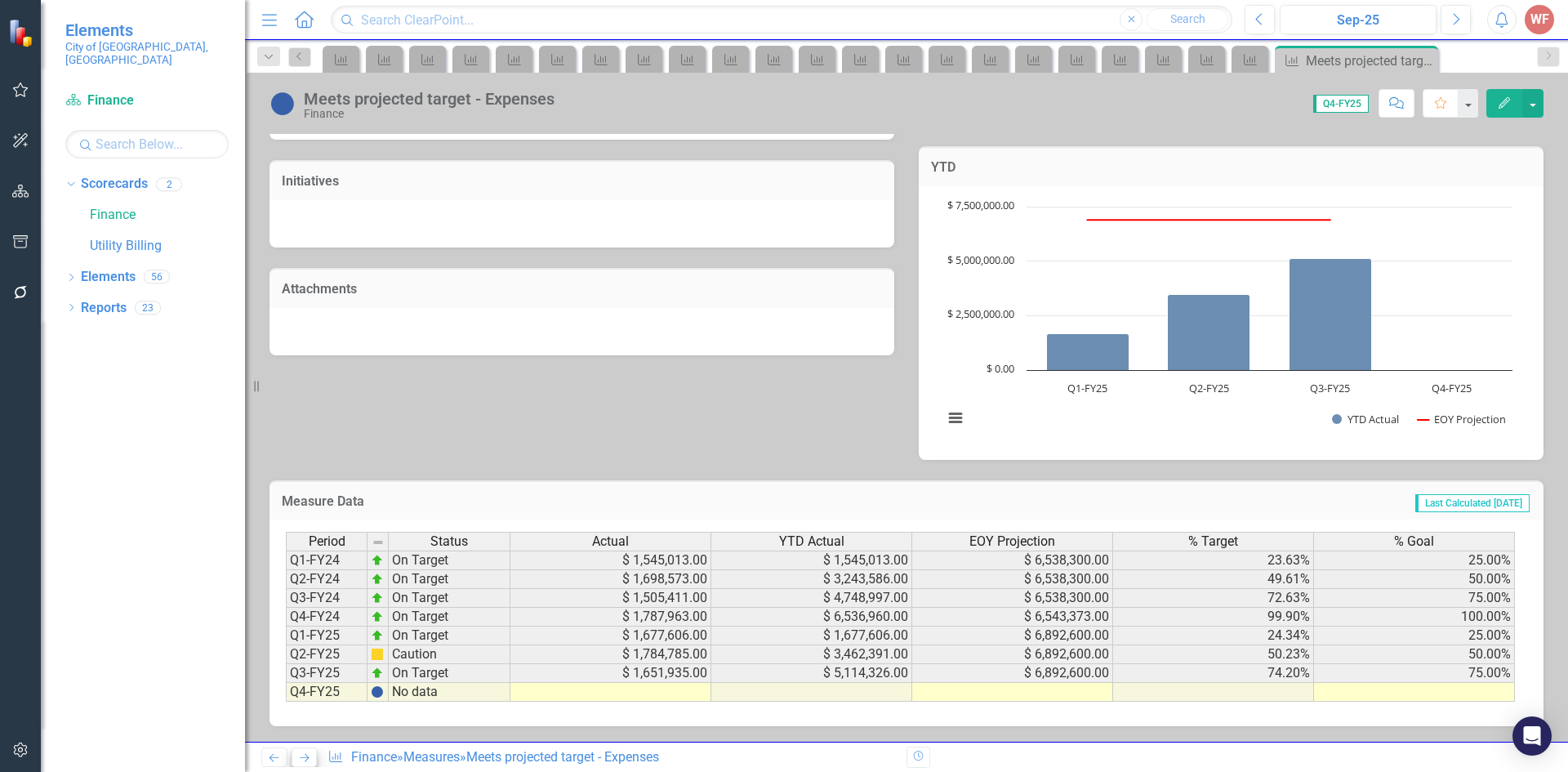
scroll to position [430, 0]
click at [270, 756] on icon "Previous" at bounding box center [274, 757] width 14 height 11
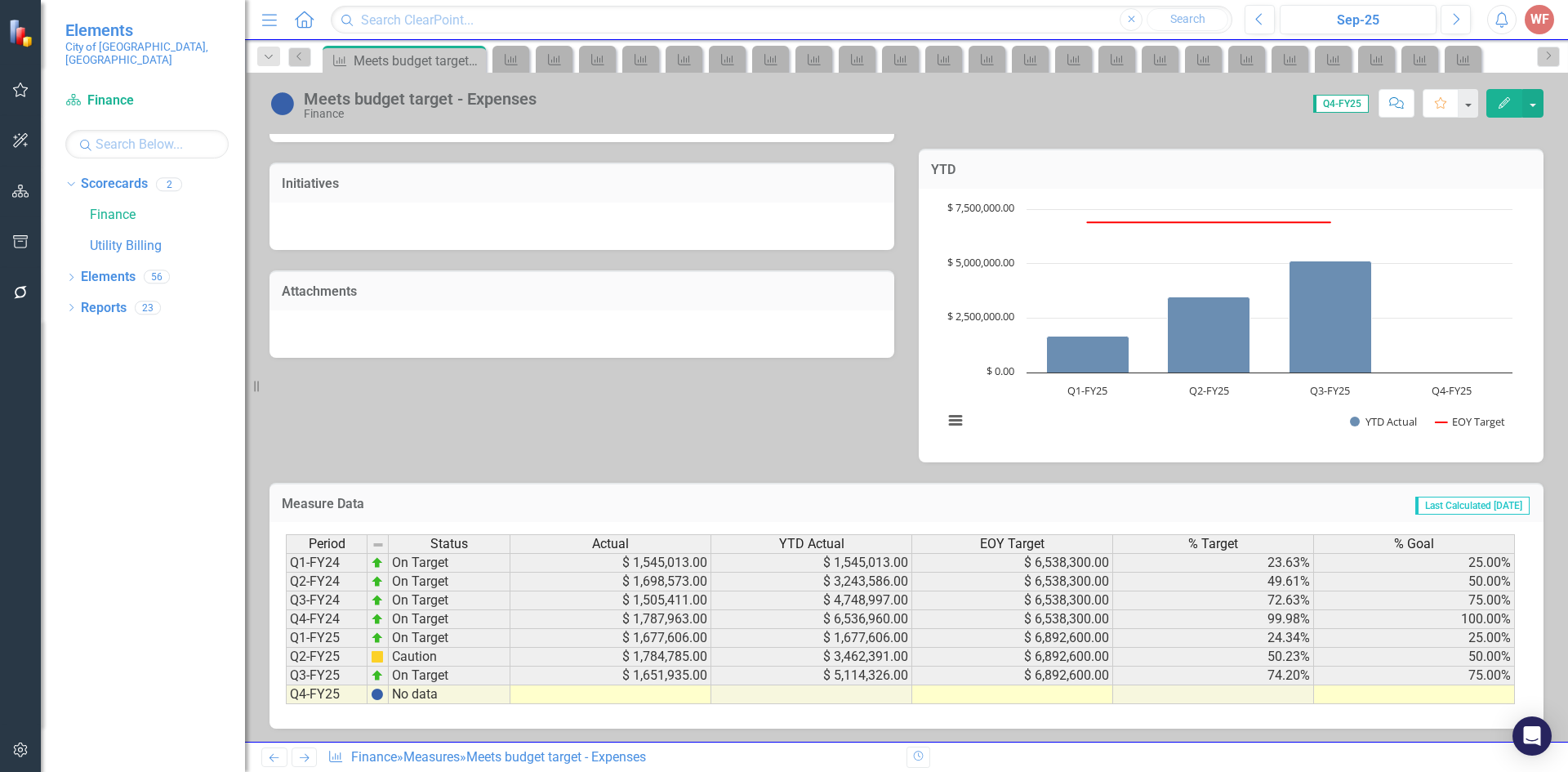
scroll to position [430, 0]
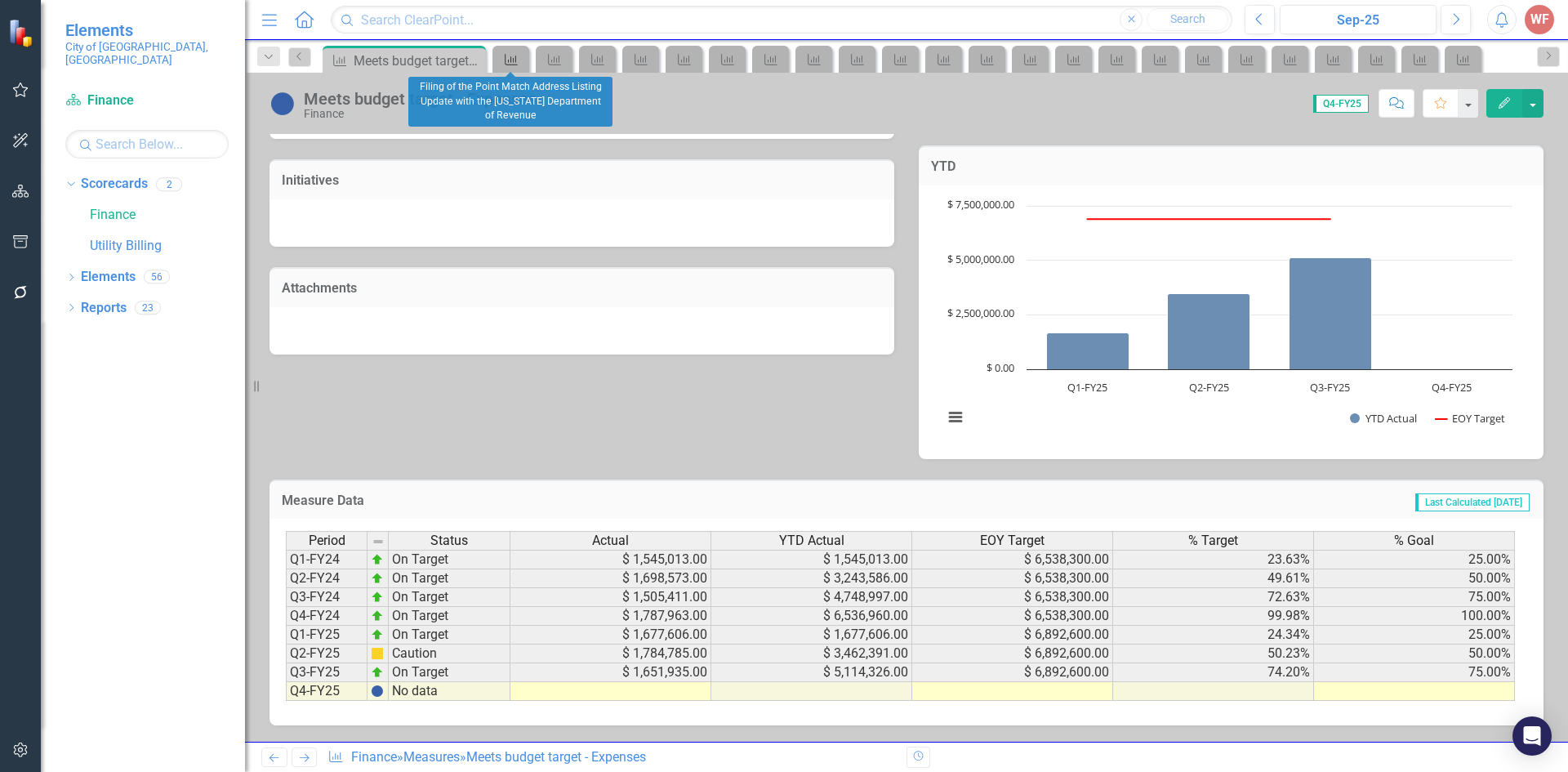
click at [517, 55] on icon "Measure" at bounding box center [511, 59] width 16 height 13
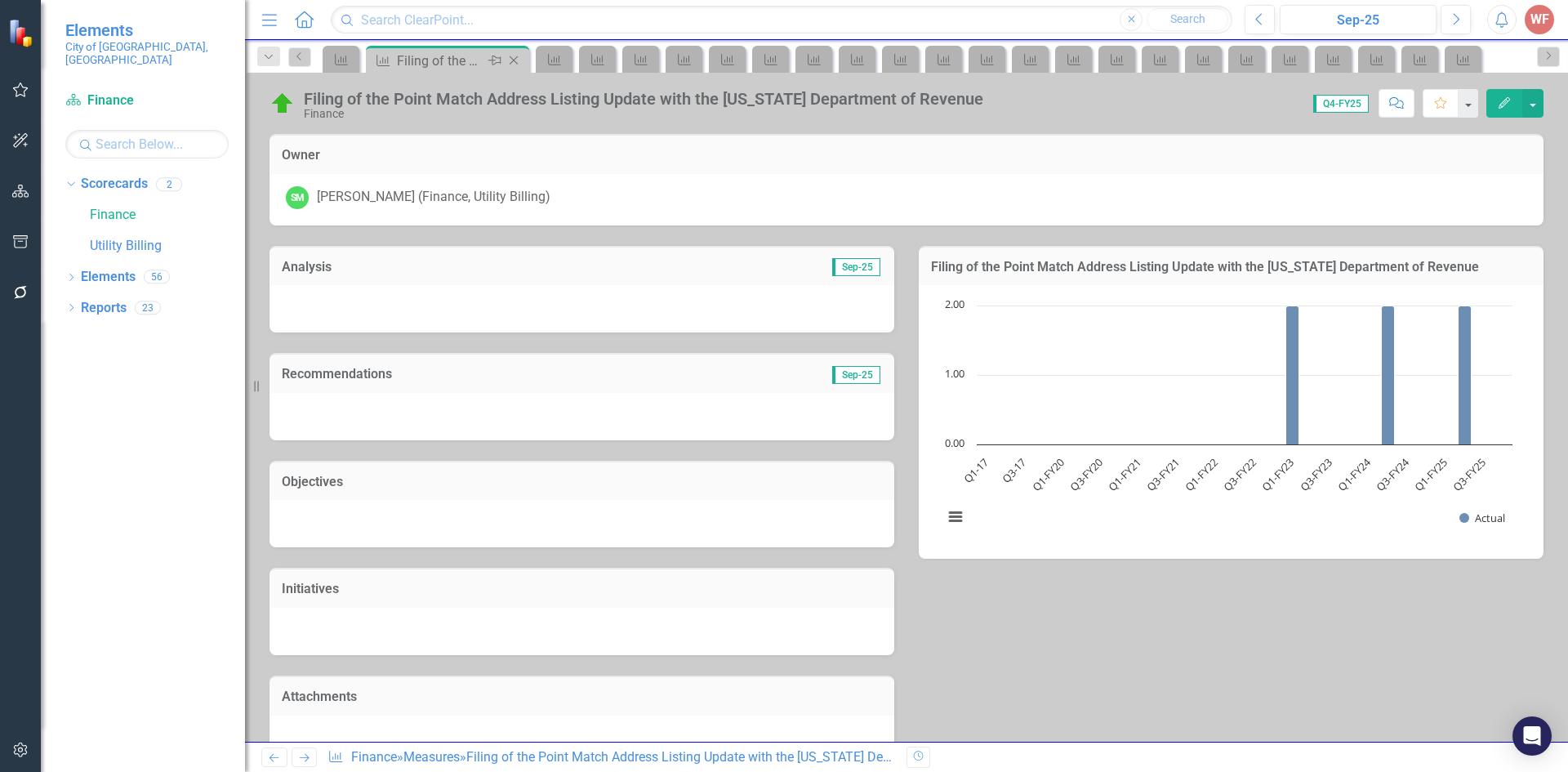
click at [516, 56] on icon "Close" at bounding box center [514, 60] width 16 height 13
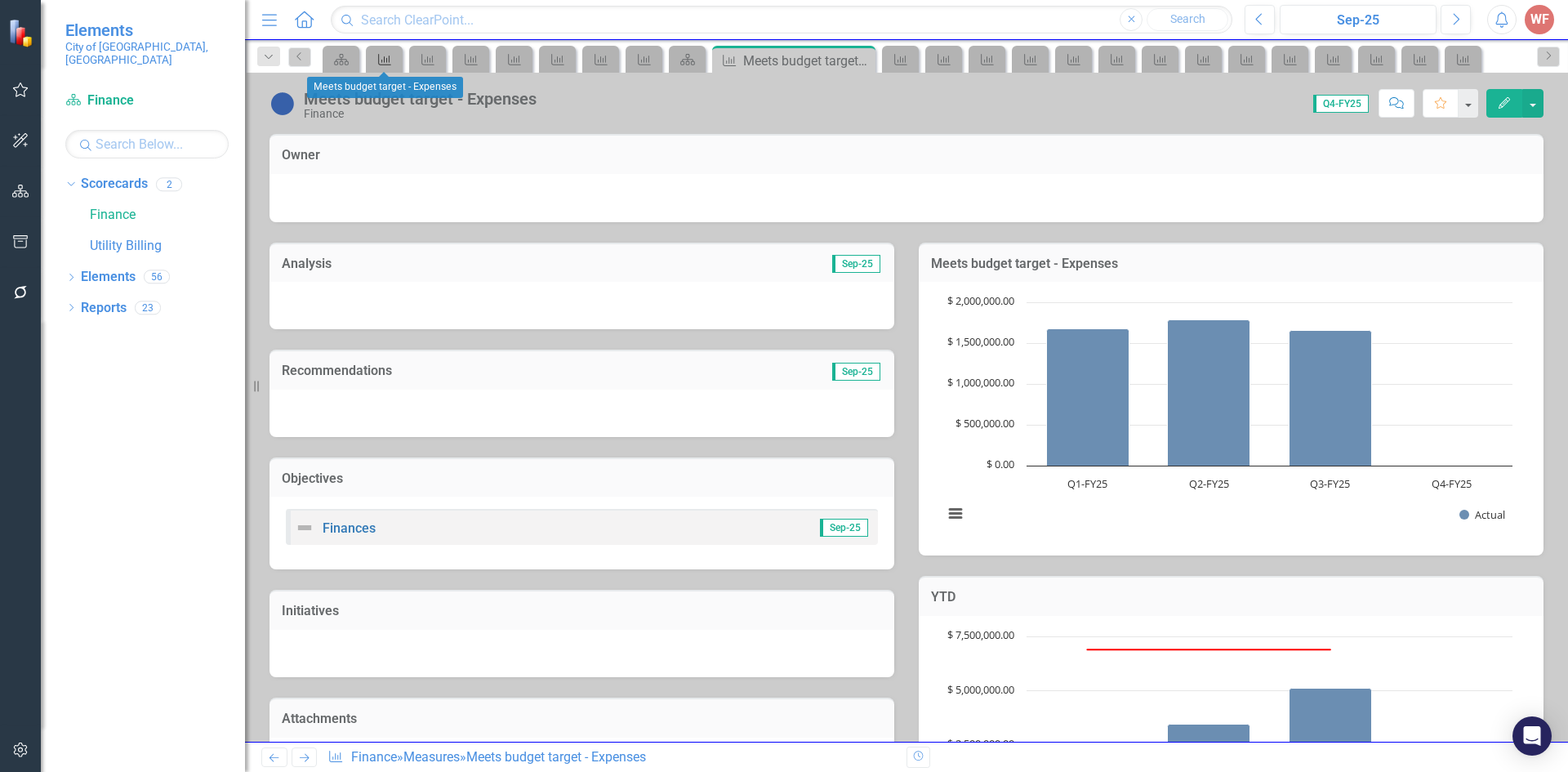
click at [389, 66] on div "Measure" at bounding box center [381, 59] width 23 height 20
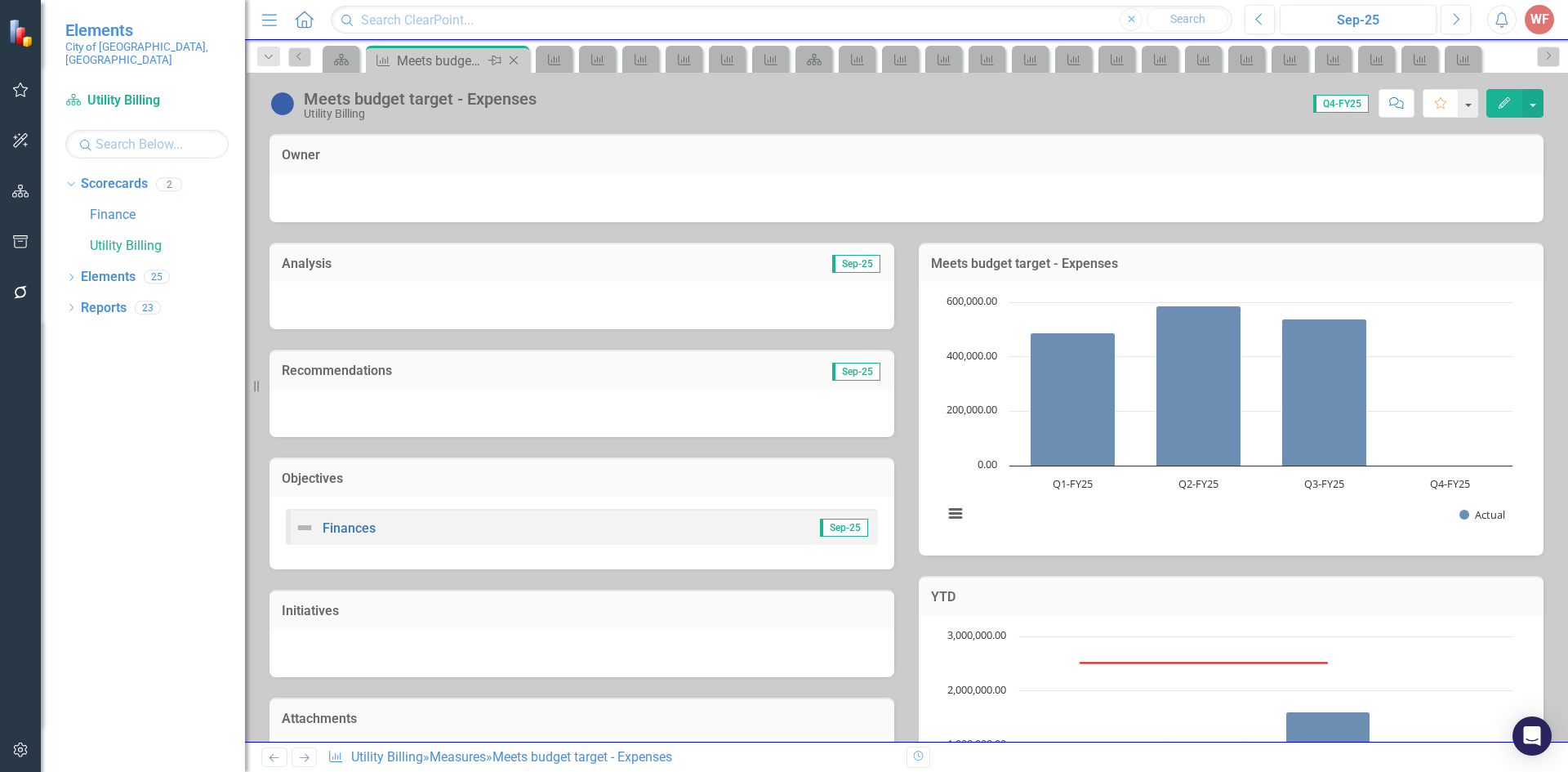
click at [511, 62] on icon "Close" at bounding box center [514, 60] width 16 height 13
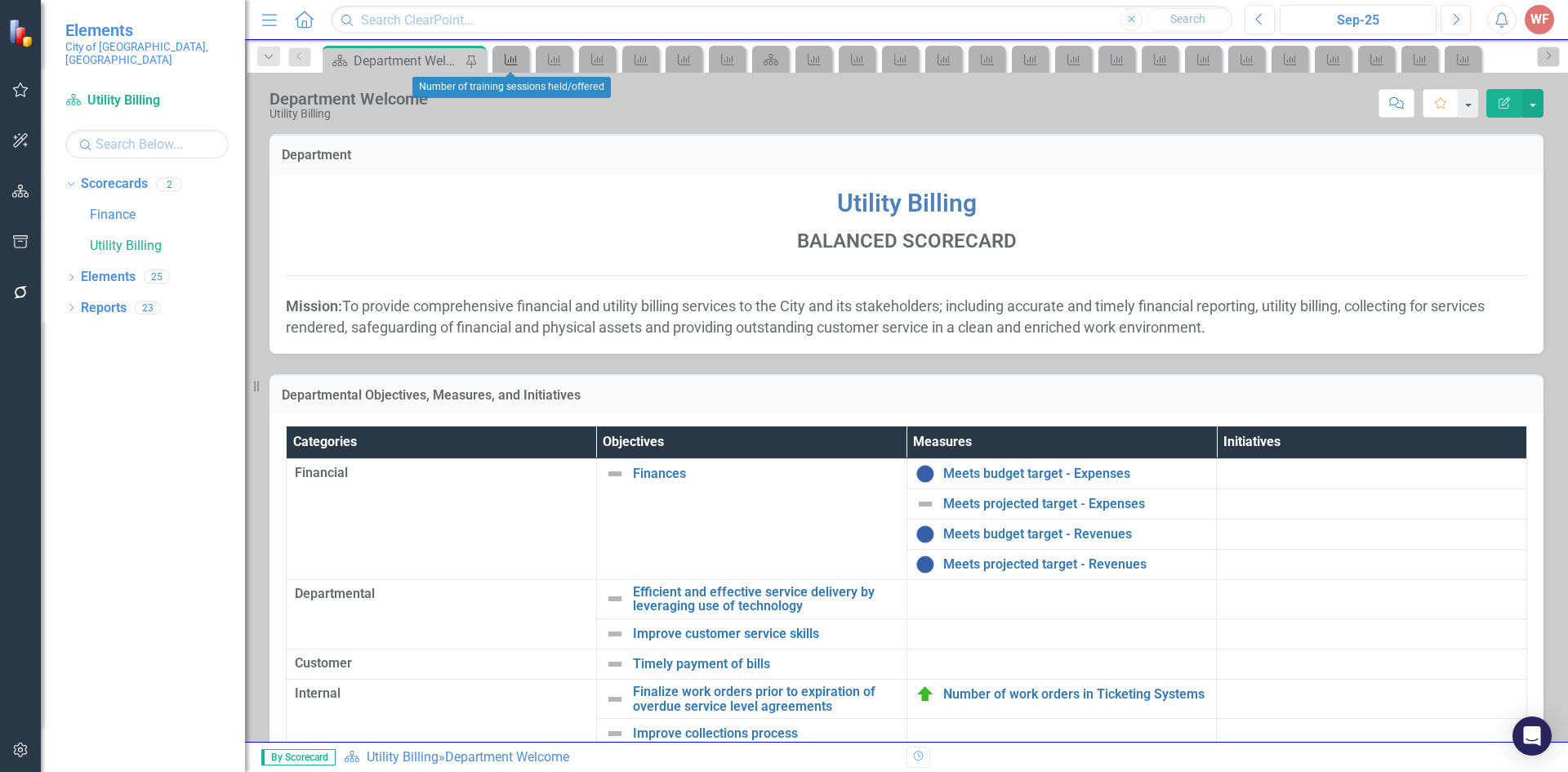
click at [507, 61] on icon "Measure" at bounding box center [511, 59] width 16 height 13
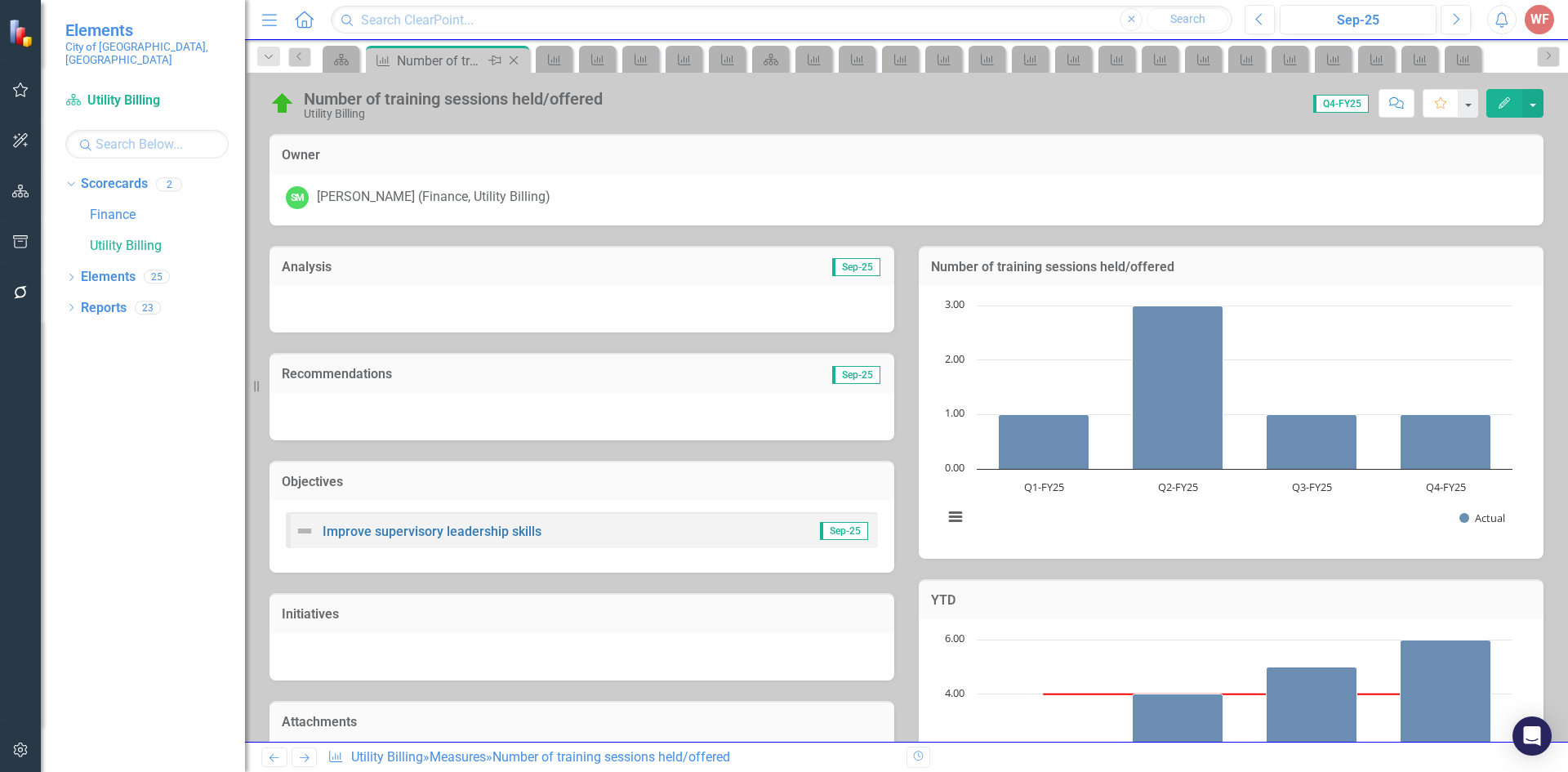
click at [514, 62] on icon "Close" at bounding box center [514, 60] width 16 height 13
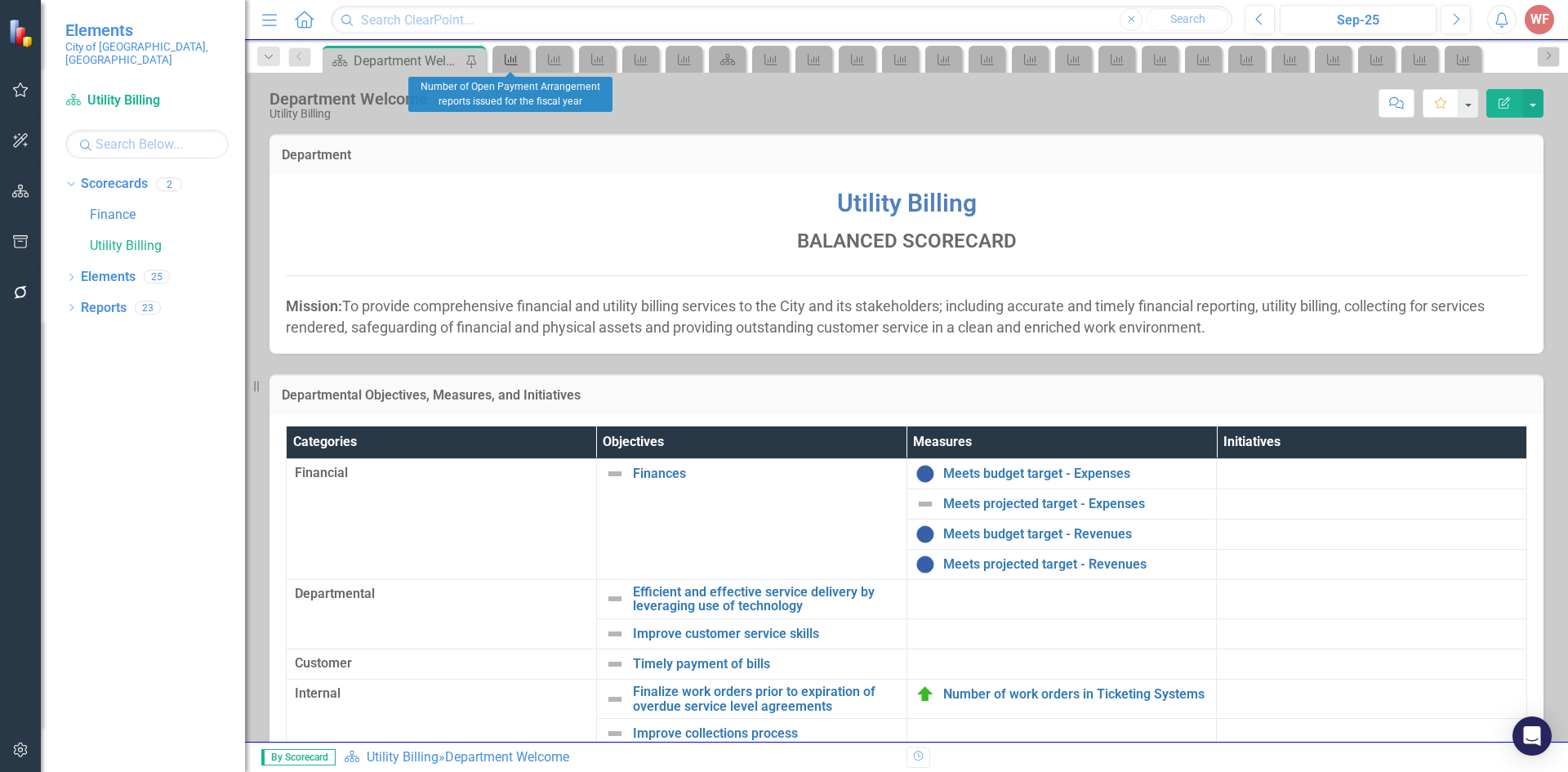
click at [514, 62] on icon "Measure" at bounding box center [511, 59] width 16 height 13
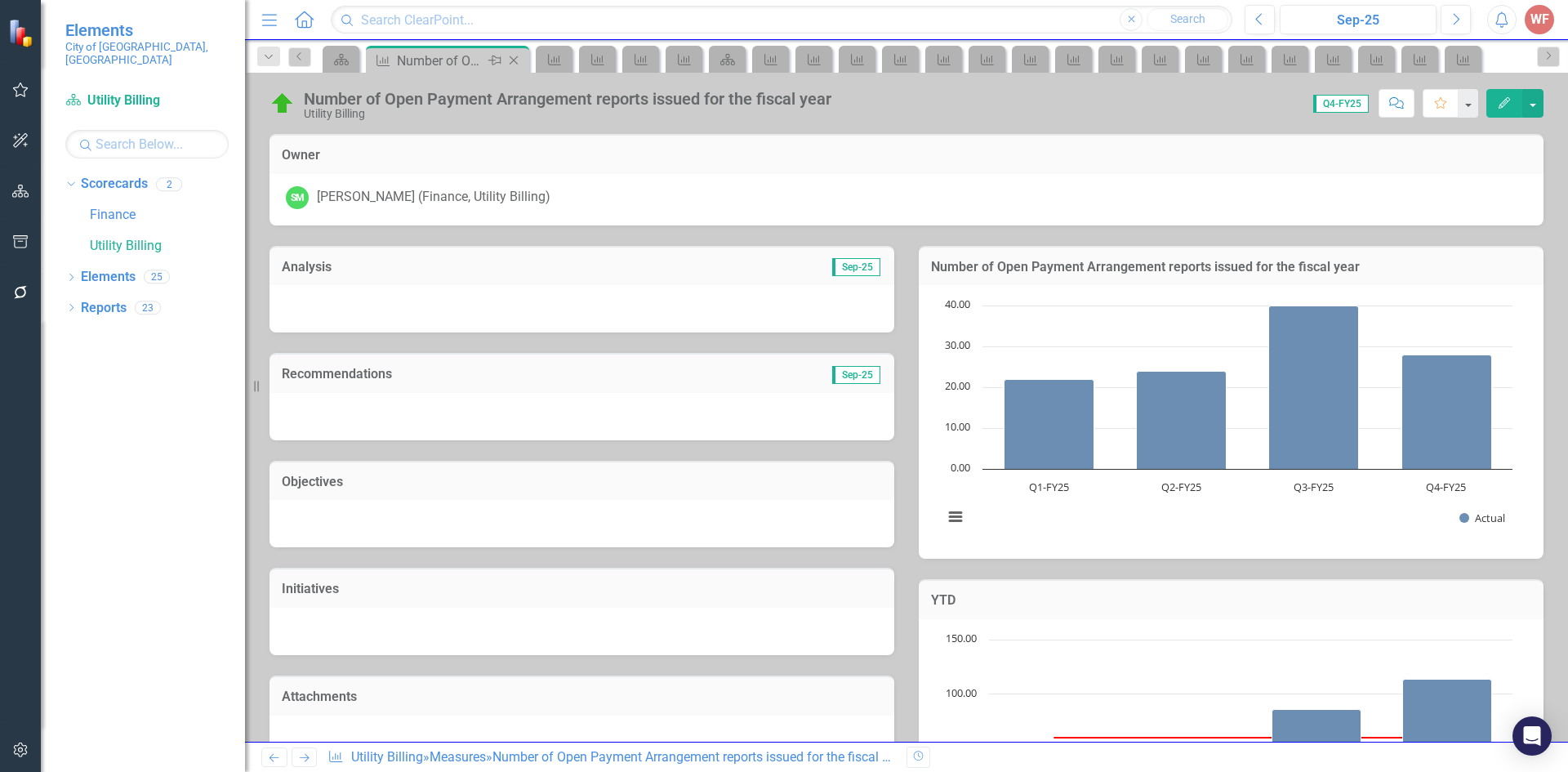
click at [517, 60] on icon "Close" at bounding box center [514, 60] width 16 height 13
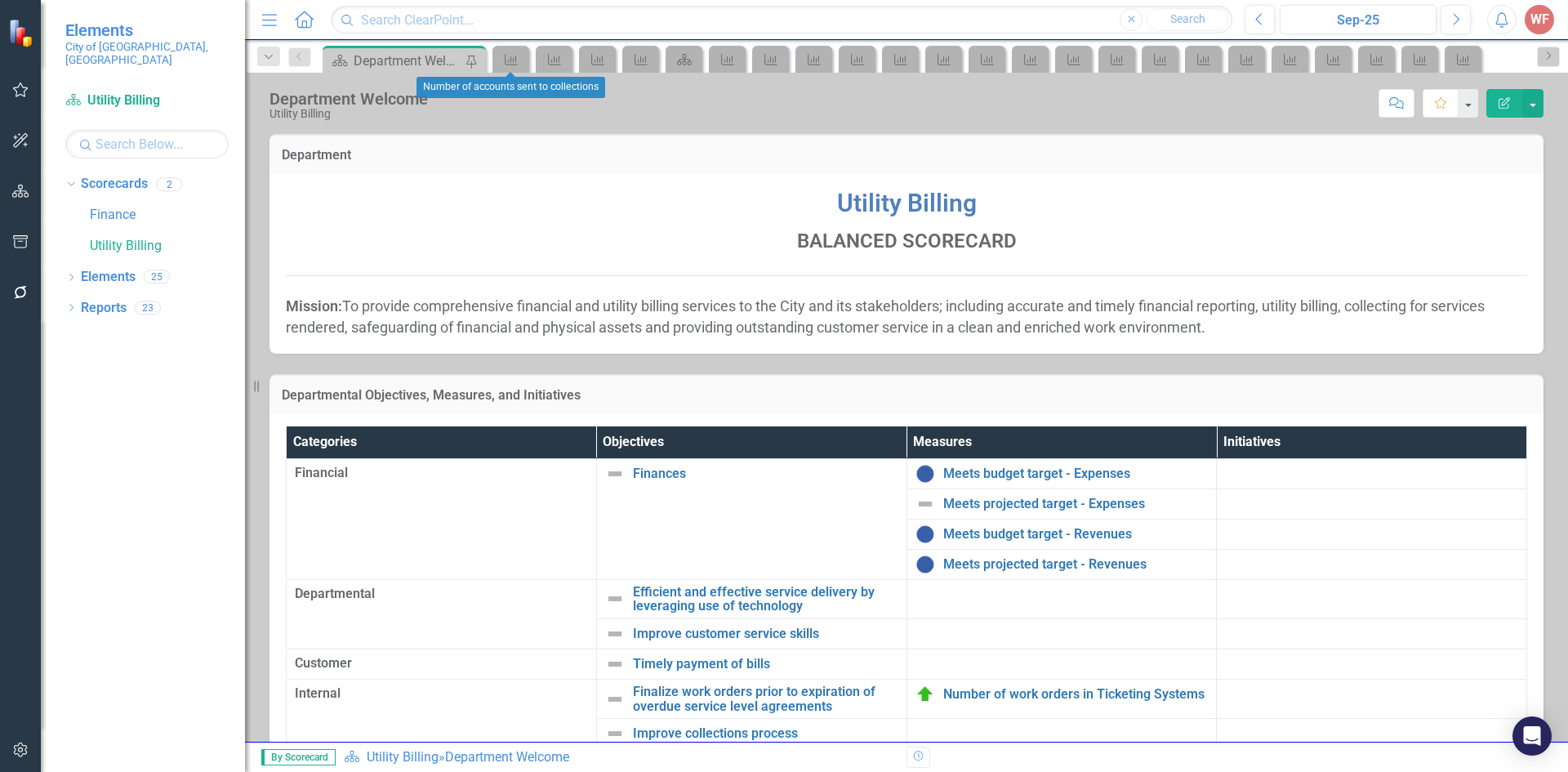
click at [527, 61] on div "Measure" at bounding box center [510, 59] width 37 height 27
click at [510, 59] on icon "Measure" at bounding box center [511, 59] width 16 height 13
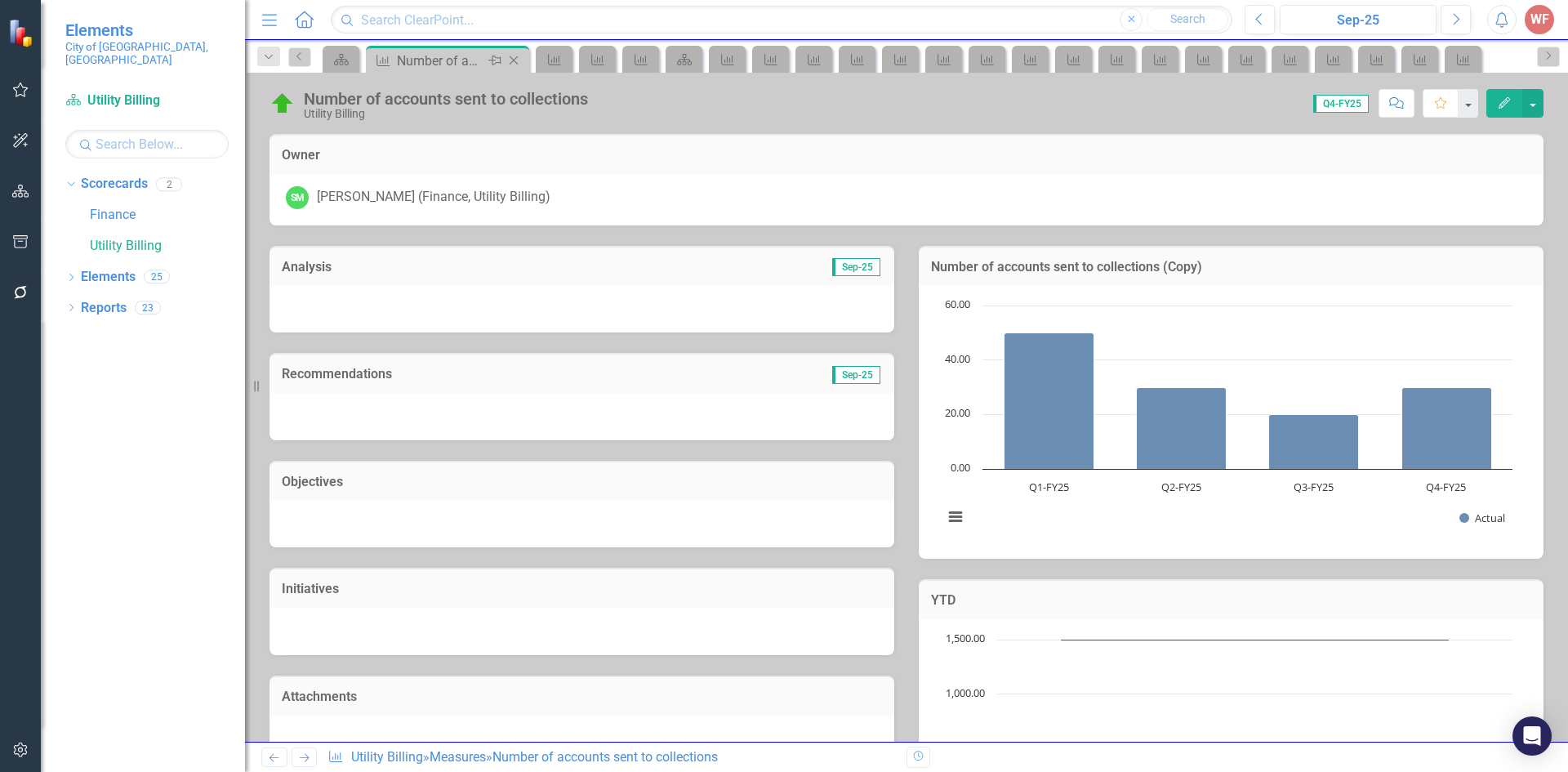
click at [513, 59] on icon "Close" at bounding box center [514, 60] width 16 height 13
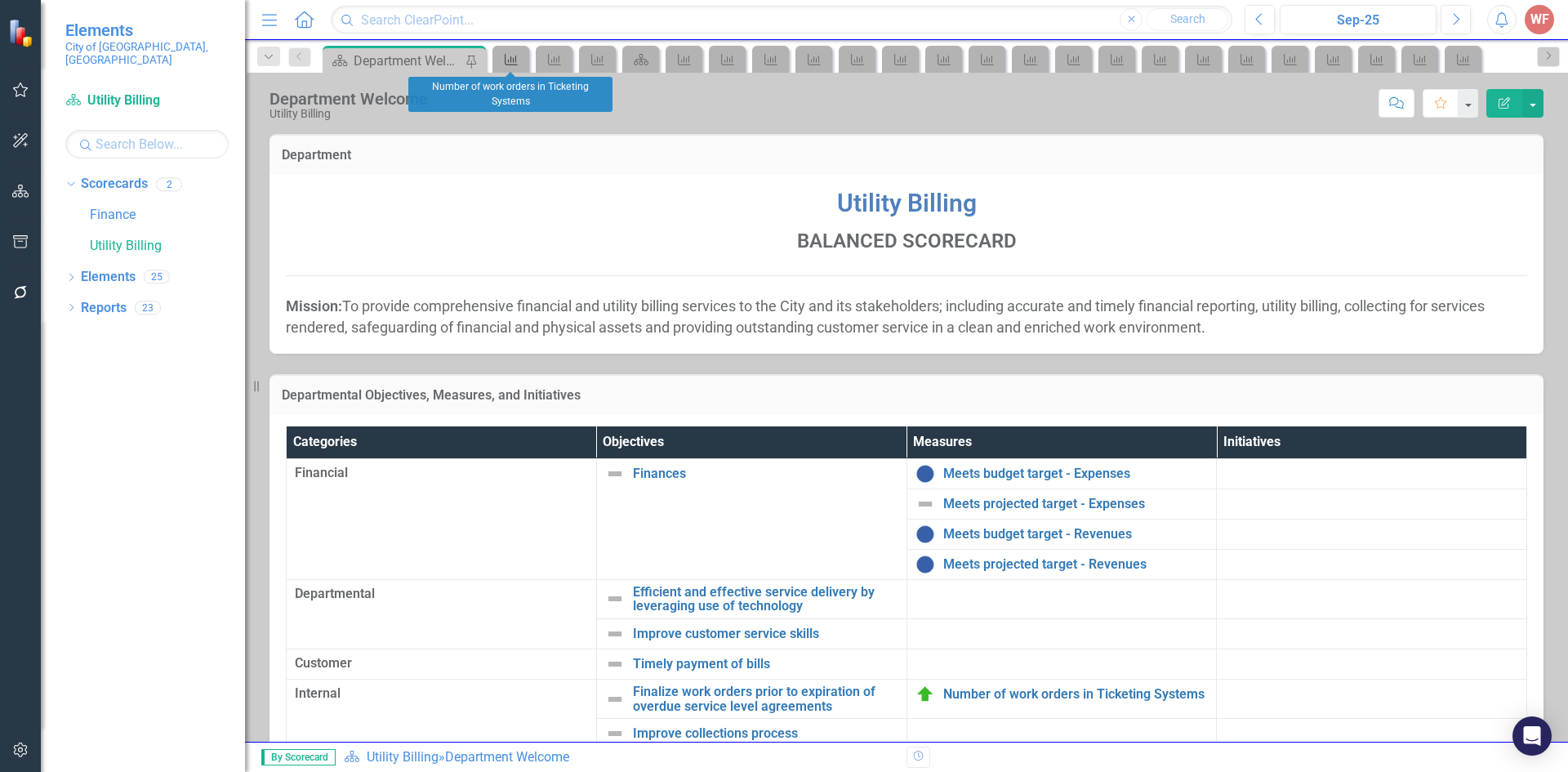
click at [517, 58] on icon "Measure" at bounding box center [511, 59] width 16 height 13
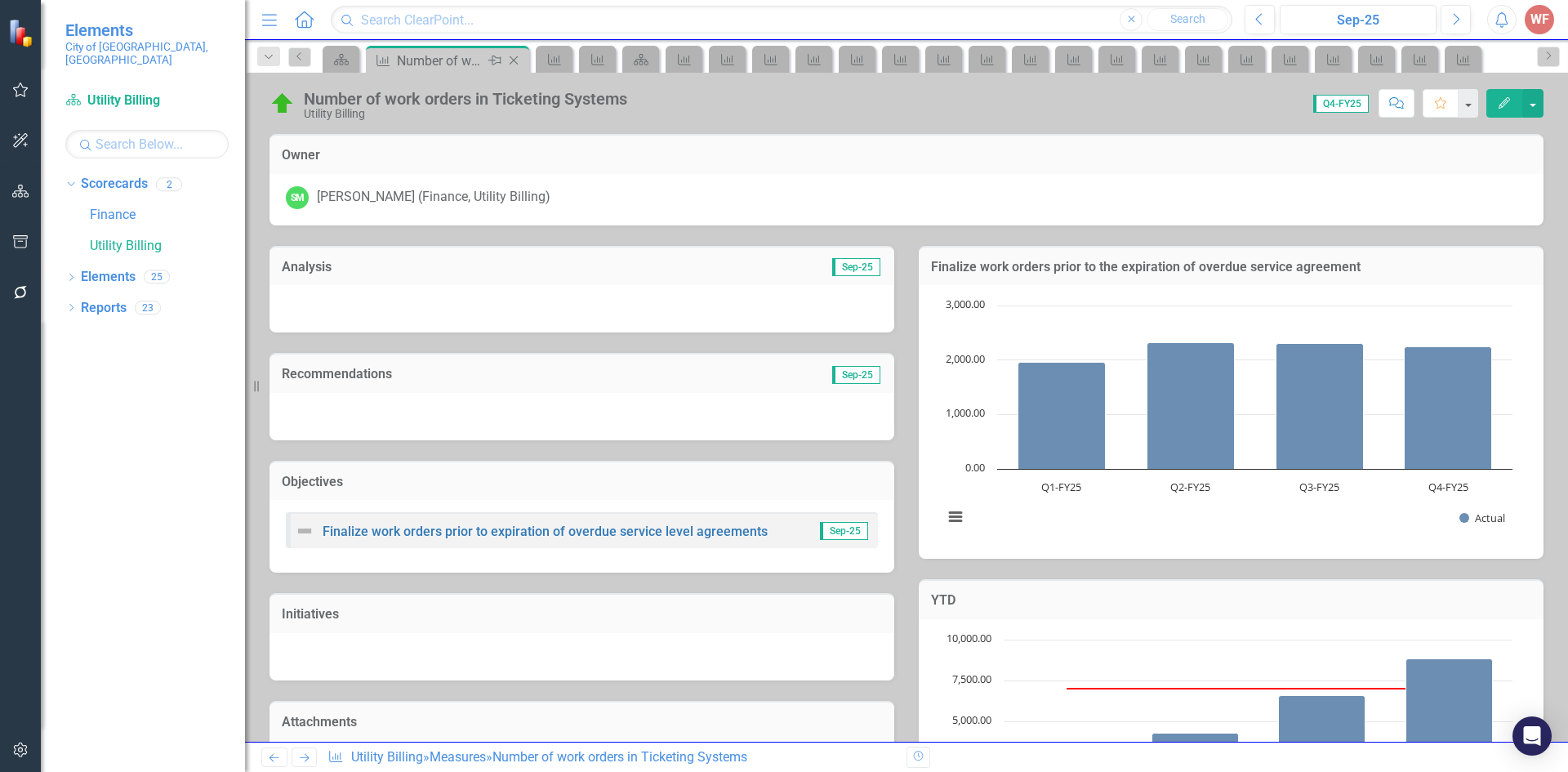
click at [517, 60] on icon "Close" at bounding box center [514, 60] width 16 height 13
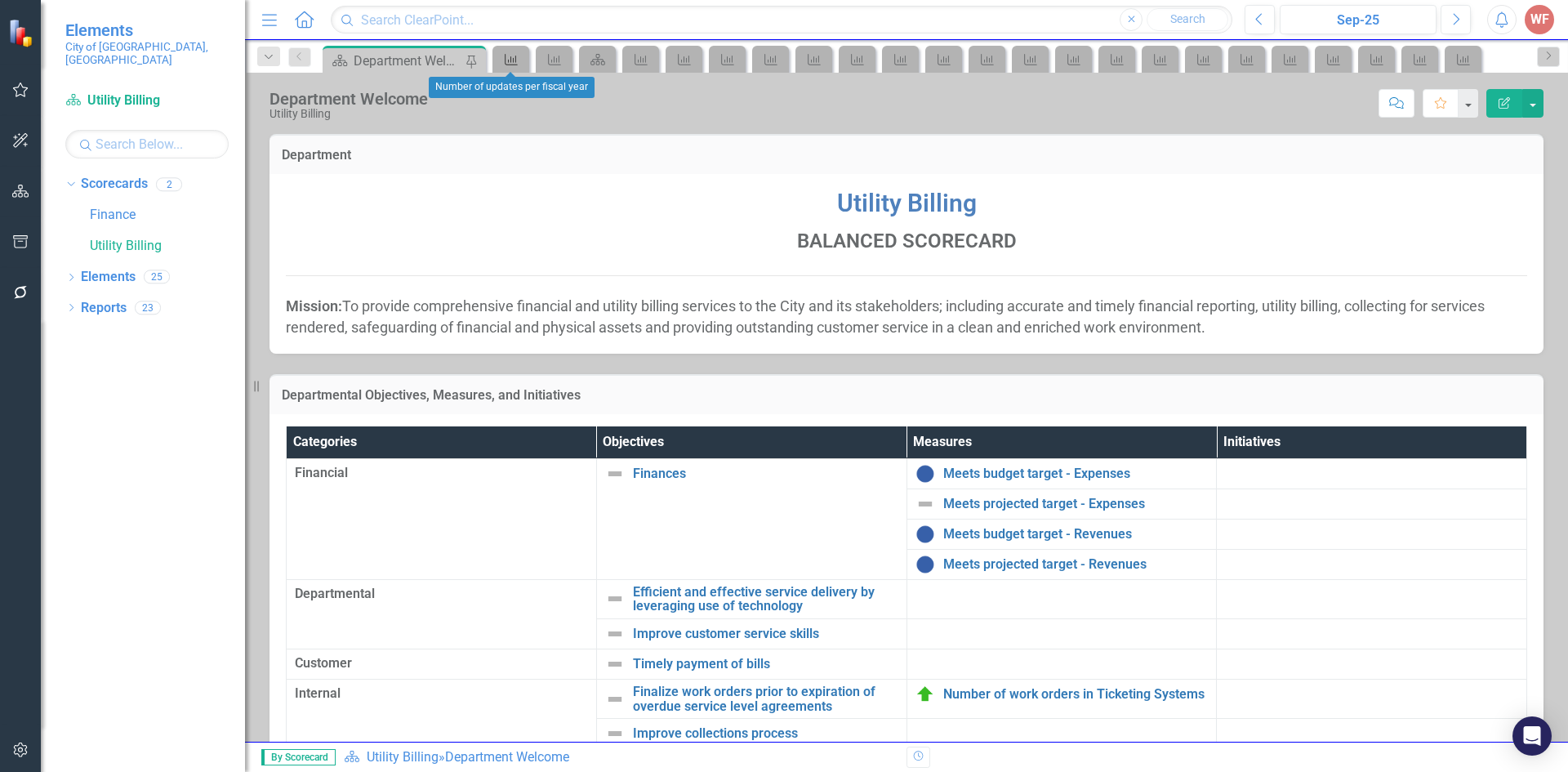
click at [517, 60] on icon "Measure" at bounding box center [511, 59] width 16 height 13
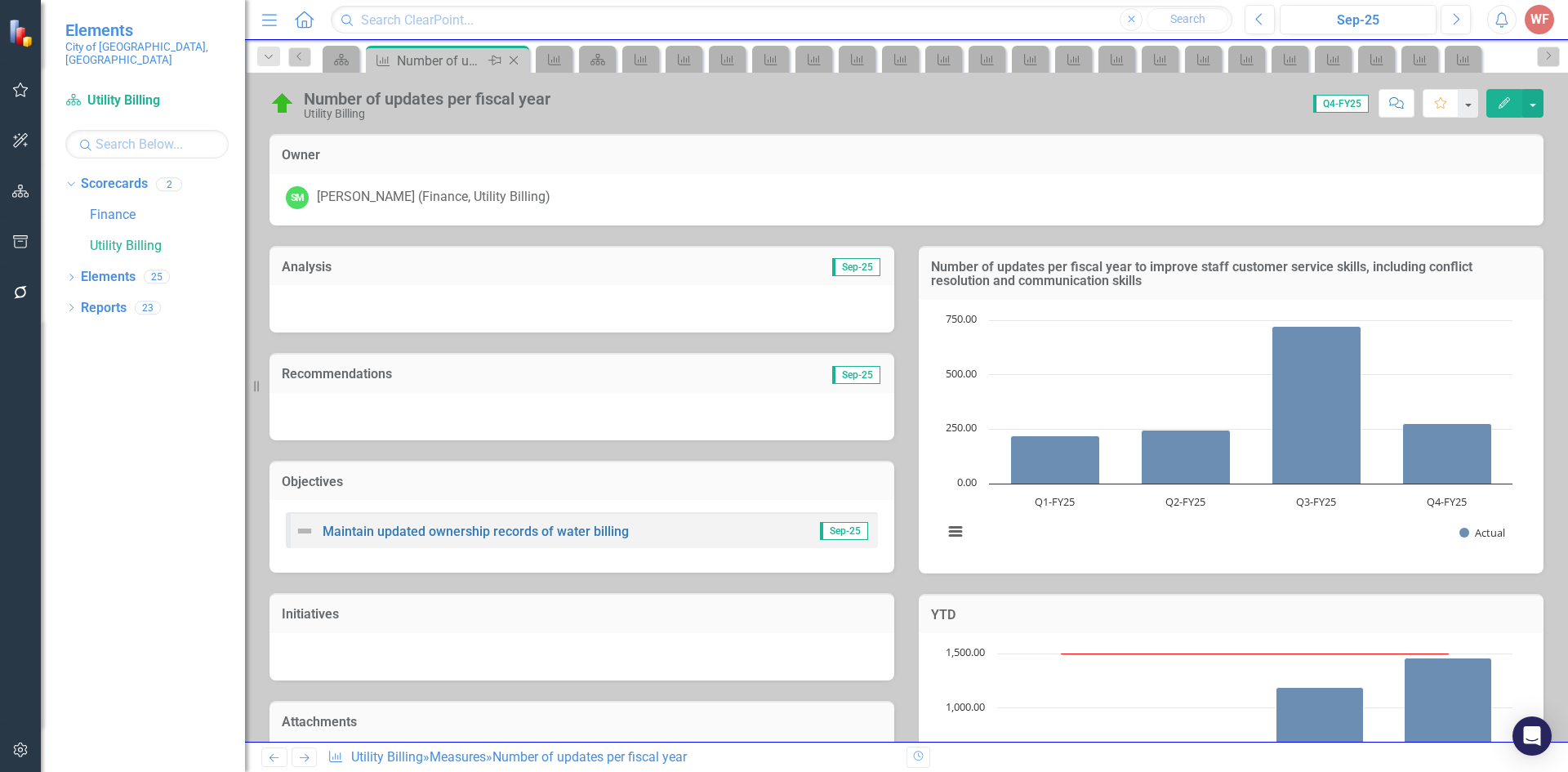
click at [518, 59] on icon "Close" at bounding box center [514, 60] width 16 height 13
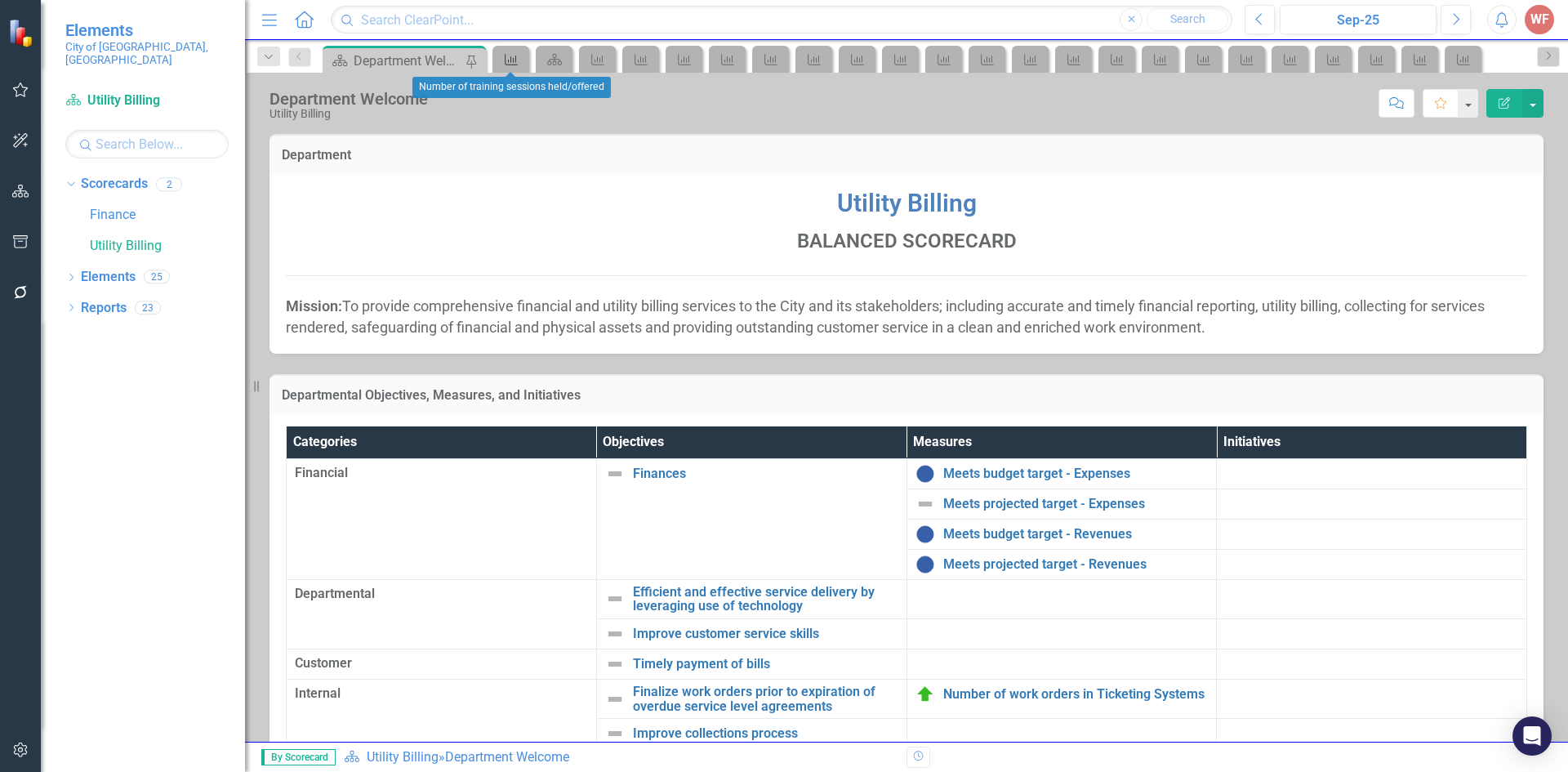
click at [520, 59] on icon "Measure" at bounding box center [511, 59] width 16 height 13
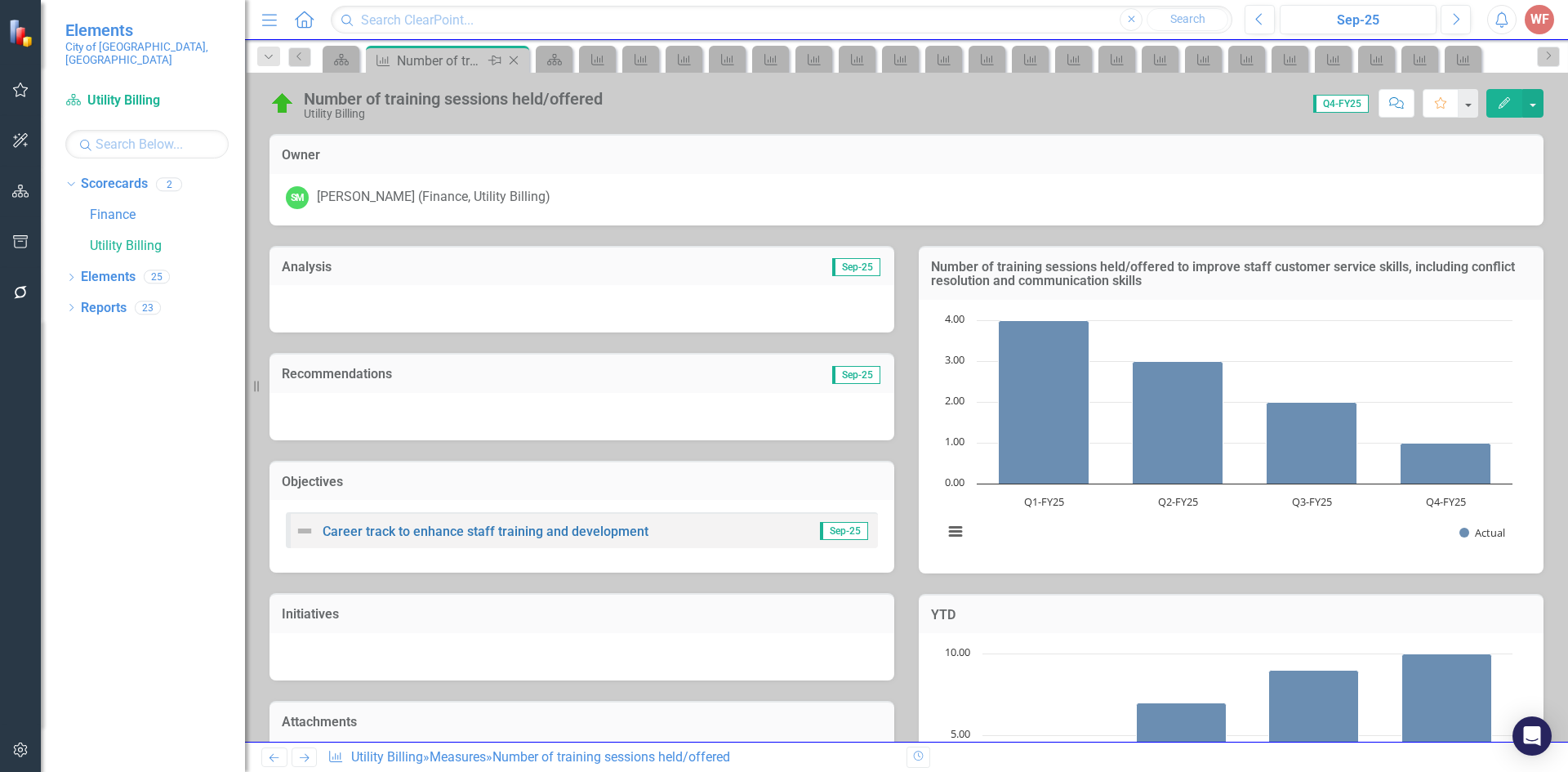
click at [512, 60] on icon "Close" at bounding box center [514, 60] width 16 height 13
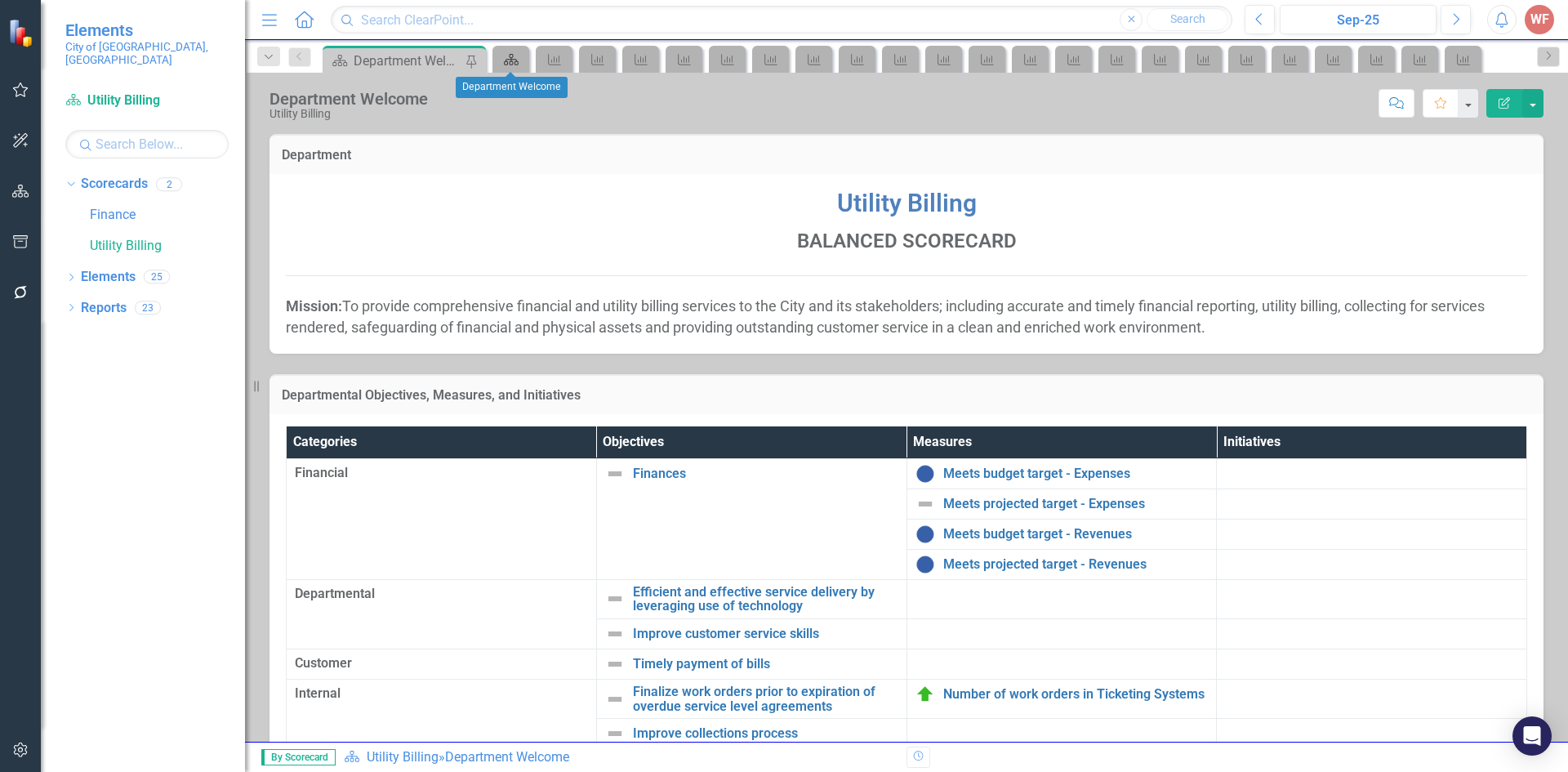
click at [512, 60] on icon "Scorecard" at bounding box center [511, 59] width 16 height 13
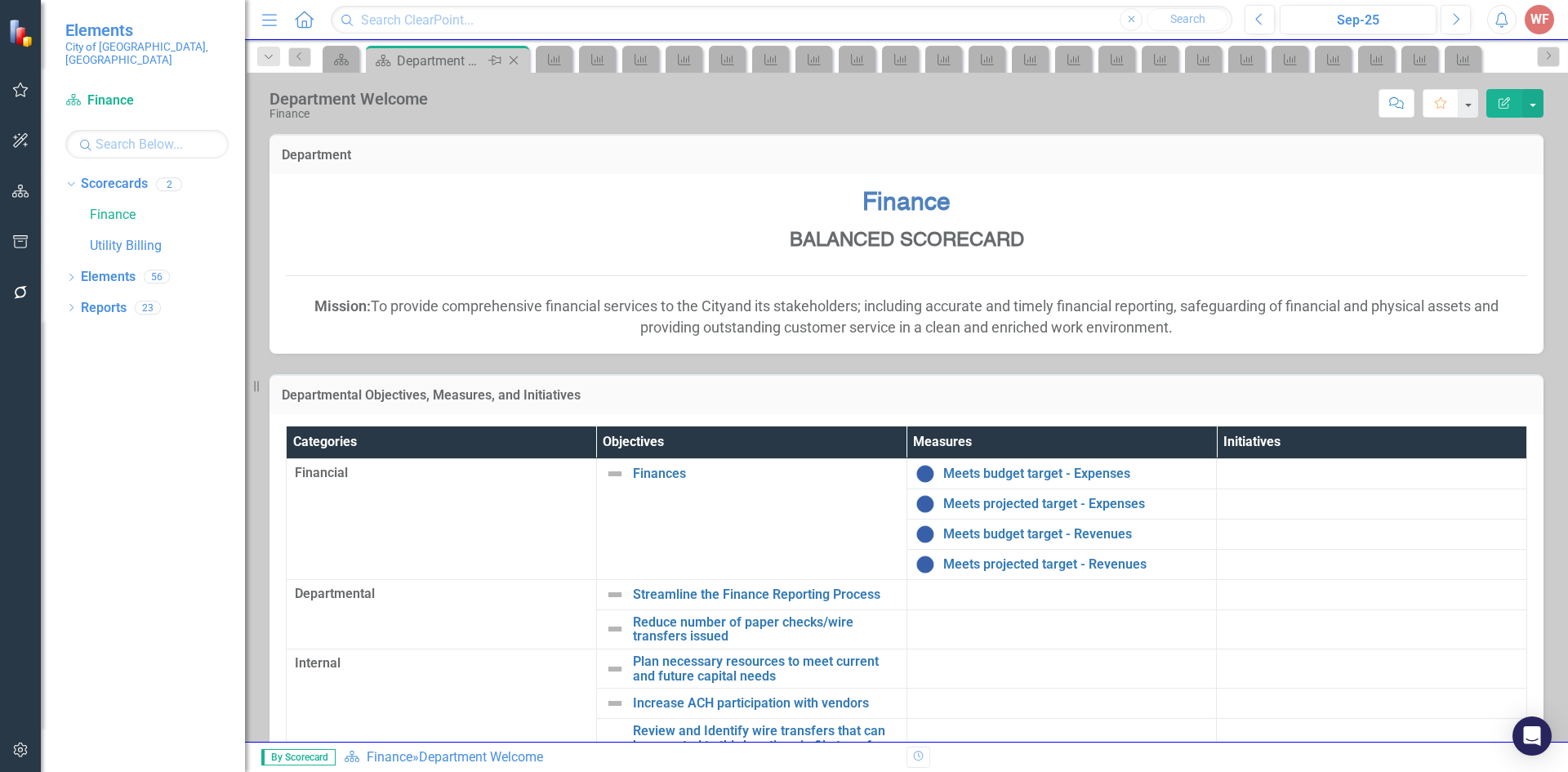
click at [512, 60] on icon "Close" at bounding box center [514, 60] width 16 height 13
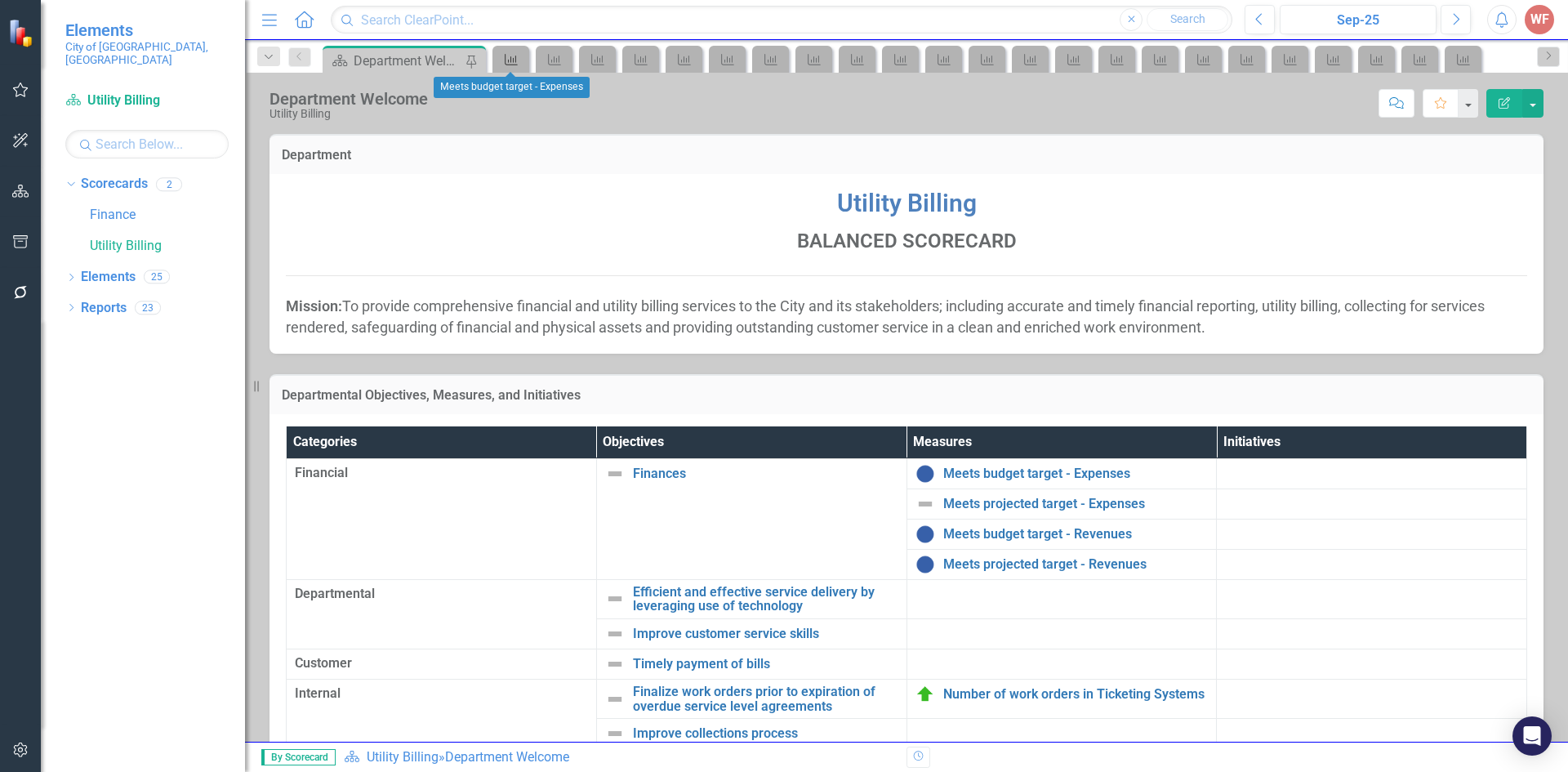
click at [515, 60] on icon "Measure" at bounding box center [511, 59] width 16 height 13
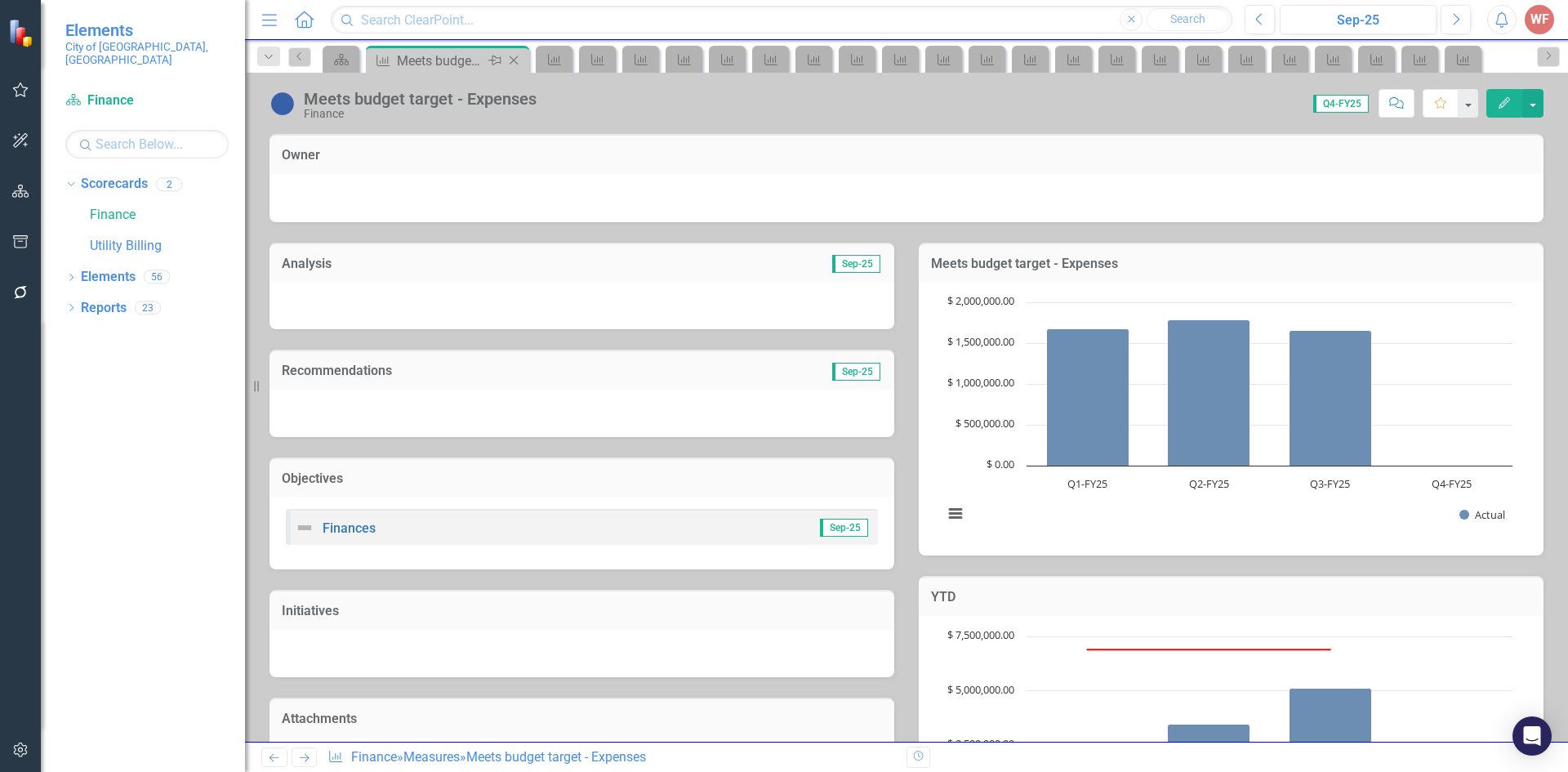
click at [515, 62] on icon at bounding box center [514, 61] width 9 height 9
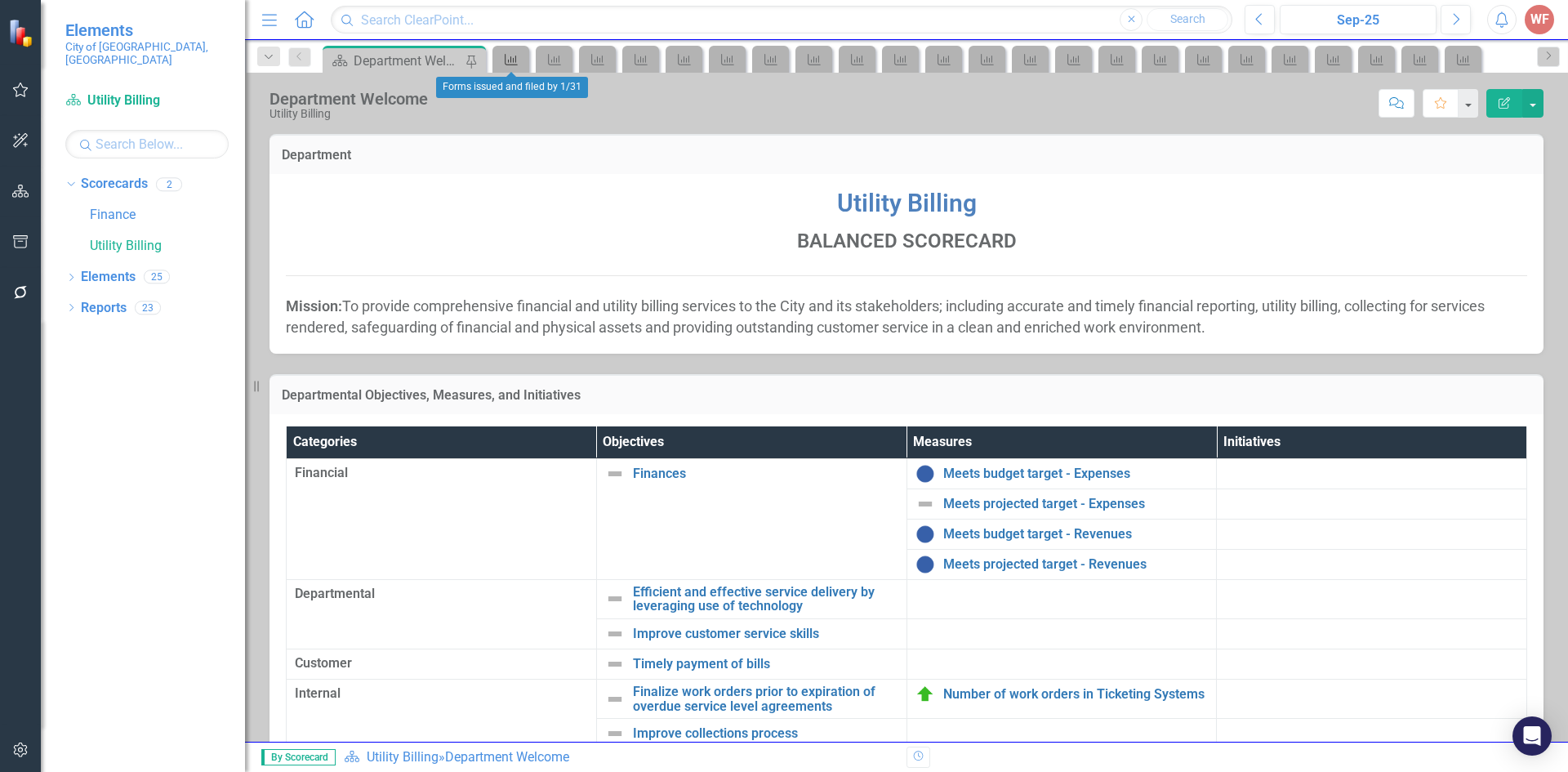
click at [513, 62] on icon at bounding box center [511, 59] width 13 height 11
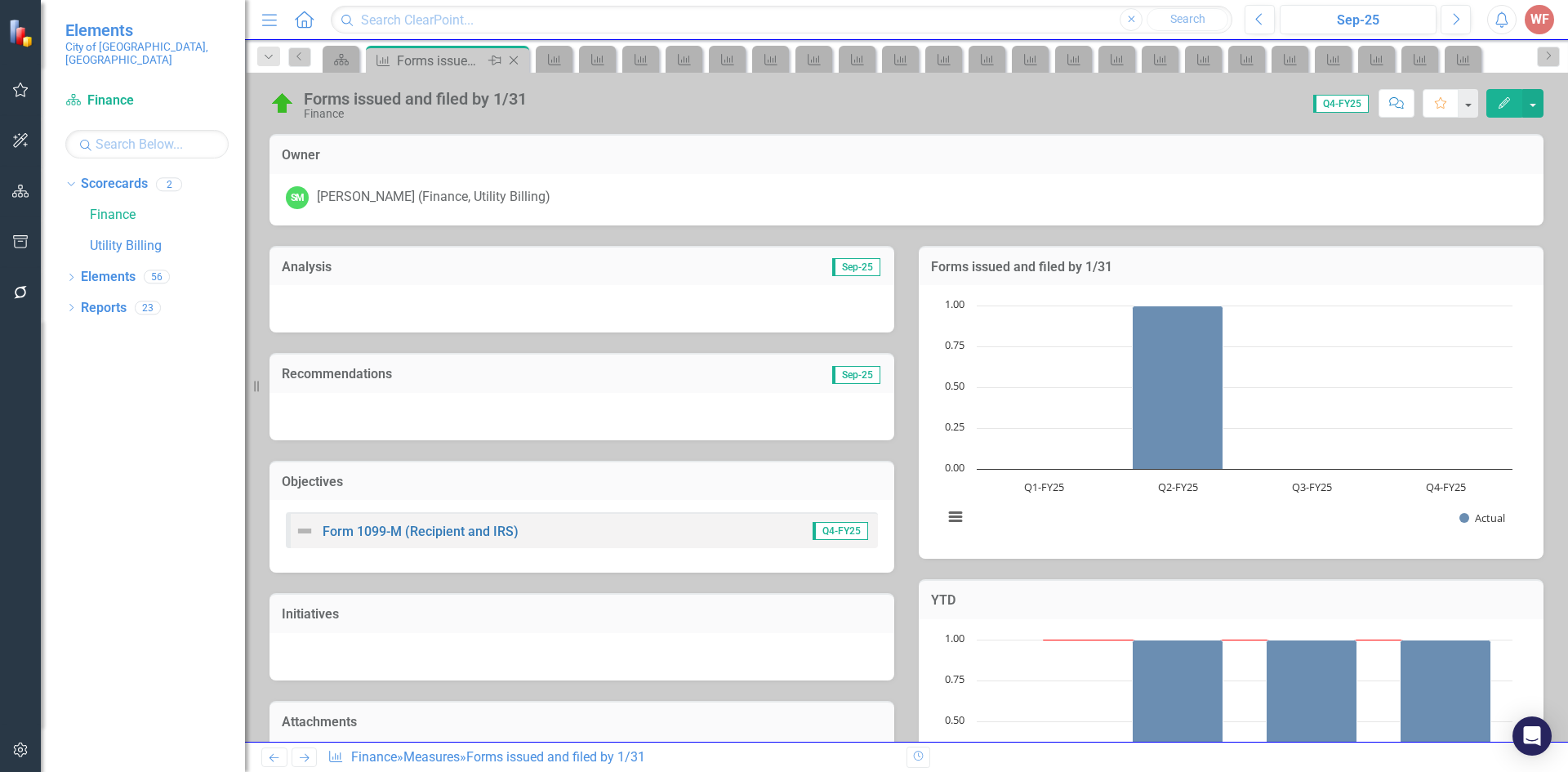
click at [515, 62] on icon at bounding box center [514, 61] width 9 height 9
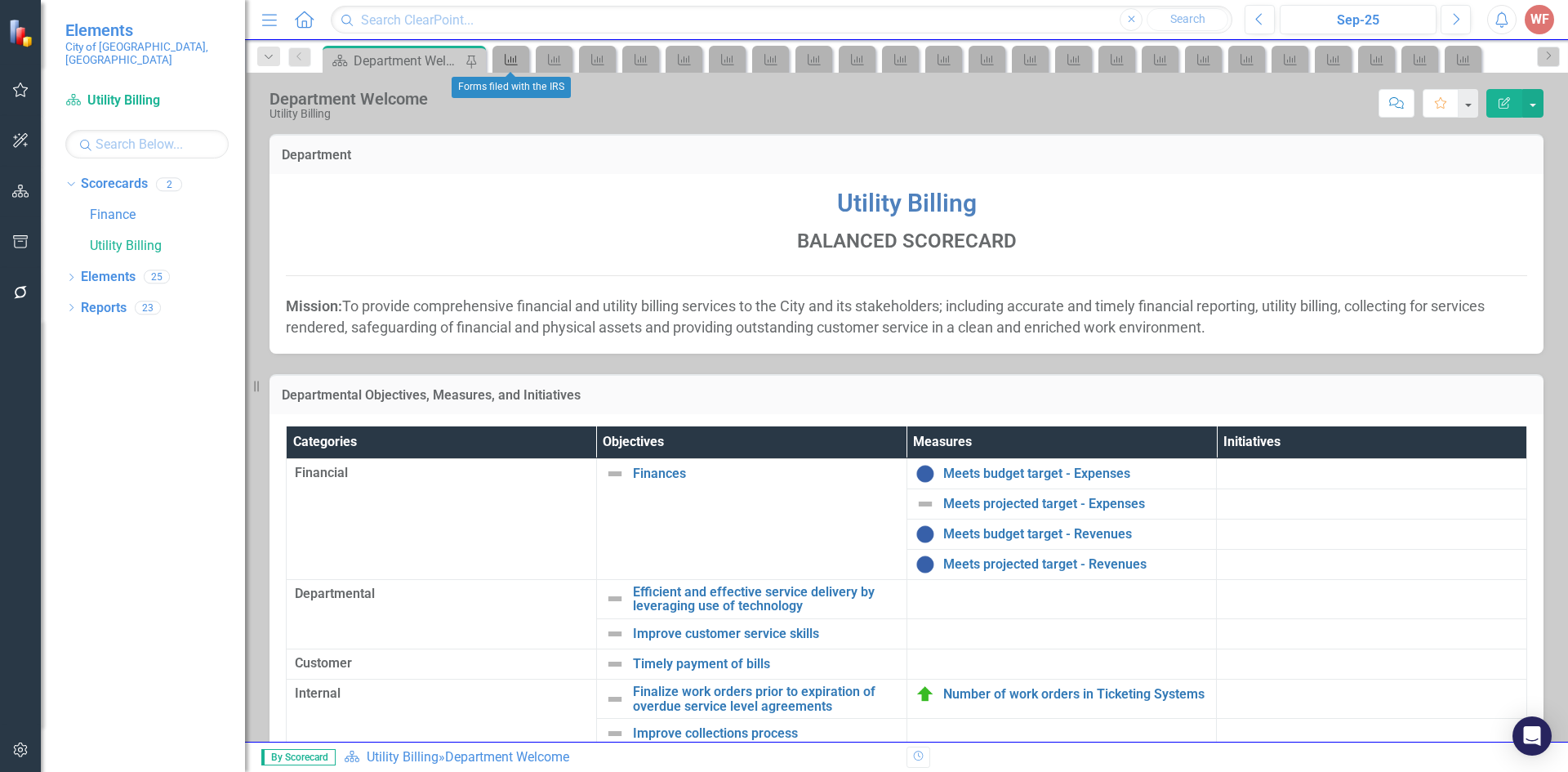
click at [515, 62] on icon "Measure" at bounding box center [511, 59] width 16 height 13
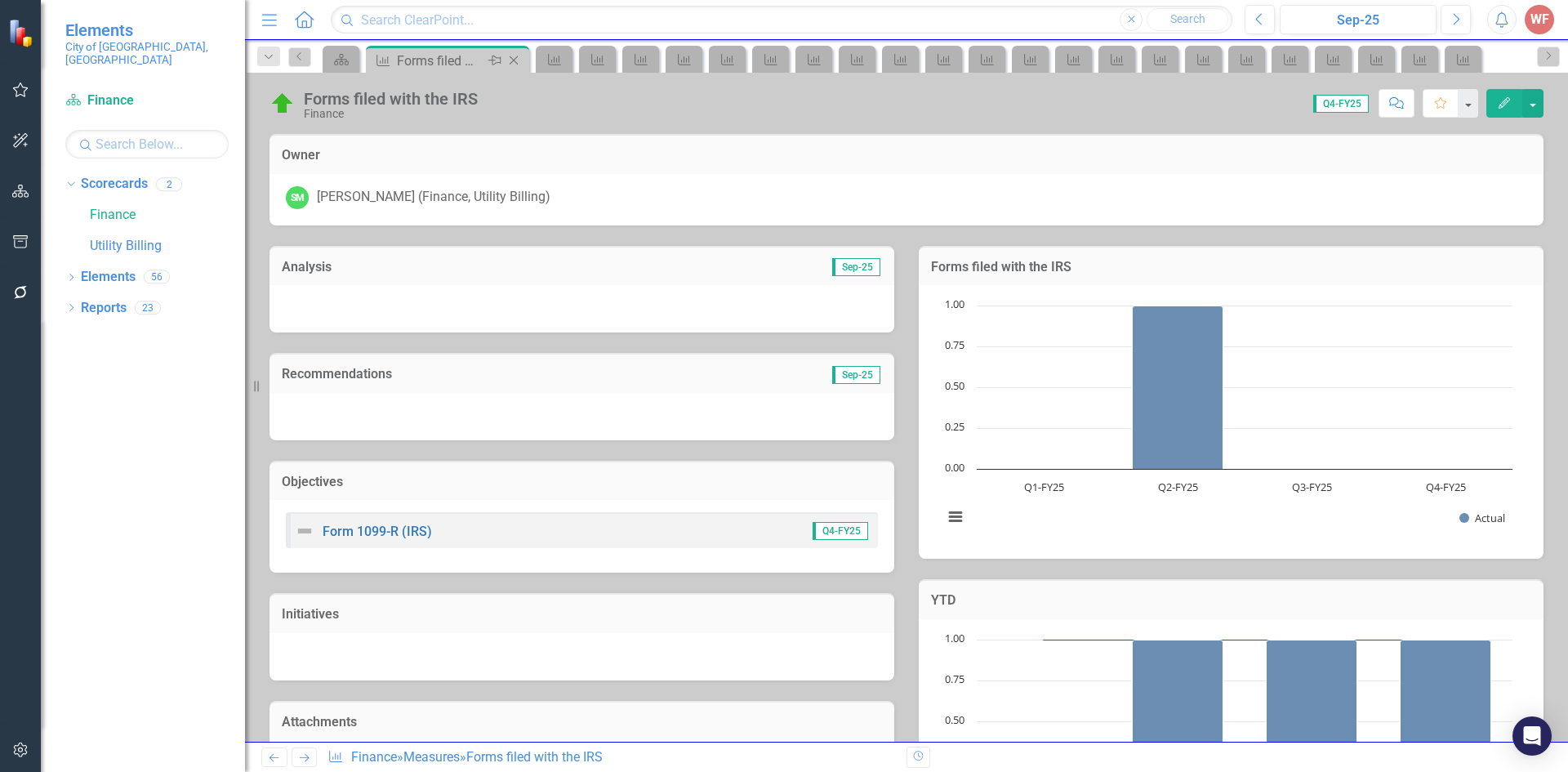
click at [515, 62] on icon at bounding box center [514, 61] width 9 height 9
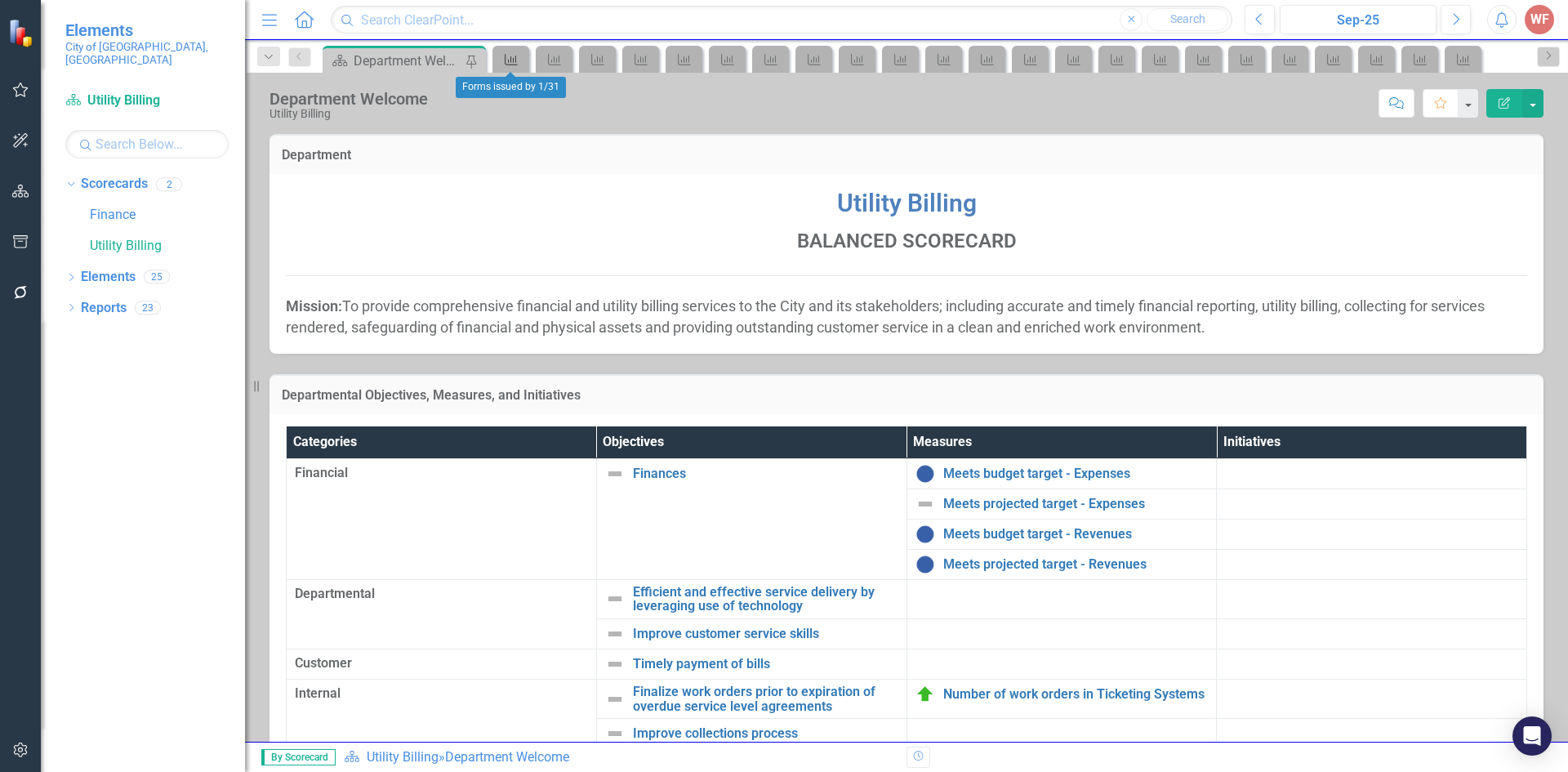
click at [515, 62] on icon "Measure" at bounding box center [511, 59] width 16 height 13
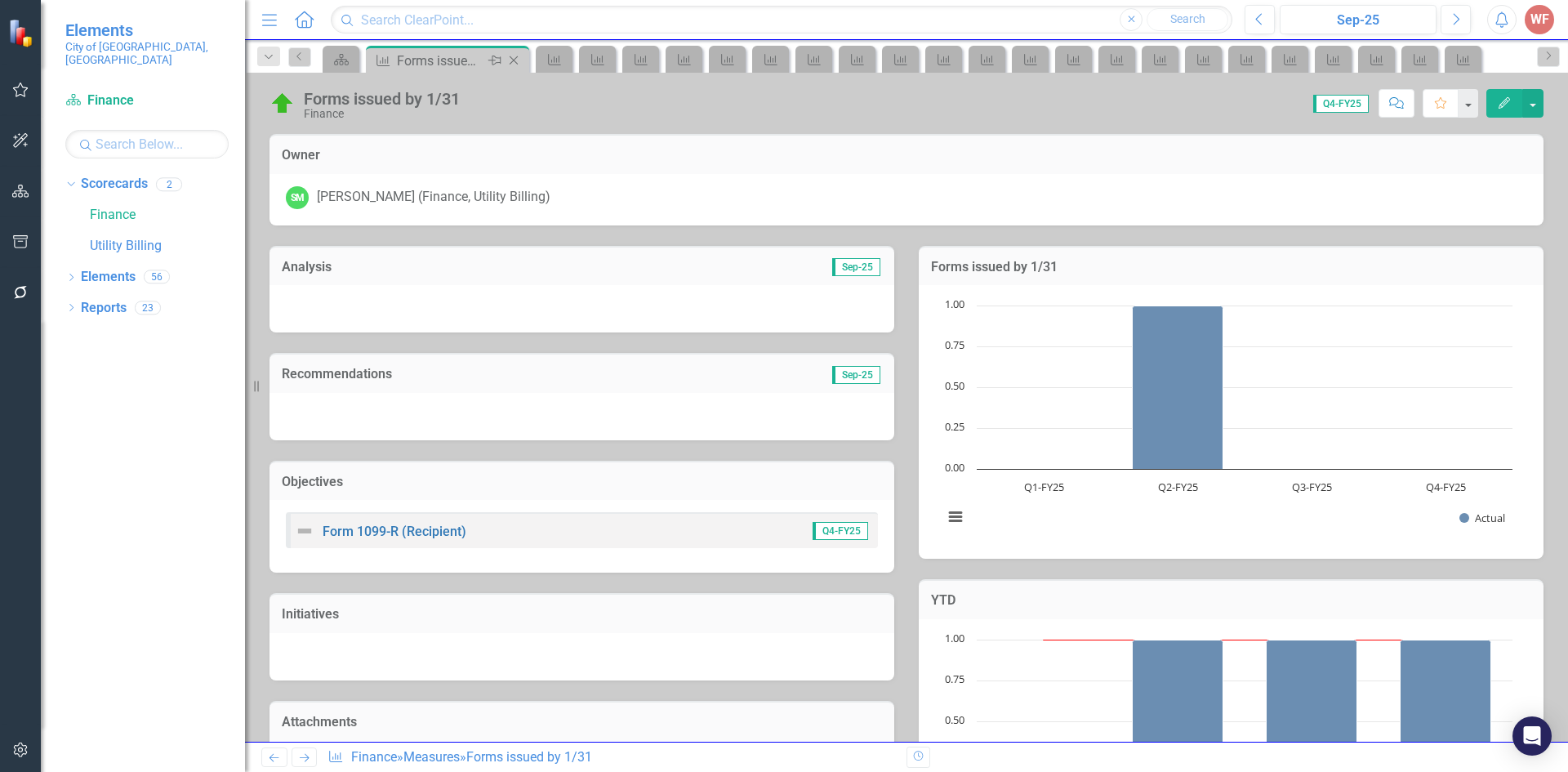
click at [515, 62] on icon at bounding box center [514, 61] width 9 height 9
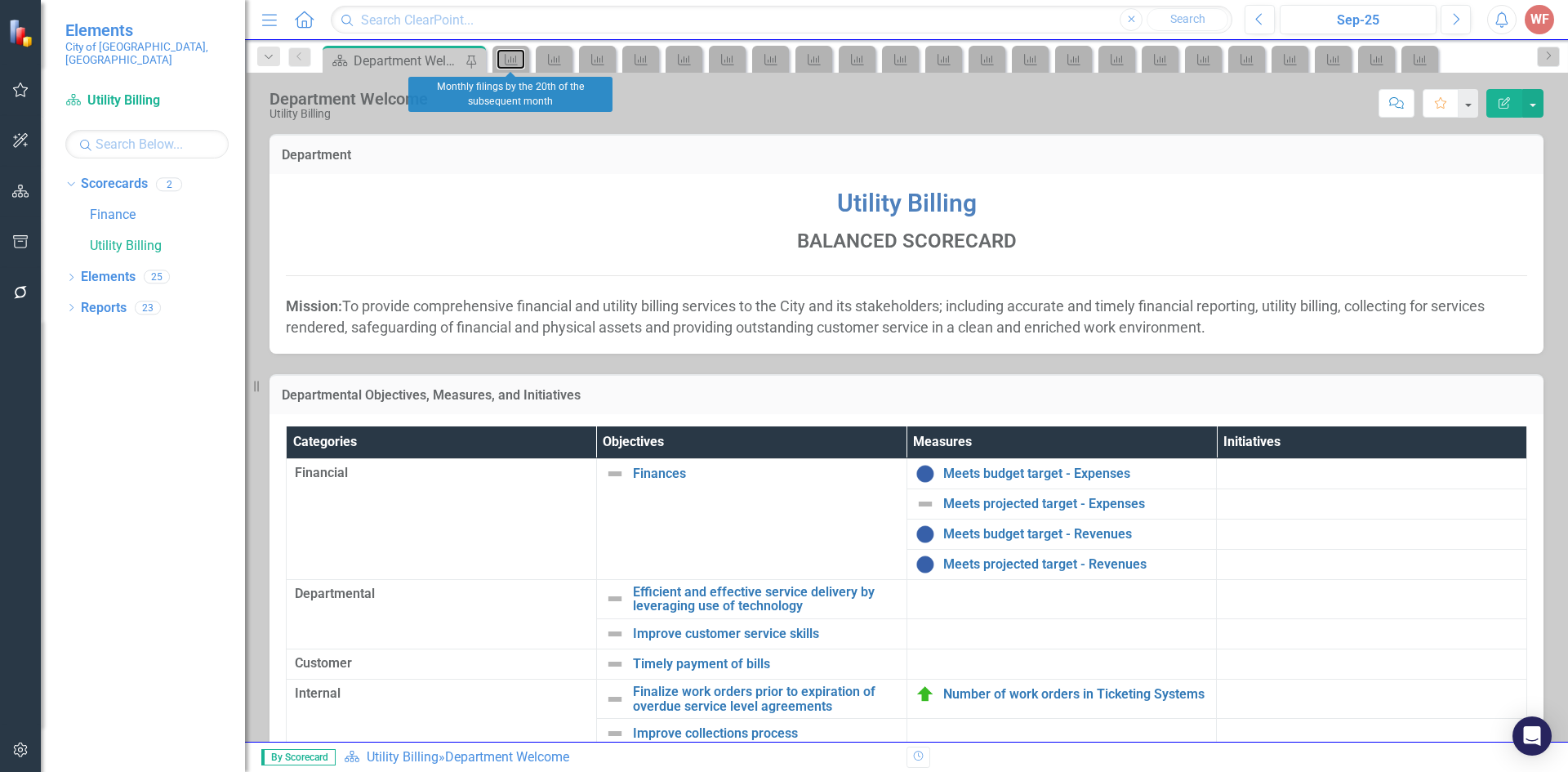
click at [515, 62] on icon "Measure" at bounding box center [511, 59] width 16 height 13
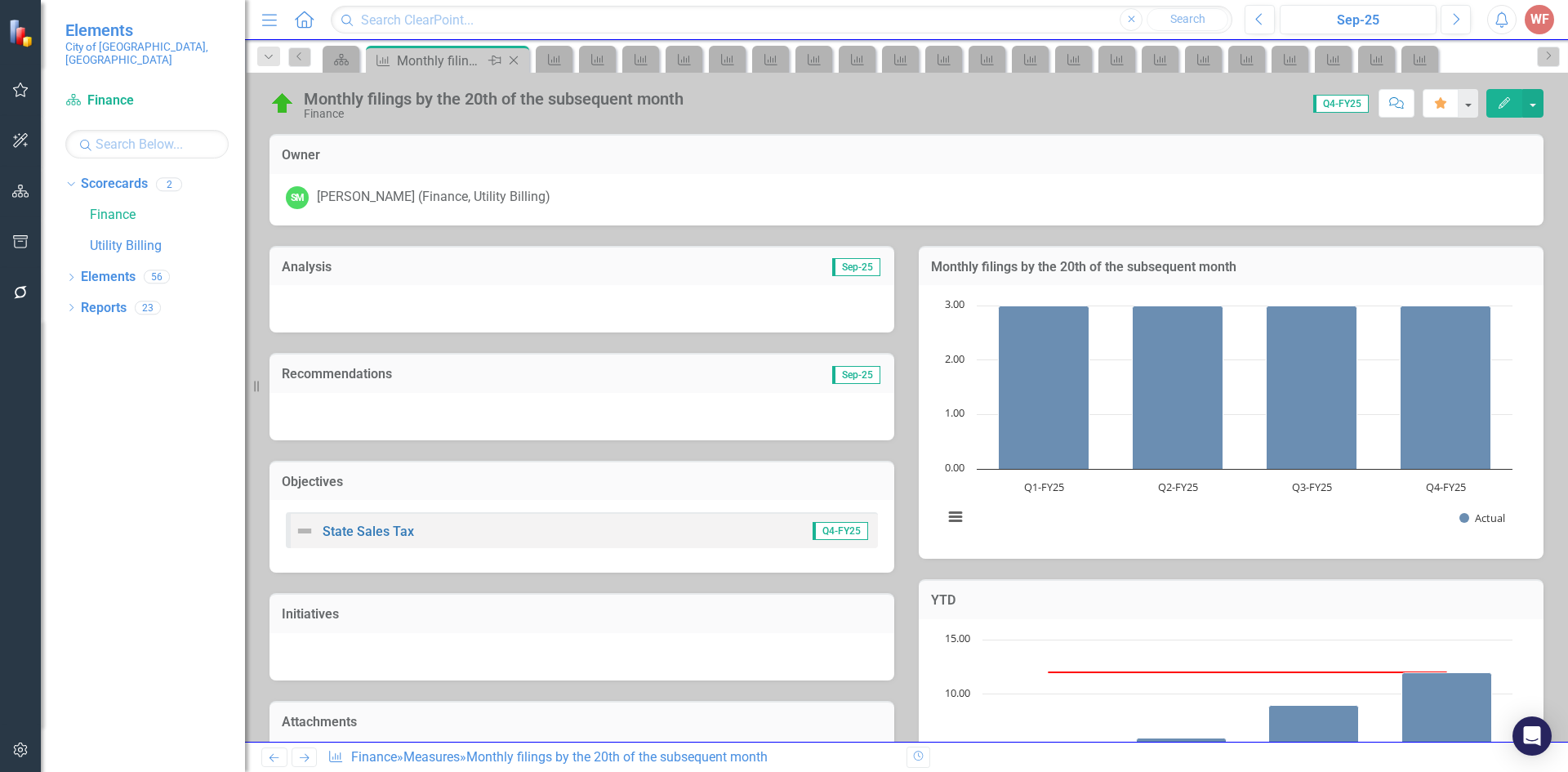
click at [515, 62] on icon at bounding box center [514, 61] width 9 height 9
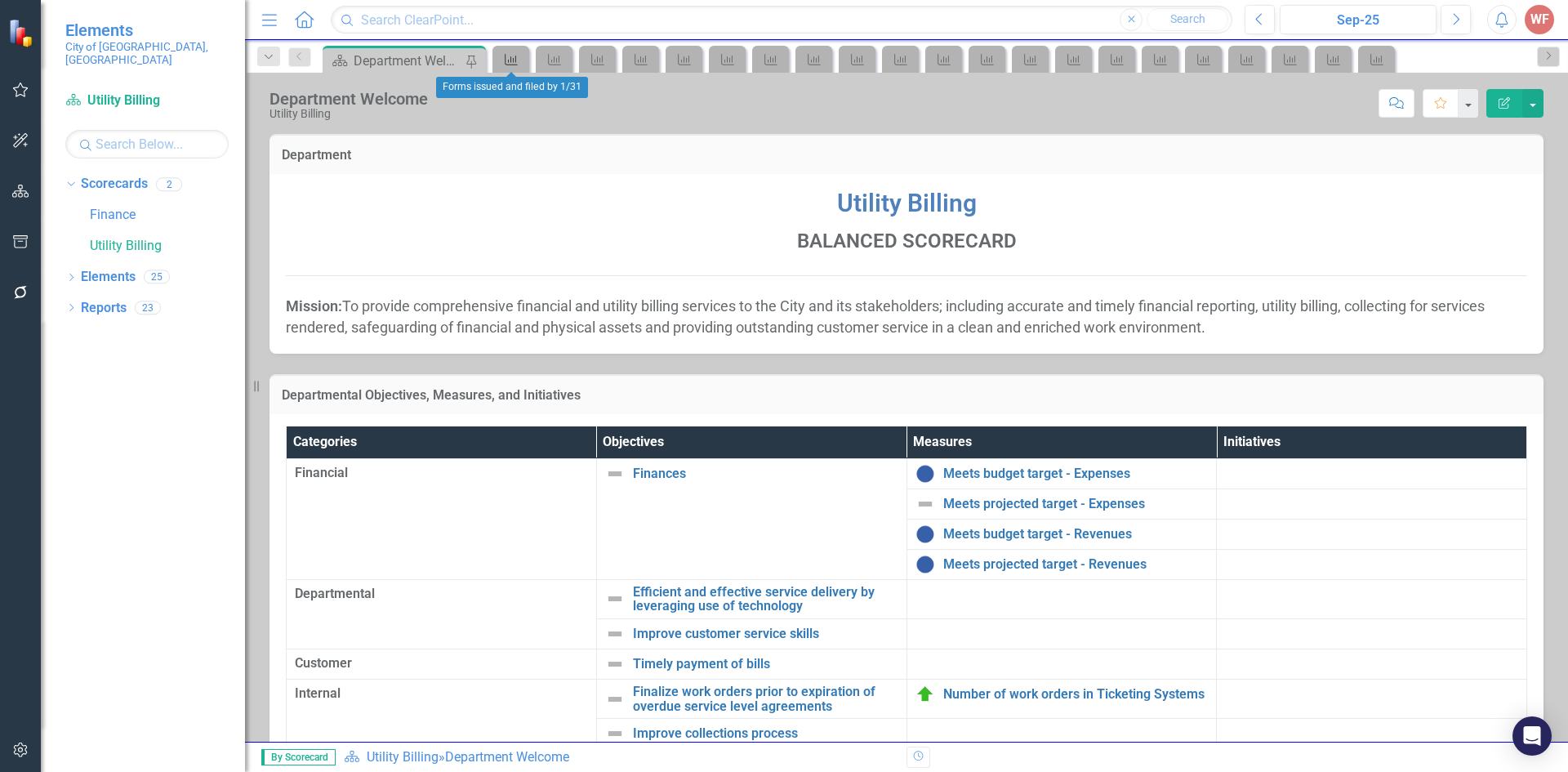
click at [515, 62] on icon "Measure" at bounding box center [511, 59] width 16 height 13
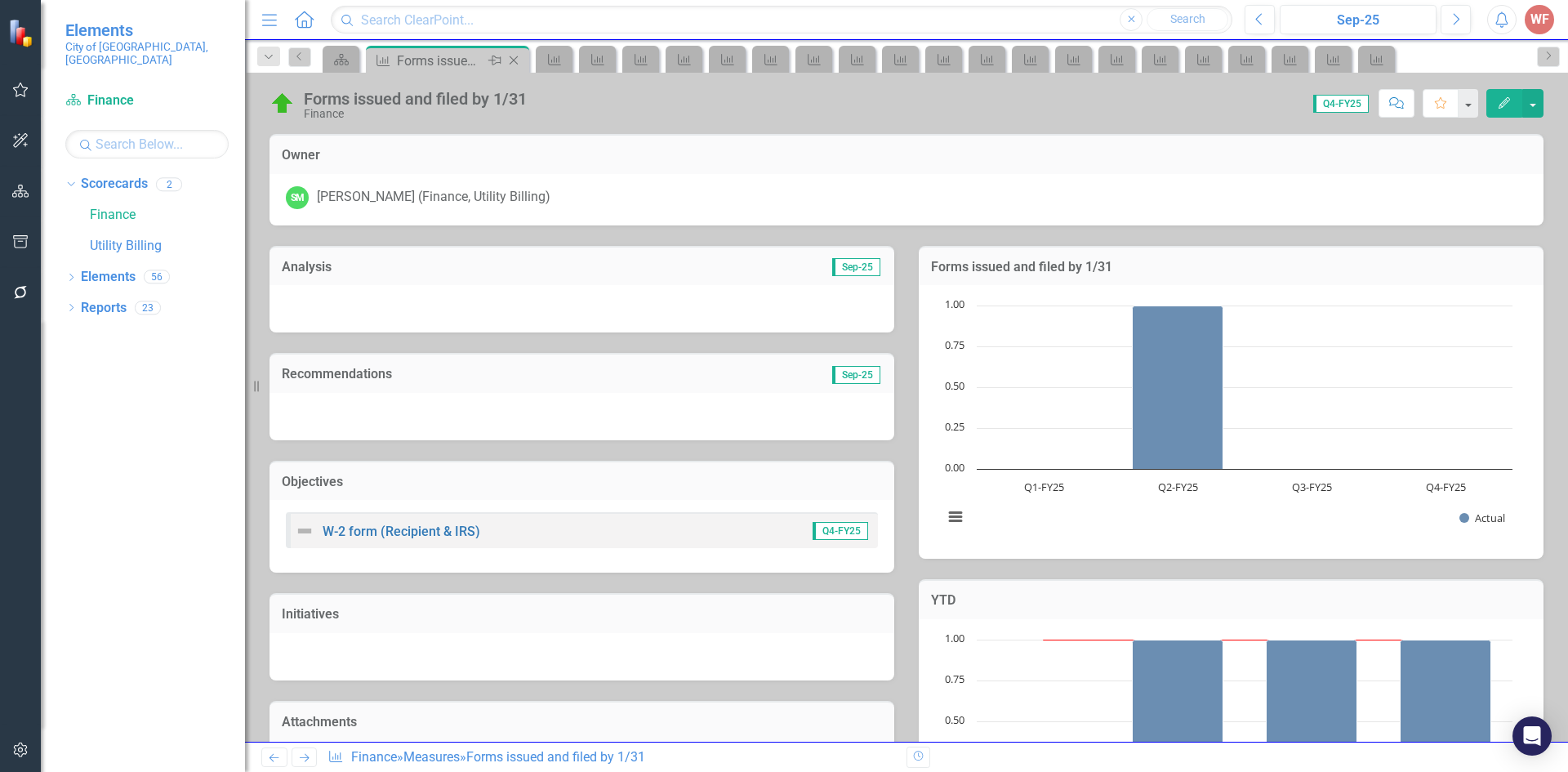
click at [515, 62] on icon at bounding box center [514, 61] width 9 height 9
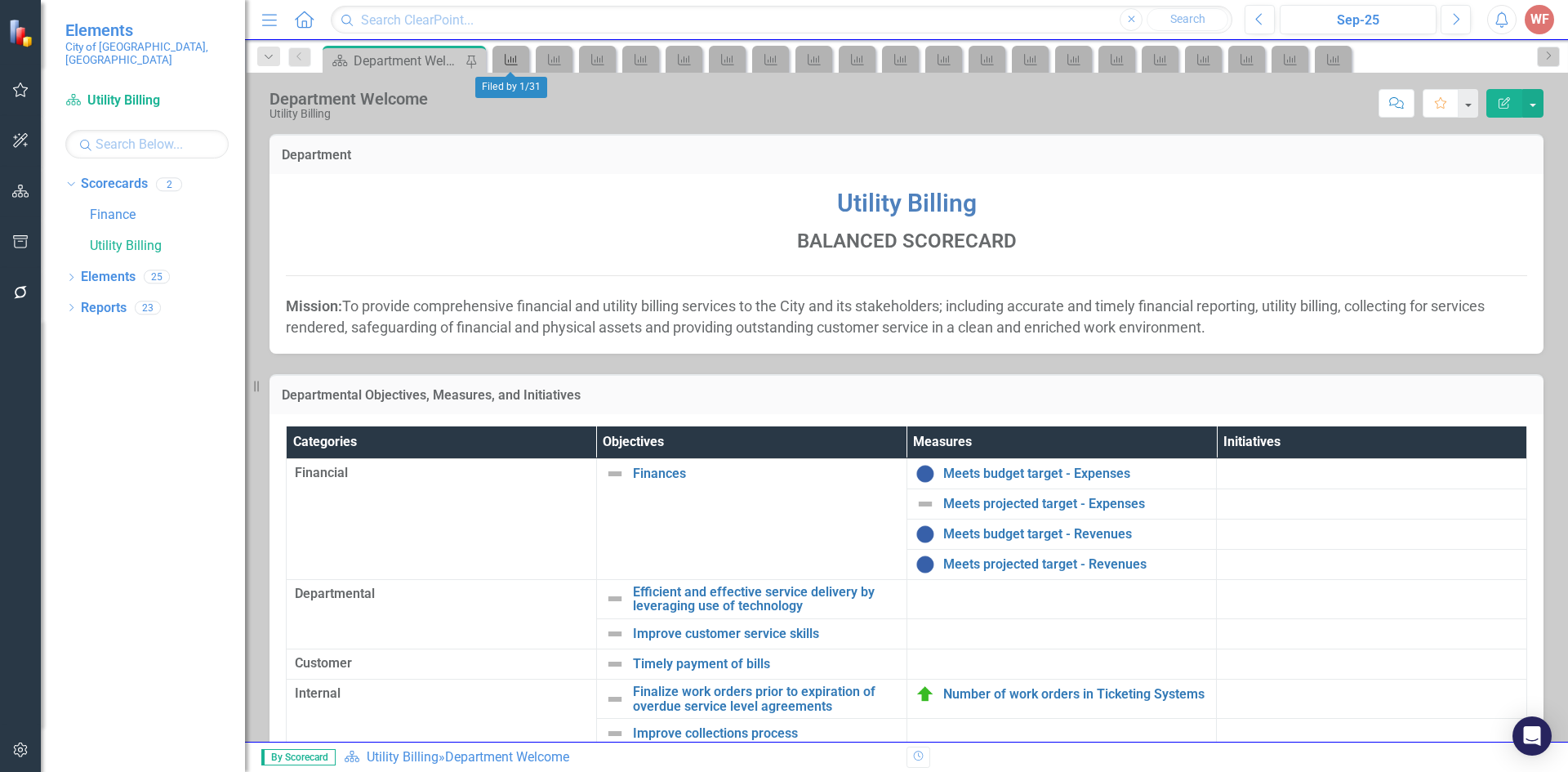
click at [515, 62] on icon "Measure" at bounding box center [511, 59] width 16 height 13
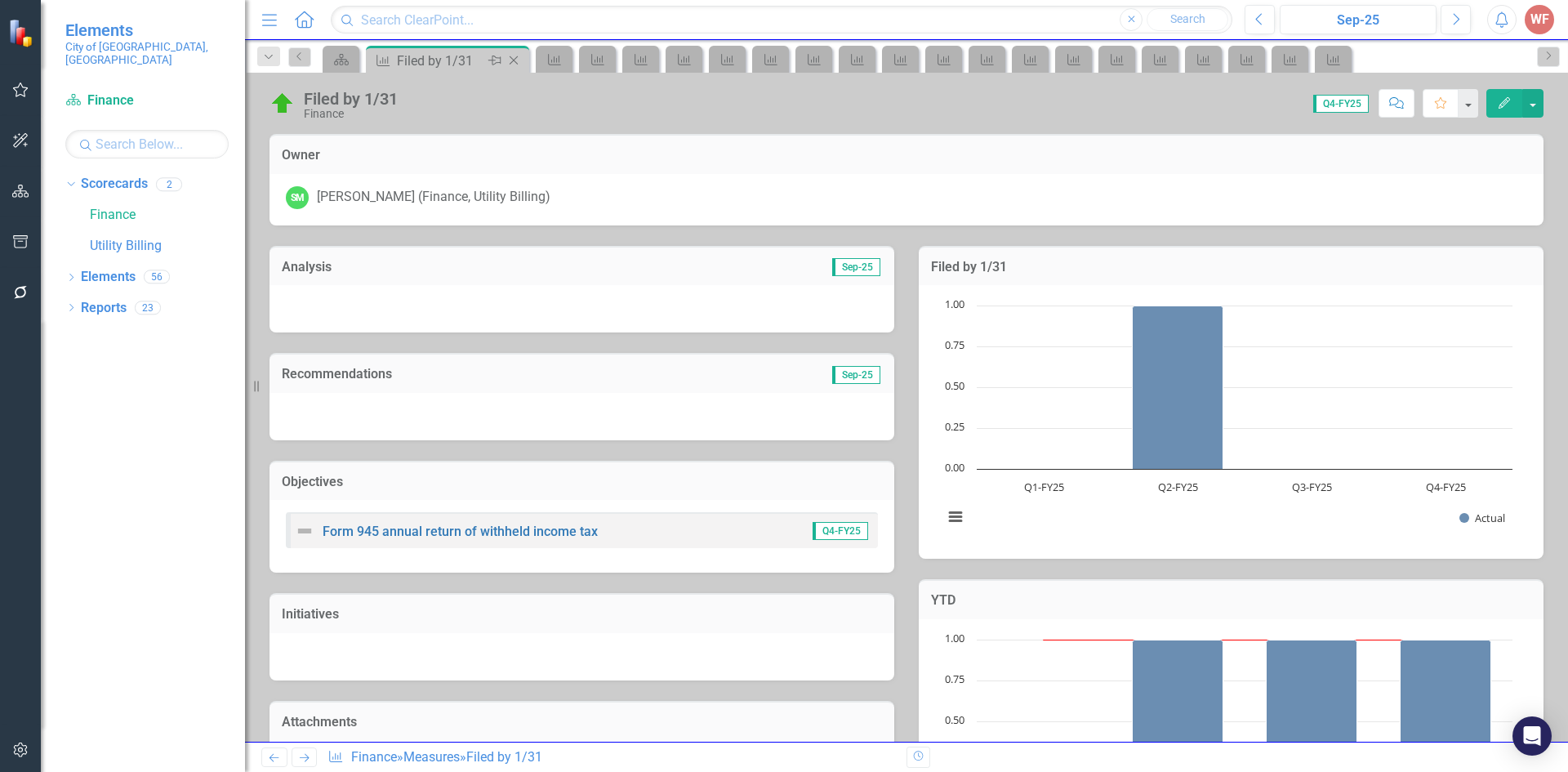
click at [515, 62] on icon at bounding box center [514, 61] width 9 height 9
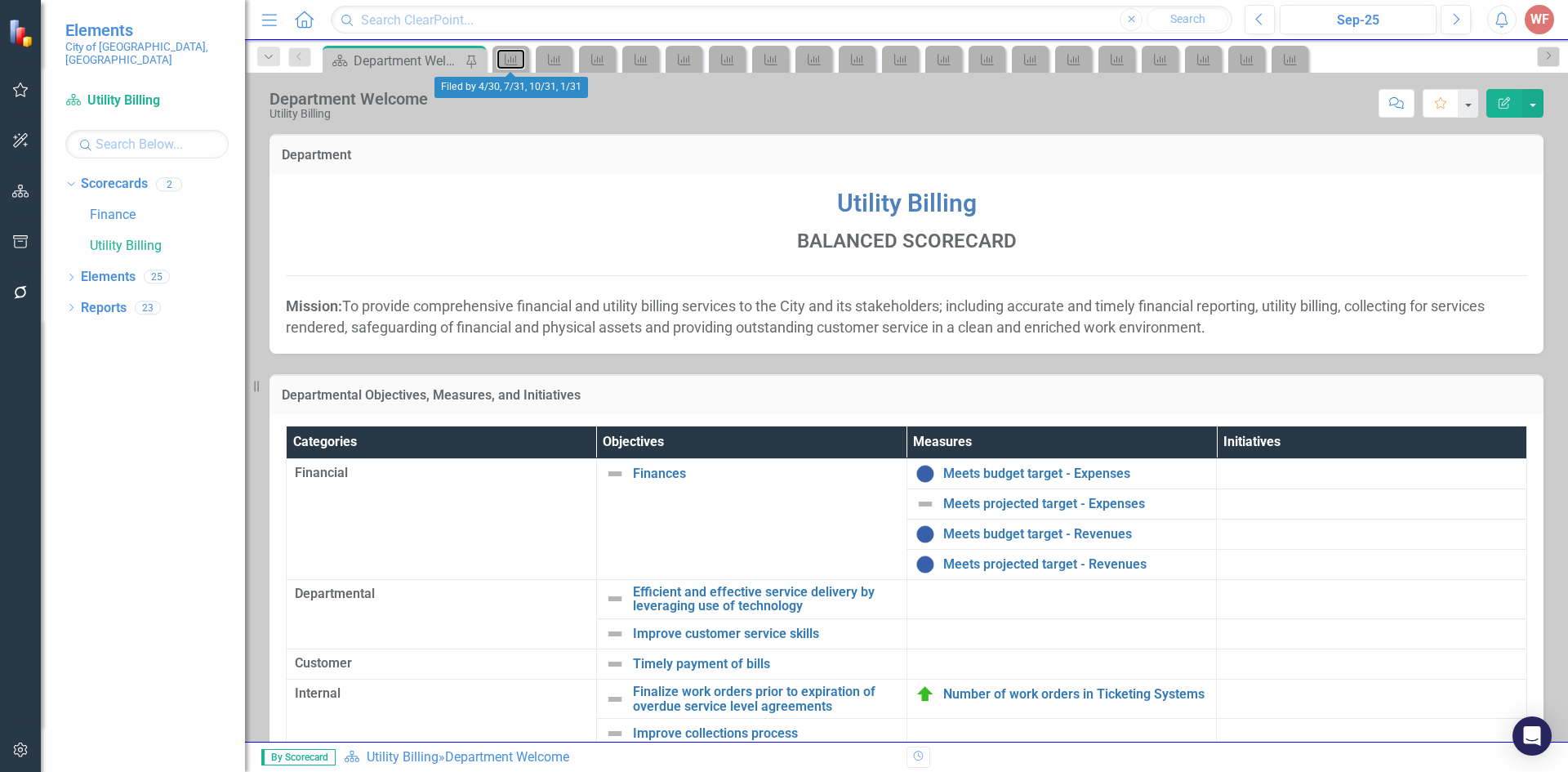
click at [515, 62] on icon "Measure" at bounding box center [511, 59] width 16 height 13
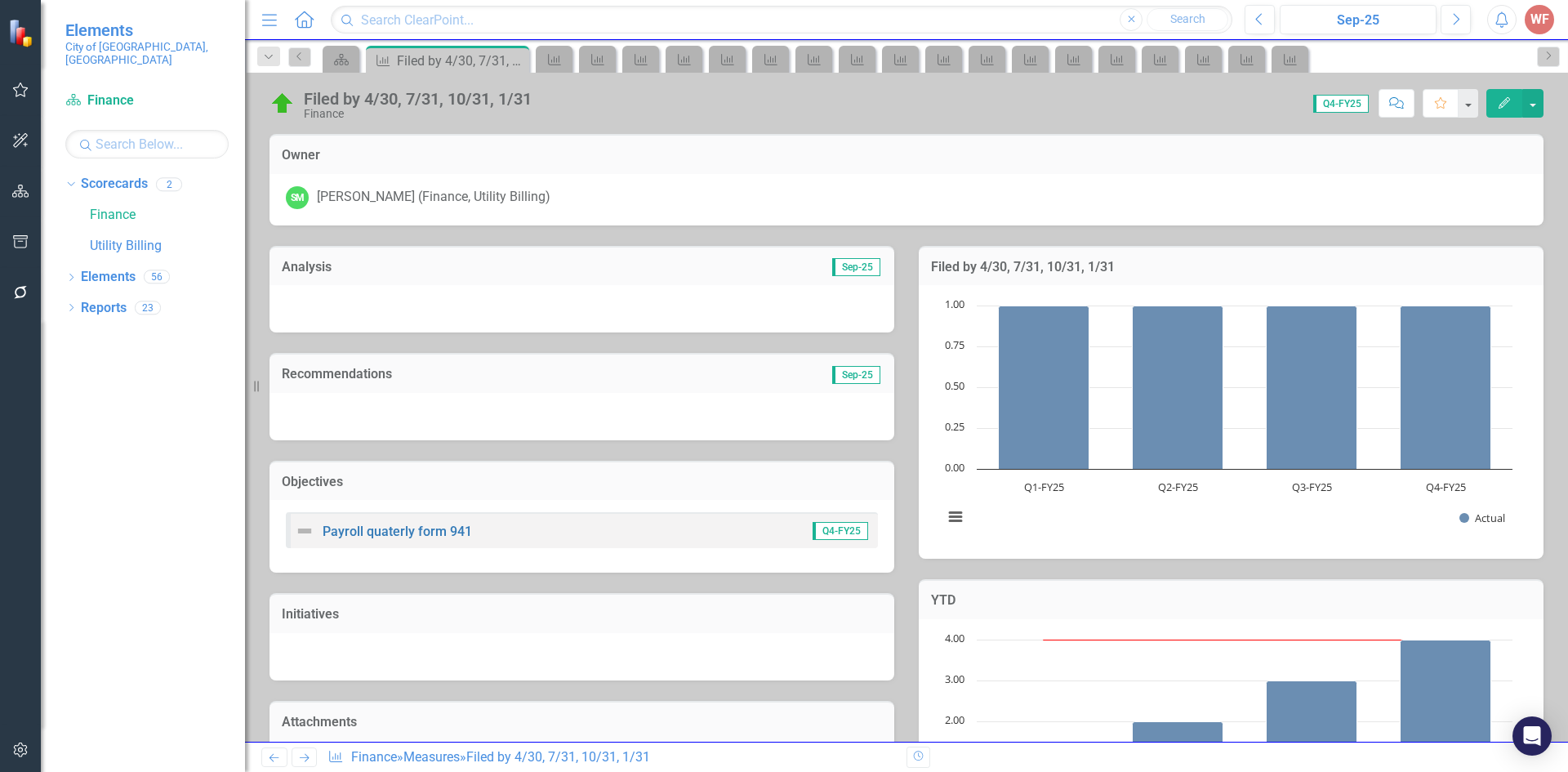
click at [0, 0] on icon at bounding box center [0, 0] width 0 height 0
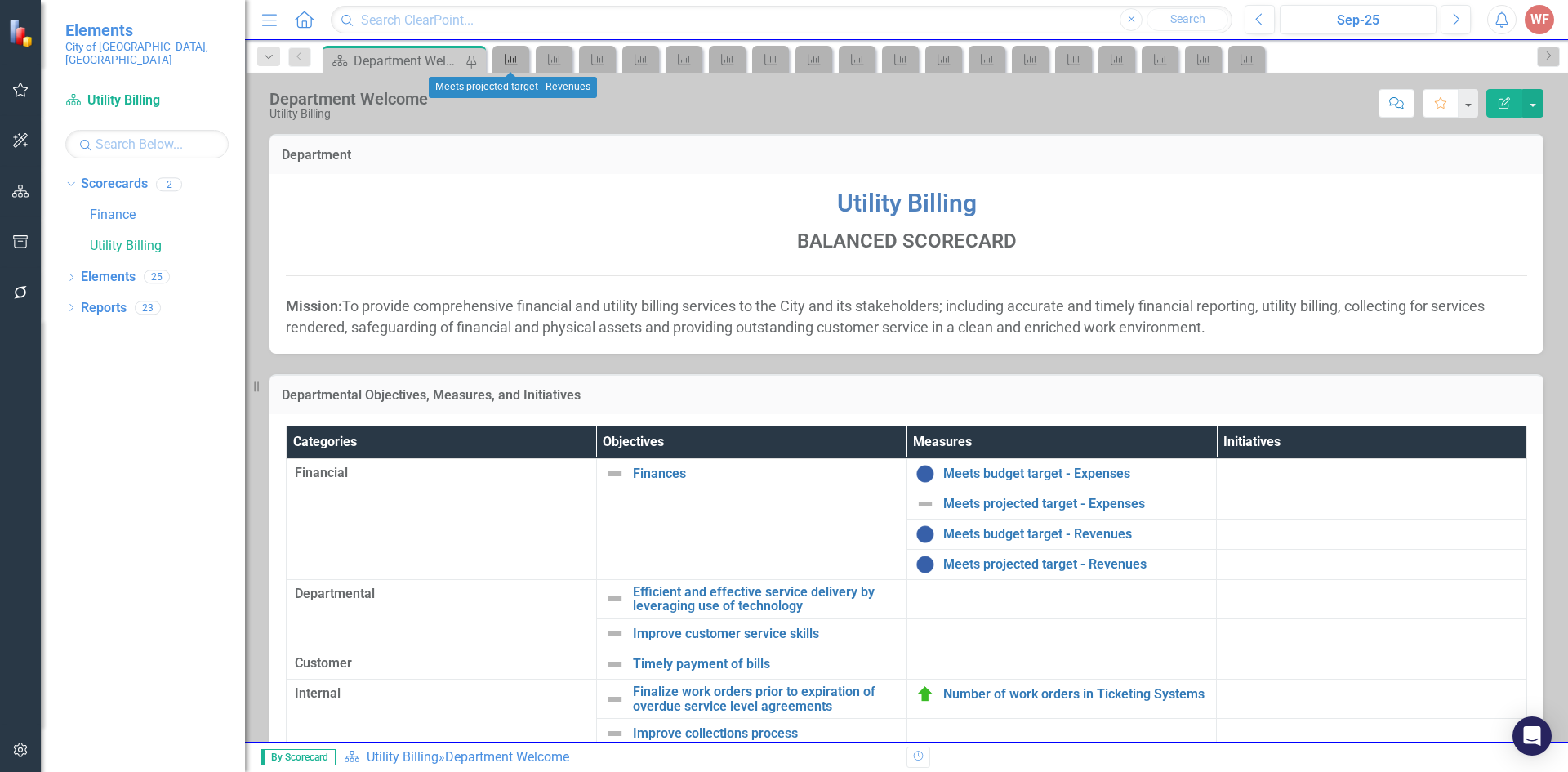
click at [515, 62] on icon "Measure" at bounding box center [511, 59] width 16 height 13
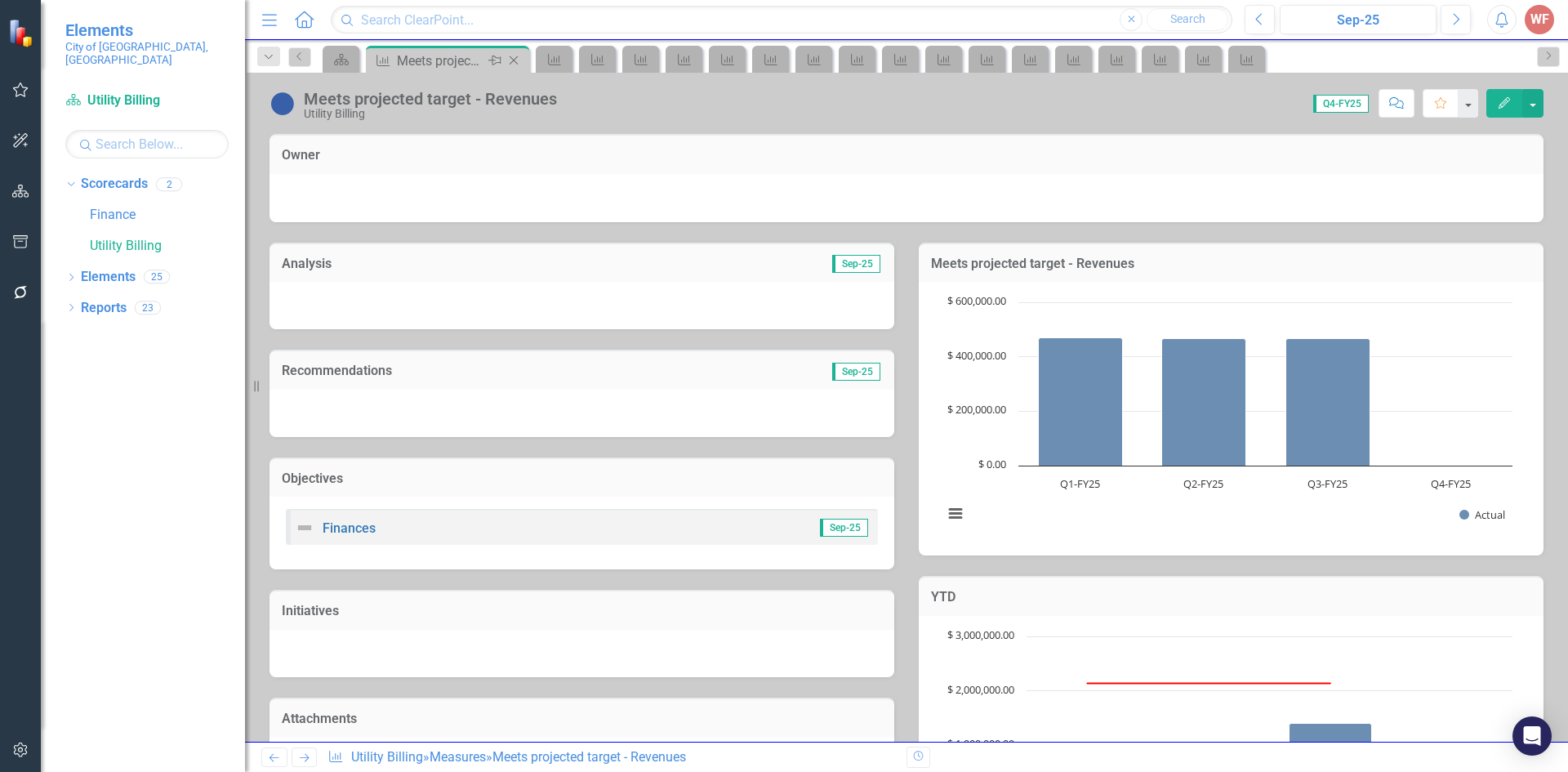
click at [515, 62] on icon at bounding box center [514, 61] width 9 height 9
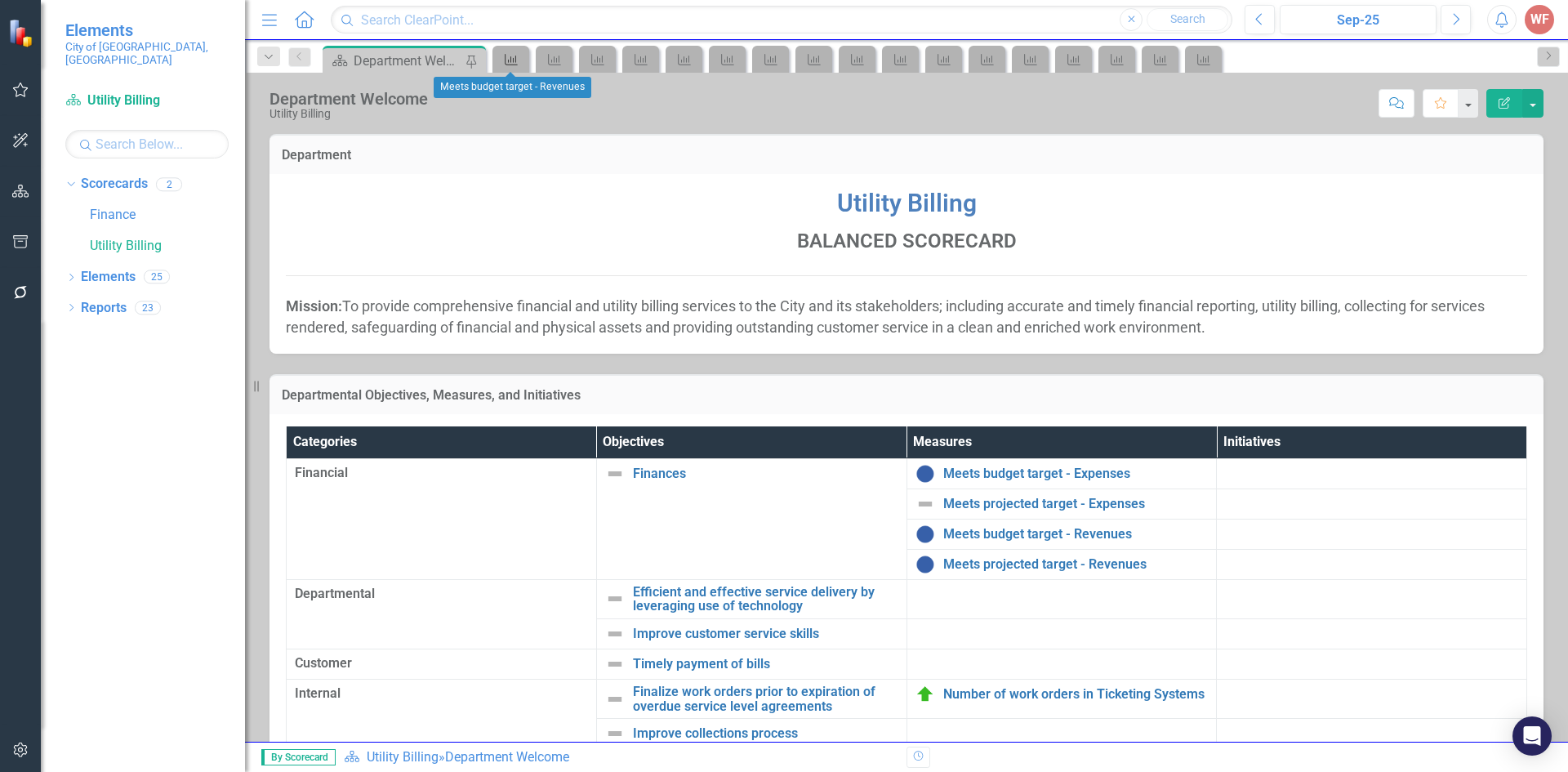
click at [515, 62] on icon "Measure" at bounding box center [511, 59] width 16 height 13
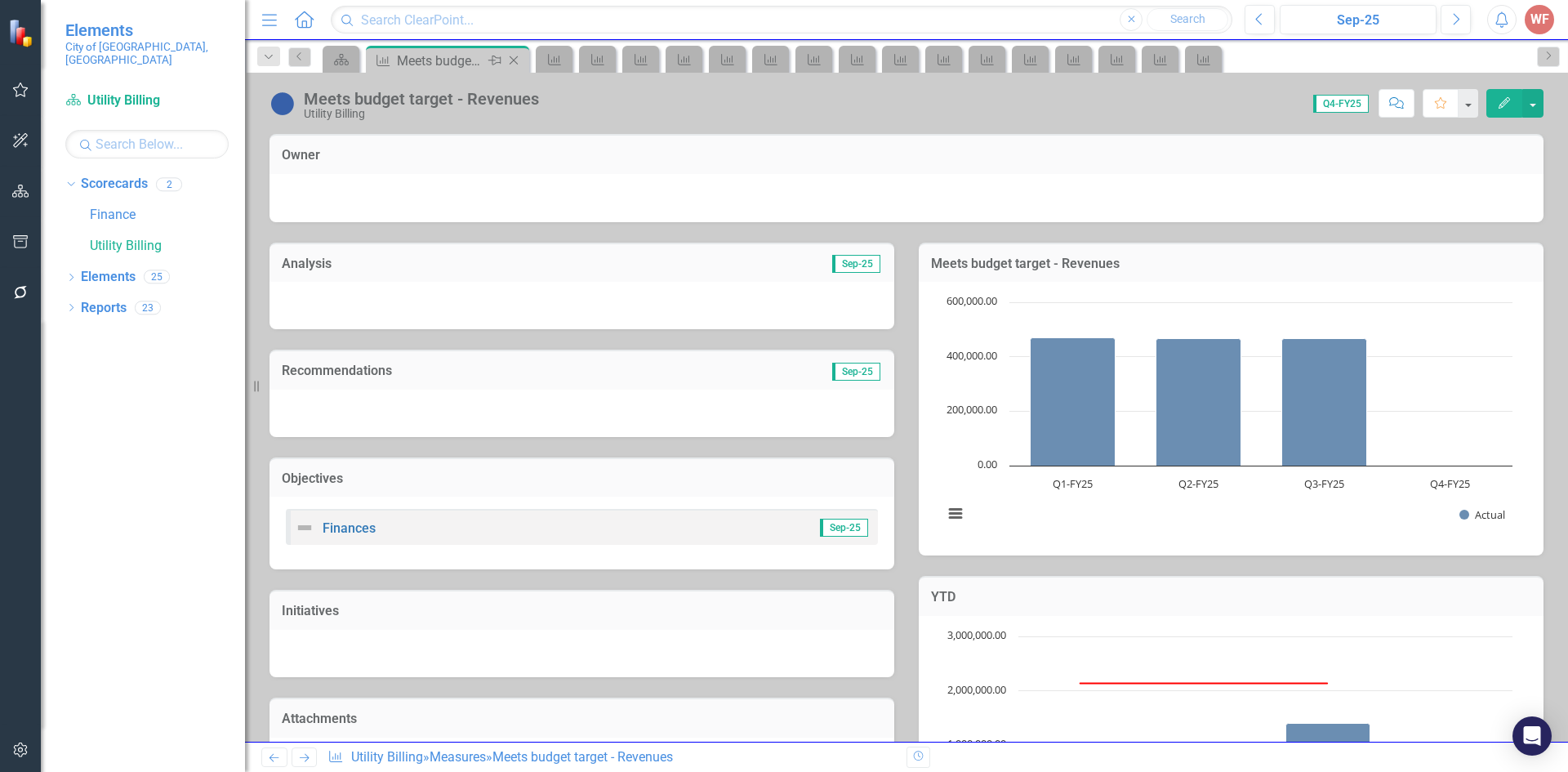
click at [515, 62] on icon at bounding box center [514, 61] width 9 height 9
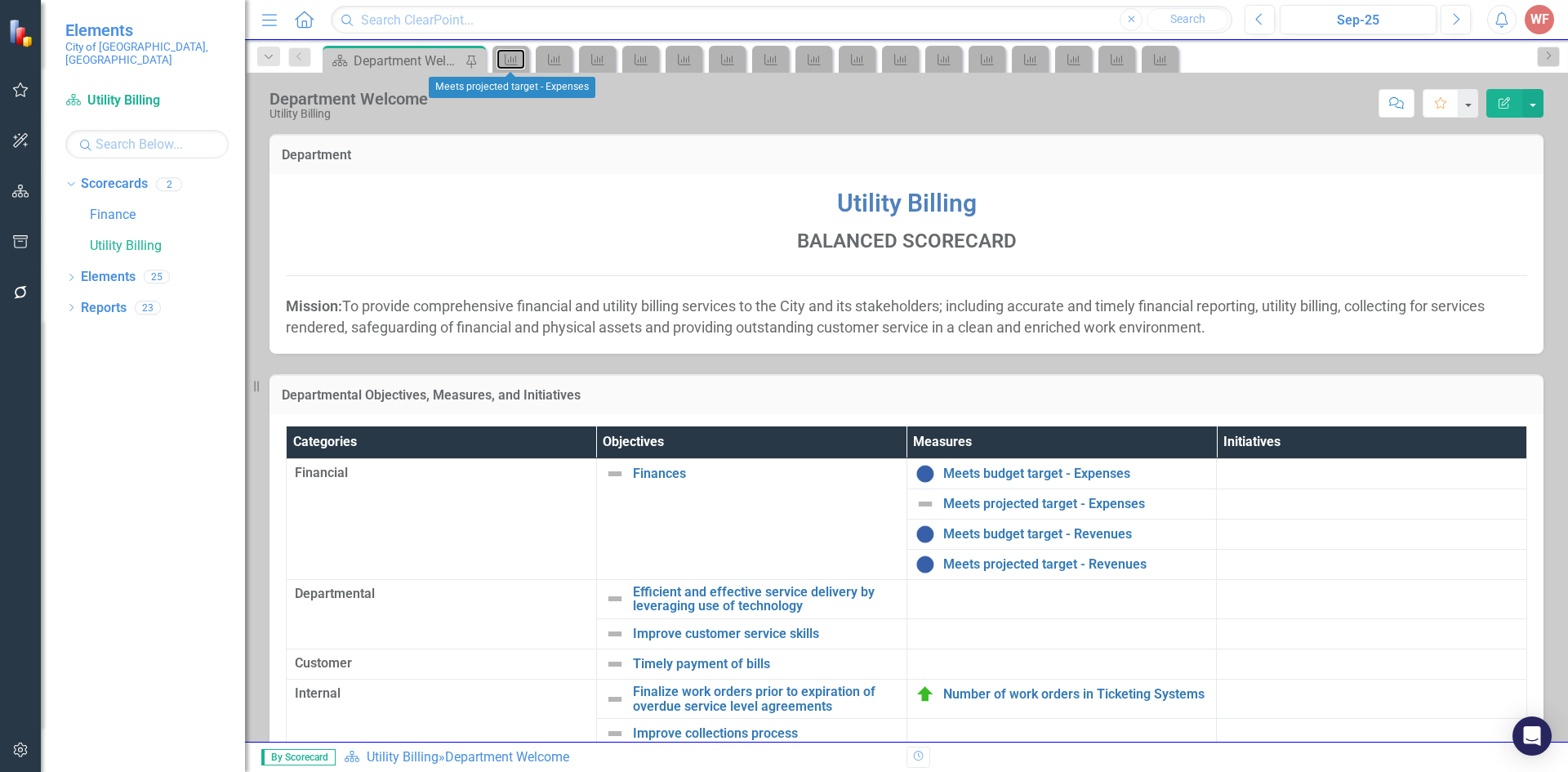
click at [515, 62] on icon "Measure" at bounding box center [511, 59] width 16 height 13
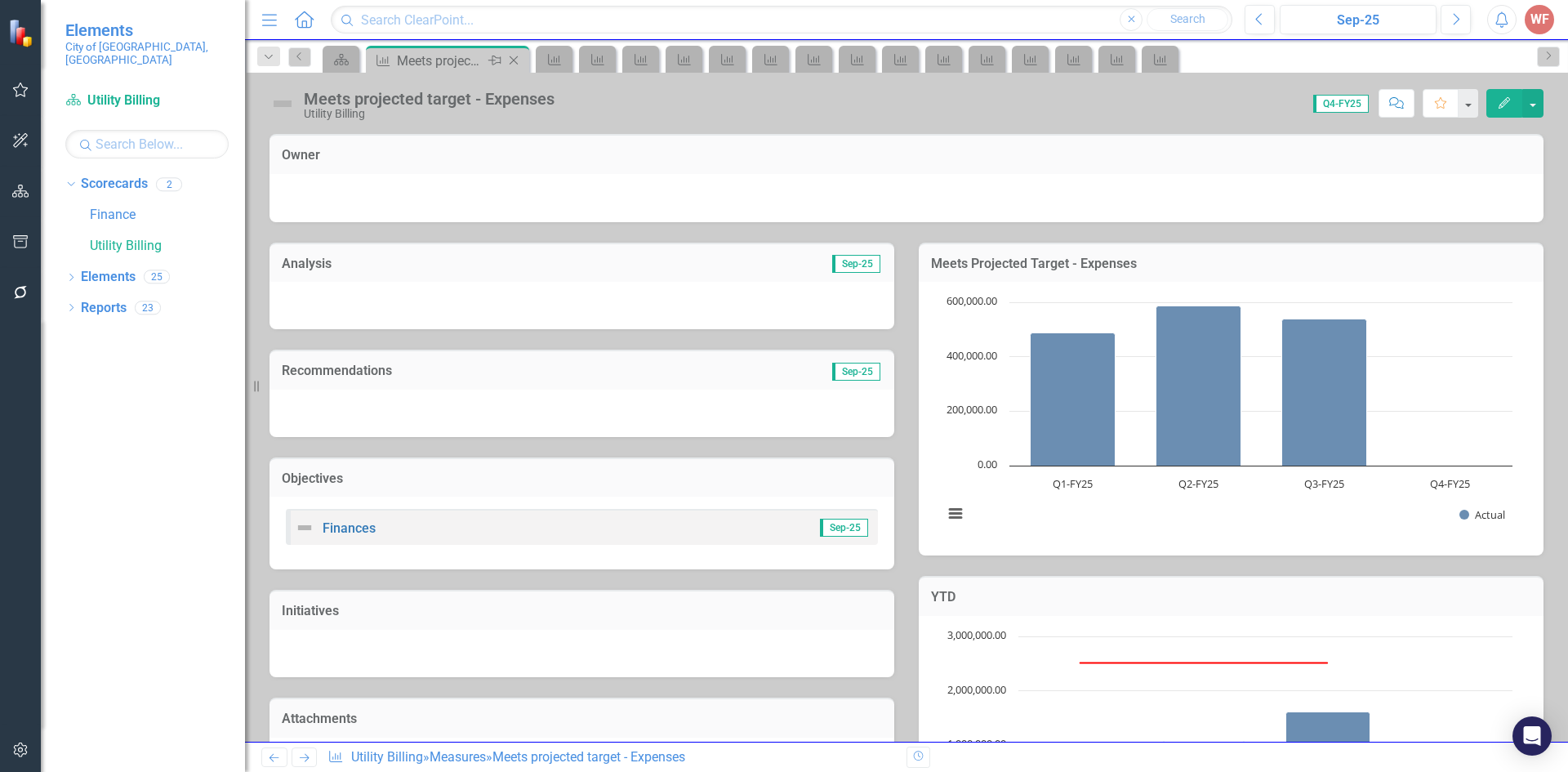
click at [515, 62] on icon at bounding box center [514, 61] width 9 height 9
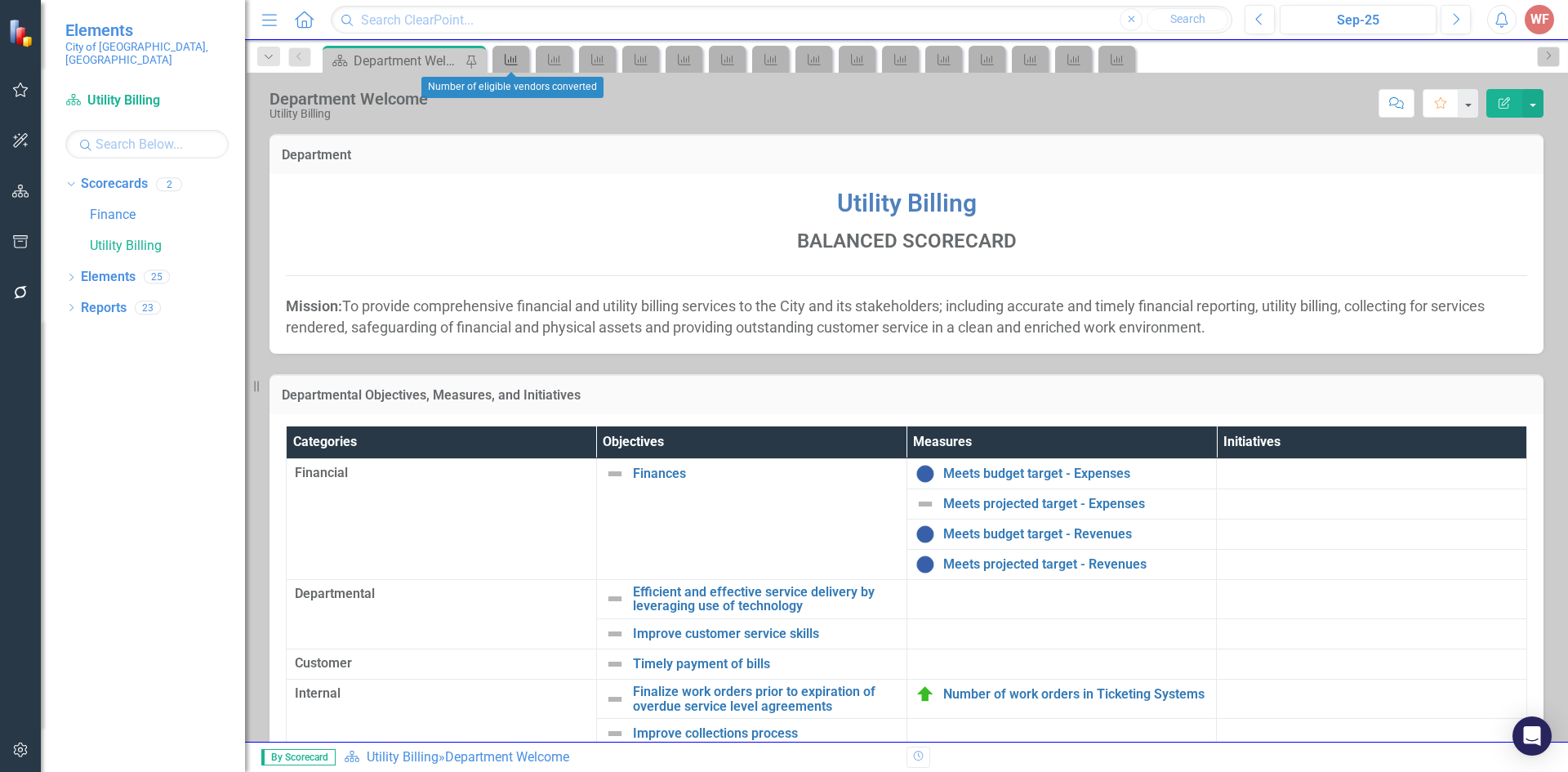
click at [515, 62] on icon "Measure" at bounding box center [511, 59] width 16 height 13
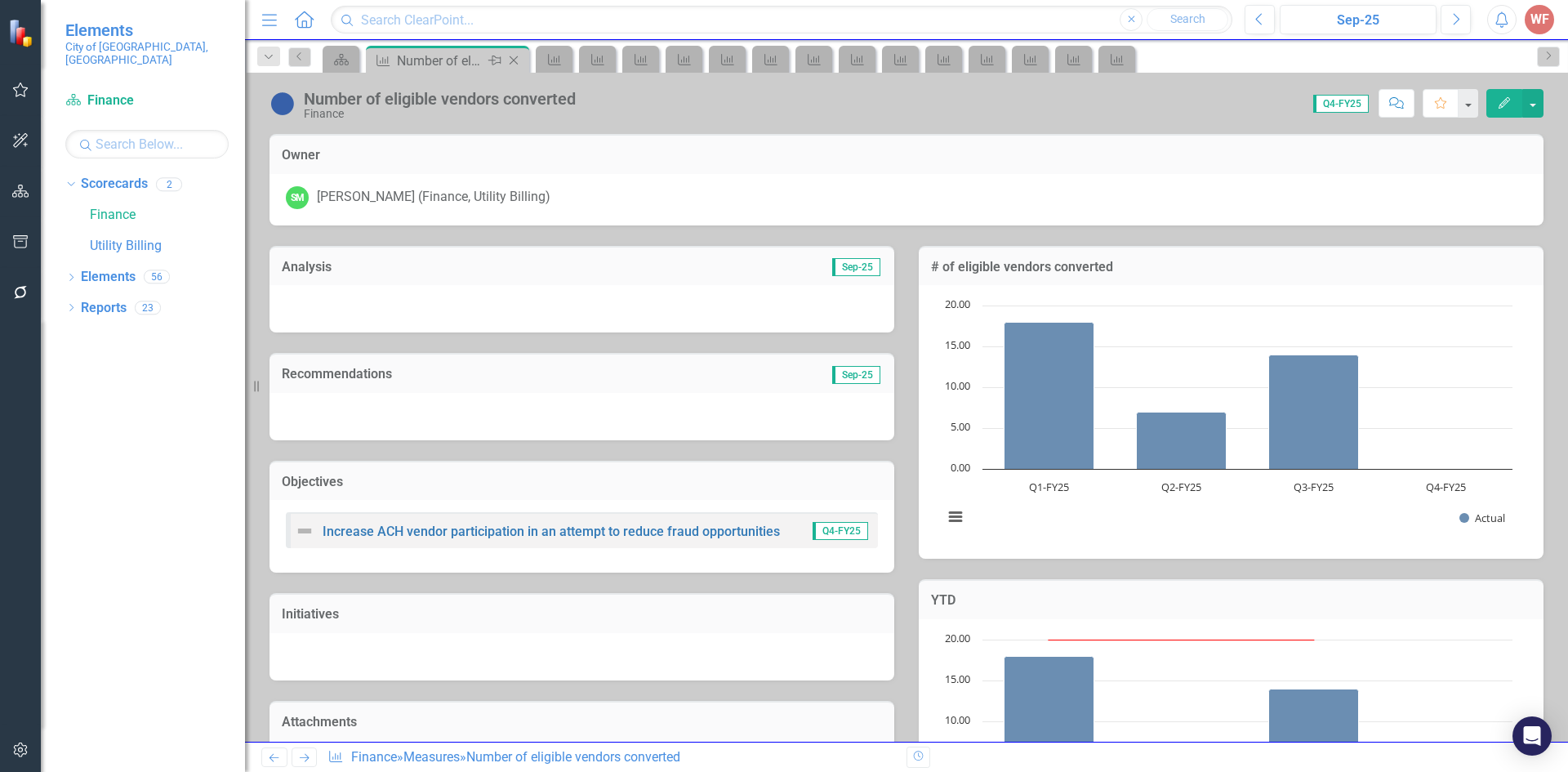
click at [515, 62] on icon at bounding box center [514, 61] width 9 height 9
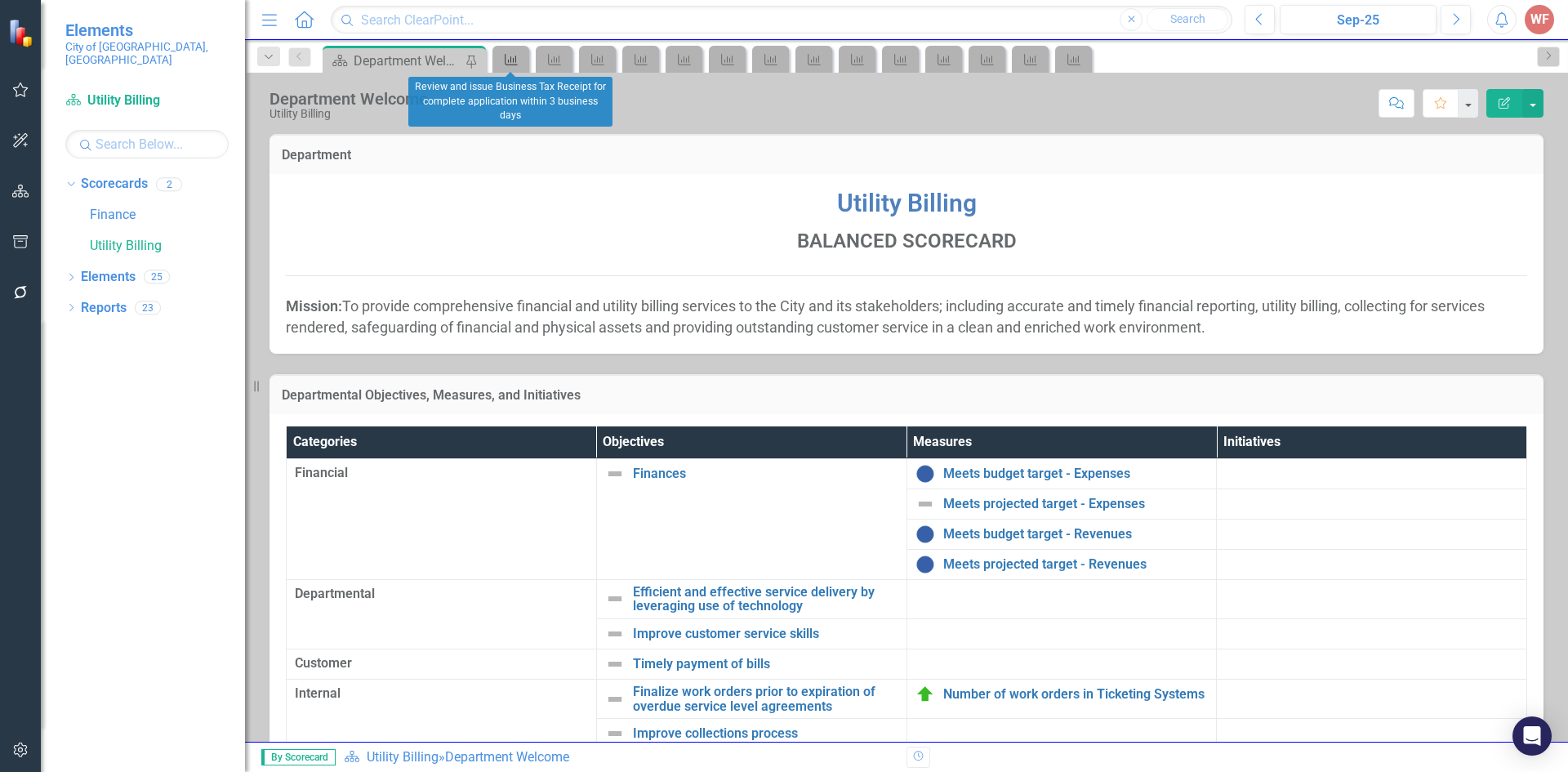
click at [515, 62] on icon "Measure" at bounding box center [511, 59] width 16 height 13
